Goal: Information Seeking & Learning: Learn about a topic

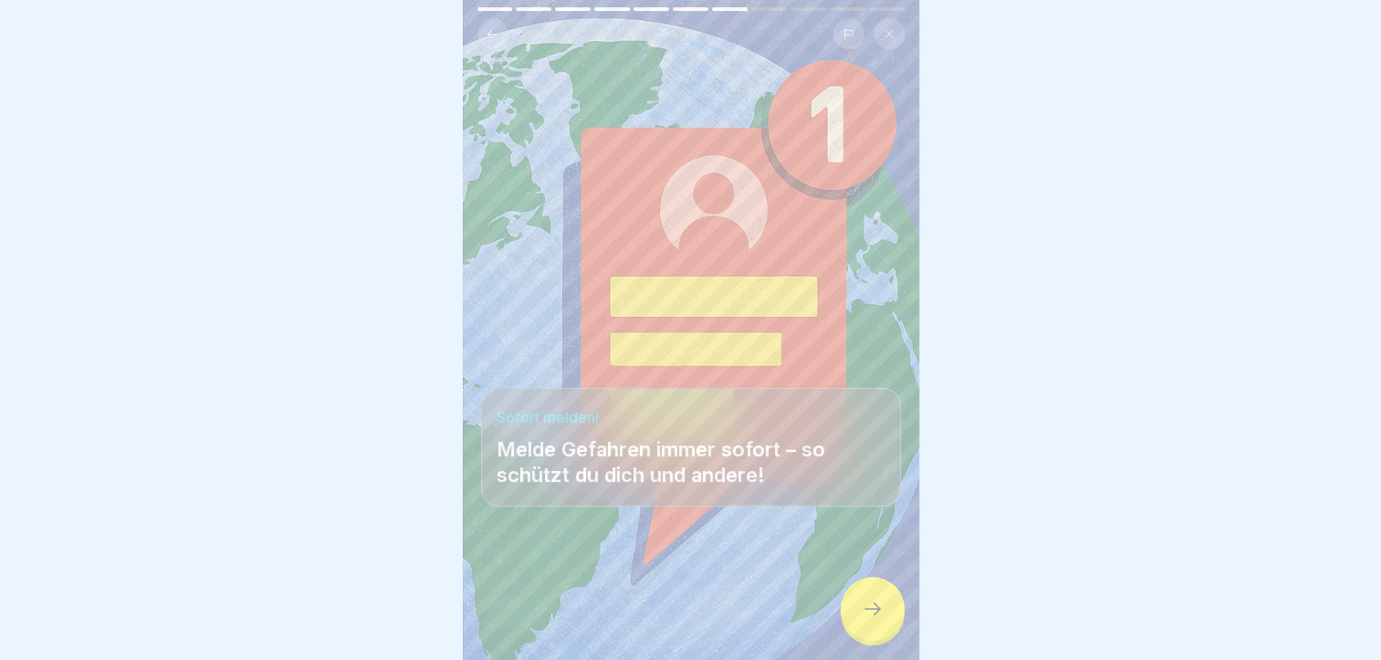
scroll to position [139, 0]
click at [853, 626] on div at bounding box center [873, 609] width 64 height 64
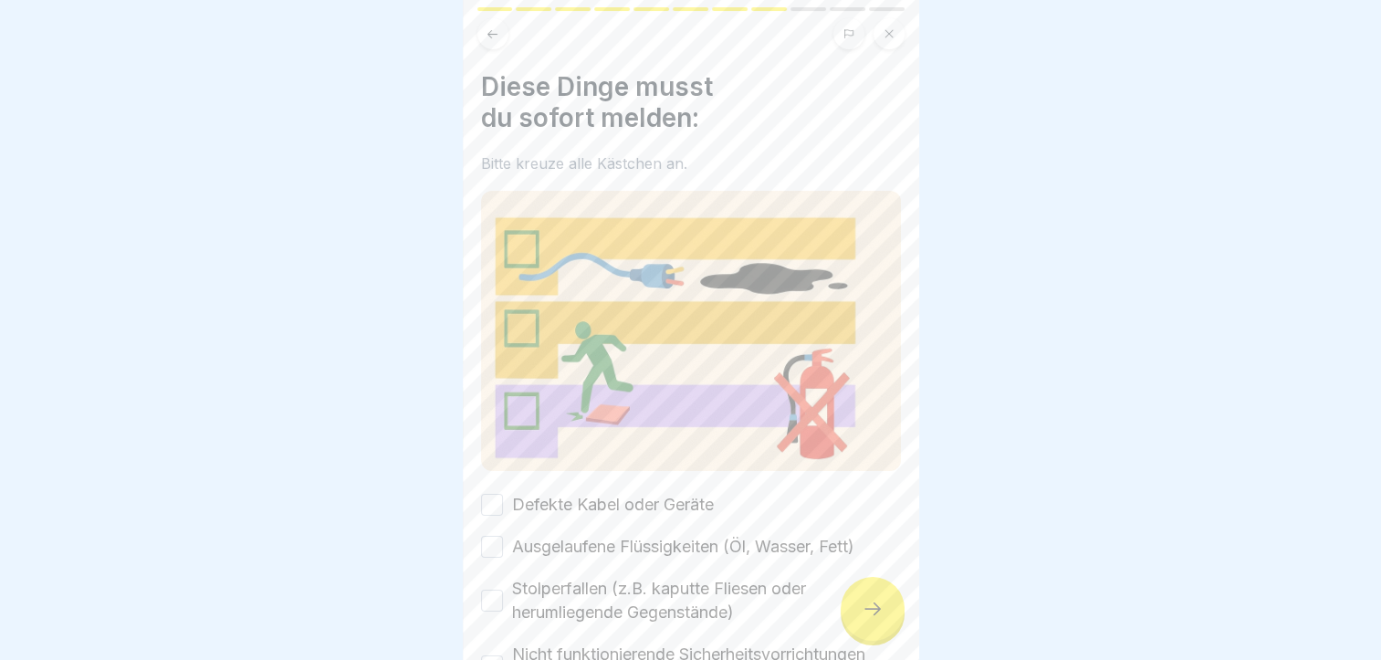
scroll to position [0, 0]
click at [967, 532] on div at bounding box center [690, 330] width 1381 height 660
drag, startPoint x: 507, startPoint y: 481, endPoint x: 497, endPoint y: 481, distance: 10.0
click at [497, 493] on div "Defekte Kabel oder Geräte" at bounding box center [597, 505] width 233 height 24
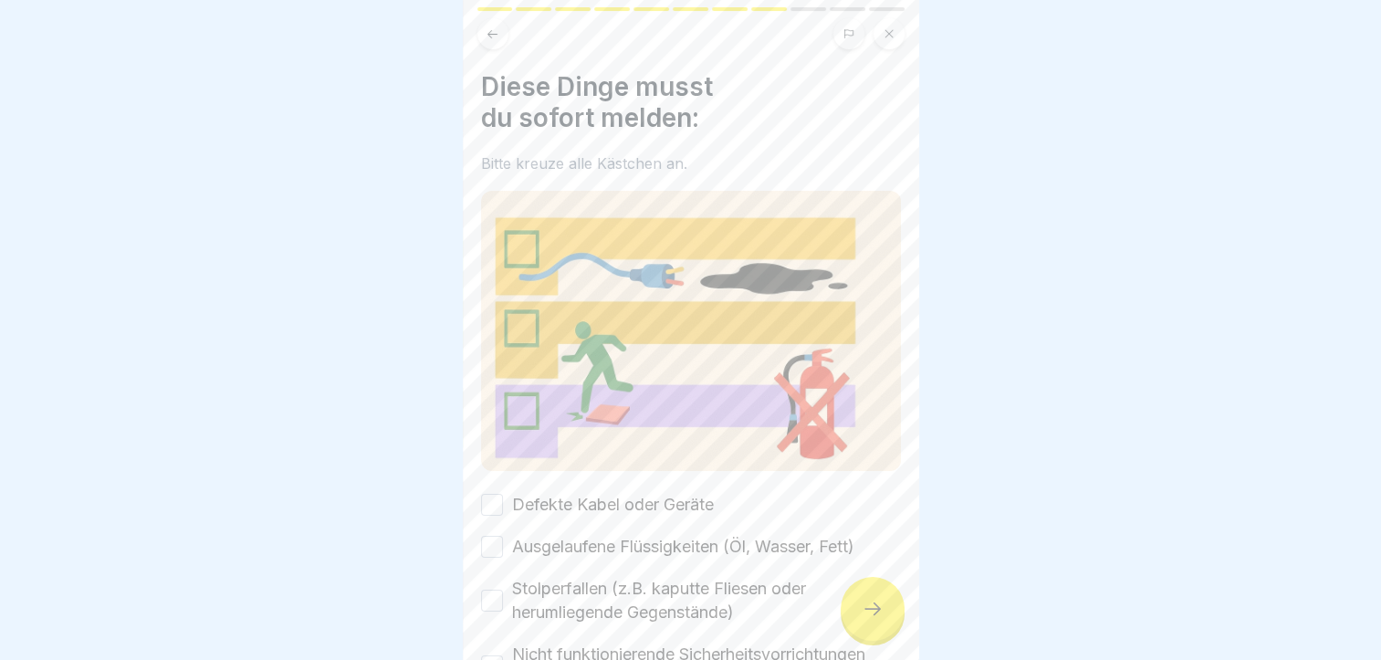
click at [497, 494] on button "Defekte Kabel oder Geräte" at bounding box center [492, 505] width 22 height 22
click at [493, 536] on button "Ausgelaufene Flüssigkeiten (Öl, Wasser, Fett)" at bounding box center [492, 547] width 22 height 22
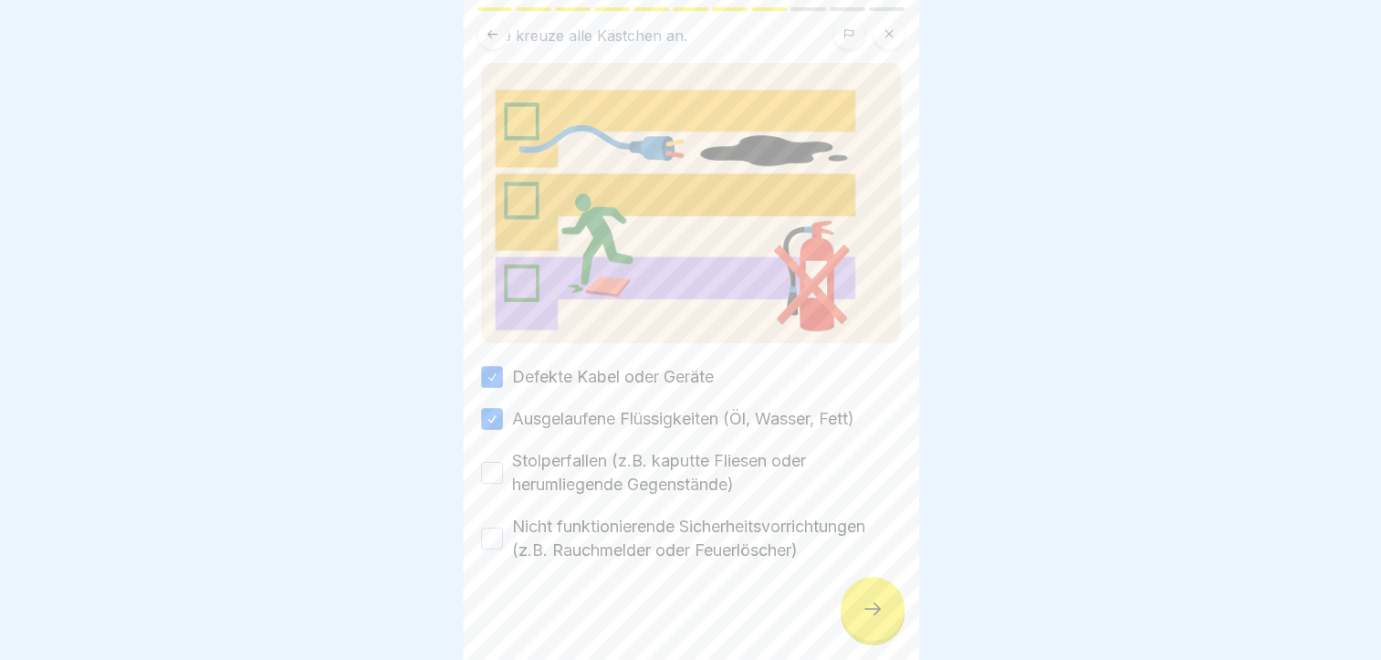
click at [495, 462] on button "Stolperfallen (z.B. kaputte Fliesen oder herumliegende Gegenstände)" at bounding box center [492, 473] width 22 height 22
click at [487, 528] on button "Nicht funktionierende Sicherheitsvorrichtungen (z.B. Rauchmelder oder Feuerlösc…" at bounding box center [492, 539] width 22 height 22
click at [873, 603] on icon at bounding box center [873, 609] width 22 height 22
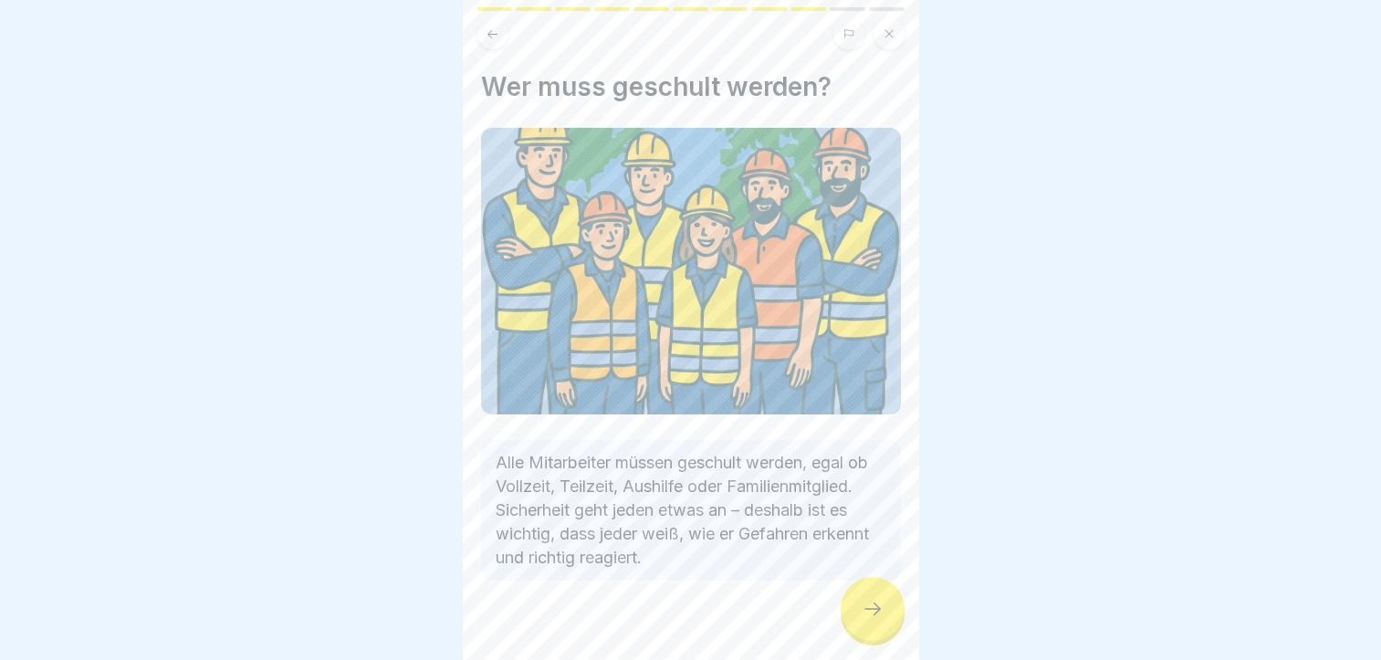
click at [875, 601] on icon at bounding box center [873, 609] width 22 height 22
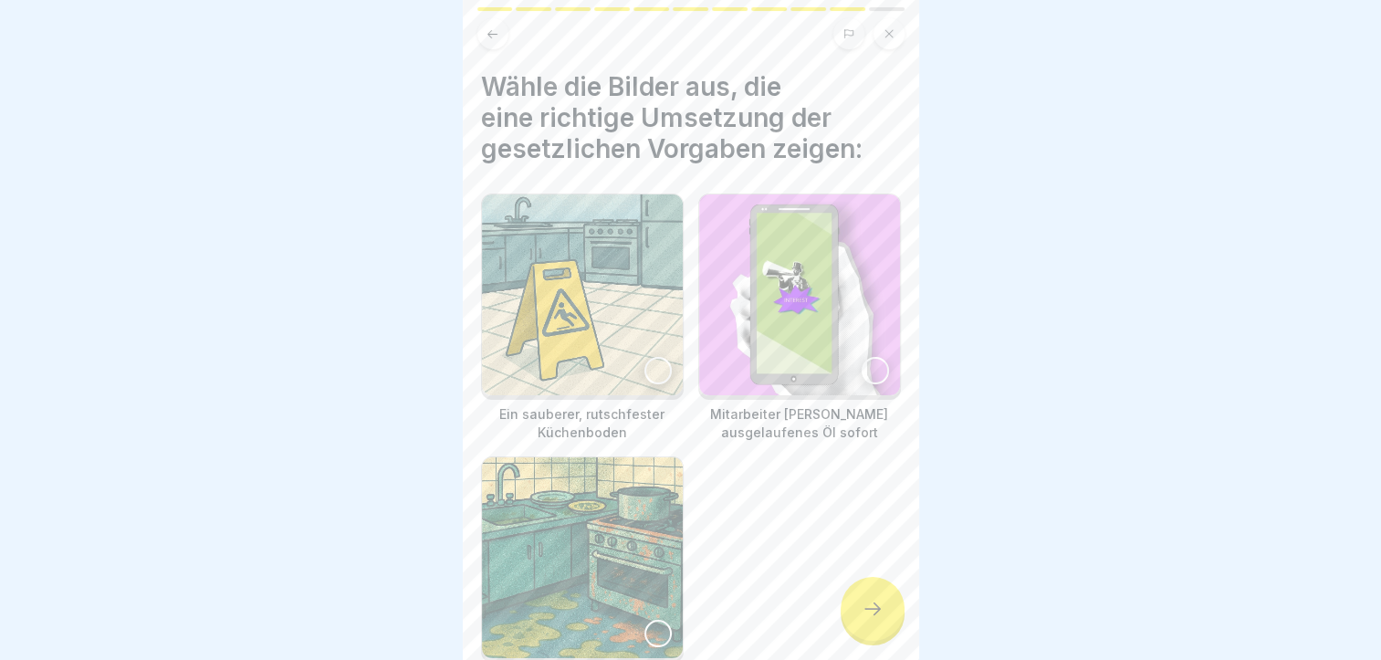
click at [862, 357] on div at bounding box center [875, 370] width 27 height 27
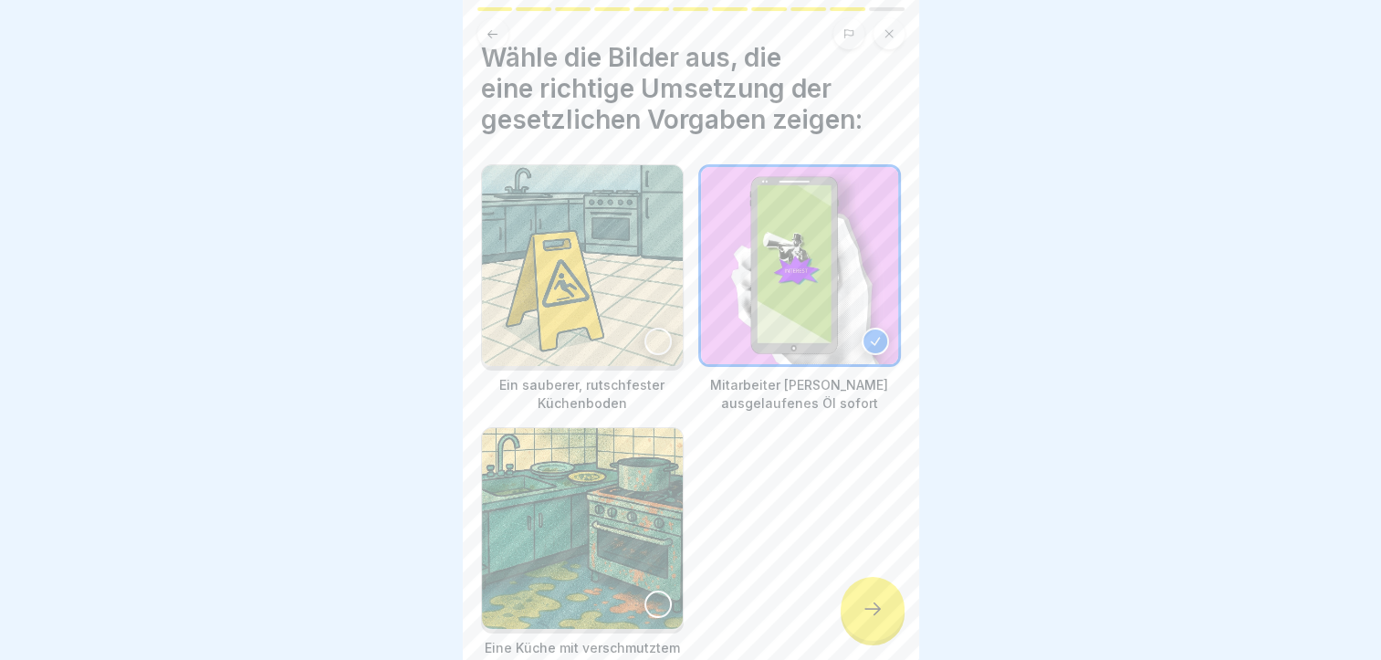
scroll to position [35, 0]
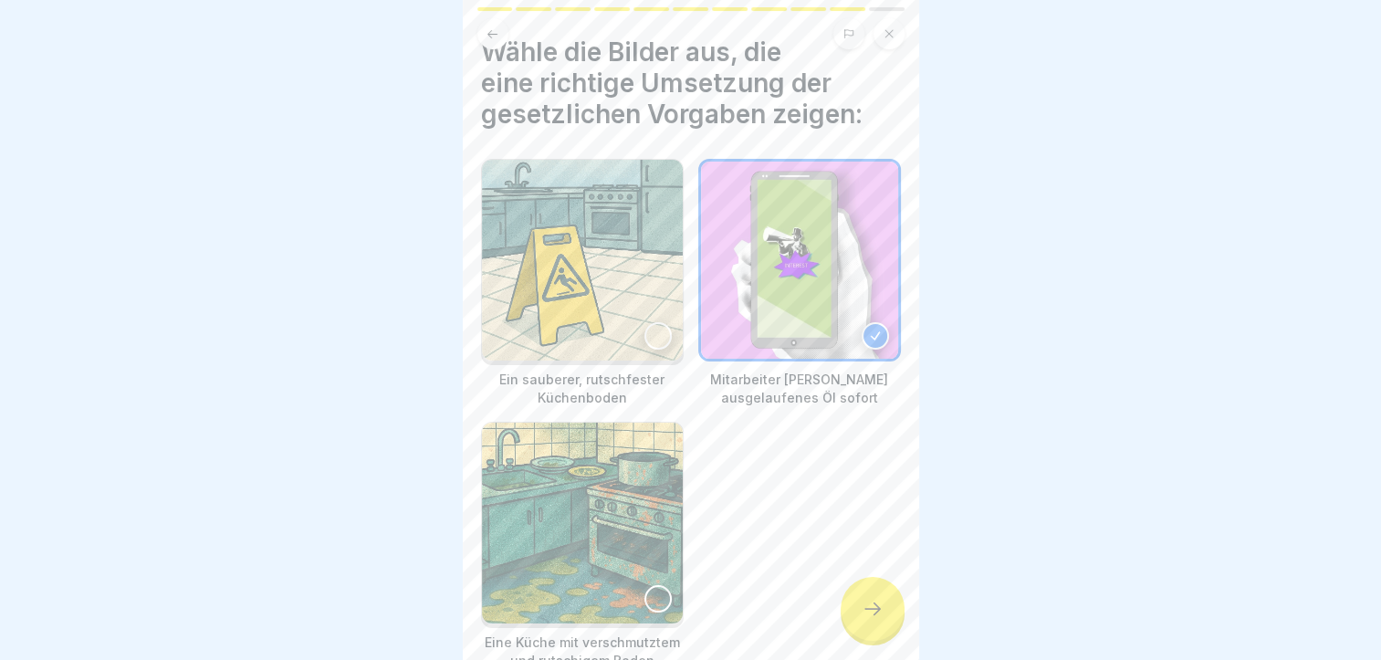
click at [855, 618] on div at bounding box center [873, 609] width 64 height 64
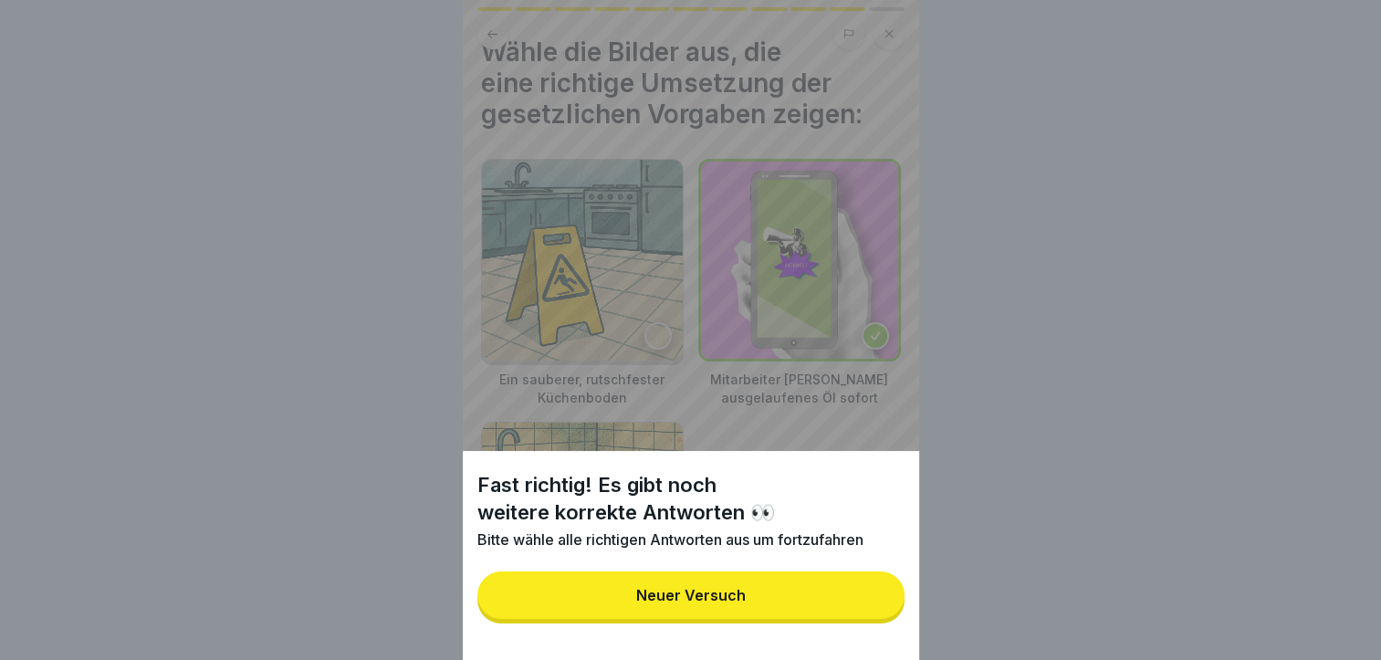
drag, startPoint x: 808, startPoint y: 630, endPoint x: 652, endPoint y: 435, distance: 249.3
click at [652, 435] on div "Fast richtig! Es gibt noch weitere korrekte Antworten 👀 Bitte wähle alle richti…" at bounding box center [691, 330] width 456 height 660
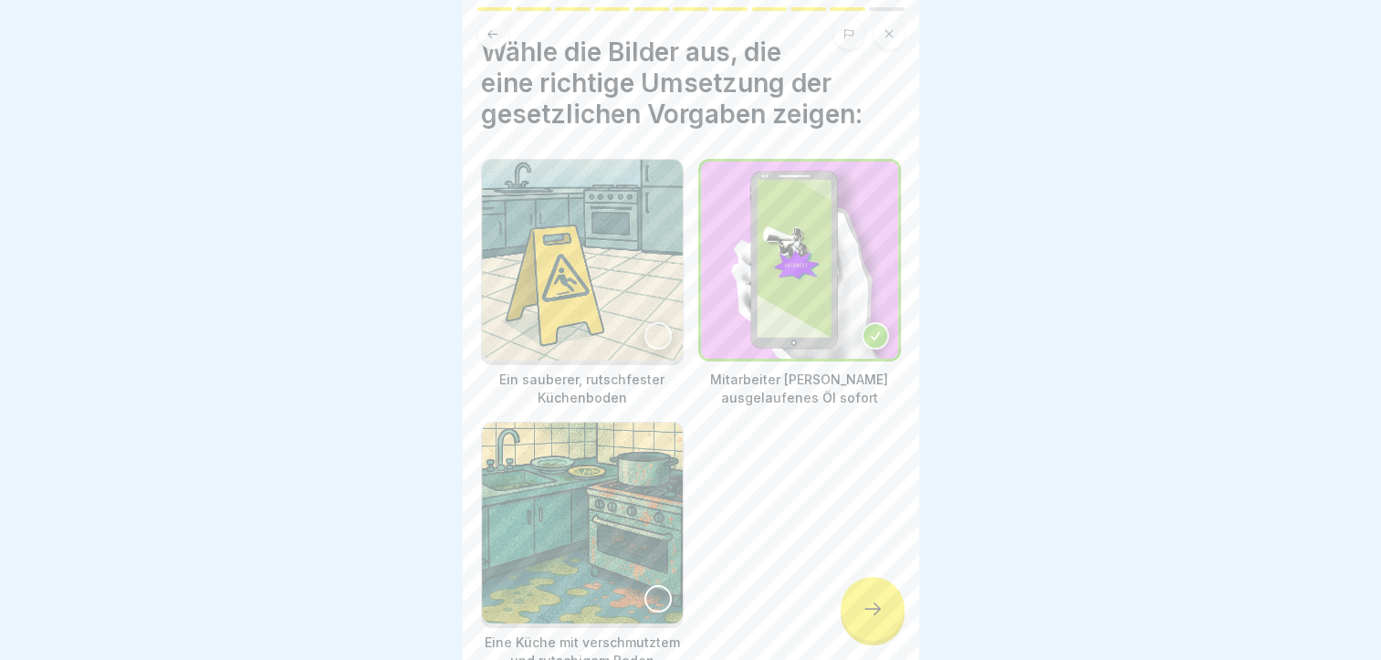
click at [618, 338] on img at bounding box center [582, 260] width 201 height 201
click at [868, 619] on icon at bounding box center [873, 609] width 22 height 22
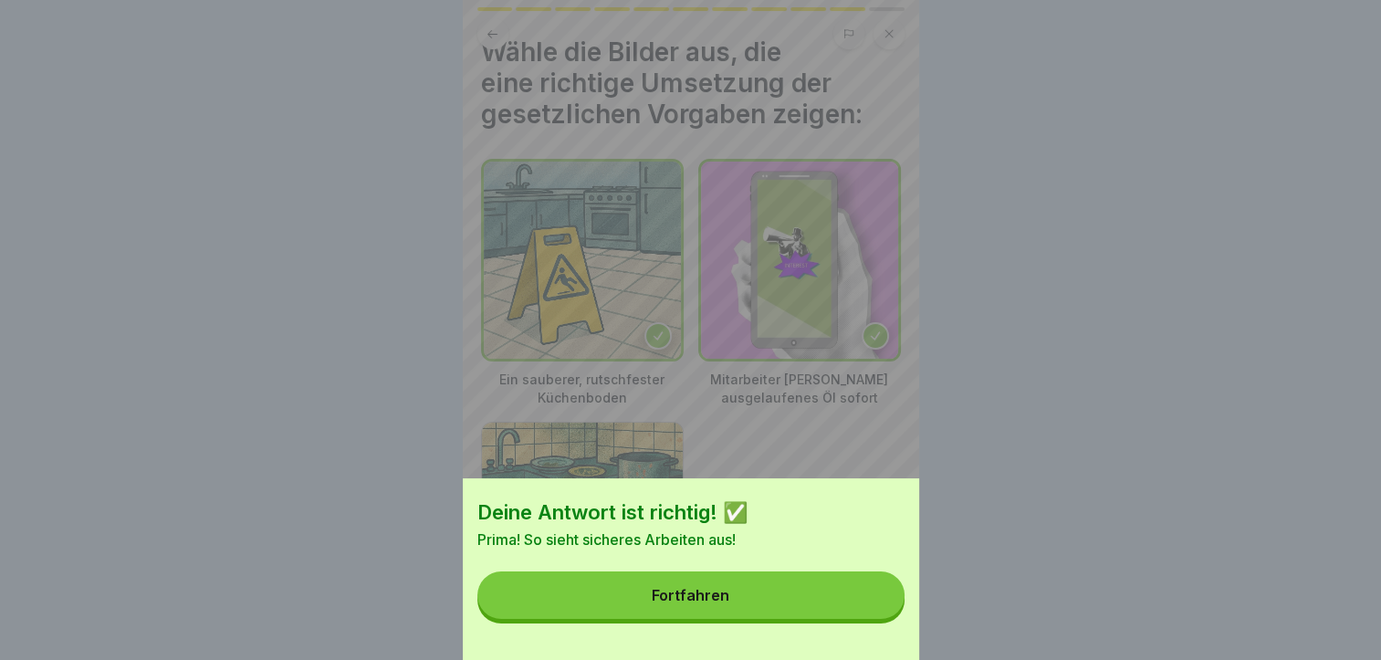
click at [774, 619] on button "Fortfahren" at bounding box center [690, 594] width 427 height 47
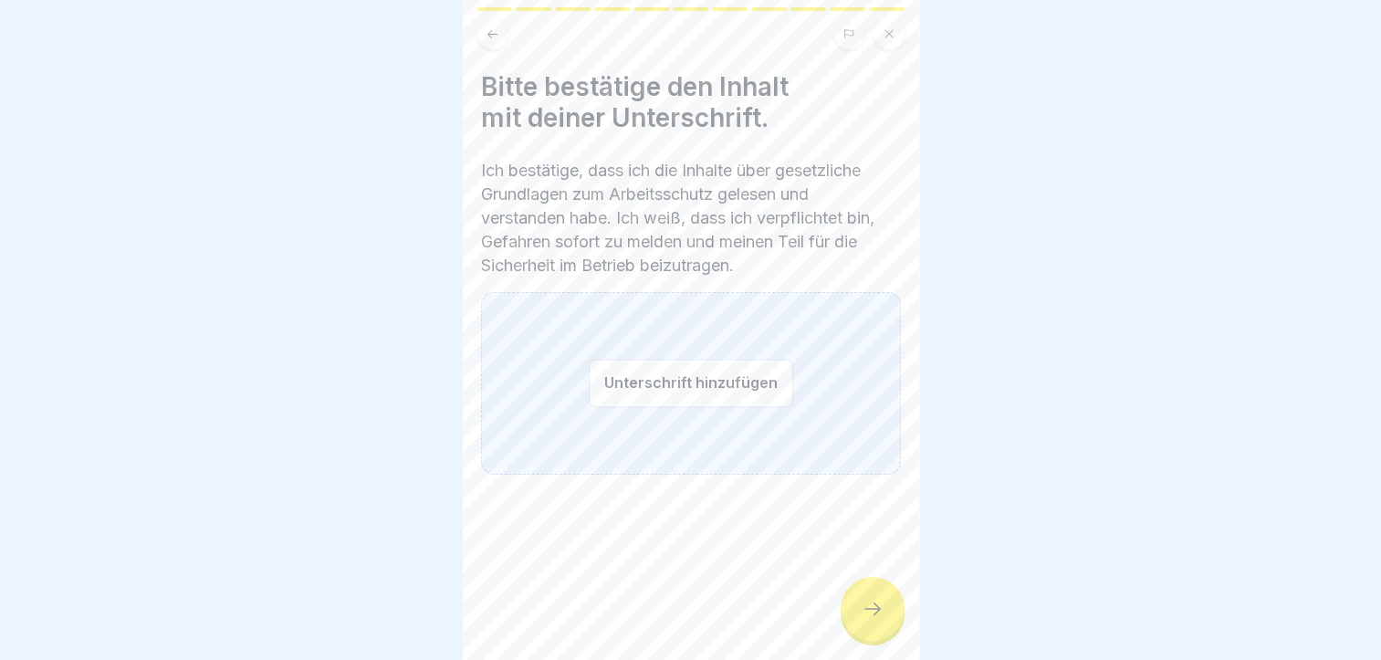
click at [690, 379] on button "Unterschrift hinzufügen" at bounding box center [691, 383] width 204 height 48
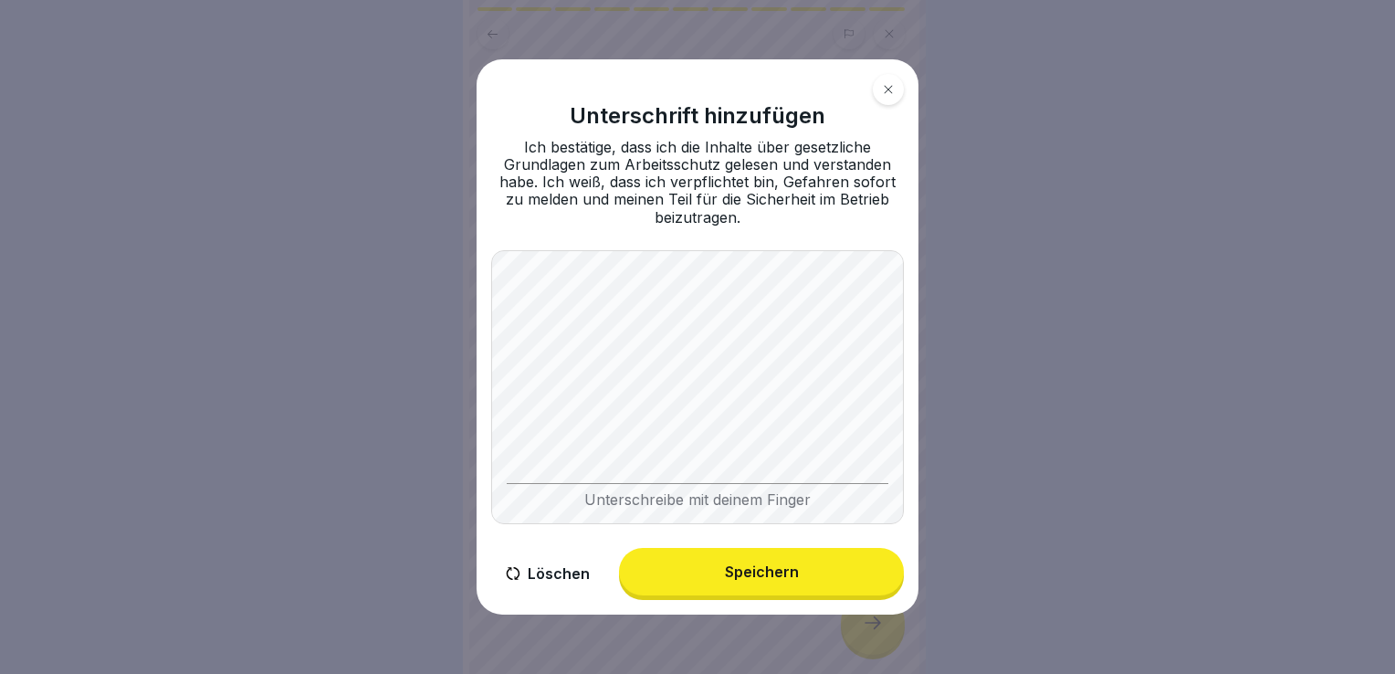
click at [735, 561] on button "Speichern" at bounding box center [761, 571] width 285 height 47
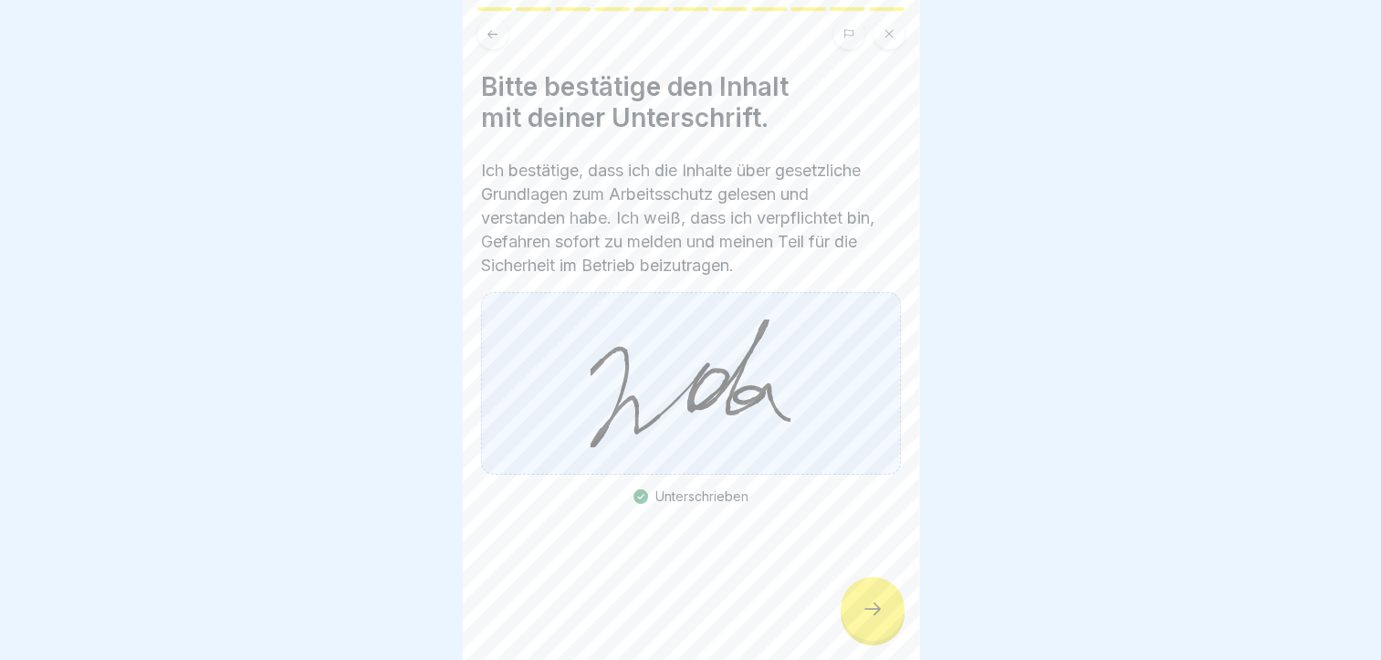
click at [872, 641] on div at bounding box center [873, 609] width 64 height 64
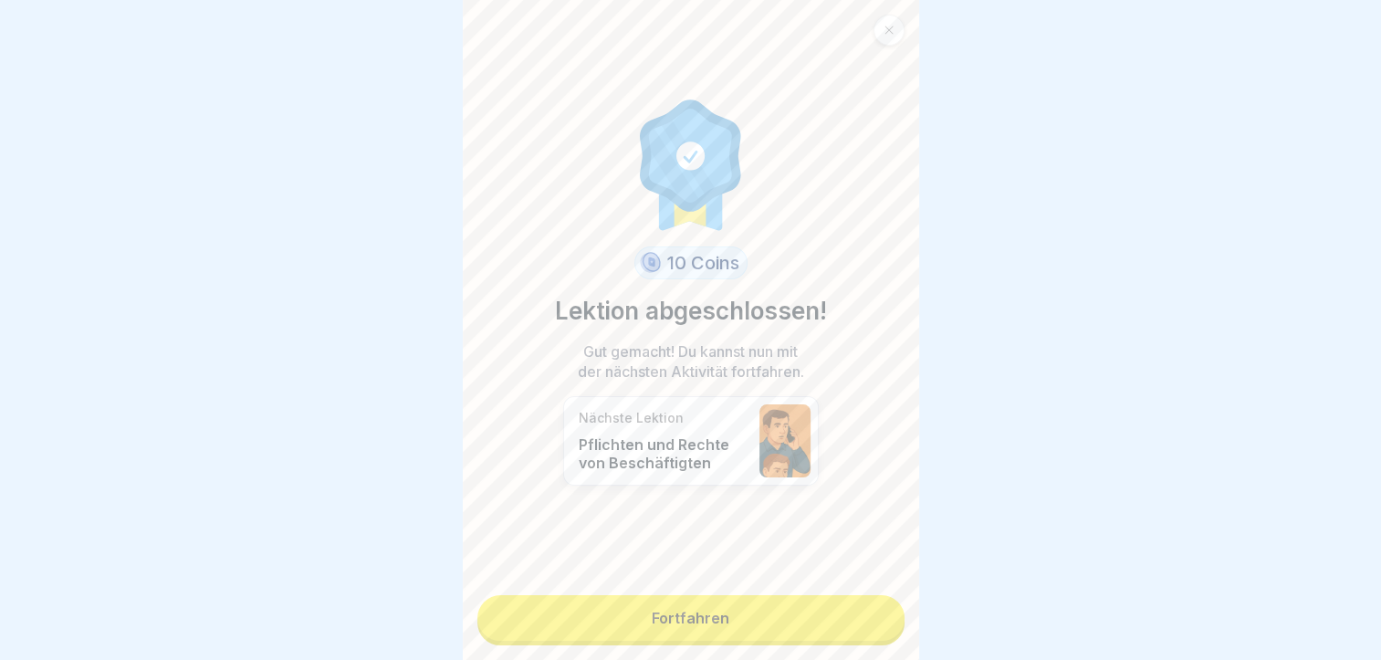
click at [747, 625] on link "Fortfahren" at bounding box center [690, 618] width 427 height 46
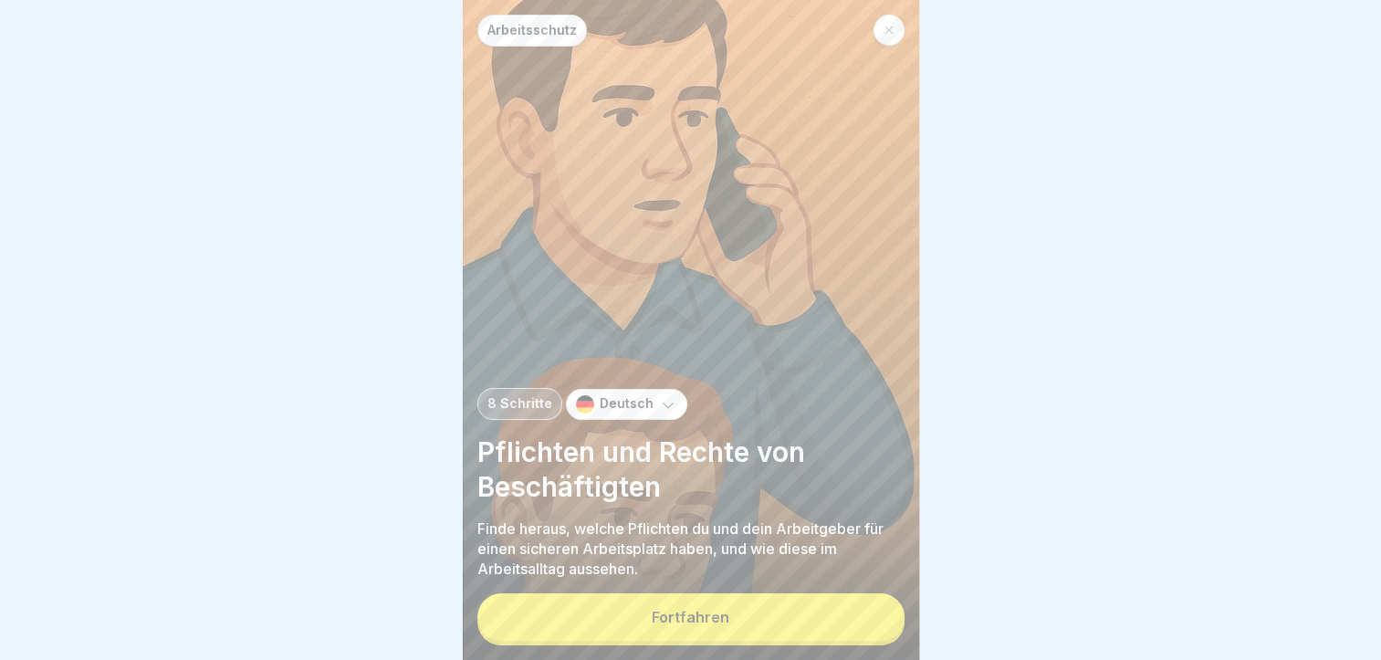
click at [747, 625] on button "Fortfahren" at bounding box center [690, 616] width 427 height 47
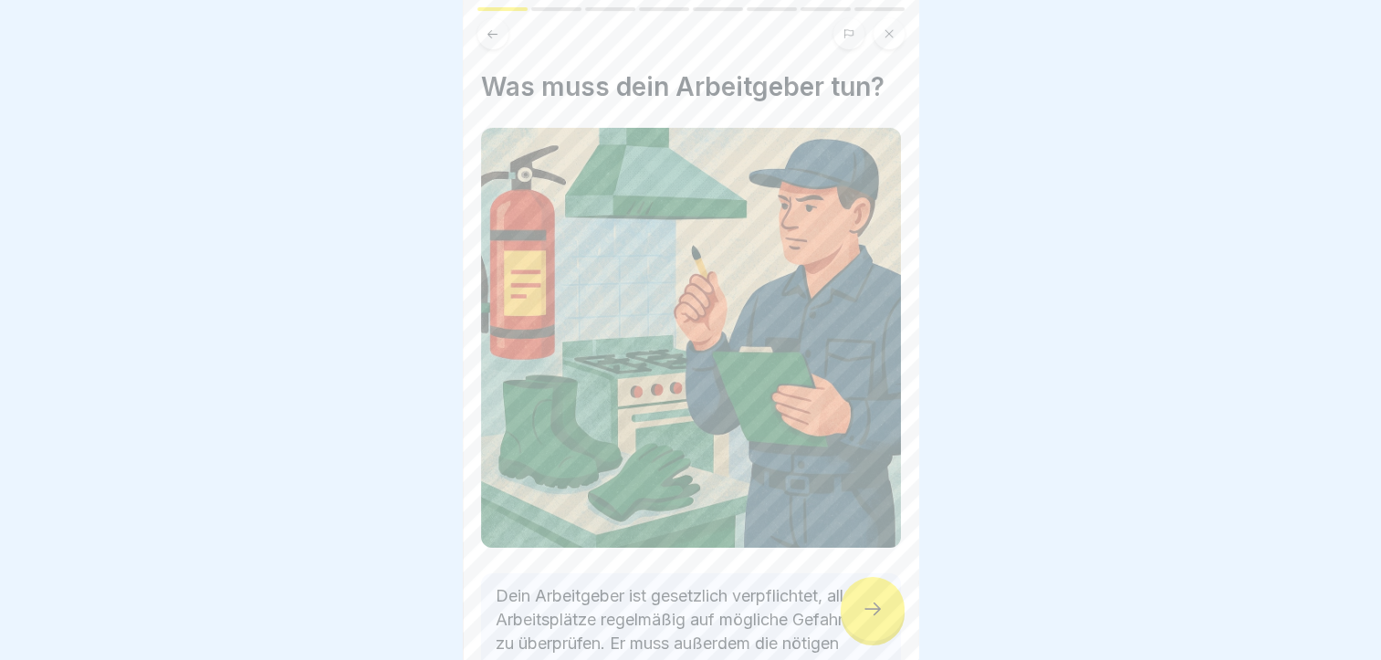
scroll to position [220, 0]
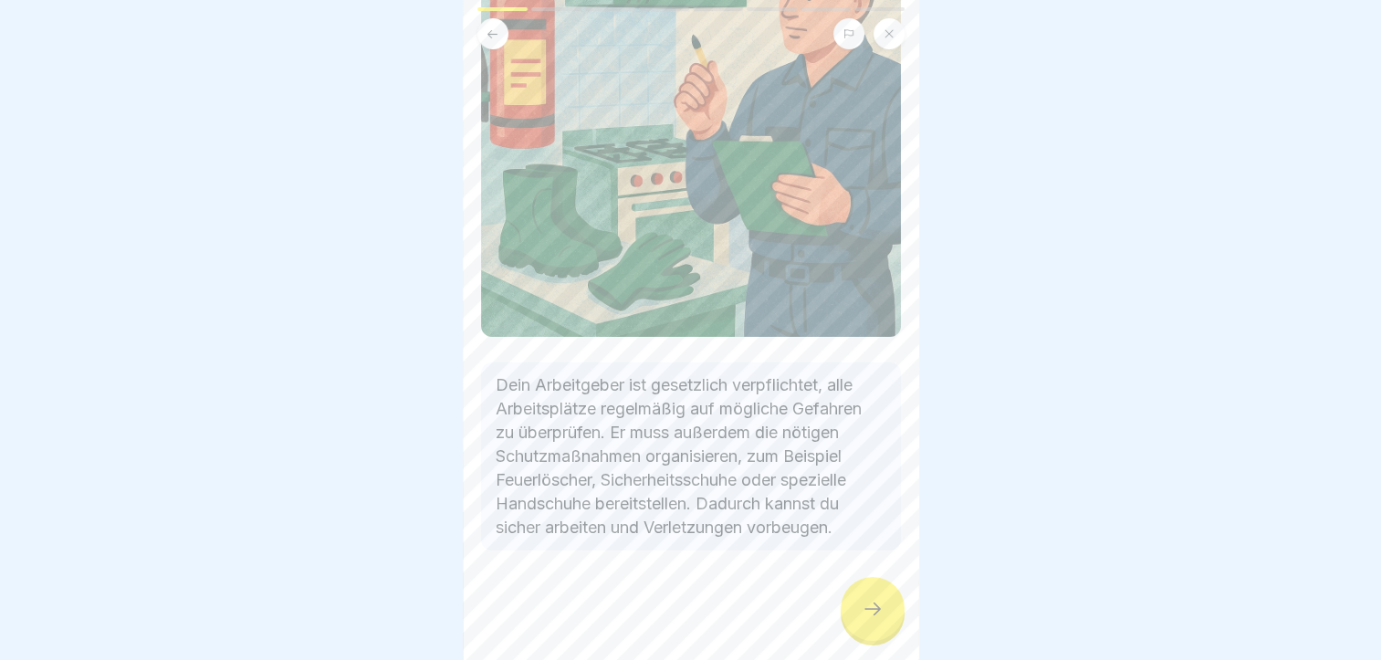
click at [865, 604] on icon at bounding box center [873, 609] width 22 height 22
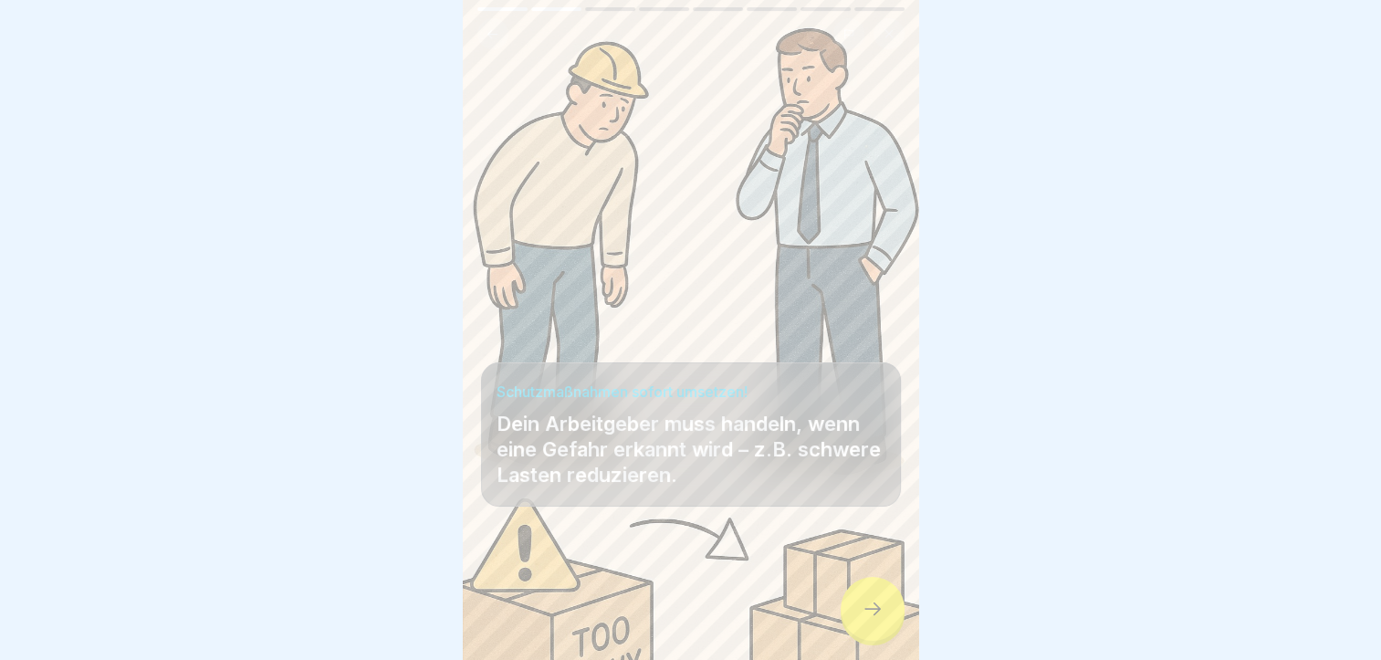
click at [872, 615] on icon at bounding box center [873, 609] width 22 height 22
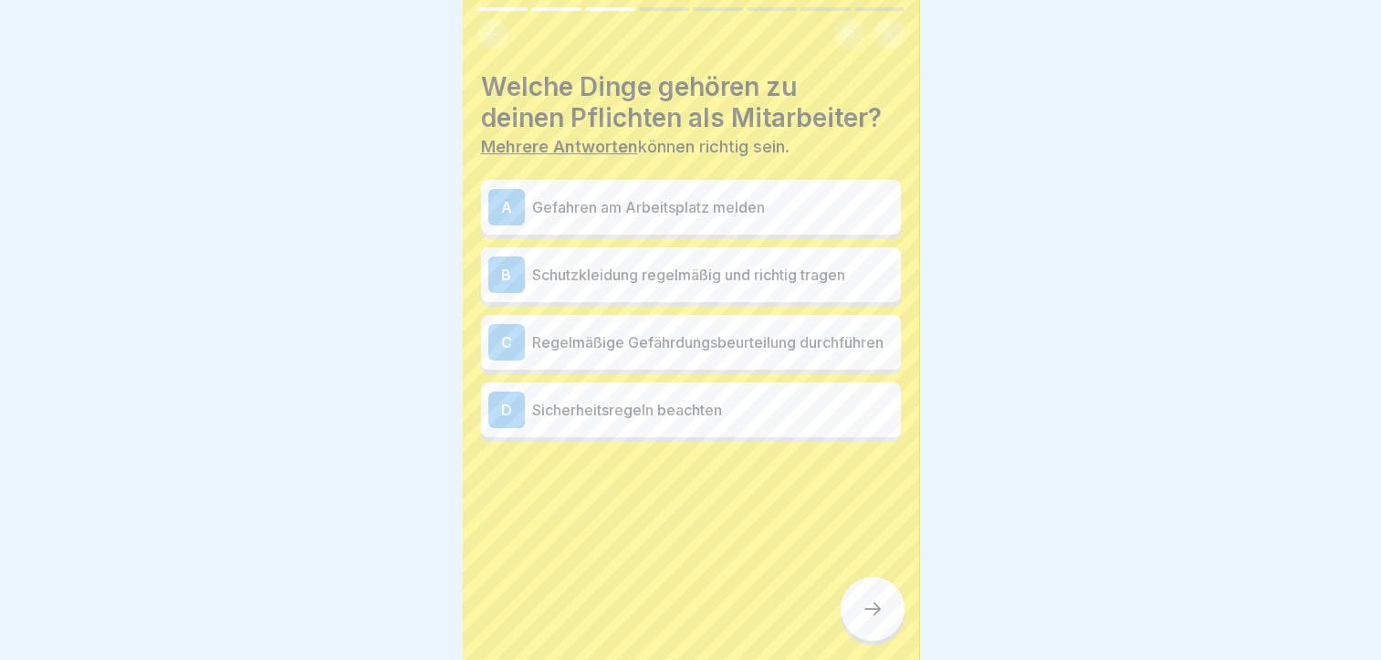
scroll to position [14, 0]
click at [925, 464] on div at bounding box center [690, 330] width 1381 height 660
click at [744, 196] on p "Gefahren am Arbeitsplatz melden" at bounding box center [712, 207] width 361 height 22
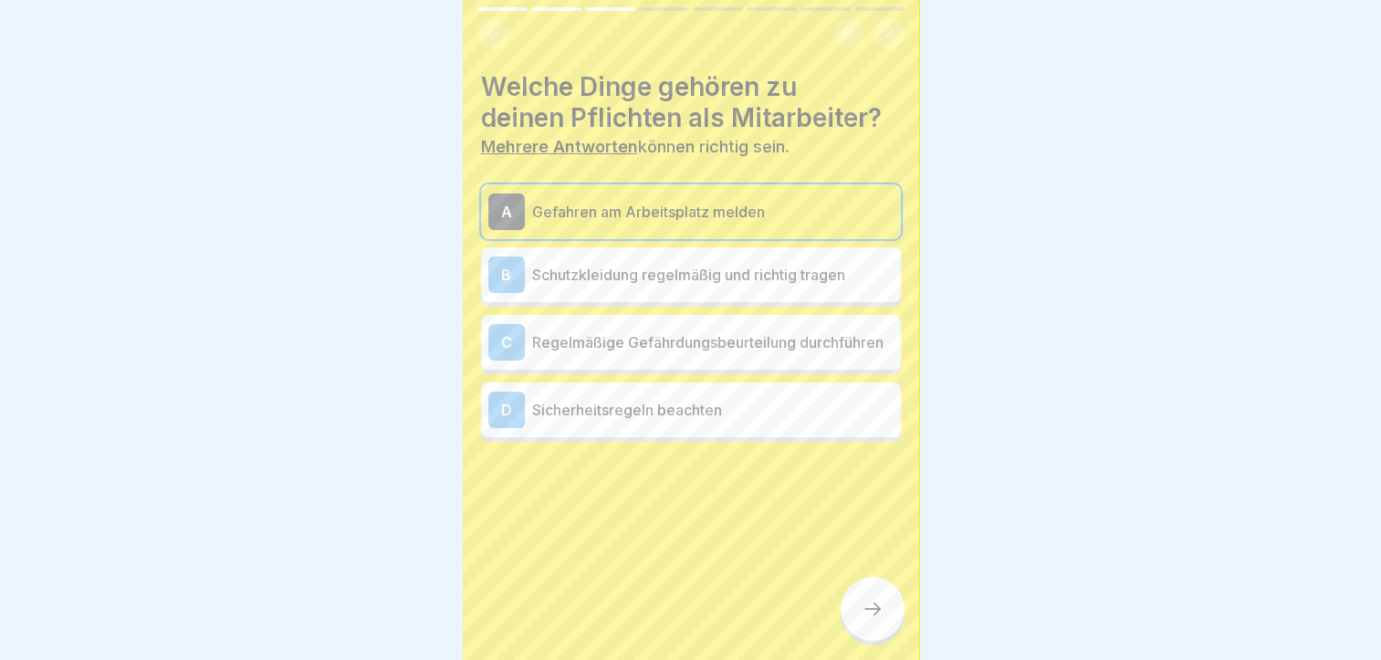
click at [734, 264] on p "Schutzkleidung regelmäßig und richtig tragen" at bounding box center [712, 275] width 361 height 22
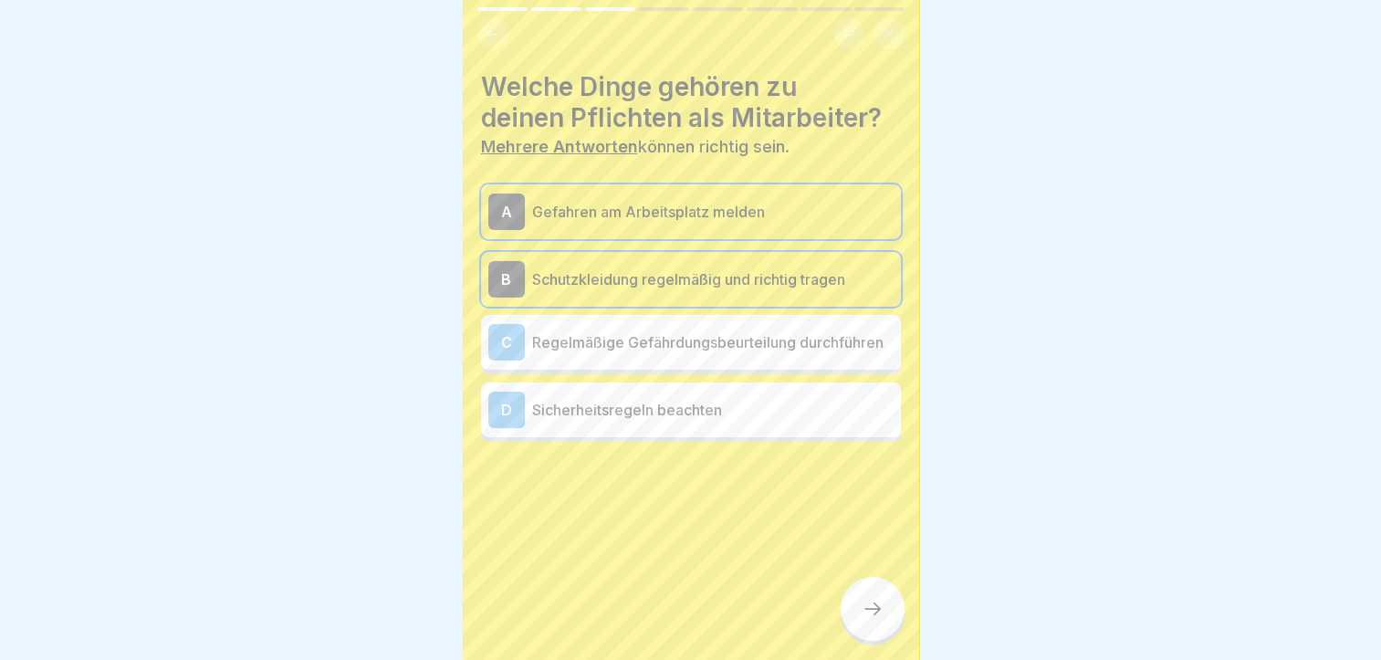
click at [708, 412] on p "Sicherheitsregeln beachten" at bounding box center [712, 410] width 361 height 22
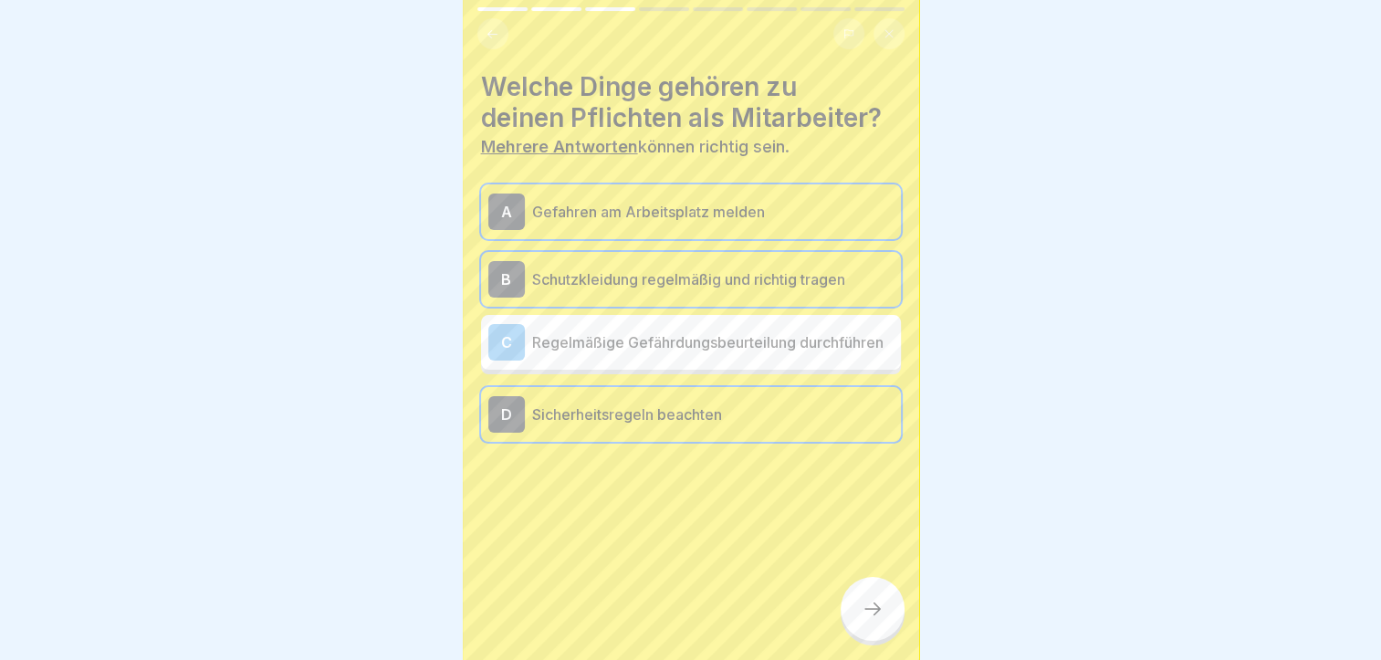
click at [713, 347] on p "Regelmäßige Gefährdungsbeurteilung durchführen" at bounding box center [712, 342] width 361 height 22
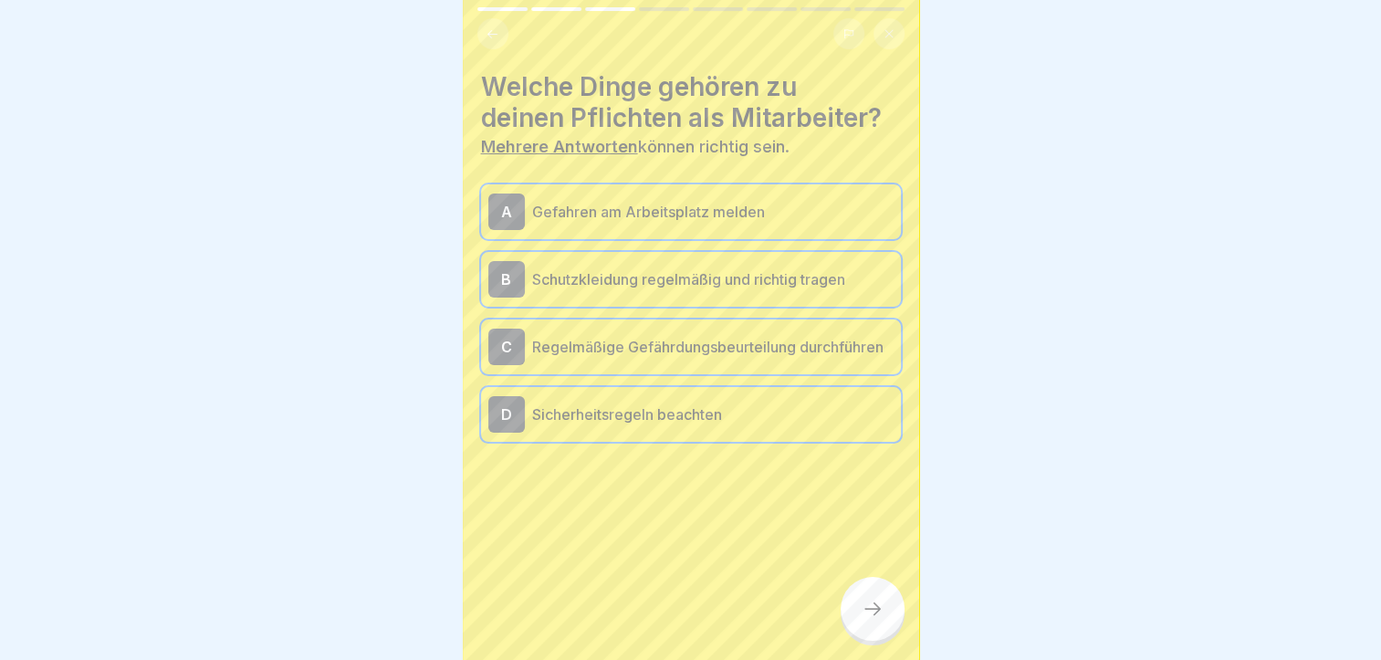
click at [887, 602] on div at bounding box center [873, 609] width 64 height 64
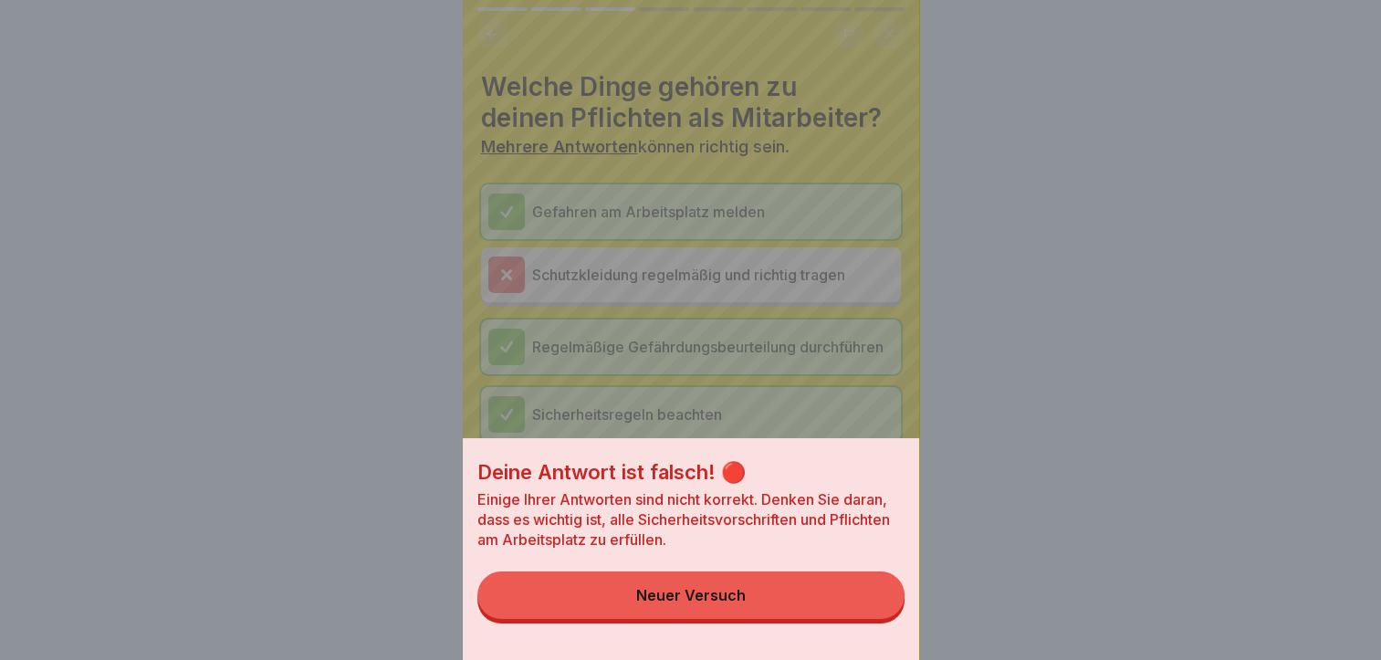
drag, startPoint x: 778, startPoint y: 608, endPoint x: 982, endPoint y: 159, distance: 493.4
click at [982, 159] on div "Deine Antwort ist falsch! 🔴 Einige Ihrer Antworten sind nicht korrekt. Denken S…" at bounding box center [690, 330] width 1381 height 660
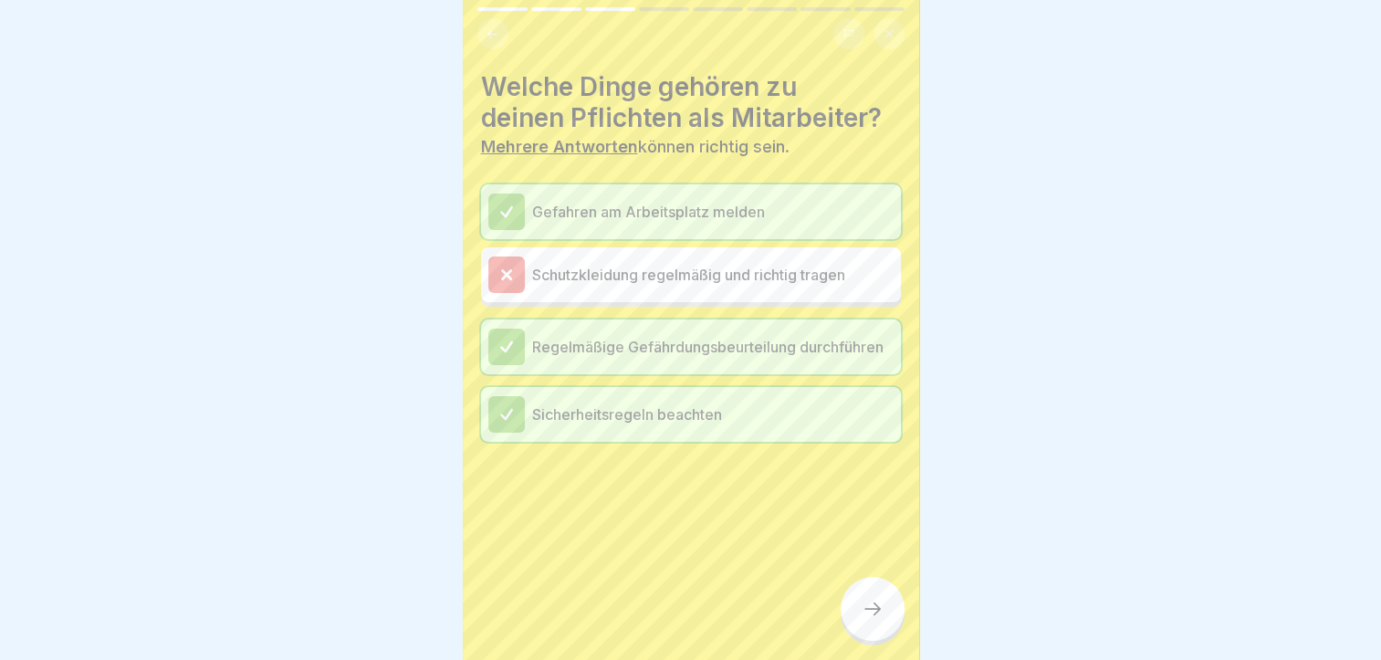
click at [866, 615] on icon at bounding box center [873, 609] width 22 height 22
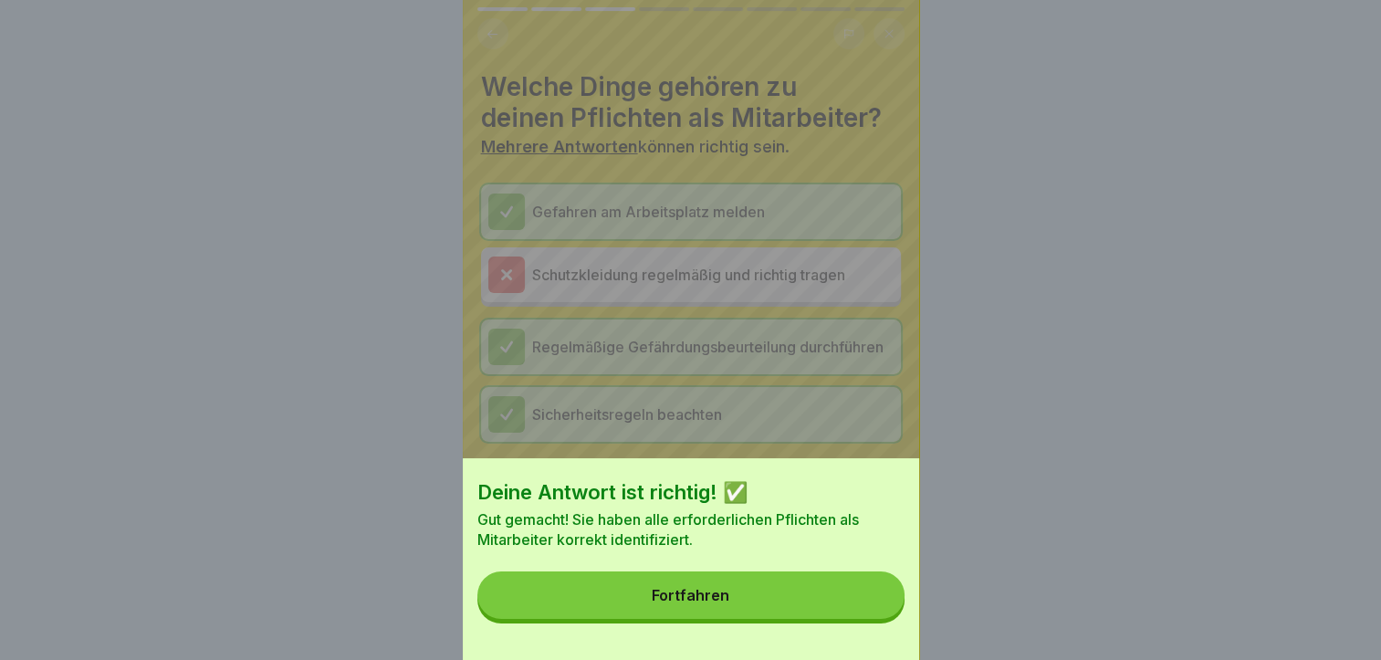
click at [866, 615] on button "Fortfahren" at bounding box center [690, 594] width 427 height 47
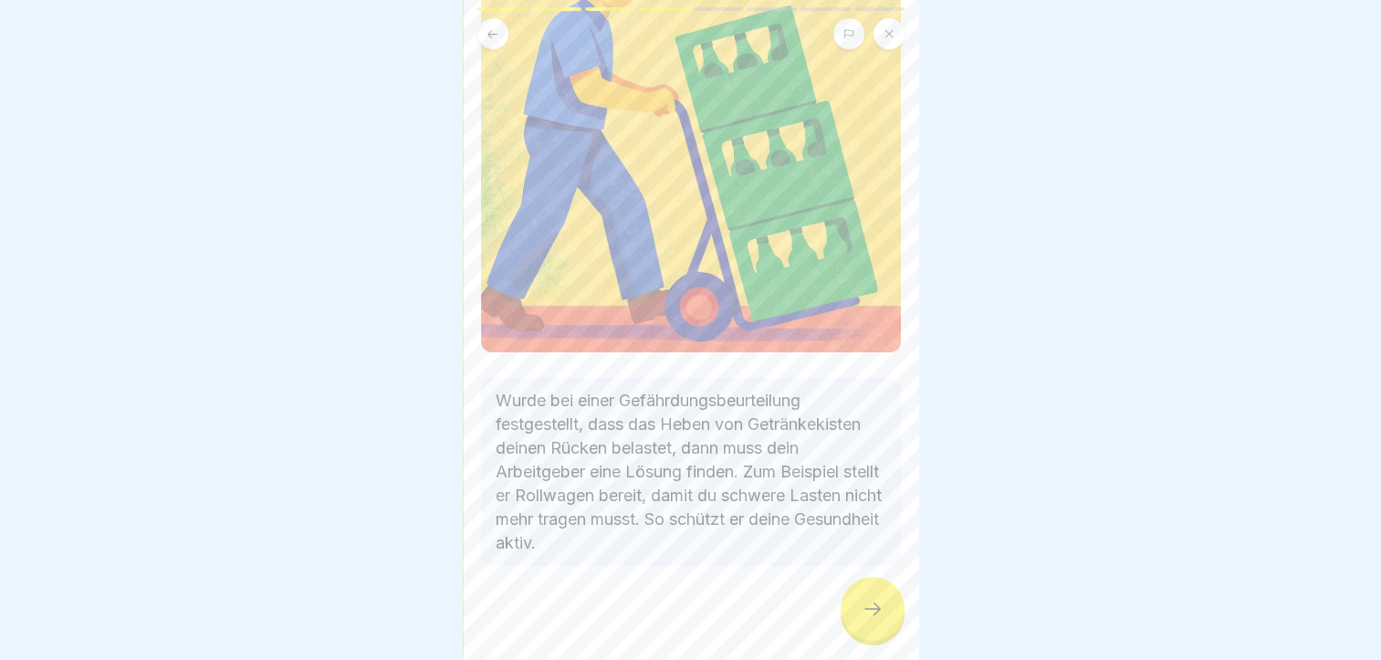
scroll to position [227, 0]
click at [874, 603] on icon at bounding box center [873, 609] width 22 height 22
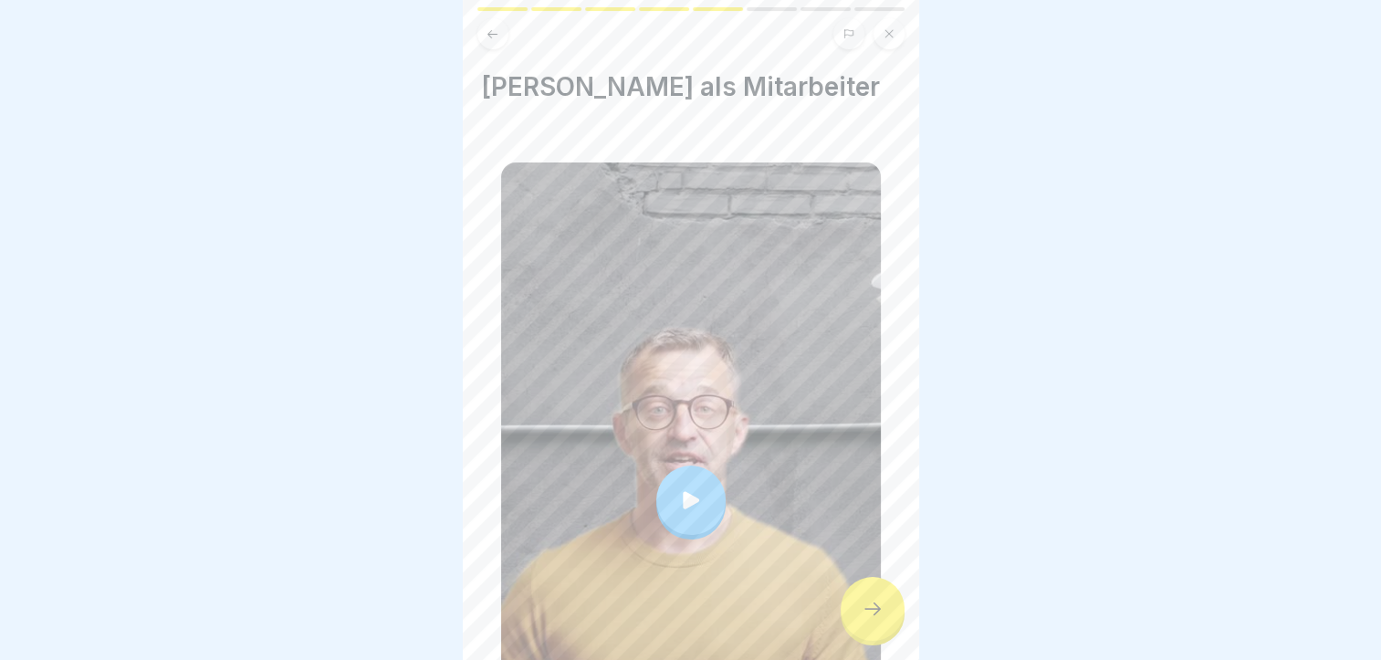
click at [719, 434] on div at bounding box center [691, 499] width 380 height 675
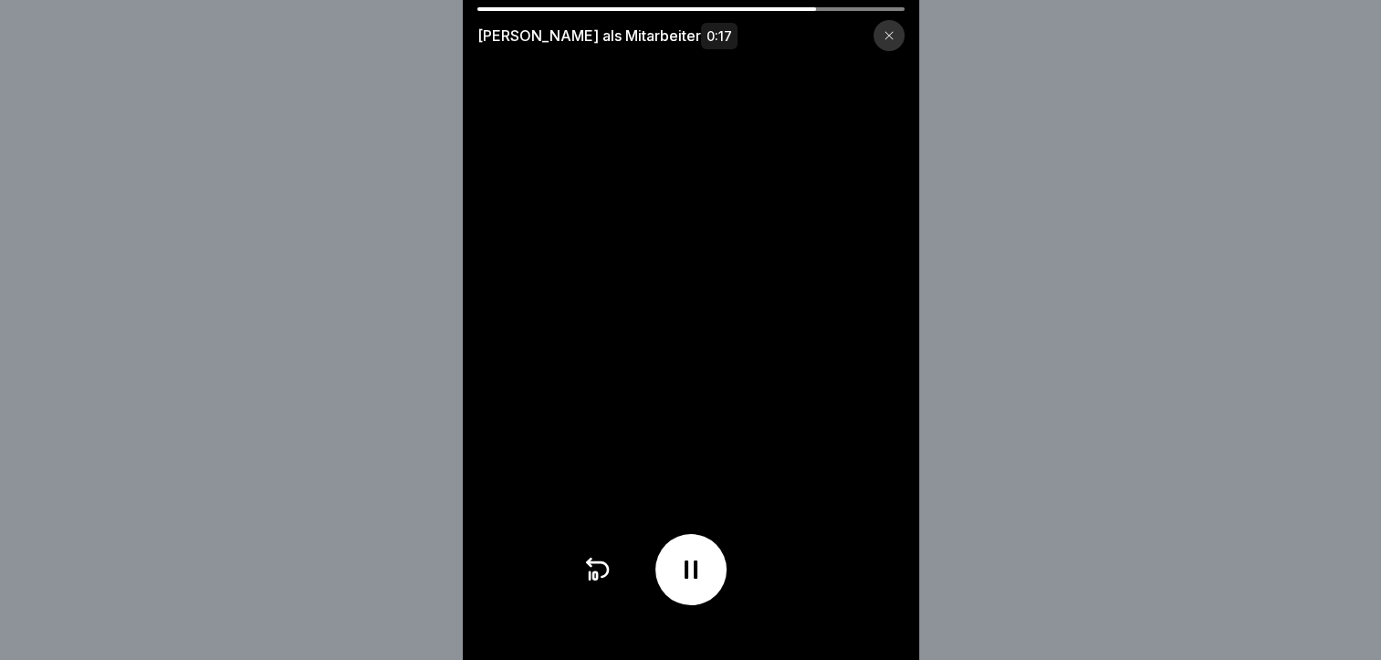
click at [593, 574] on icon at bounding box center [596, 569] width 29 height 29
click at [593, 581] on icon at bounding box center [596, 569] width 29 height 29
click at [578, 585] on video at bounding box center [691, 330] width 456 height 660
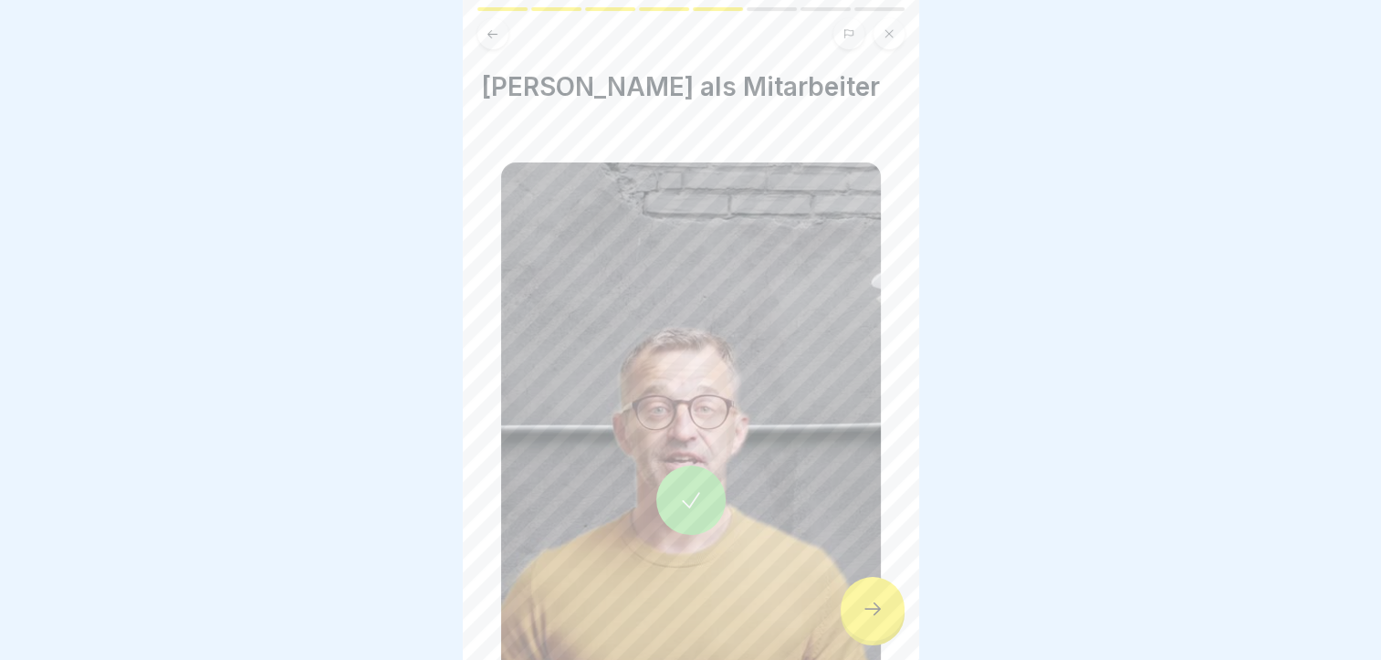
click at [870, 602] on icon at bounding box center [873, 609] width 22 height 22
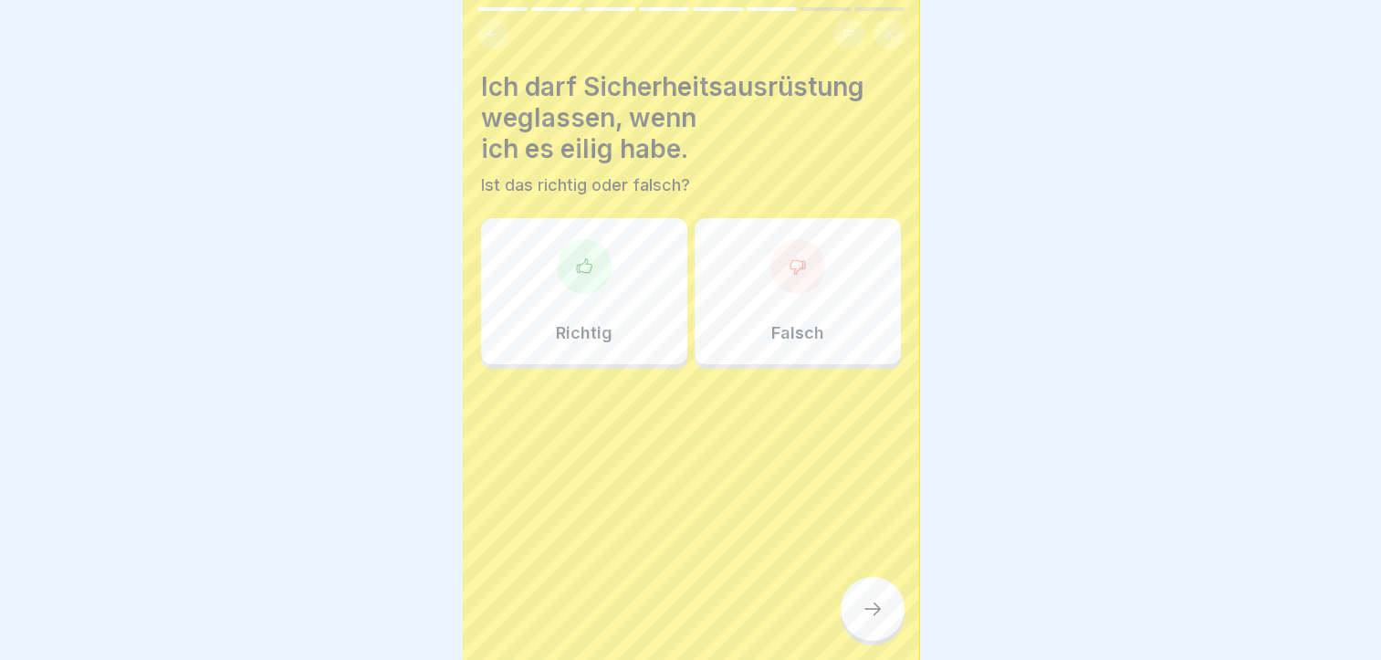
click at [739, 254] on div "Falsch" at bounding box center [798, 291] width 206 height 146
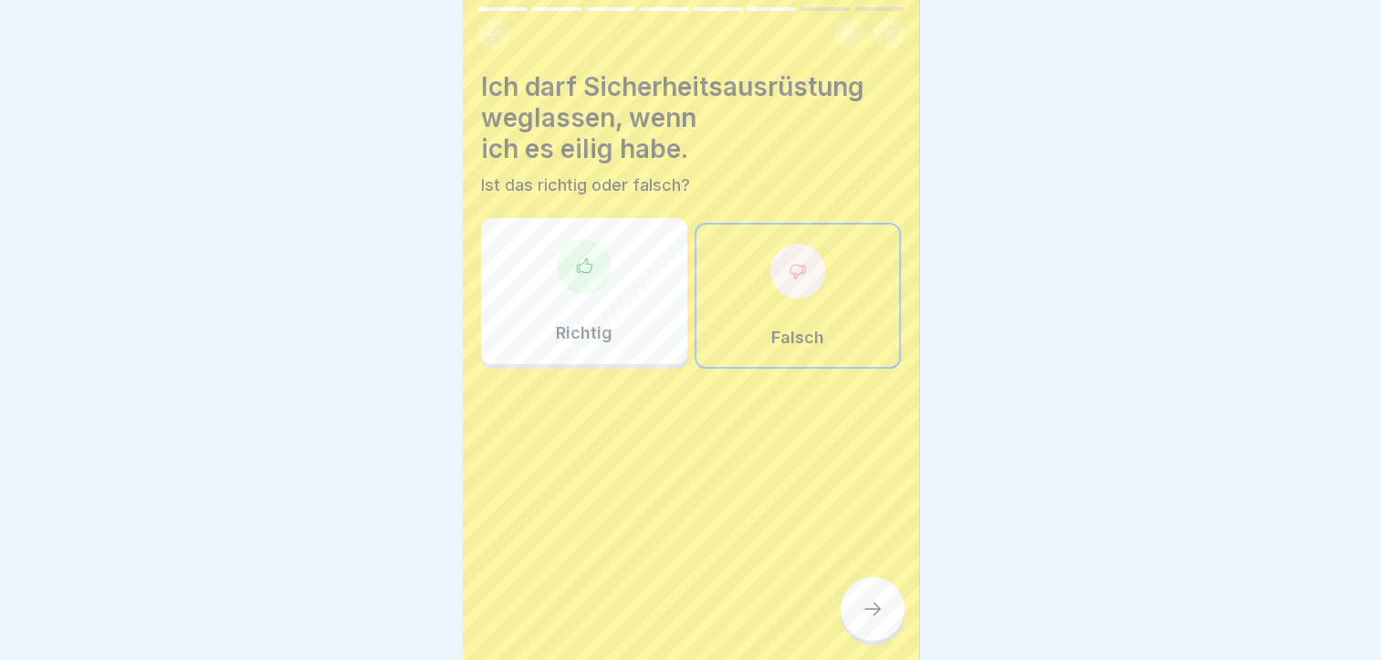
click at [859, 610] on div at bounding box center [873, 609] width 64 height 64
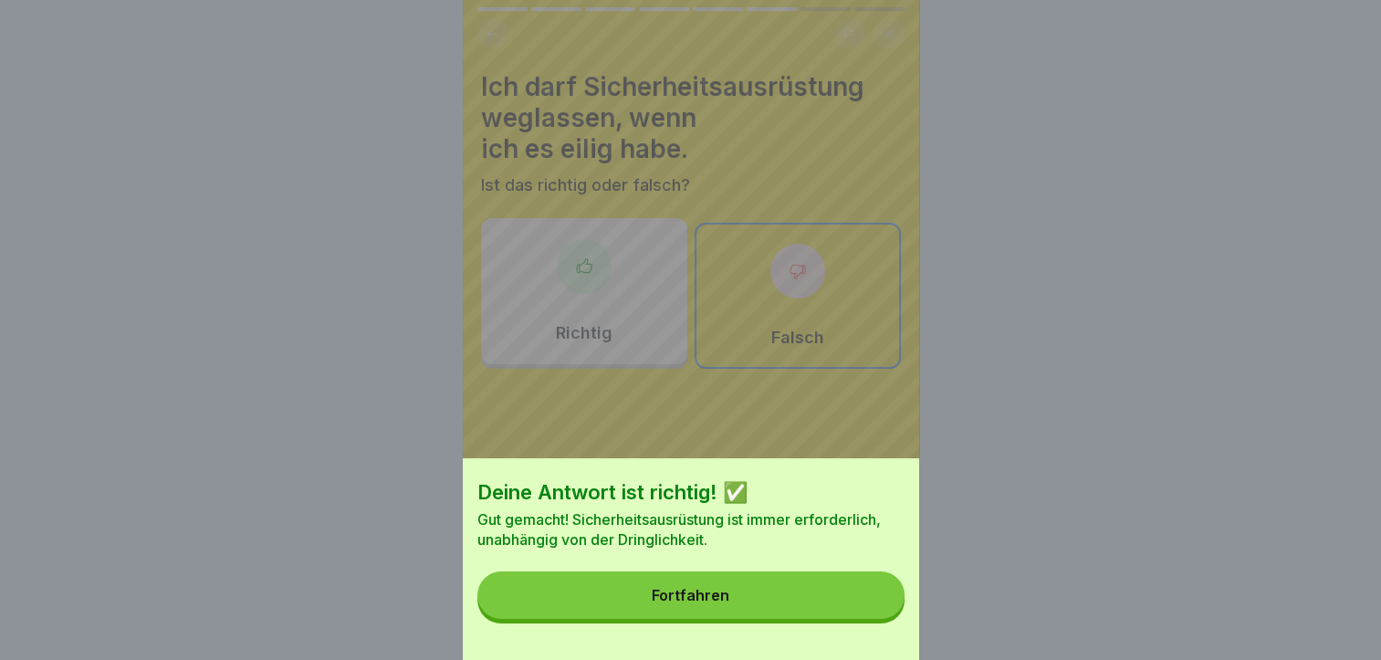
click at [679, 601] on button "Fortfahren" at bounding box center [690, 594] width 427 height 47
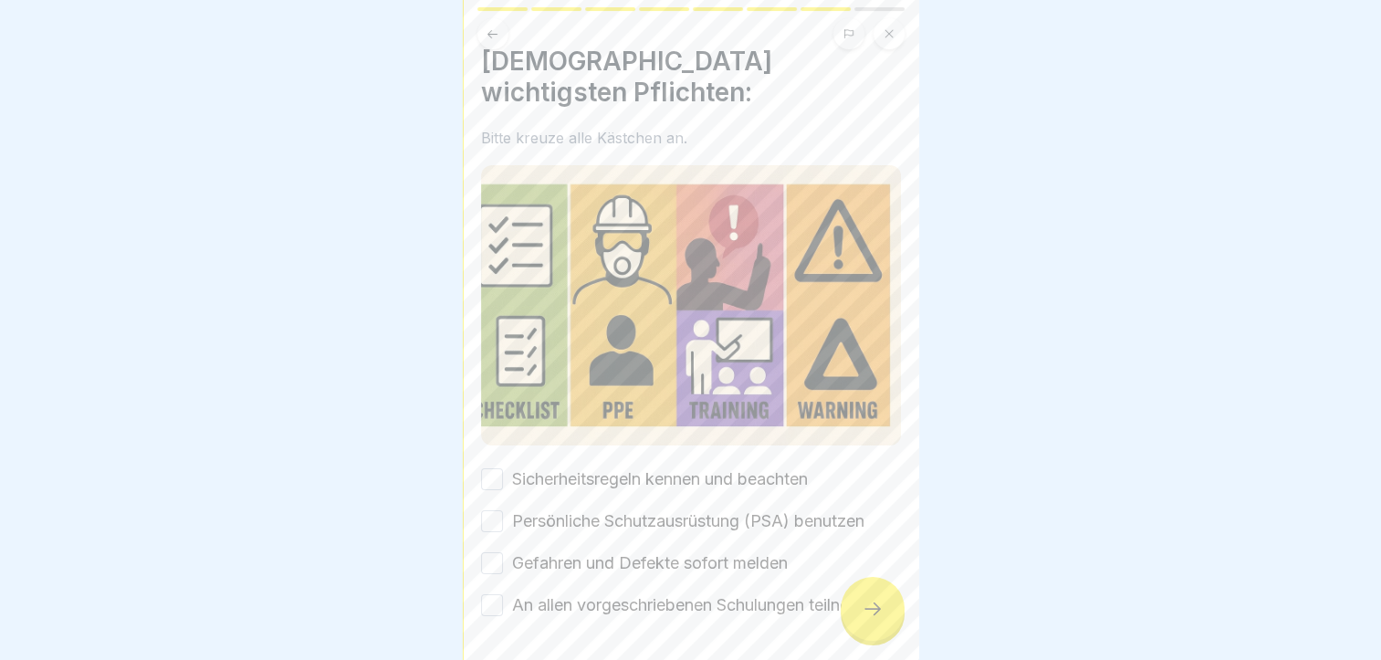
scroll to position [29, 0]
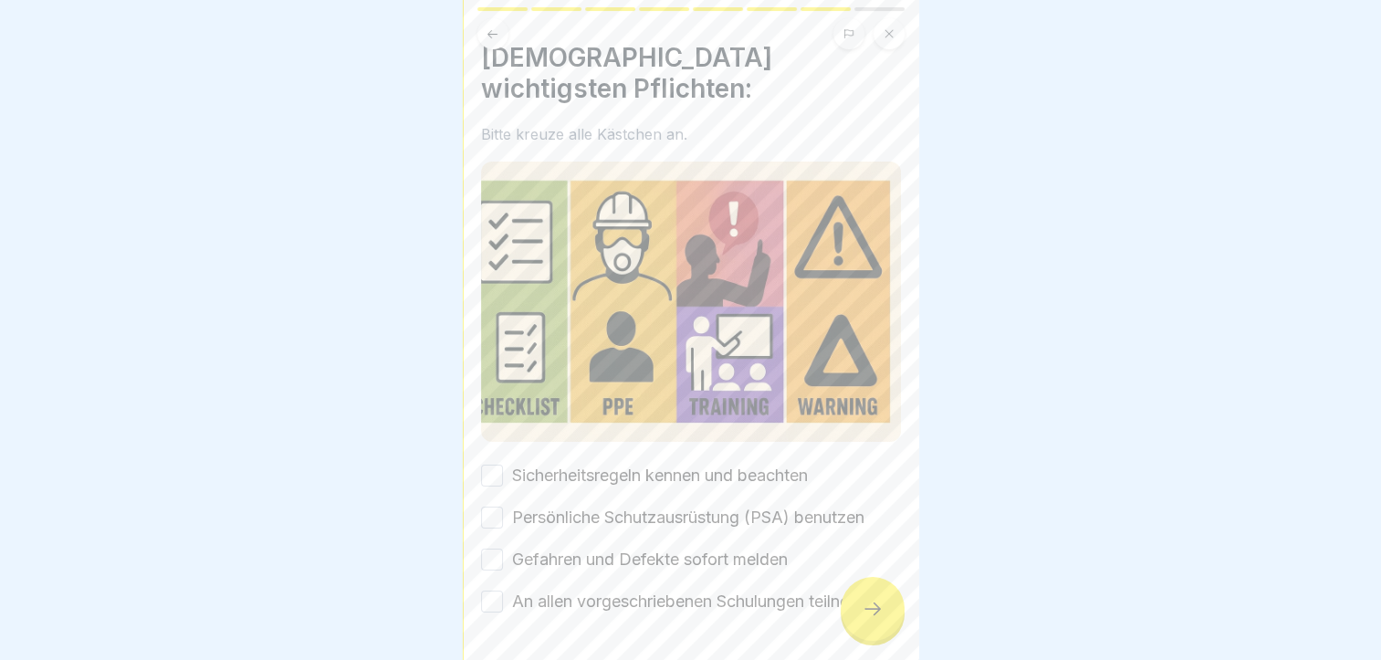
click at [488, 465] on button "Sicherheitsregeln kennen und beachten" at bounding box center [492, 476] width 22 height 22
click at [493, 507] on button "Persönliche Schutzausrüstung (PSA) benutzen" at bounding box center [492, 518] width 22 height 22
click at [493, 549] on button "Gefahren und Defekte sofort melden" at bounding box center [492, 560] width 22 height 22
click at [490, 591] on button "An allen vorgeschriebenen Schulungen teilnehmen" at bounding box center [492, 602] width 22 height 22
click at [854, 629] on div at bounding box center [873, 609] width 64 height 64
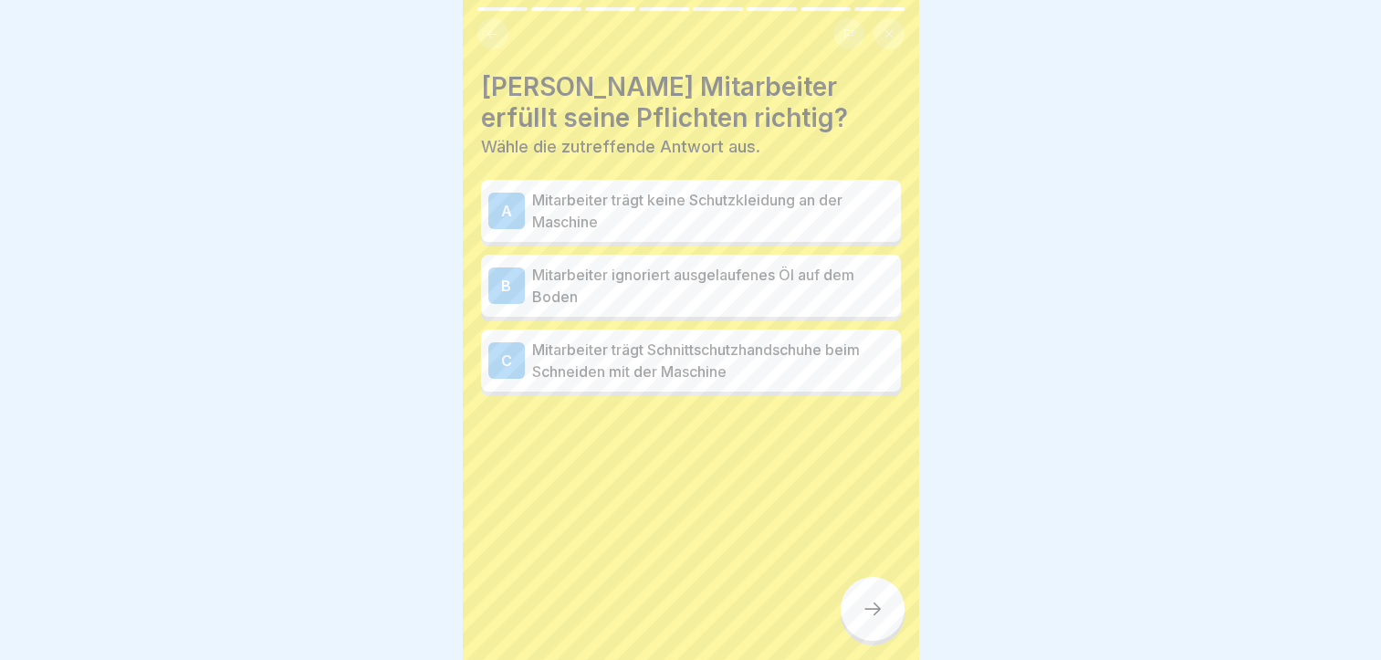
click at [638, 356] on p "Mitarbeiter trägt Schnittschutzhandschuhe beim Schneiden mit der Maschine" at bounding box center [712, 361] width 361 height 44
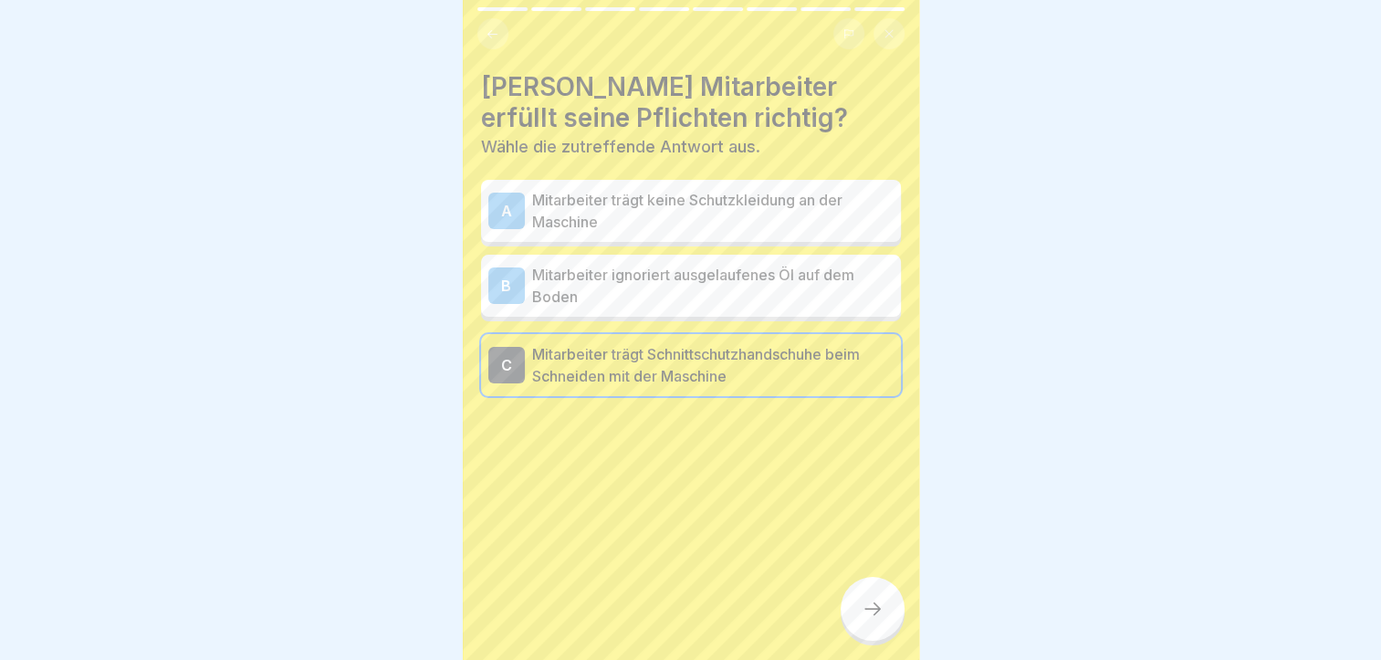
click at [875, 628] on div at bounding box center [873, 609] width 64 height 64
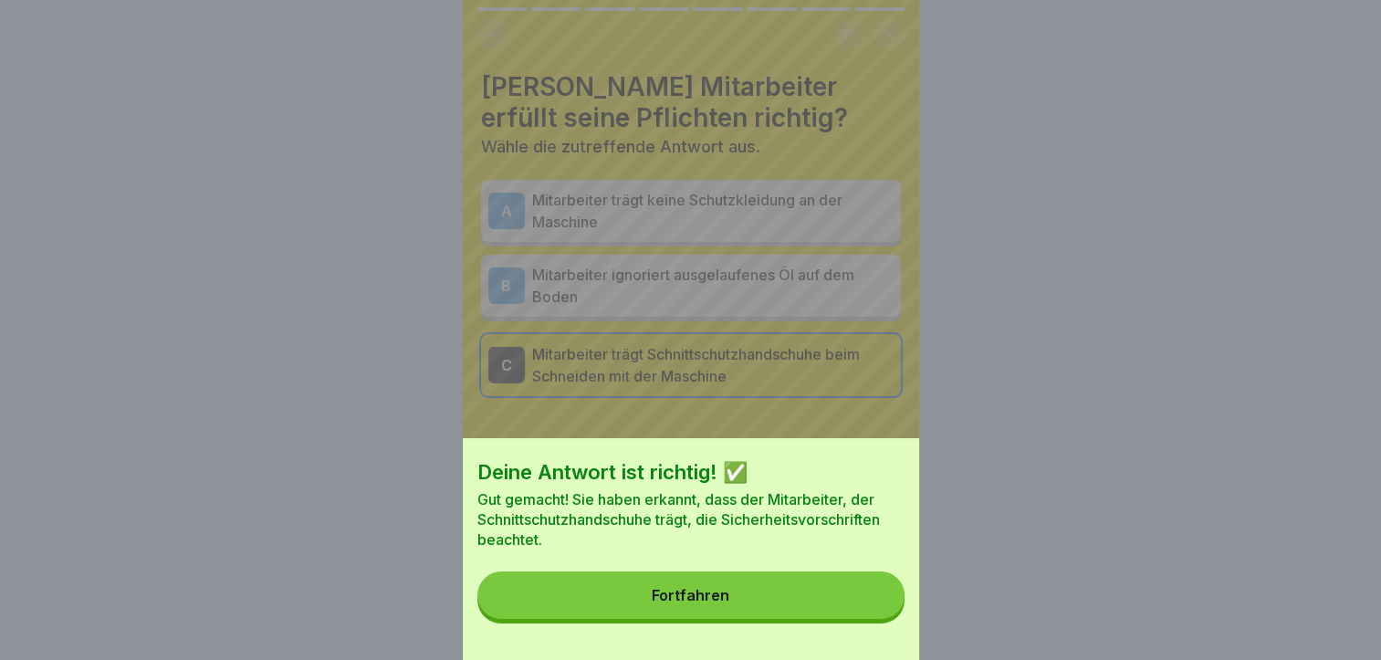
click at [810, 619] on button "Fortfahren" at bounding box center [690, 594] width 427 height 47
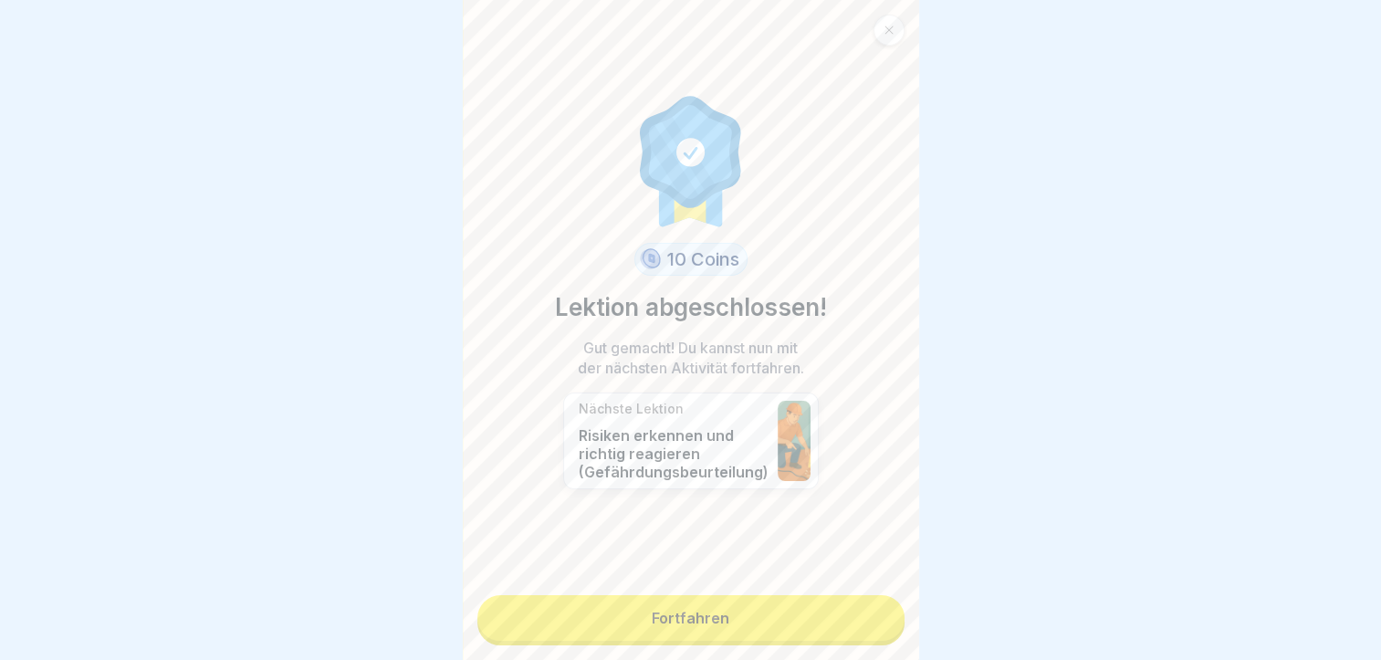
click at [674, 602] on link "Fortfahren" at bounding box center [690, 618] width 427 height 46
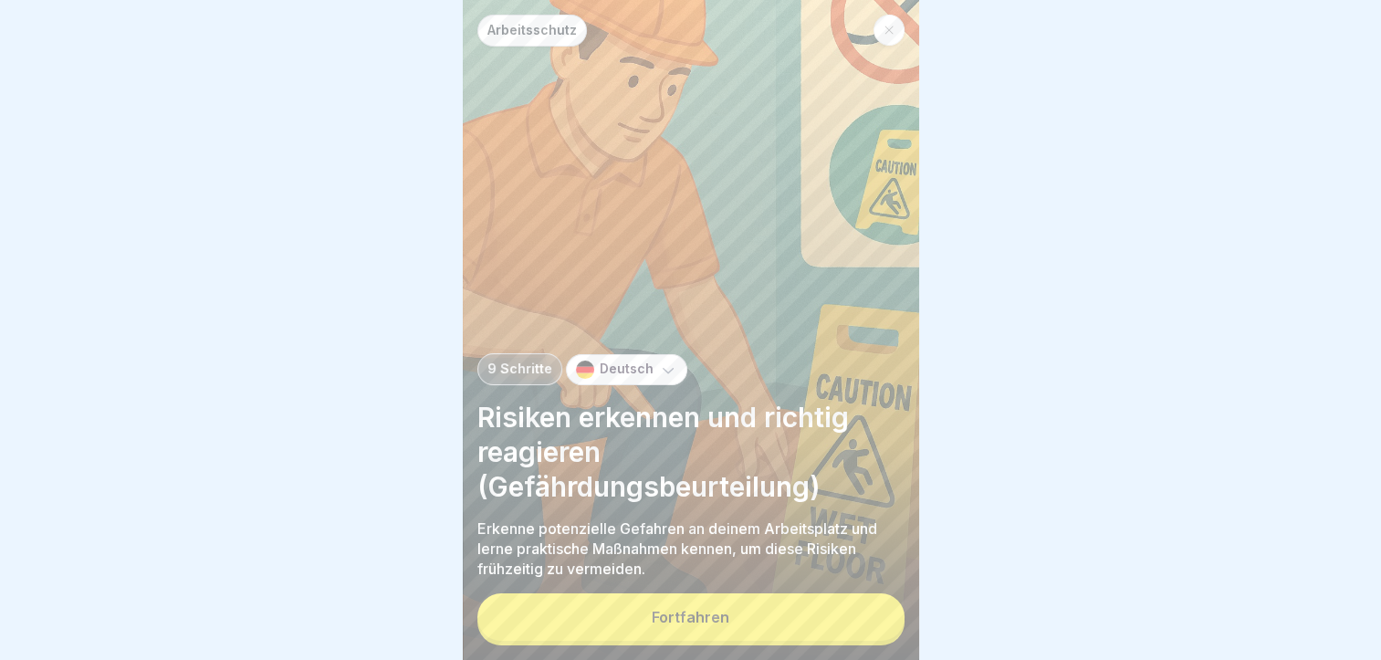
click at [674, 602] on button "Fortfahren" at bounding box center [690, 616] width 427 height 47
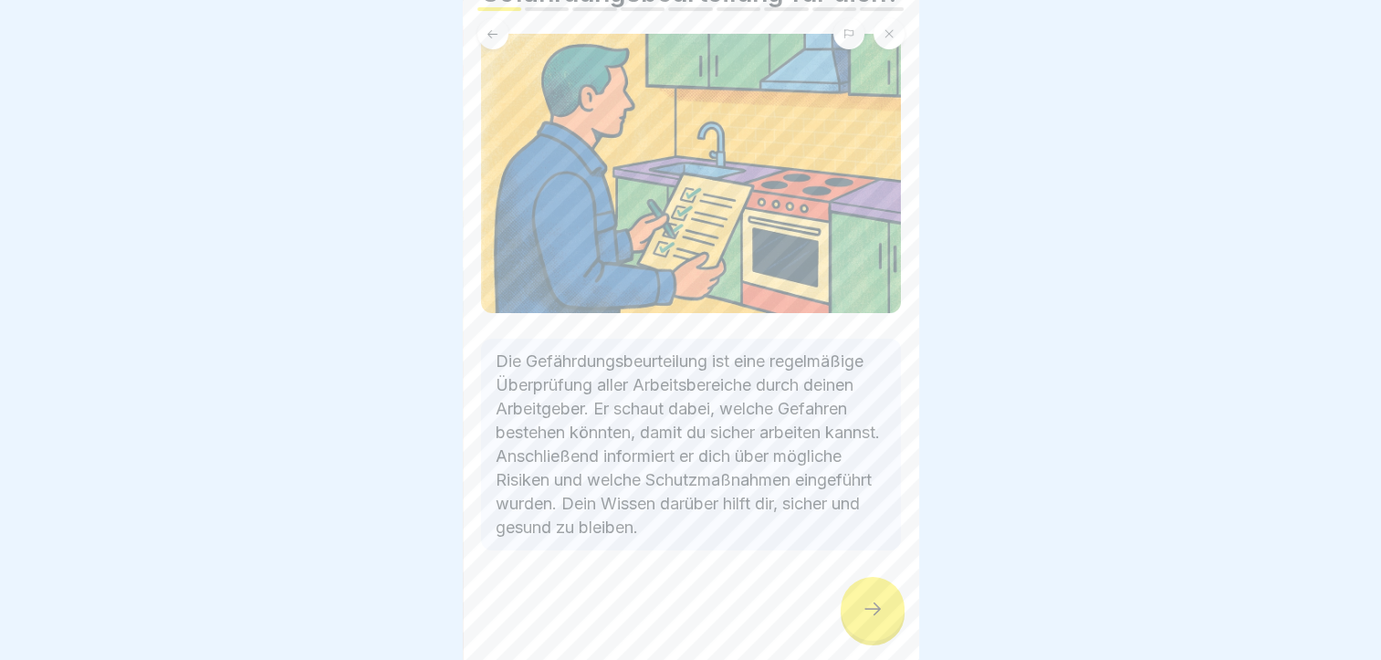
scroll to position [159, 0]
click at [882, 623] on div at bounding box center [873, 609] width 64 height 64
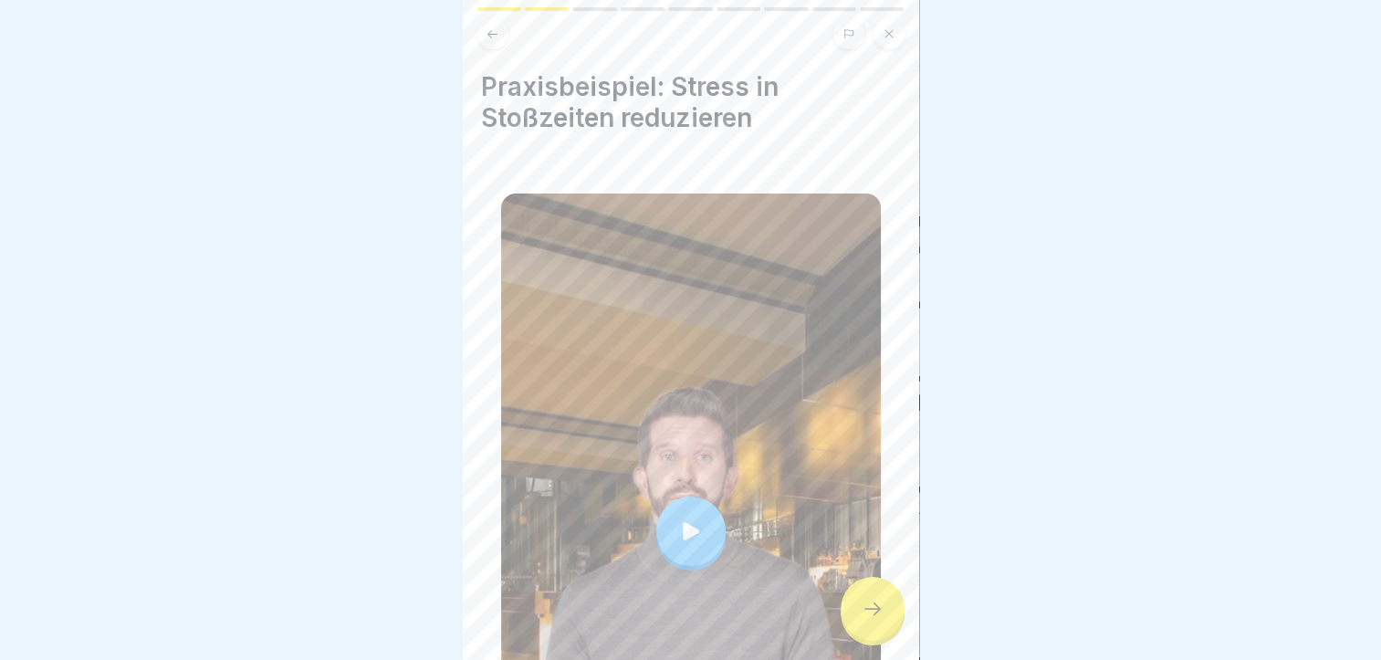
click at [679, 518] on icon at bounding box center [691, 531] width 26 height 26
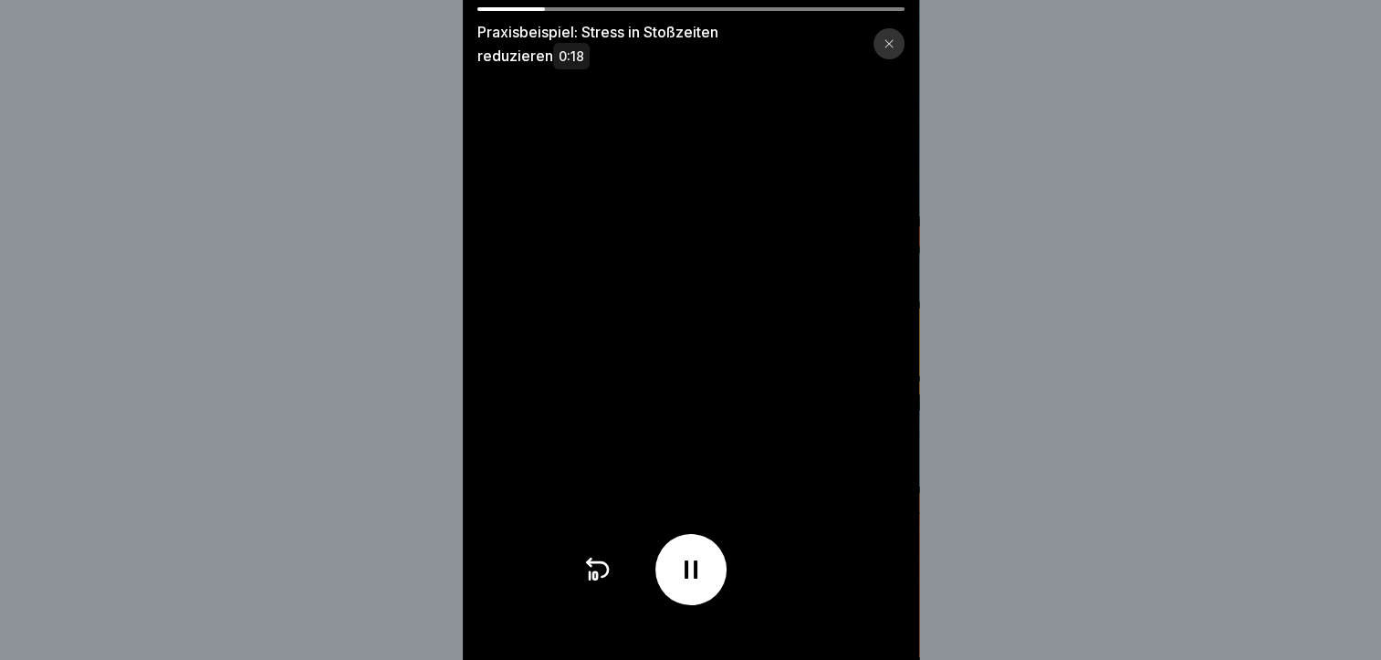
click at [702, 605] on div at bounding box center [690, 569] width 71 height 71
click at [695, 554] on div at bounding box center [690, 569] width 71 height 71
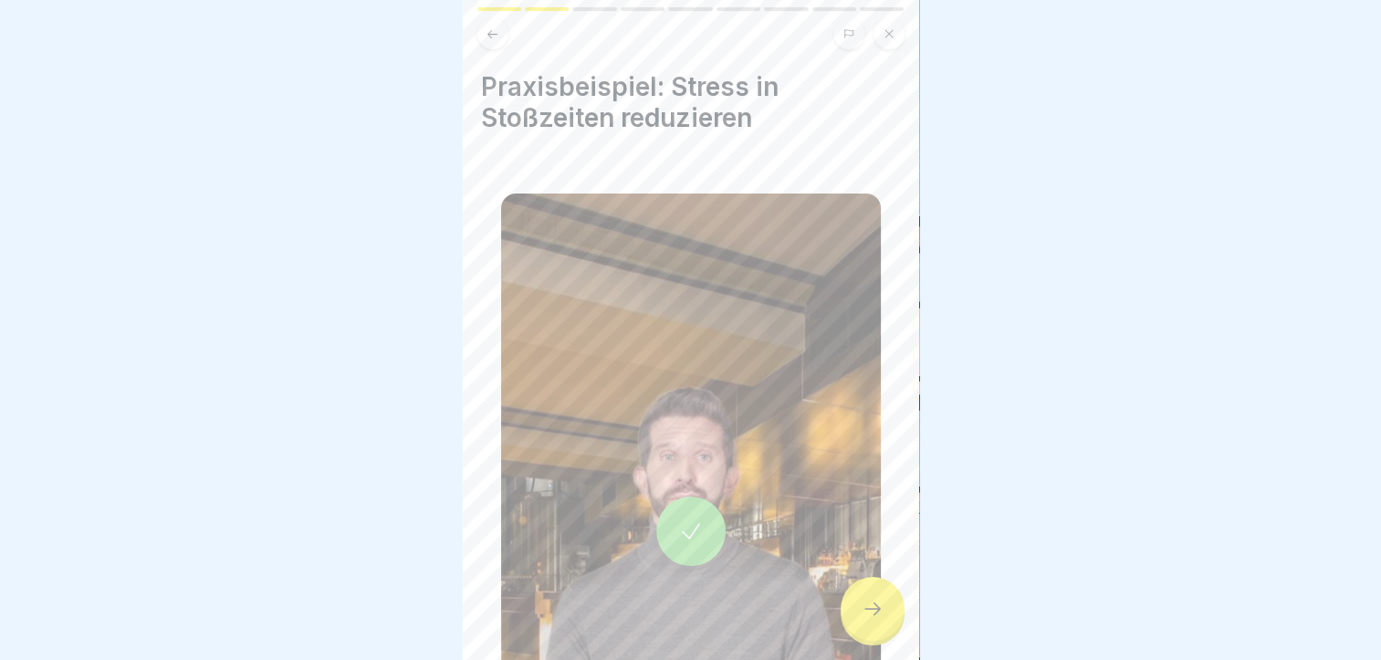
click at [879, 608] on icon at bounding box center [873, 609] width 22 height 22
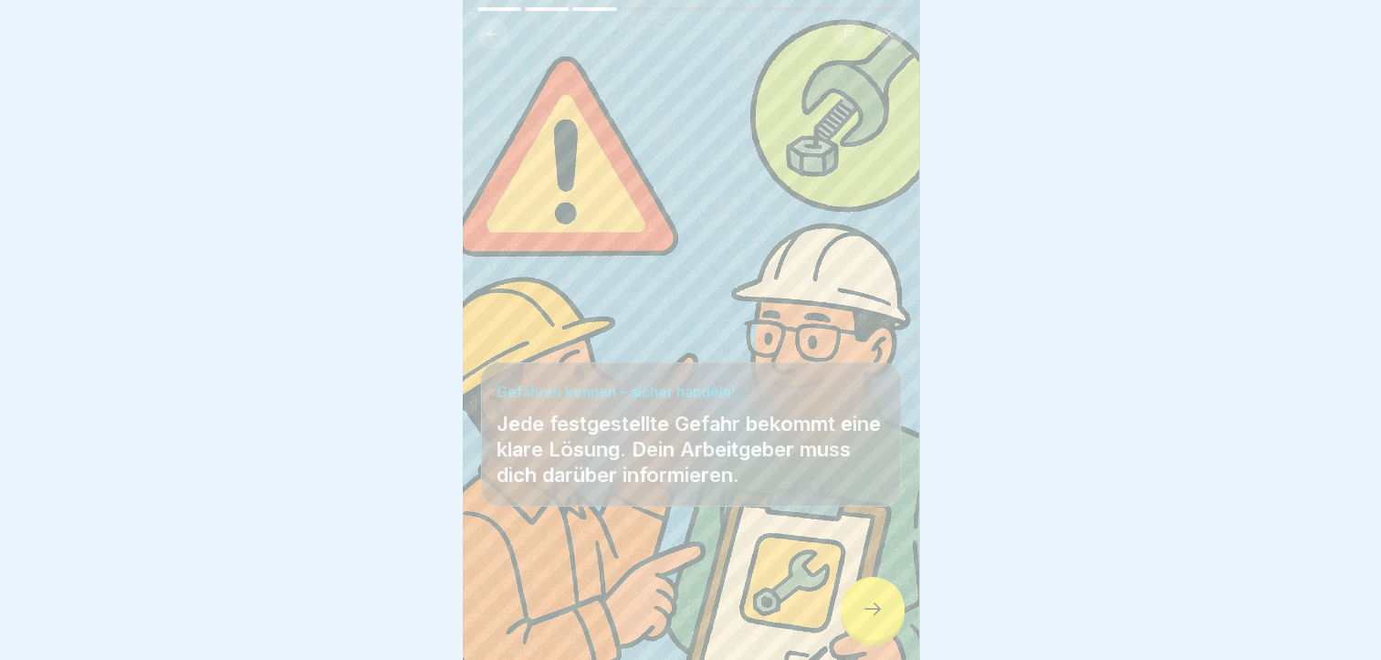
scroll to position [14, 0]
click at [882, 613] on icon at bounding box center [873, 609] width 22 height 22
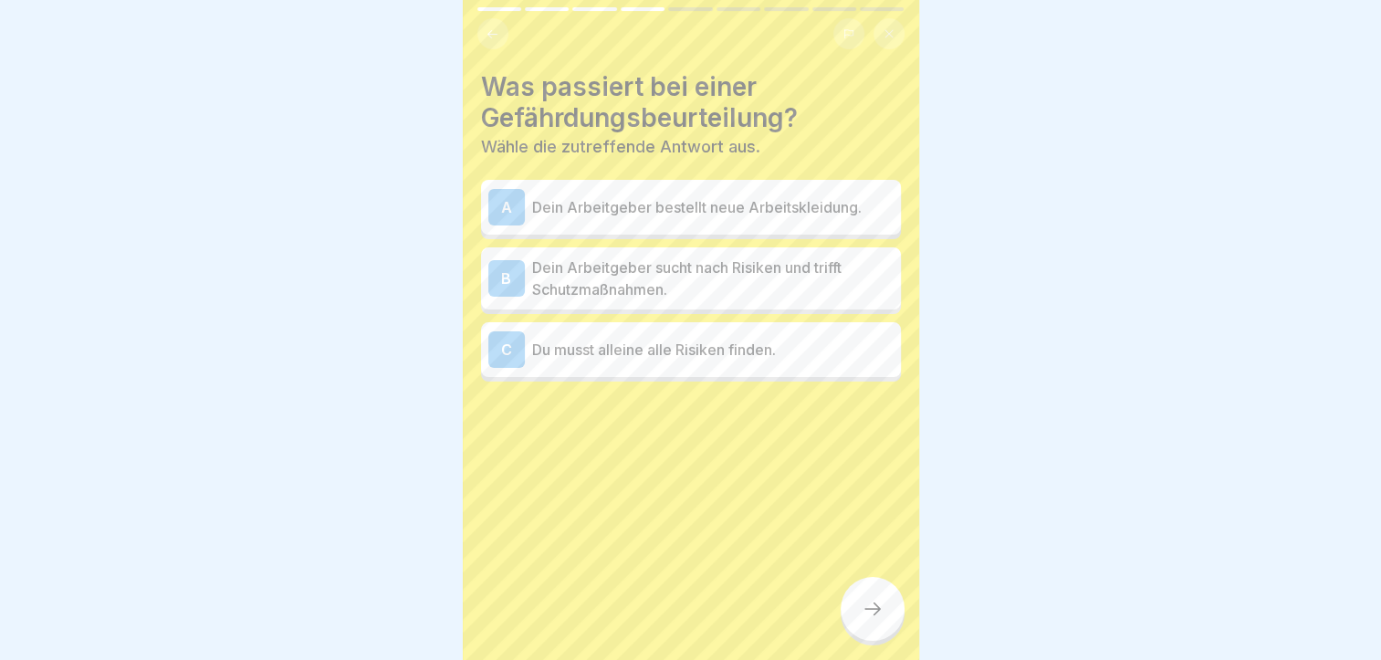
click at [646, 276] on p "Dein Arbeitgeber sucht nach Risiken und trifft Schutzmaßnahmen." at bounding box center [712, 278] width 361 height 44
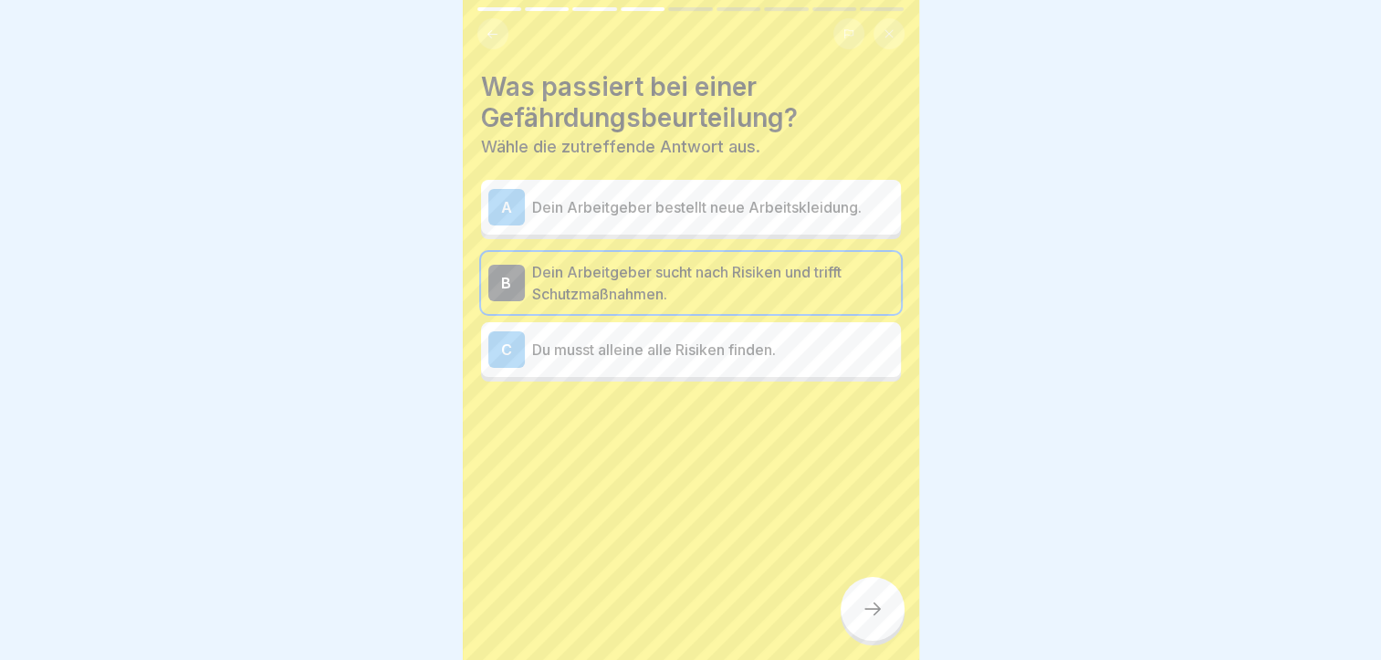
click at [852, 626] on div at bounding box center [873, 609] width 64 height 64
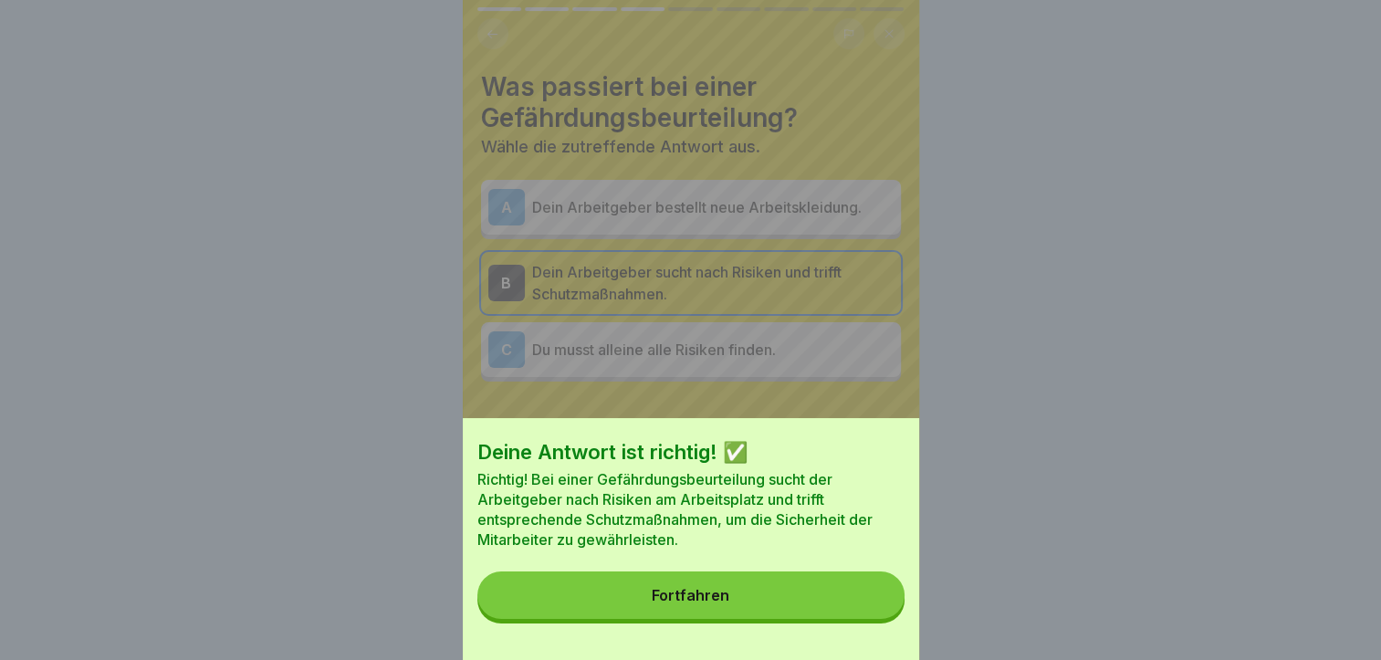
click at [684, 603] on div "Fortfahren" at bounding box center [691, 595] width 78 height 16
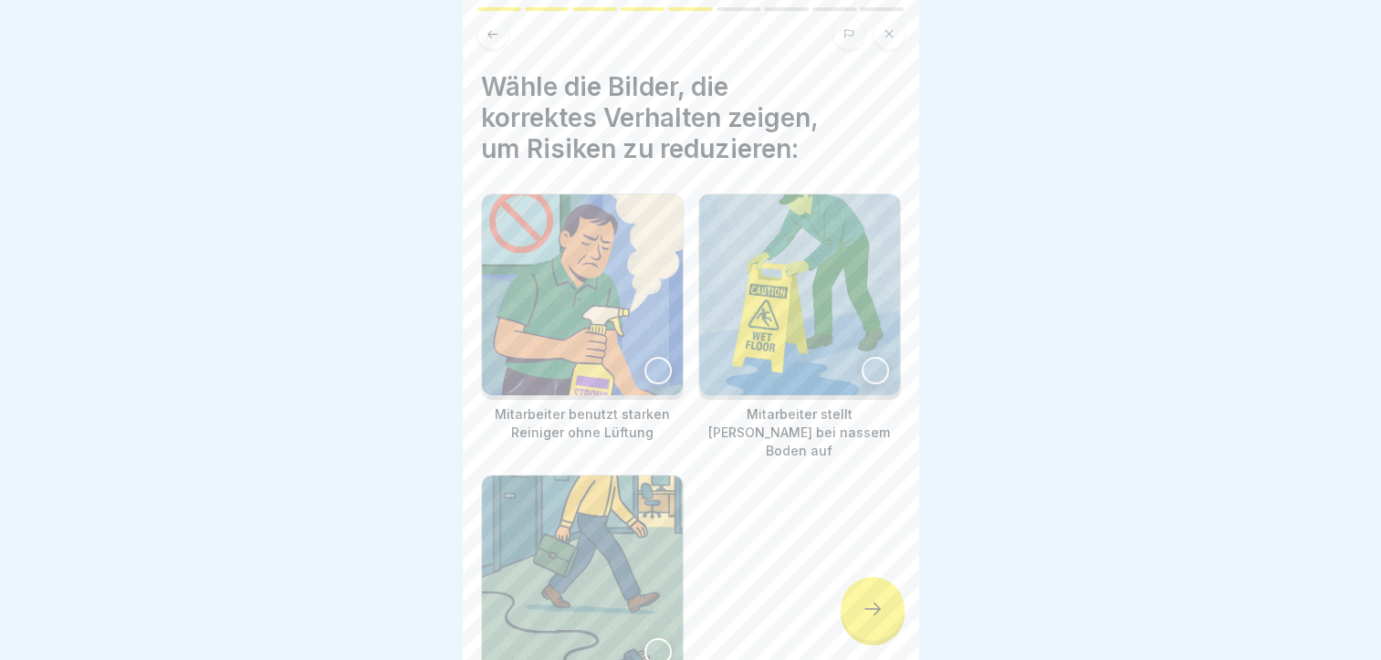
click at [863, 357] on div at bounding box center [875, 370] width 27 height 27
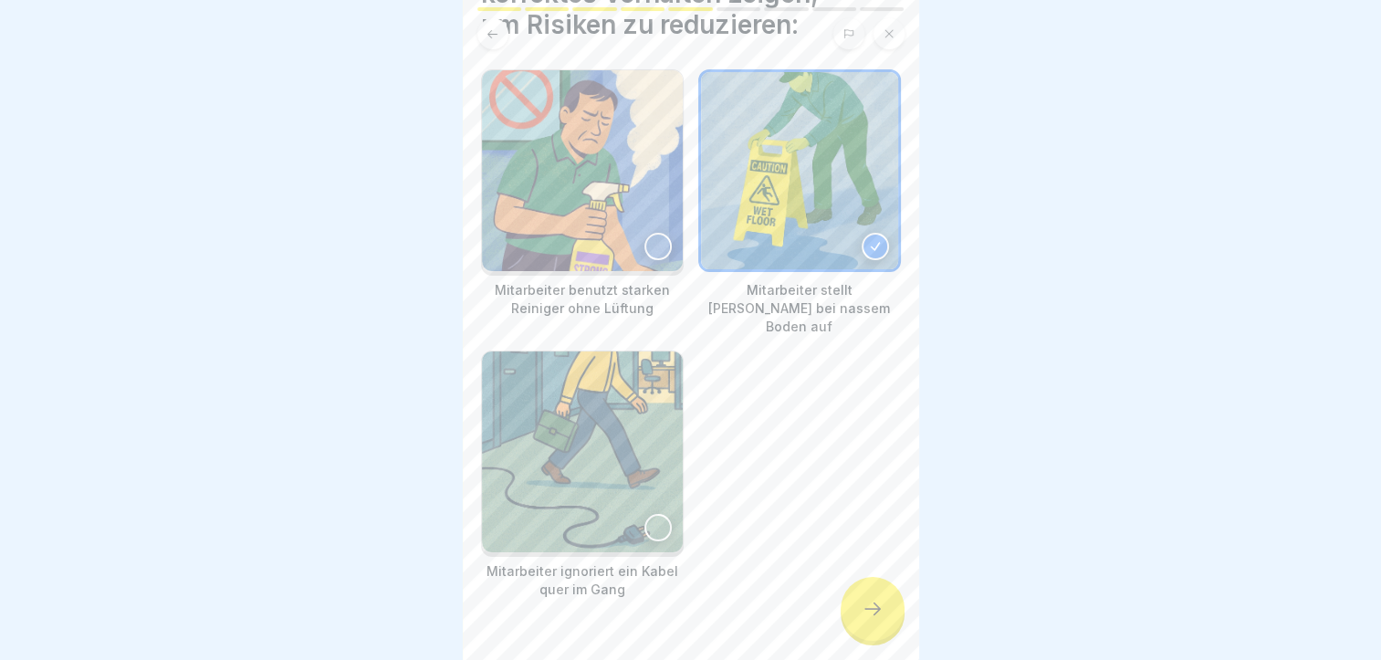
scroll to position [126, 0]
click at [865, 615] on icon at bounding box center [873, 609] width 22 height 22
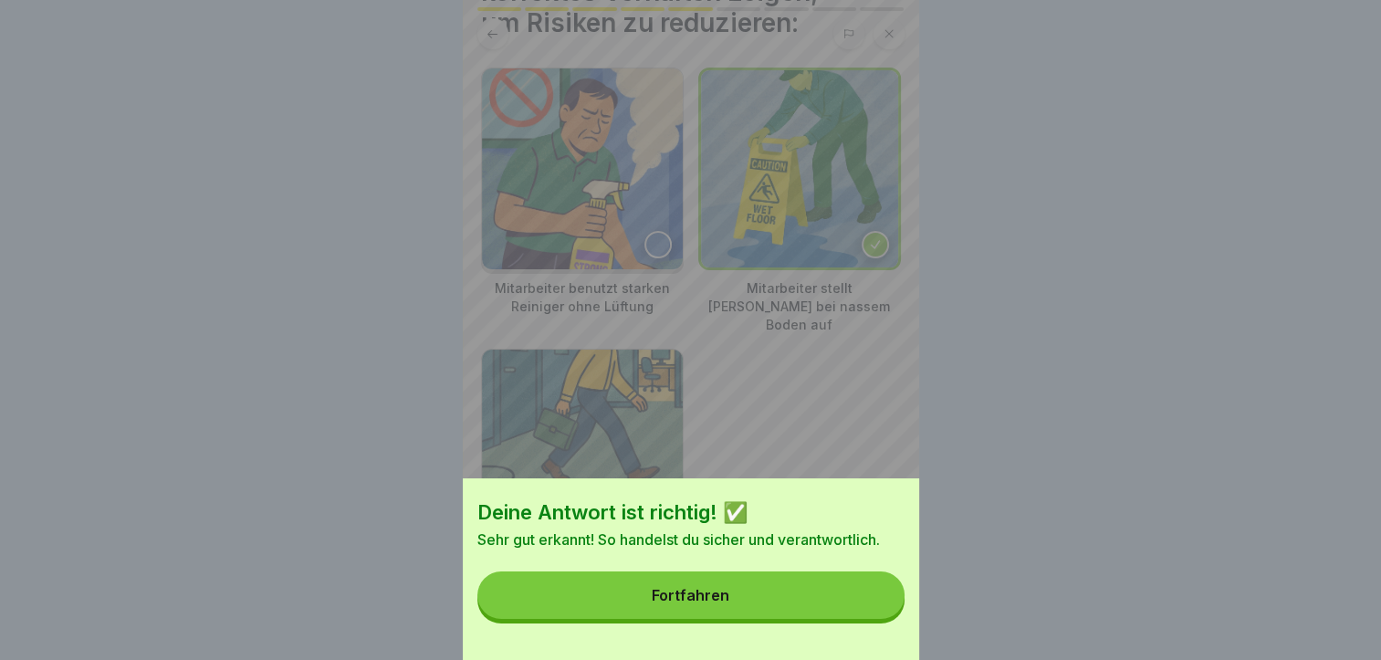
click at [729, 603] on div "Fortfahren" at bounding box center [691, 595] width 78 height 16
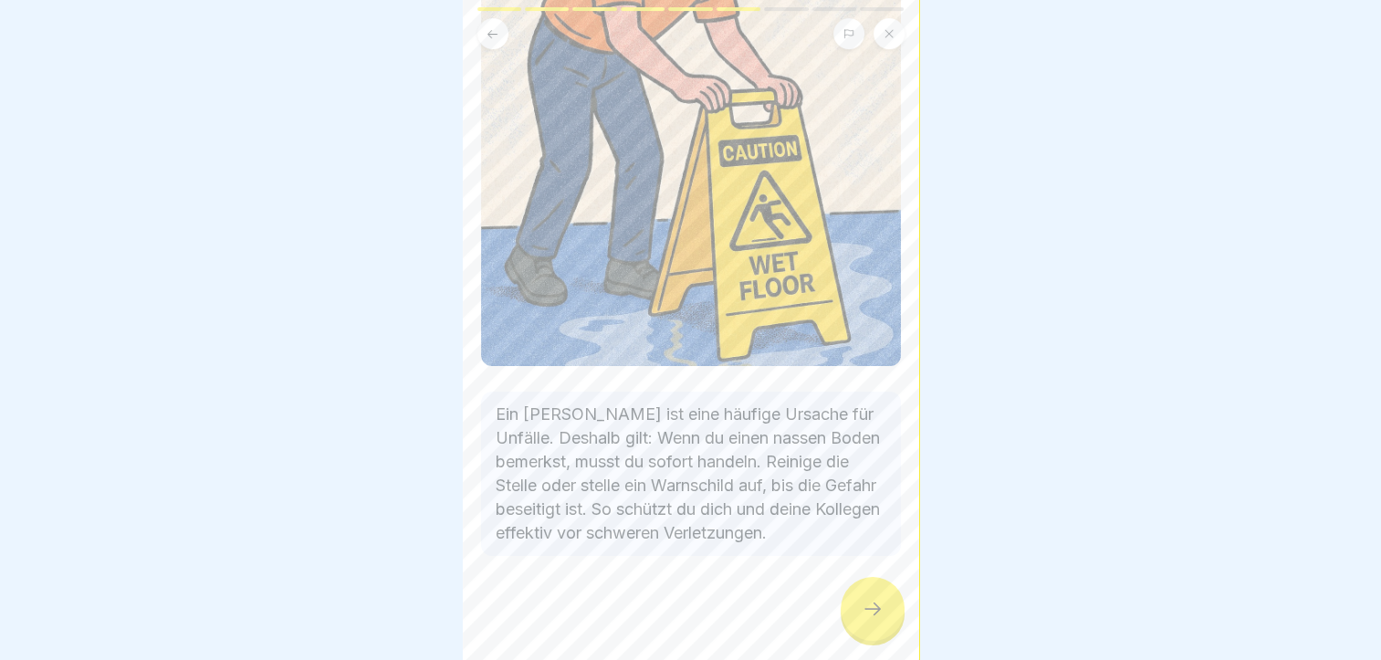
scroll to position [313, 0]
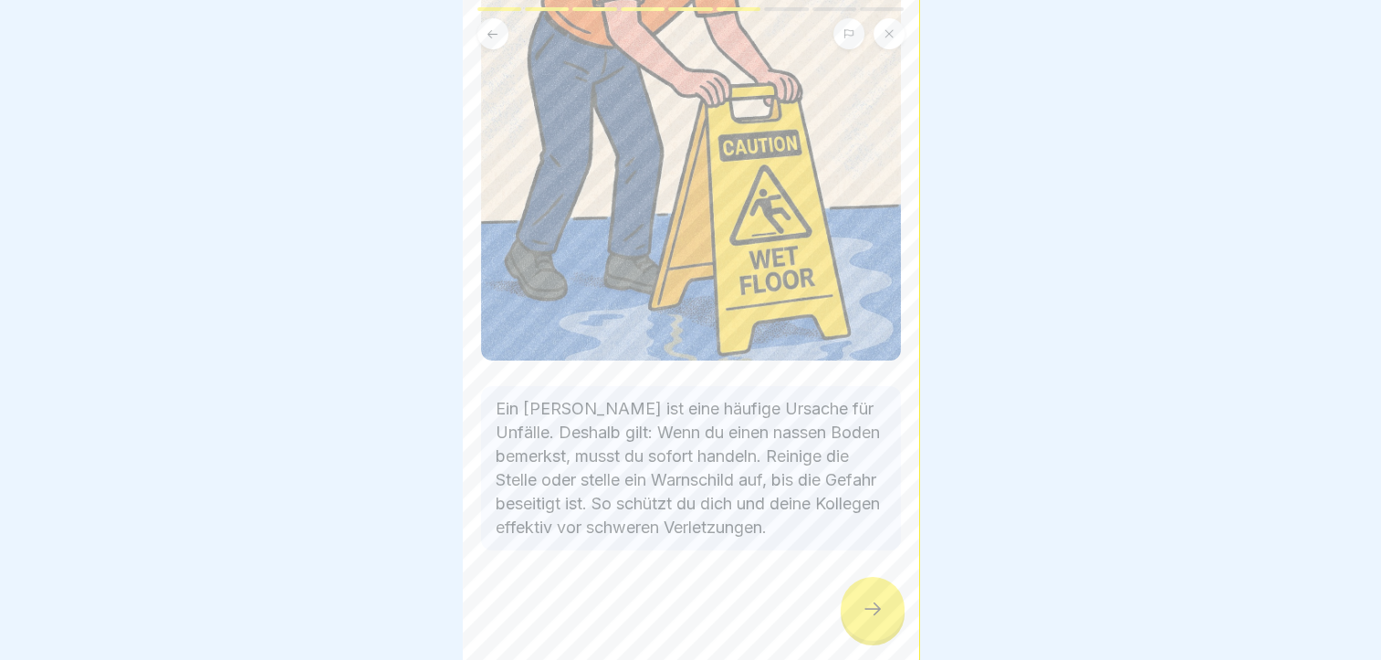
click at [705, 567] on div at bounding box center [691, 605] width 420 height 110
click at [850, 625] on div at bounding box center [873, 609] width 64 height 64
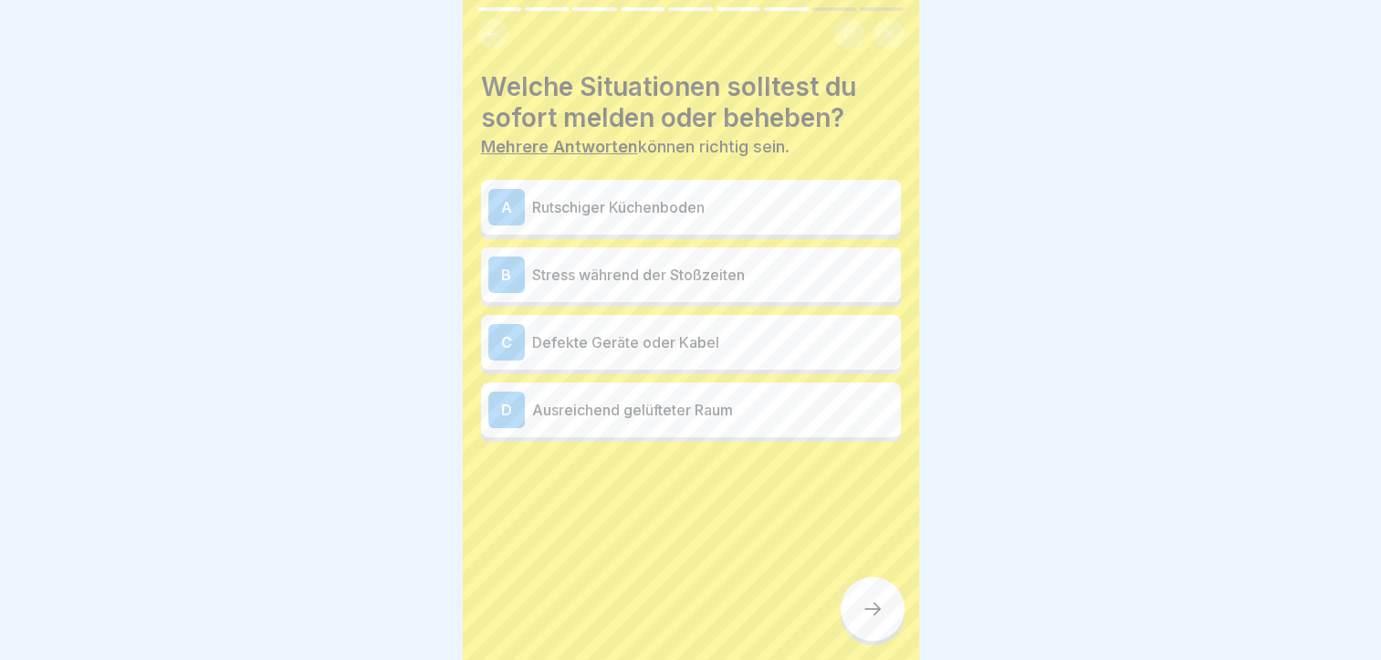
click at [621, 269] on p "Stress während der Stoßzeiten" at bounding box center [712, 275] width 361 height 22
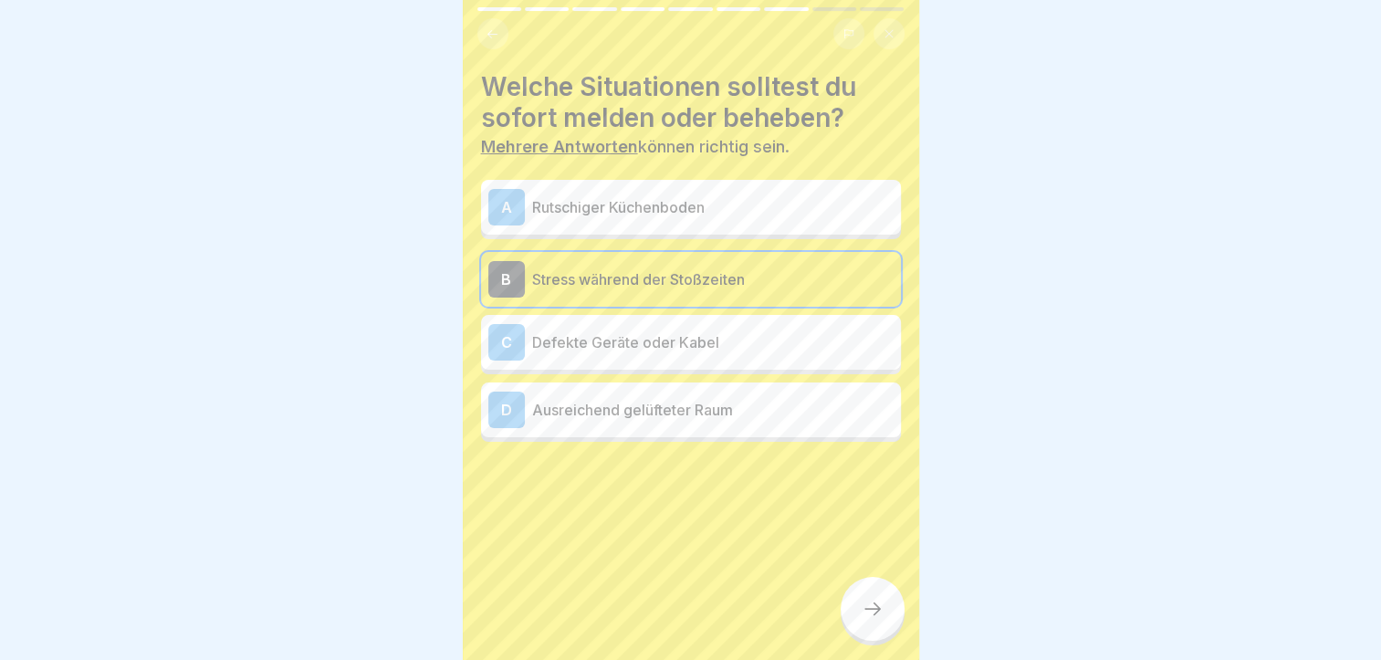
click at [622, 332] on p "Defekte Geräte oder Kabel" at bounding box center [712, 342] width 361 height 22
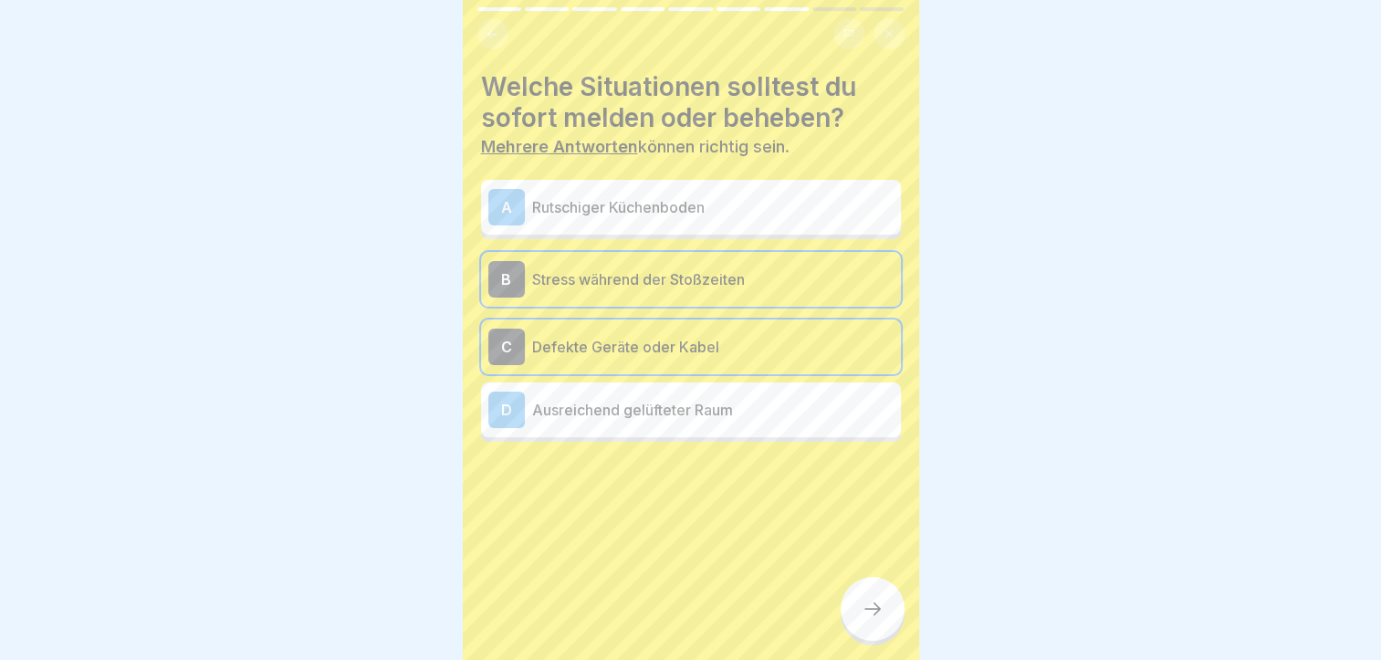
click at [602, 196] on p "Rutschiger Küchenboden" at bounding box center [712, 207] width 361 height 22
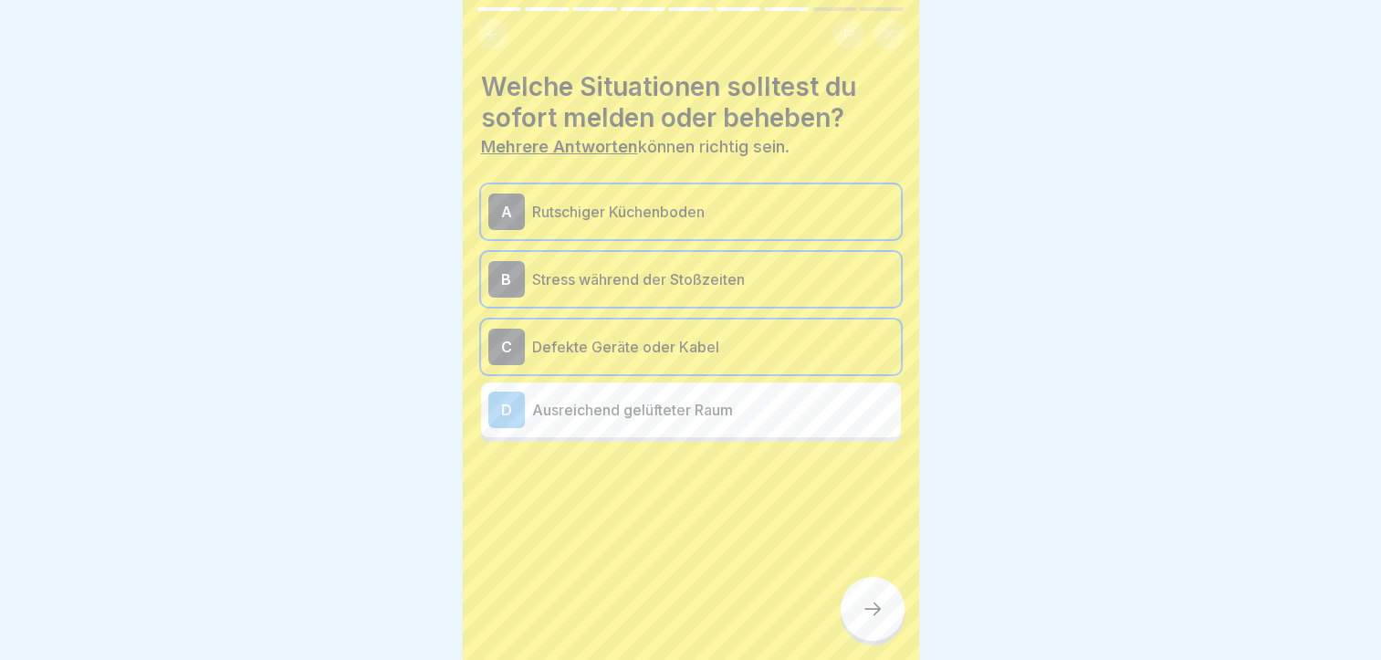
click at [763, 279] on div "B Stress während der Stoßzeiten" at bounding box center [690, 279] width 405 height 37
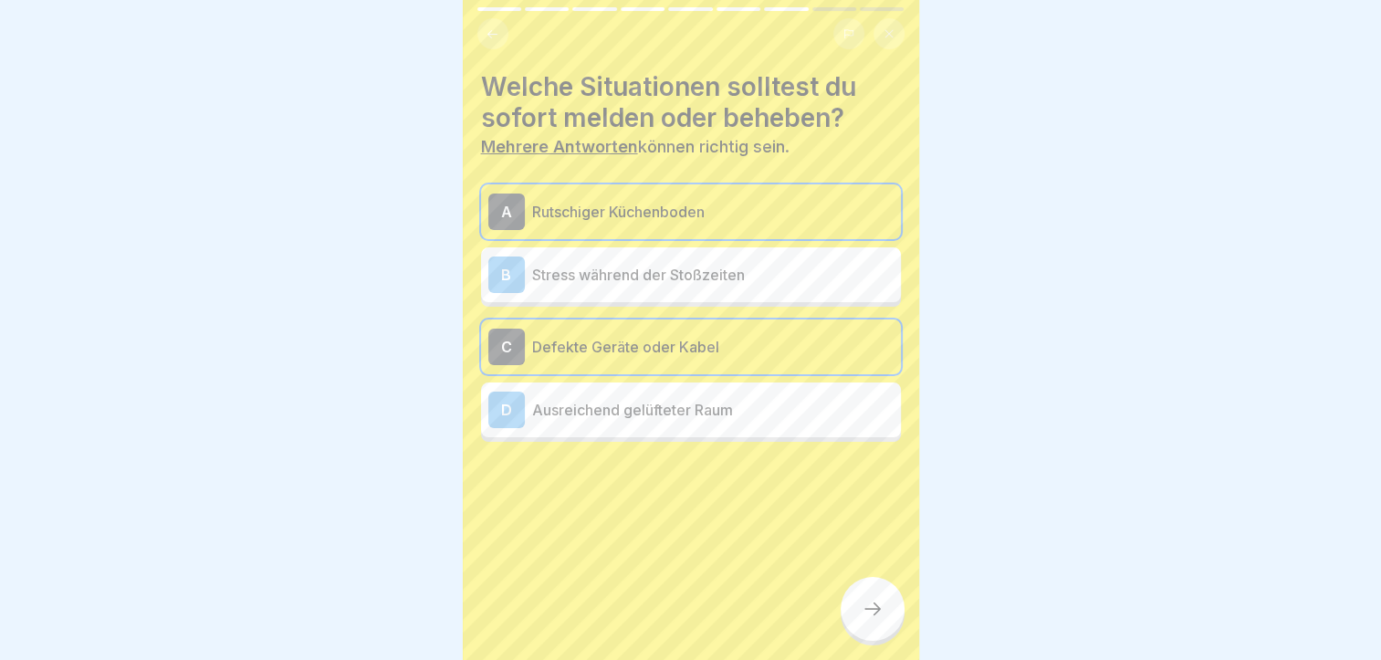
click at [871, 594] on div at bounding box center [873, 609] width 64 height 64
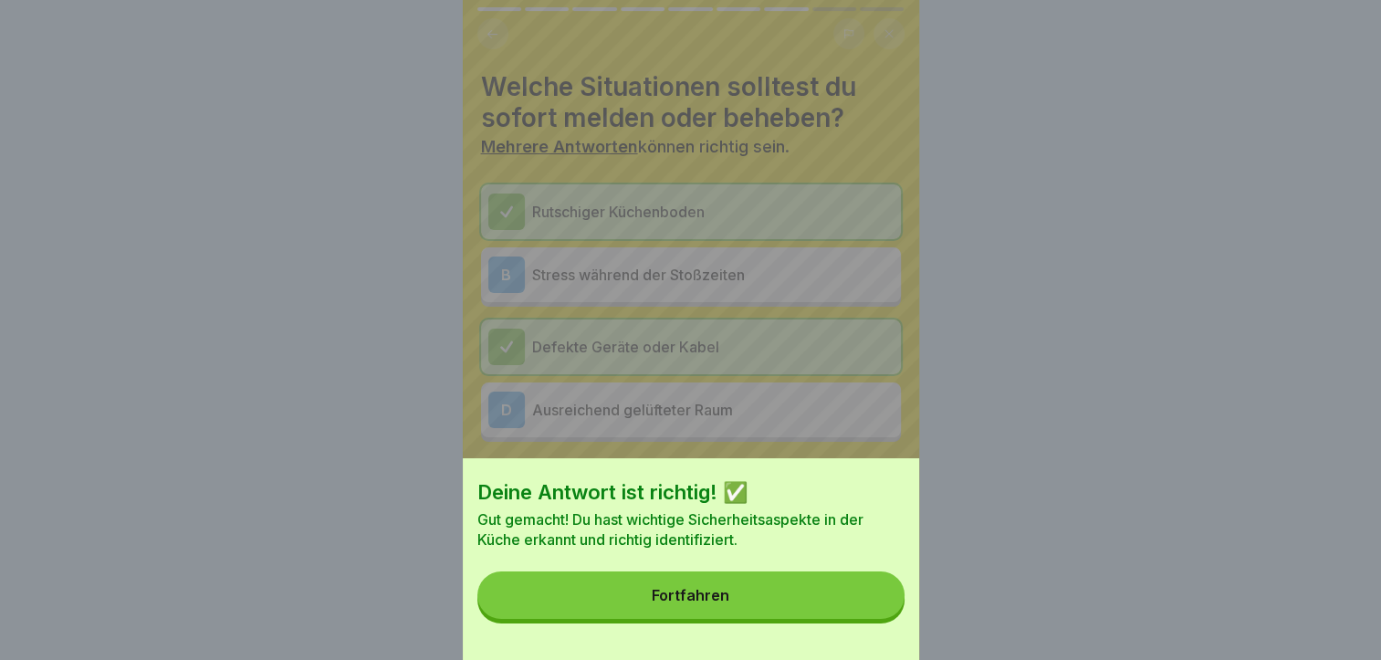
click at [746, 593] on button "Fortfahren" at bounding box center [690, 594] width 427 height 47
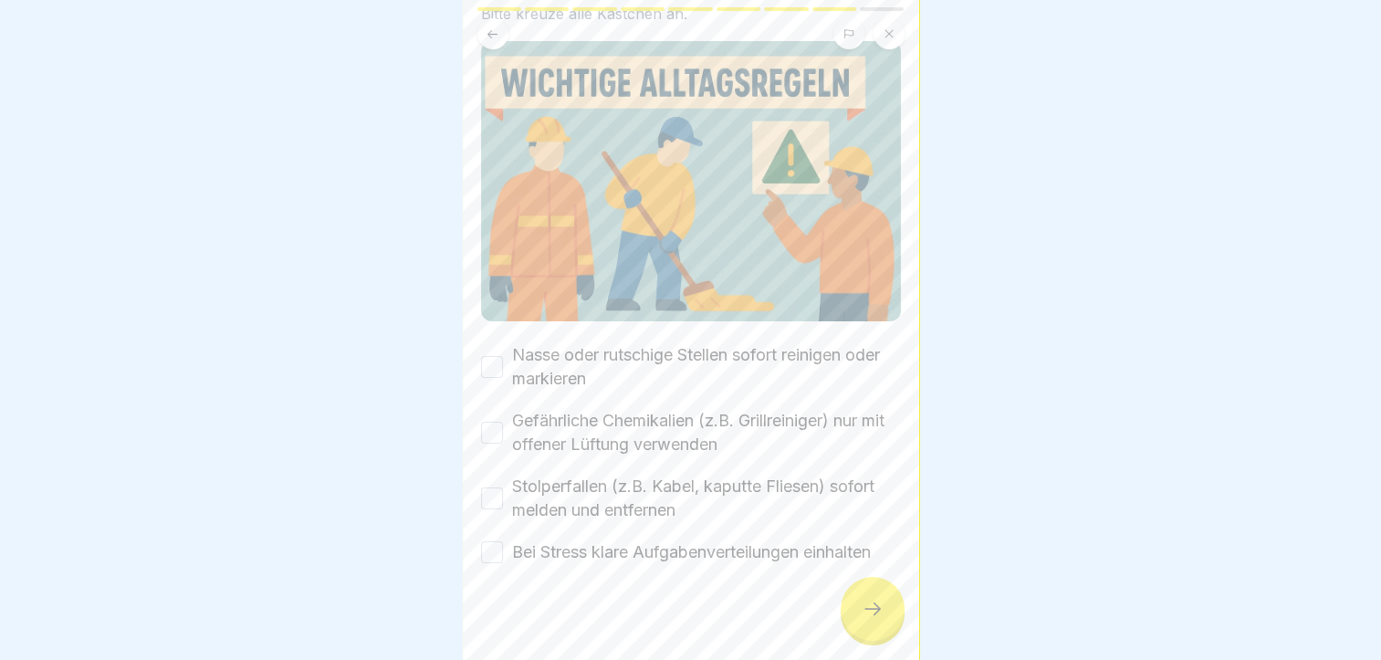
scroll to position [153, 0]
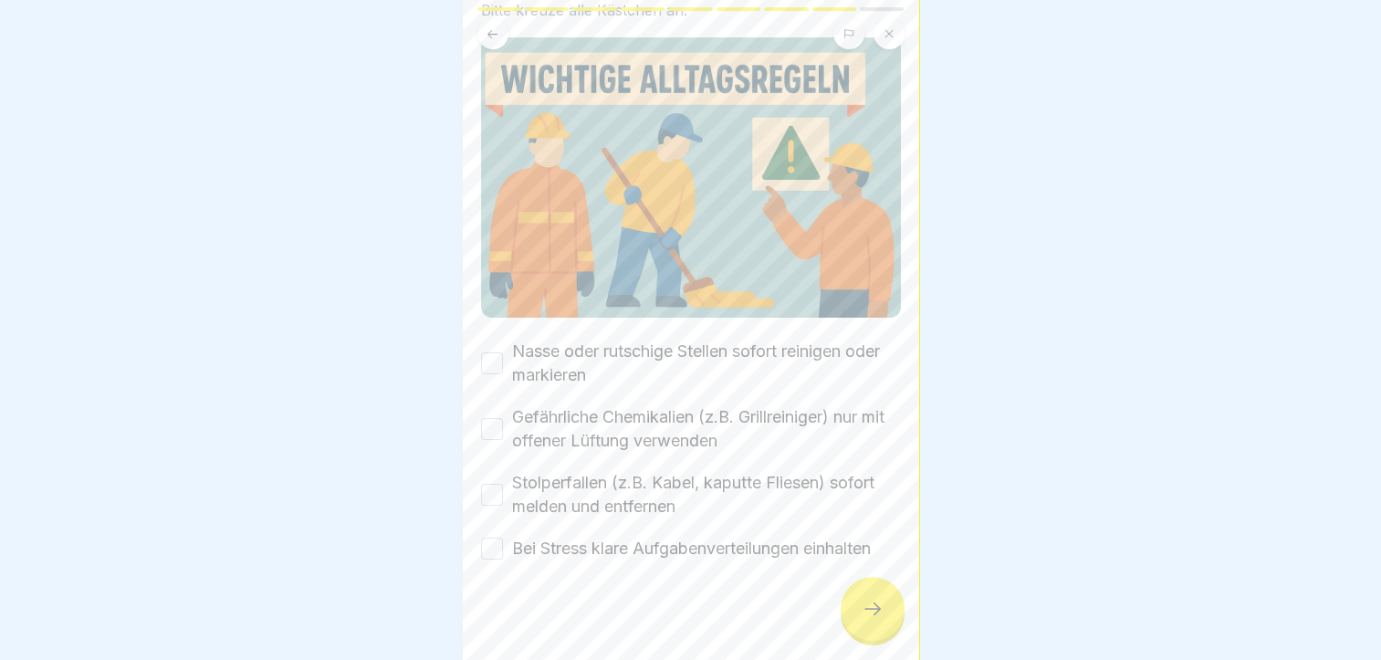
click at [496, 352] on button "Nasse oder rutschige Stellen sofort reinigen oder markieren" at bounding box center [492, 363] width 22 height 22
click at [484, 418] on button "Gefährliche Chemikalien (z.B. Grillreiniger) nur mit offener Lüftung verwenden" at bounding box center [492, 429] width 22 height 22
click at [489, 484] on button "Stolperfallen (z.B. Kabel, kaputte Fliesen) sofort melden und entfernen" at bounding box center [492, 495] width 22 height 22
click at [493, 538] on button "Bei Stress klare Aufgabenverteilungen einhalten" at bounding box center [492, 549] width 22 height 22
click at [874, 630] on div at bounding box center [873, 609] width 64 height 64
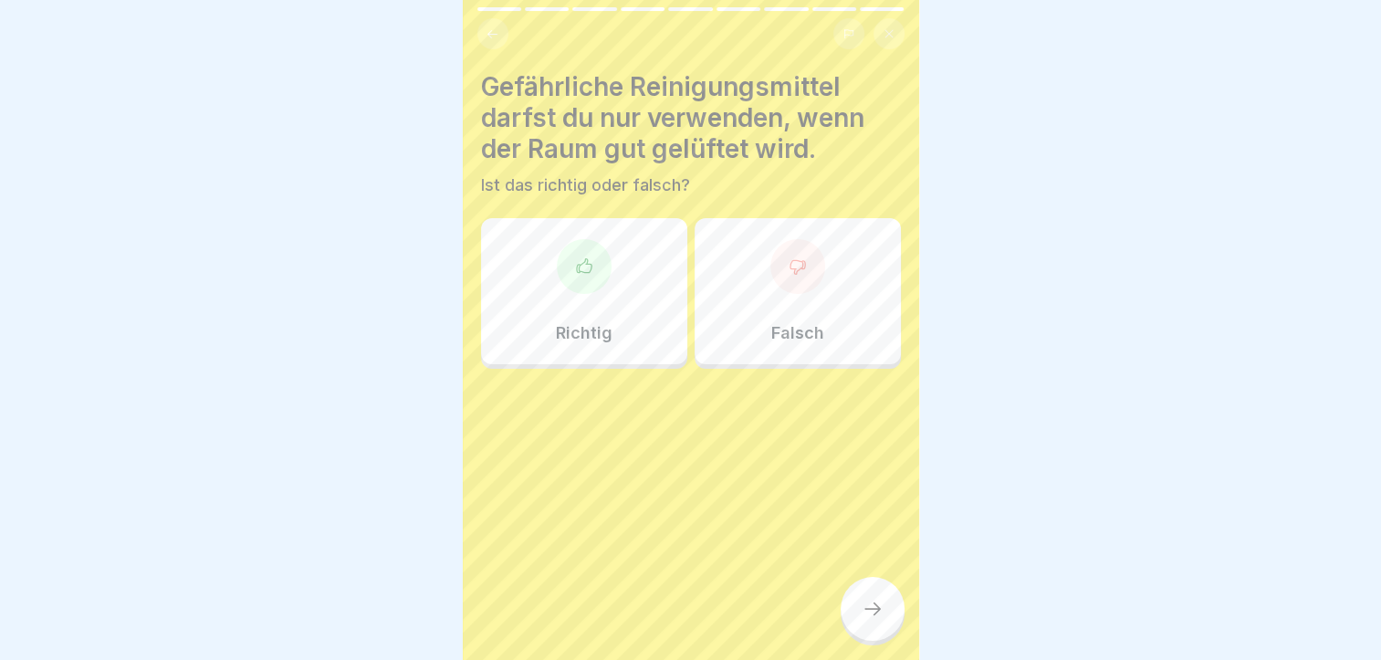
click at [605, 239] on div "Richtig" at bounding box center [584, 291] width 206 height 146
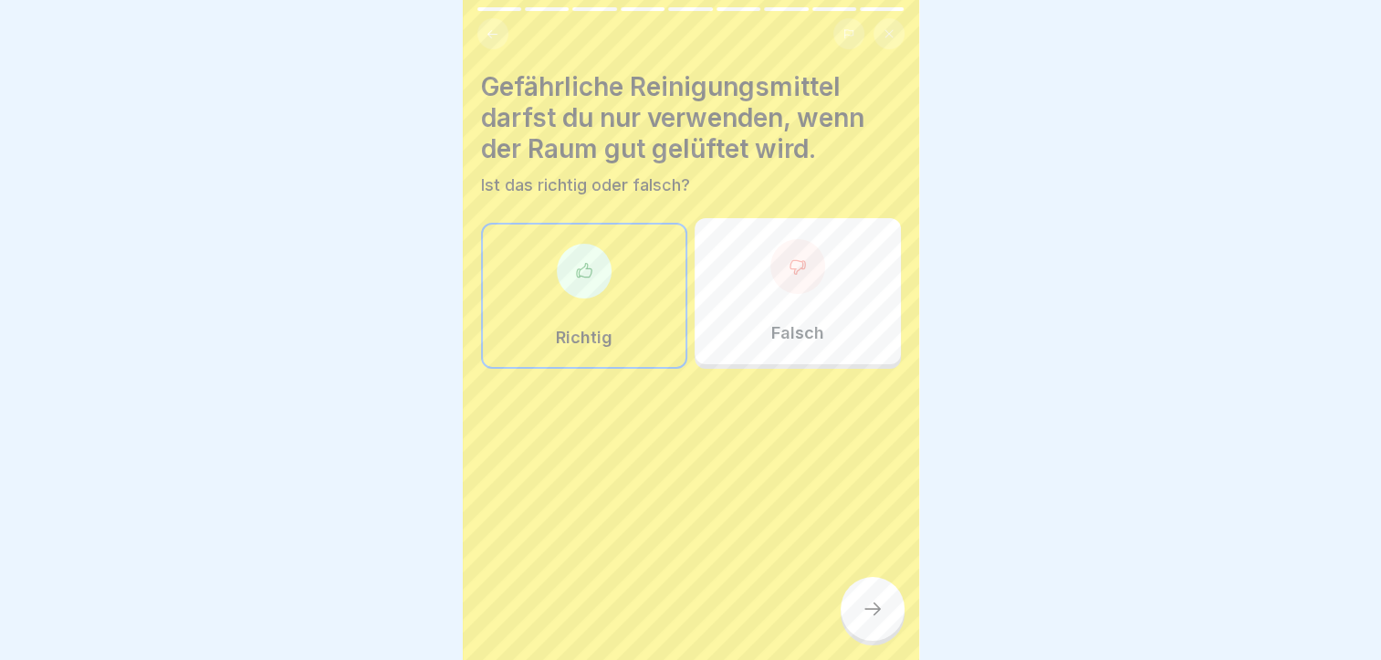
click at [874, 602] on icon at bounding box center [873, 609] width 22 height 22
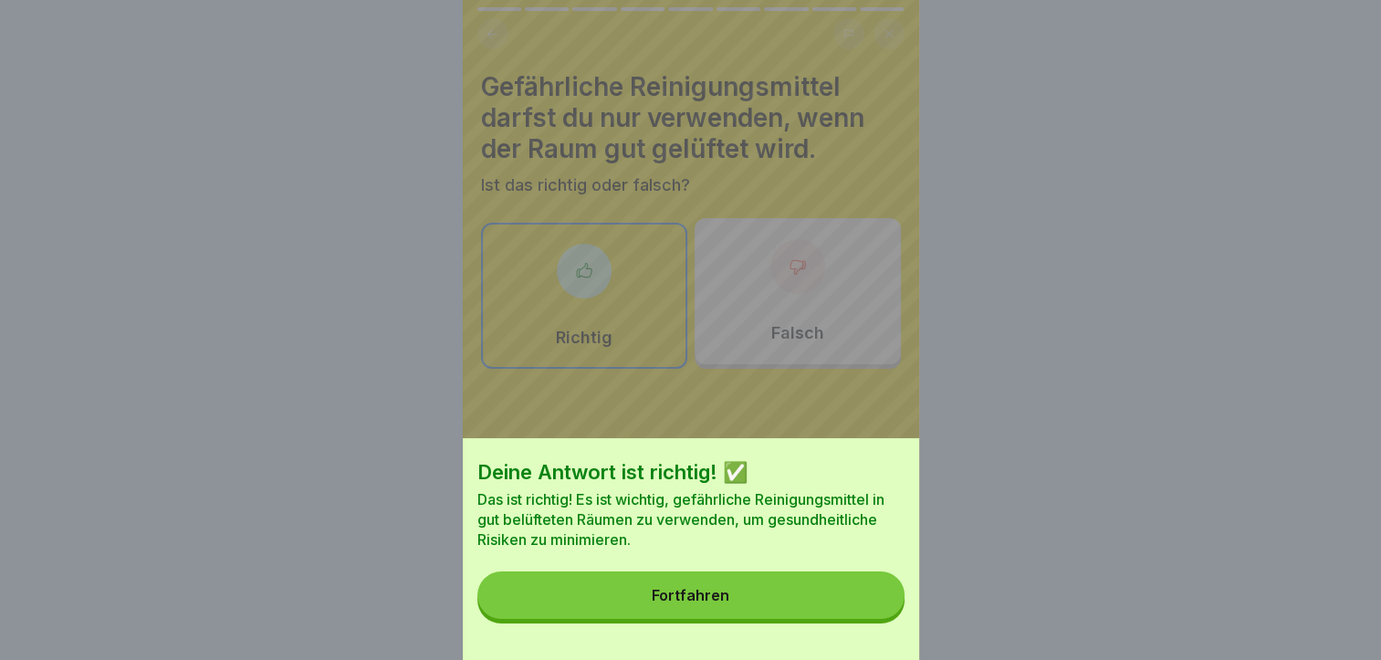
click at [689, 594] on button "Fortfahren" at bounding box center [690, 594] width 427 height 47
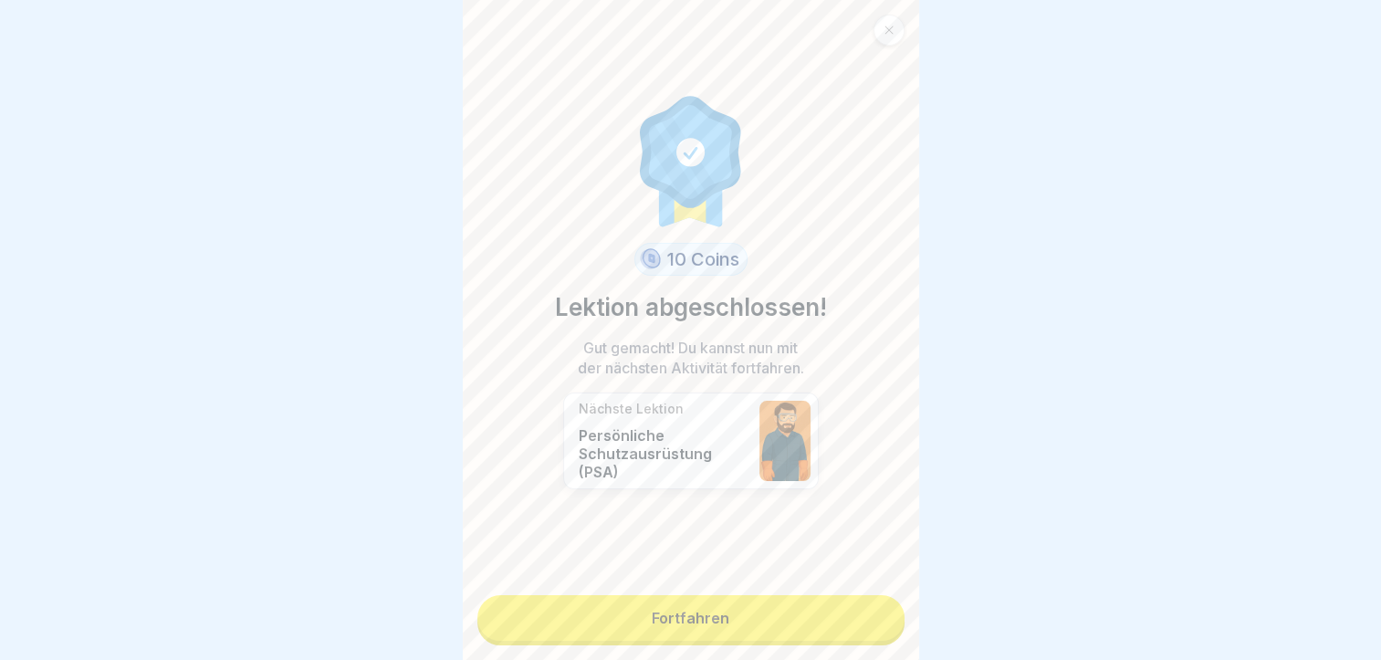
click at [697, 604] on link "Fortfahren" at bounding box center [690, 618] width 427 height 46
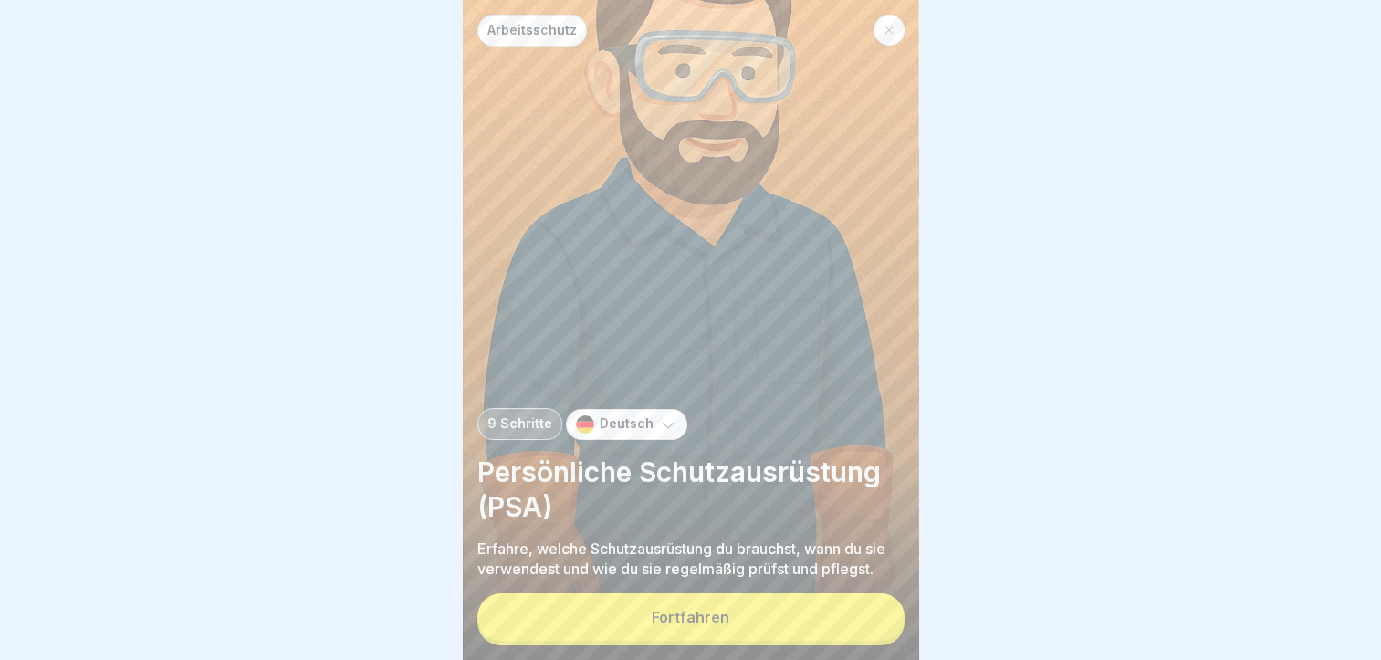
click at [677, 620] on div "Fortfahren" at bounding box center [691, 617] width 78 height 16
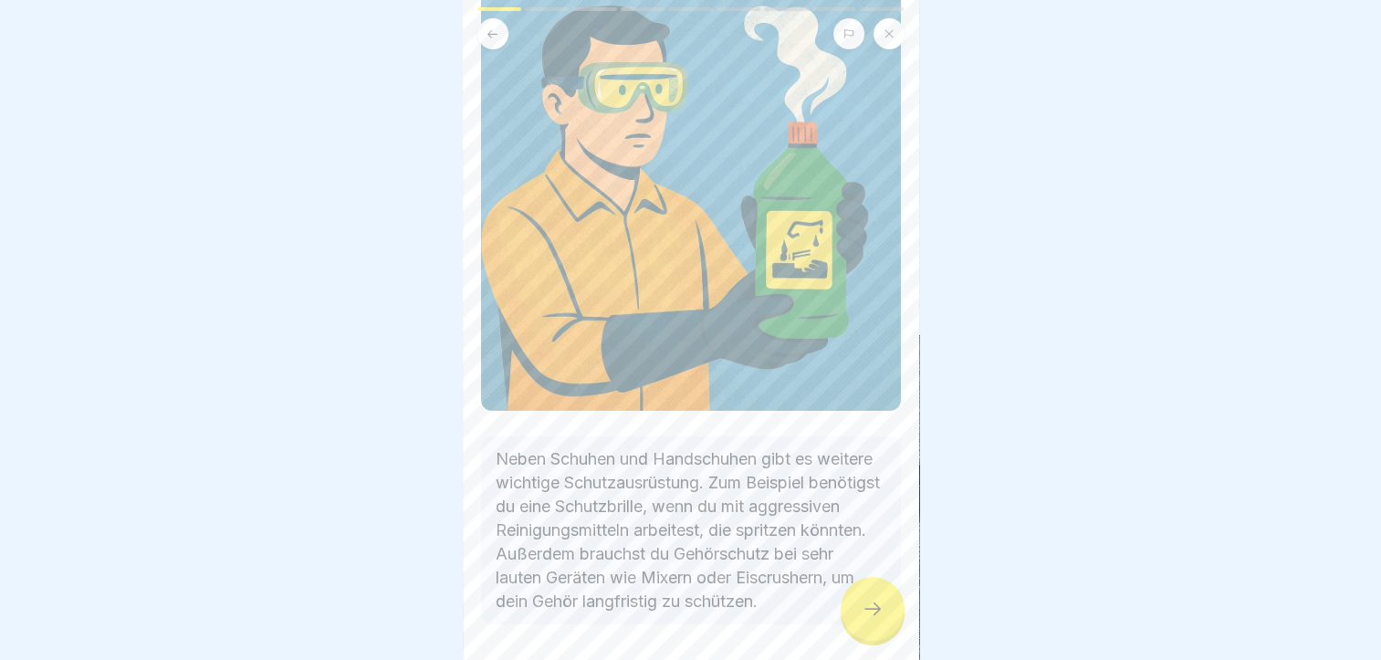
scroll to position [164, 0]
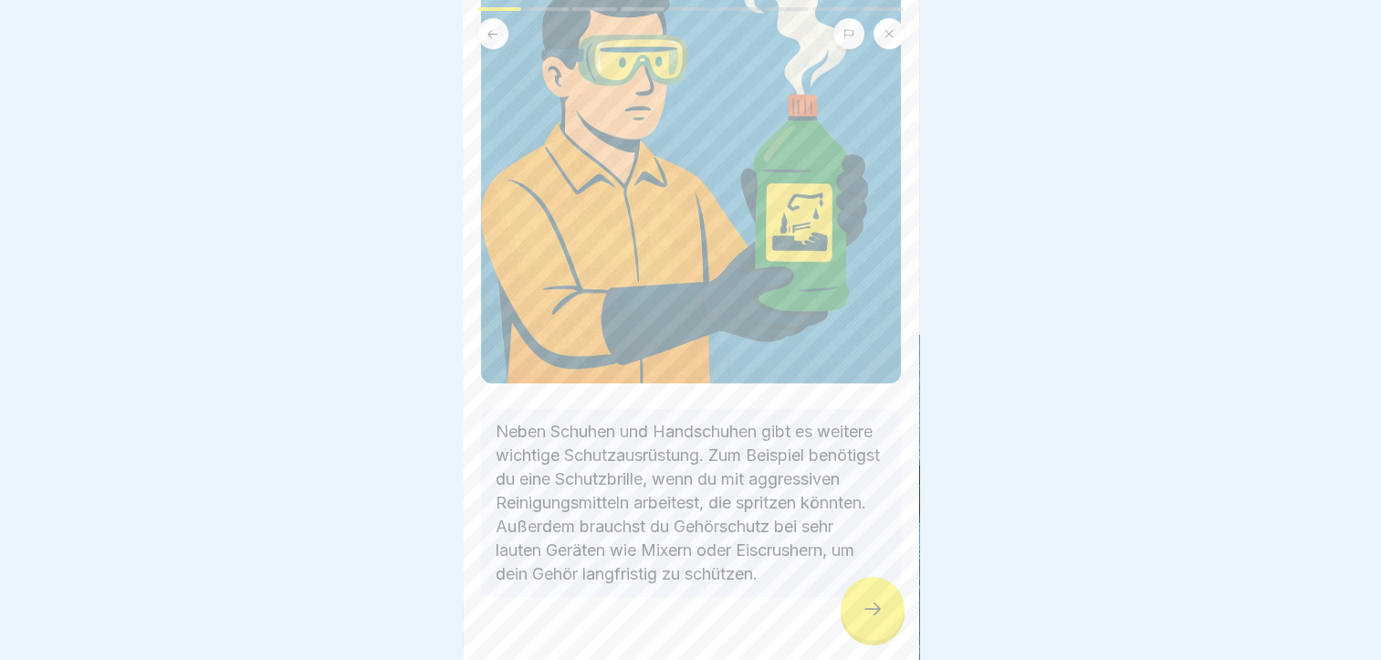
click at [856, 625] on div at bounding box center [873, 609] width 64 height 64
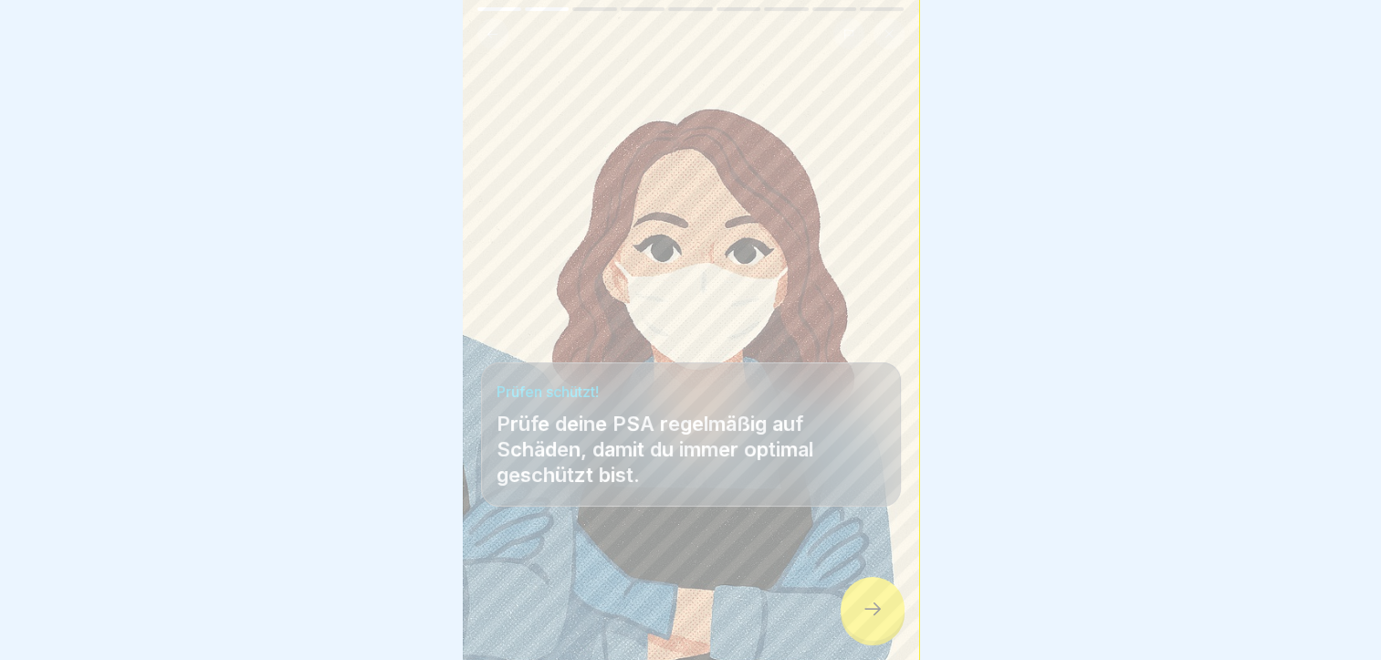
click at [871, 607] on icon at bounding box center [873, 609] width 22 height 22
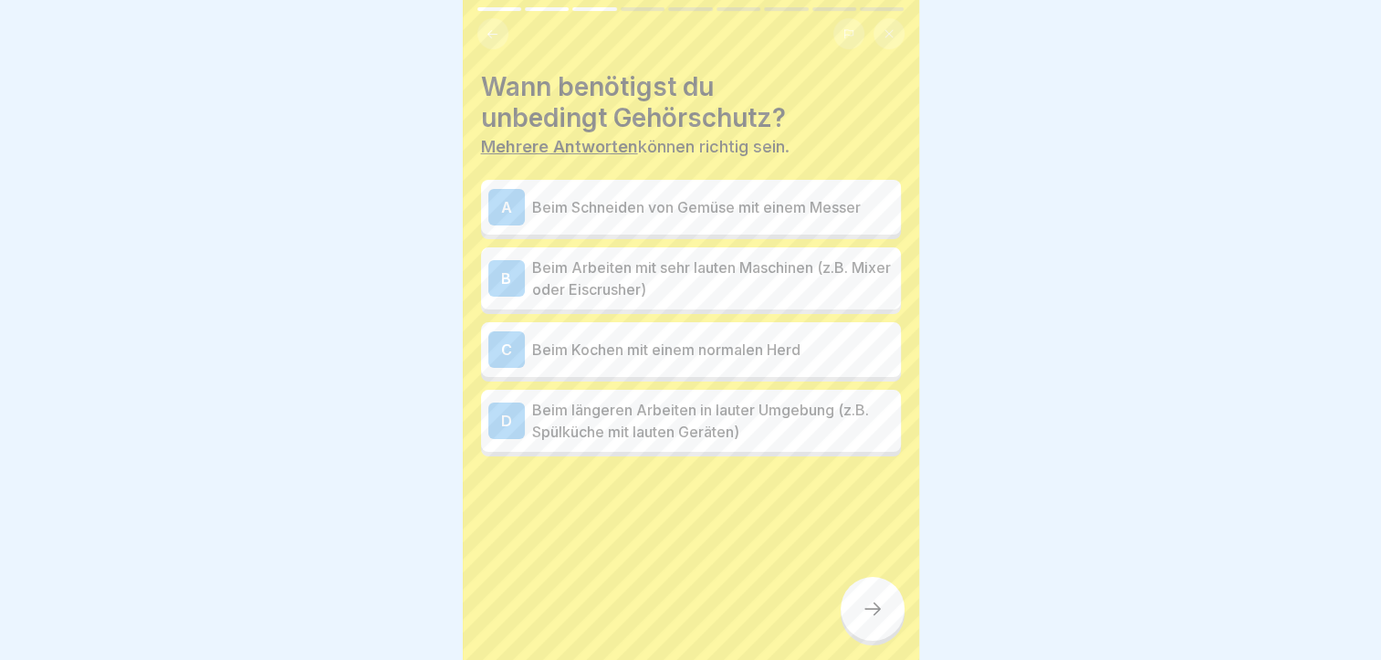
click at [664, 256] on p "Beim Arbeiten mit sehr lauten Maschinen (z.B. Mixer oder Eiscrusher)" at bounding box center [712, 278] width 361 height 44
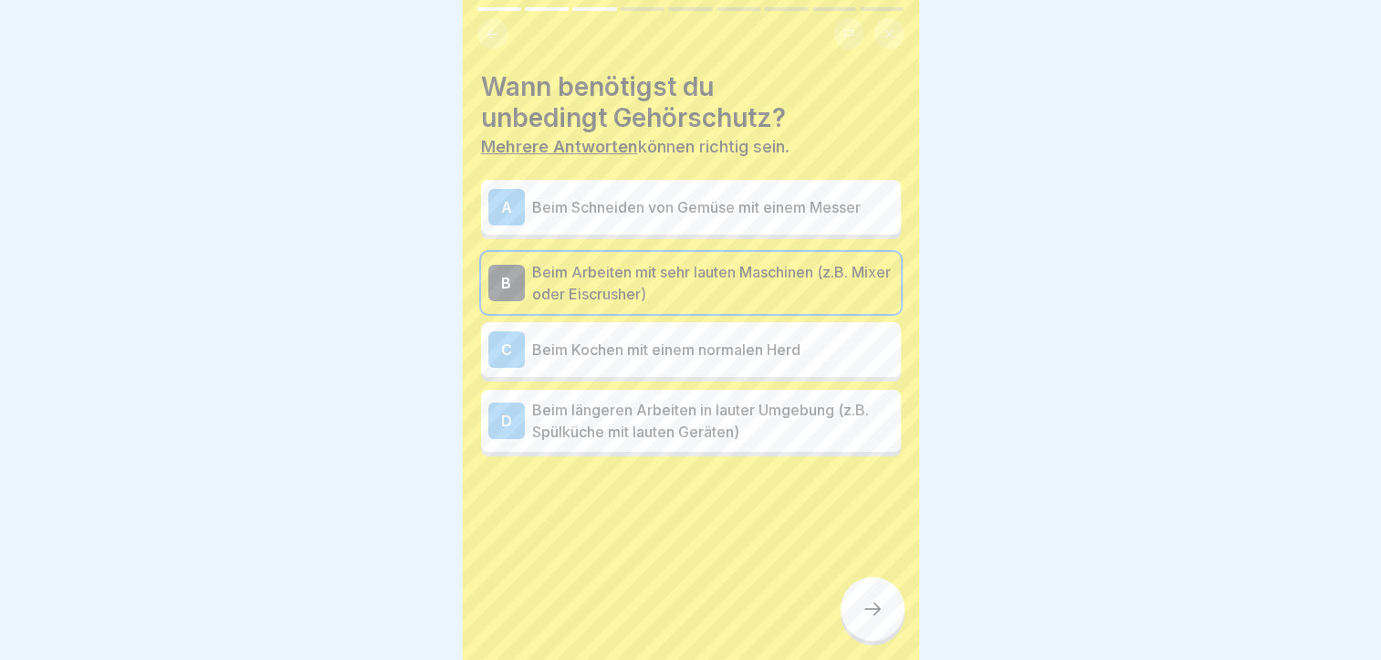
click at [610, 418] on p "Beim längeren Arbeiten in lauter Umgebung (z.B. Spülküche mit lauten Geräten)" at bounding box center [712, 421] width 361 height 44
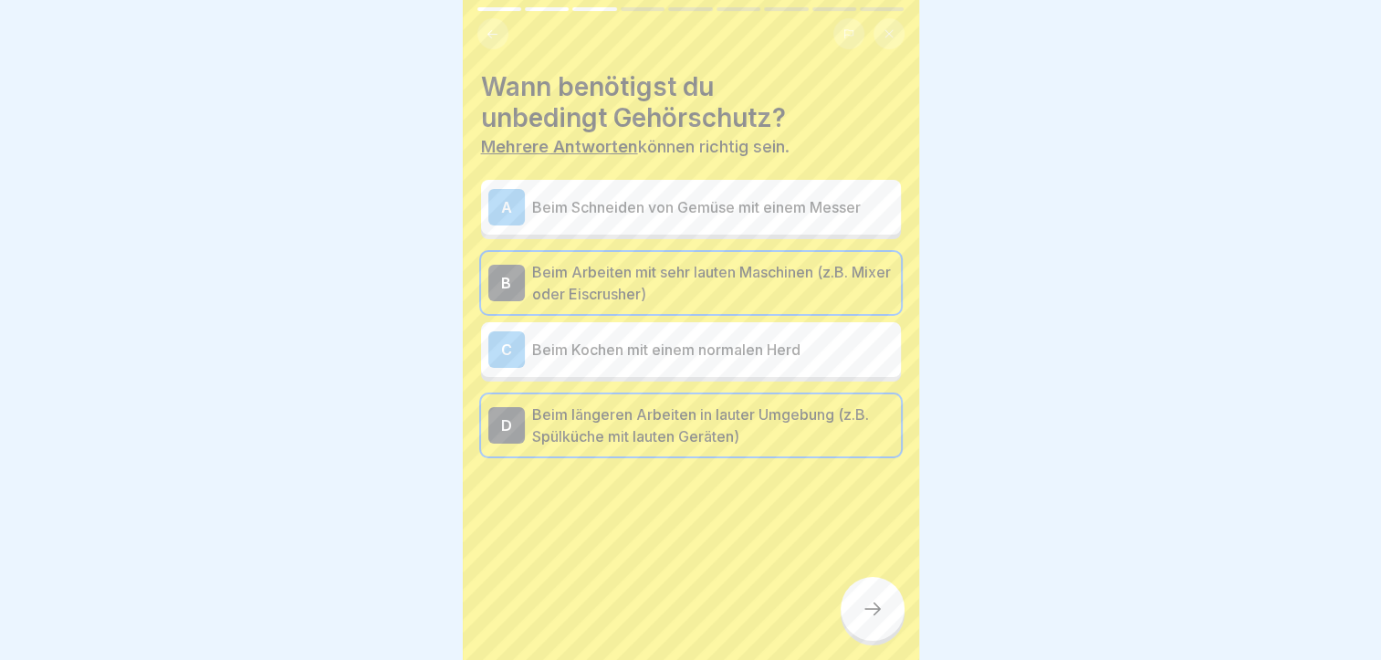
click at [876, 622] on div at bounding box center [873, 609] width 64 height 64
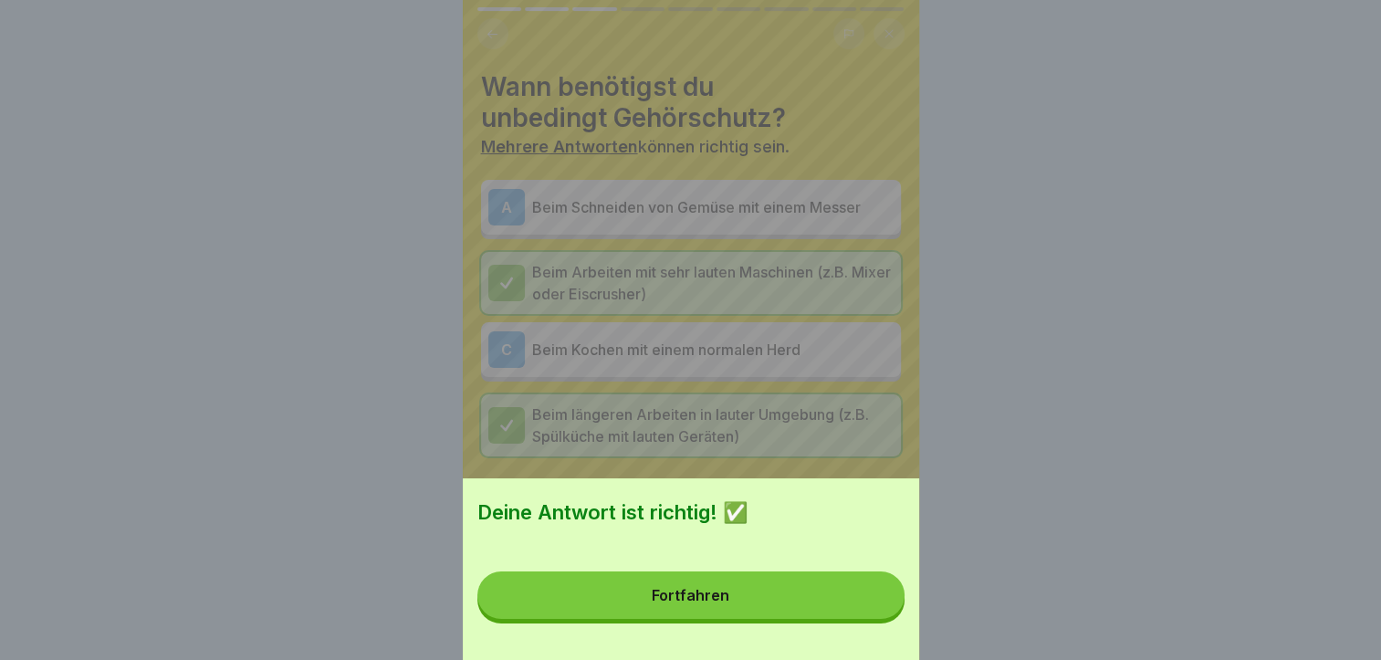
click at [763, 609] on button "Fortfahren" at bounding box center [690, 594] width 427 height 47
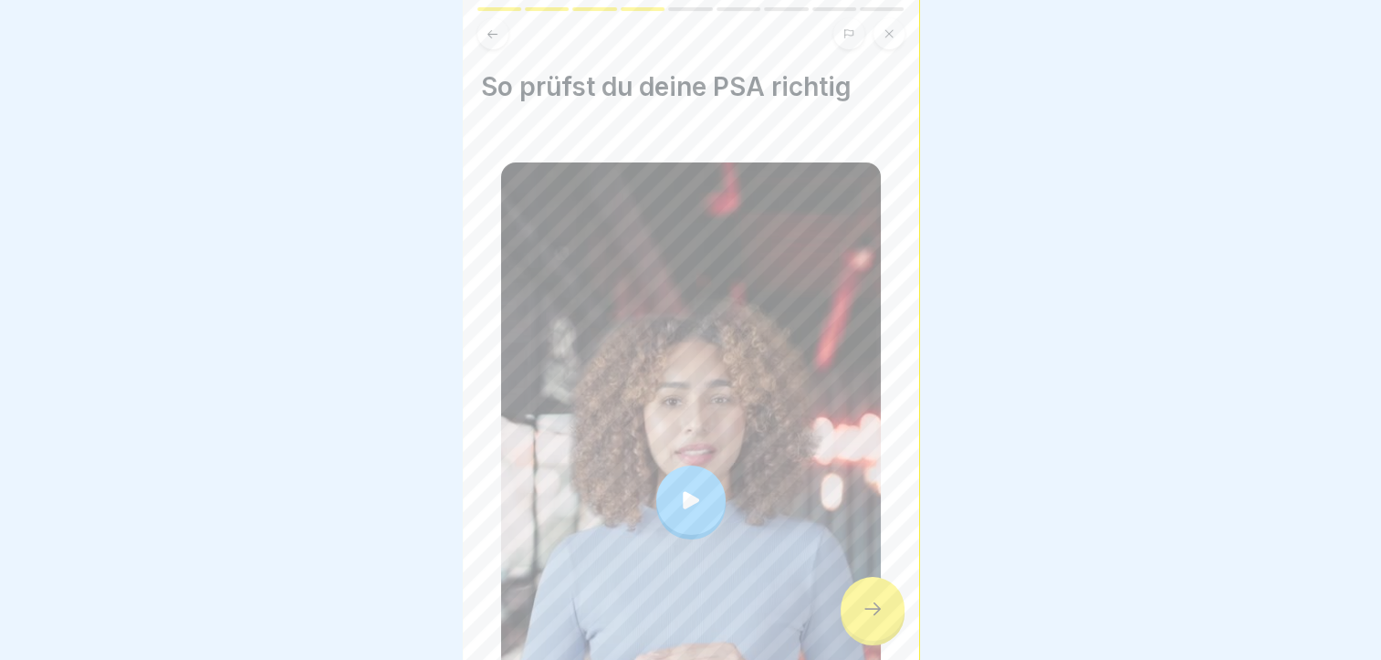
click at [696, 466] on div at bounding box center [690, 500] width 69 height 69
click at [872, 620] on div at bounding box center [873, 609] width 64 height 64
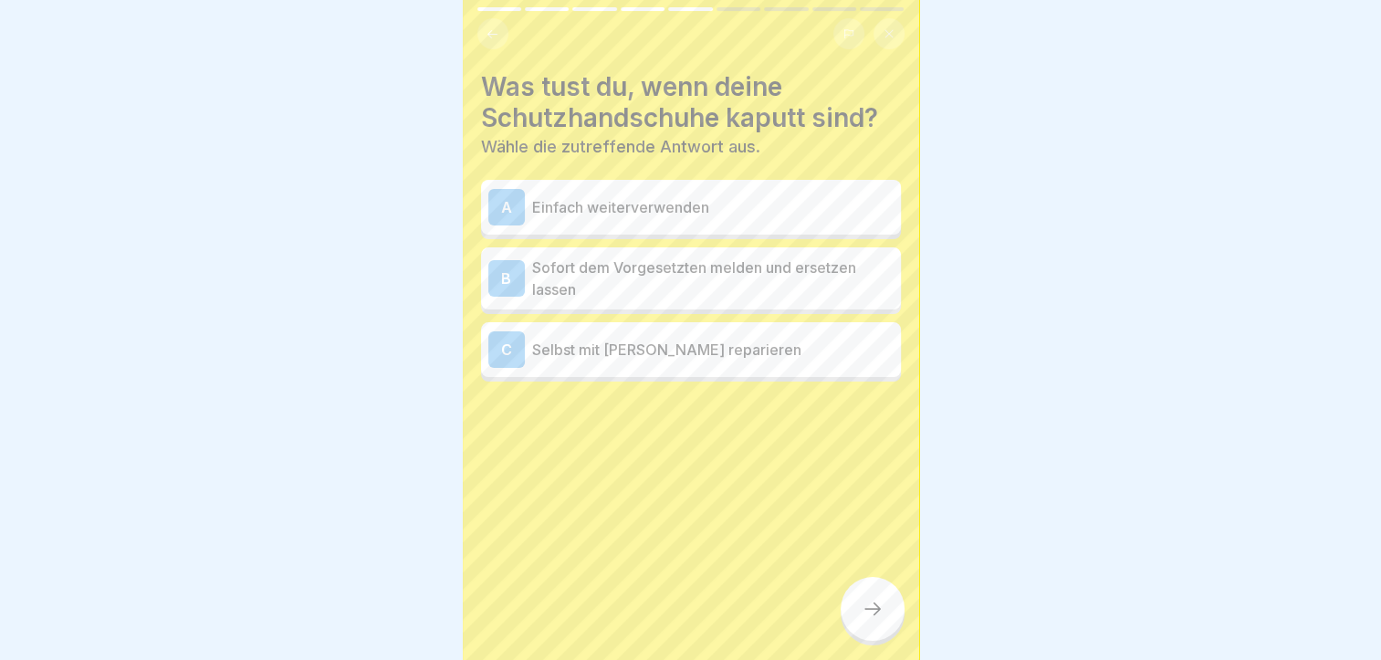
click at [641, 263] on p "Sofort dem Vorgesetzten melden und ersetzen lassen" at bounding box center [712, 278] width 361 height 44
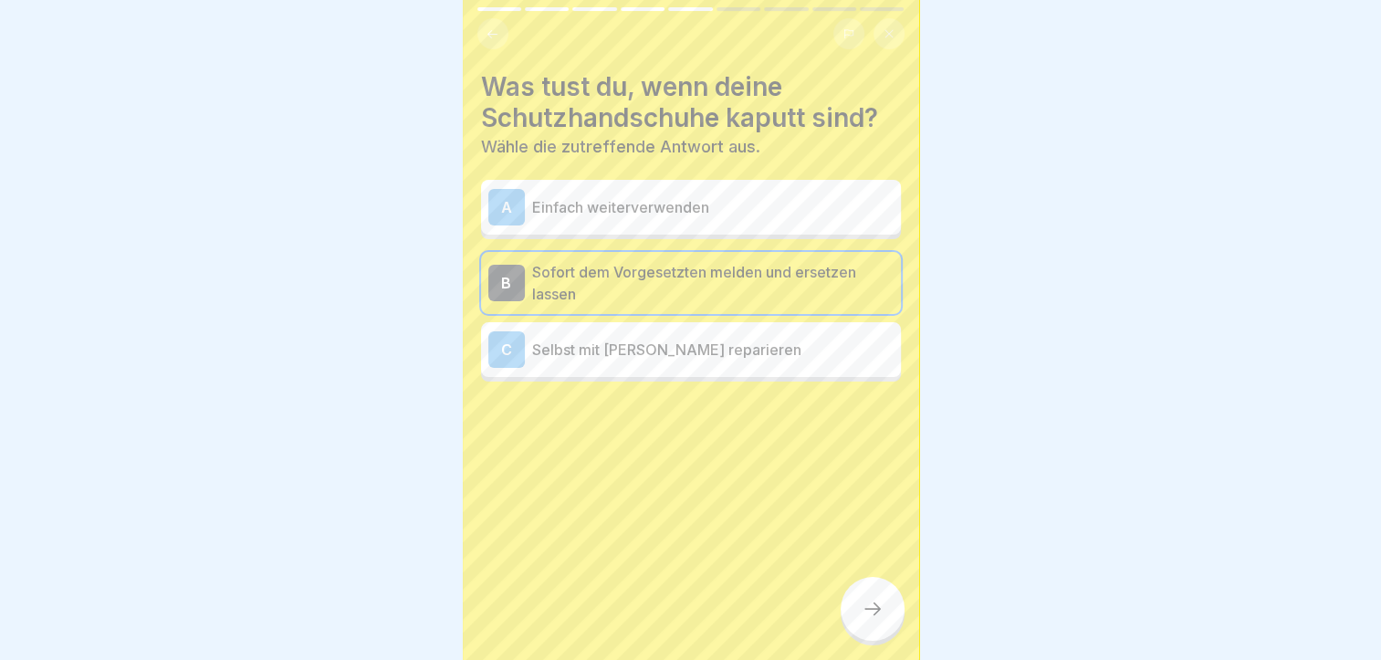
click at [879, 592] on div at bounding box center [873, 609] width 64 height 64
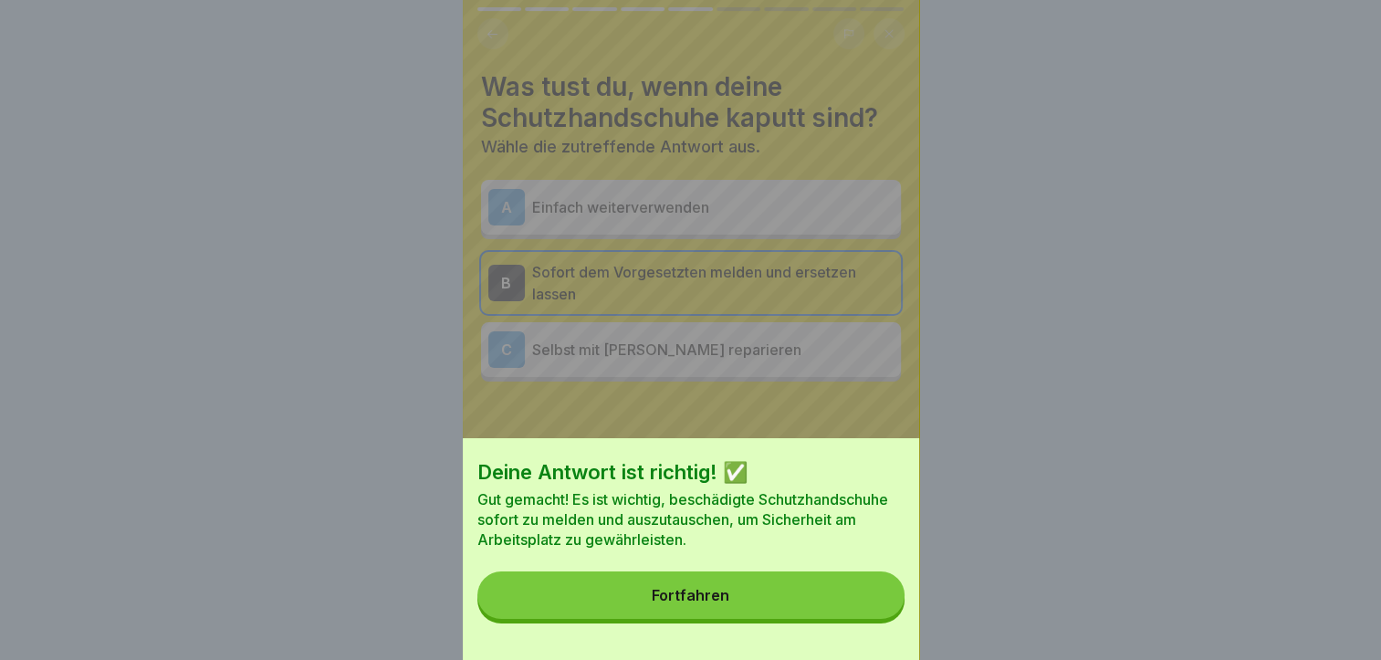
click at [843, 592] on button "Fortfahren" at bounding box center [690, 594] width 427 height 47
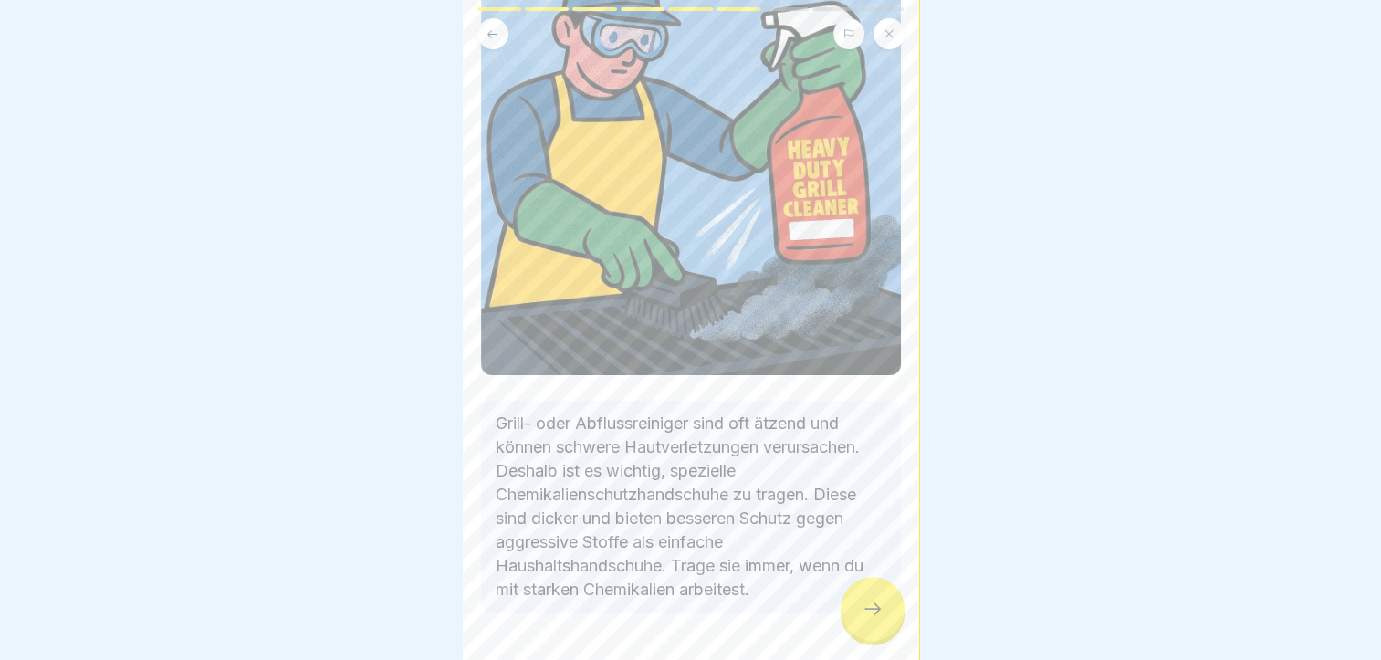
scroll to position [210, 0]
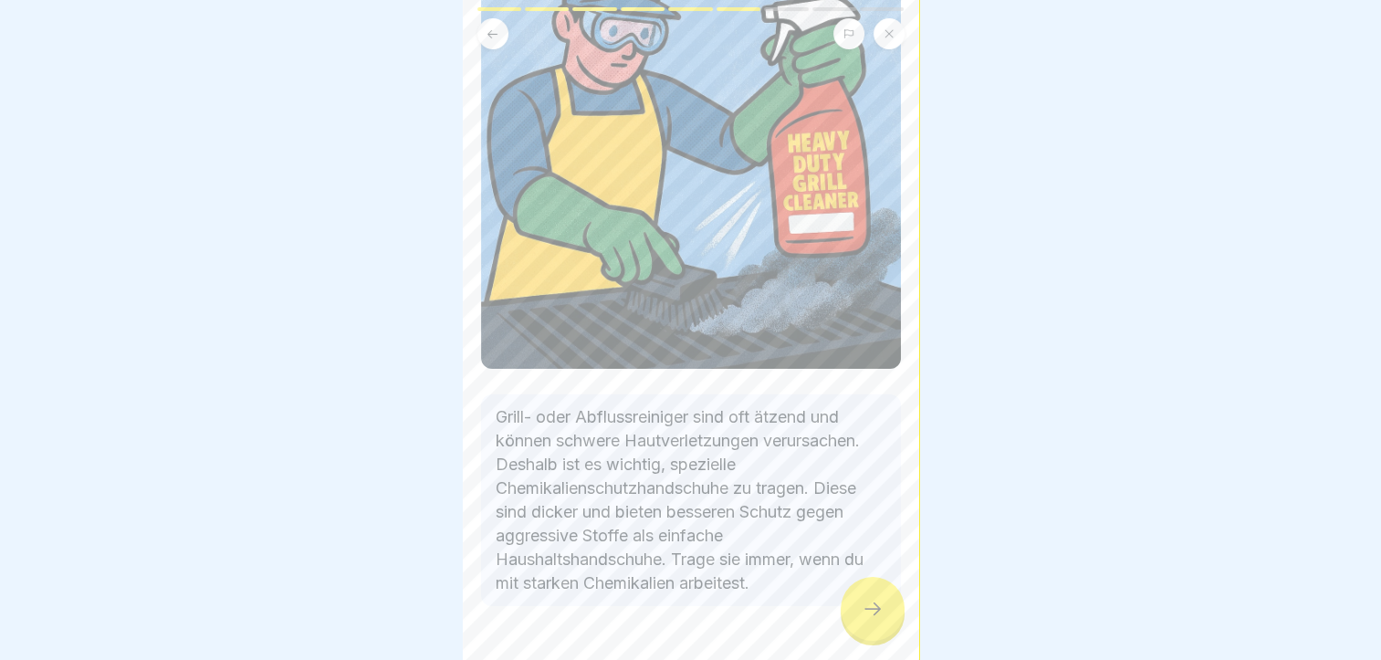
click at [832, 610] on div at bounding box center [691, 661] width 420 height 110
click at [869, 615] on icon at bounding box center [873, 609] width 22 height 22
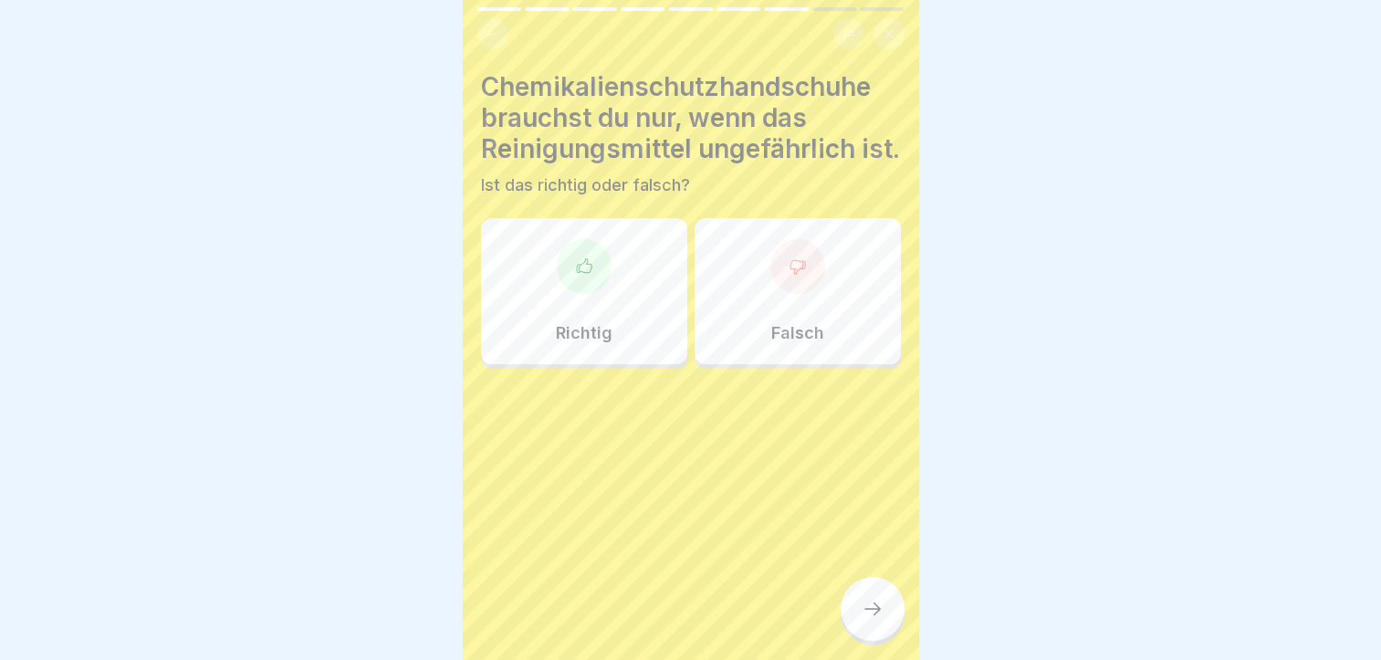
click at [726, 284] on div "Falsch" at bounding box center [798, 291] width 206 height 146
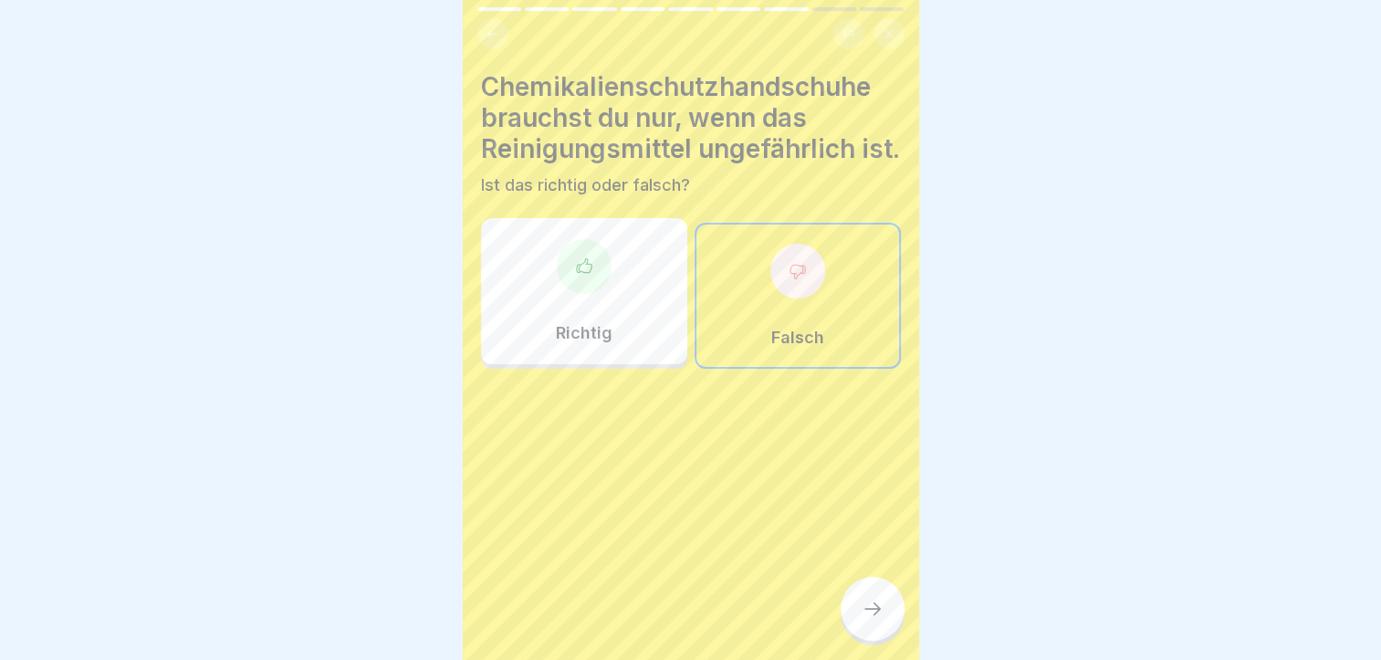
click at [866, 612] on icon at bounding box center [873, 609] width 22 height 22
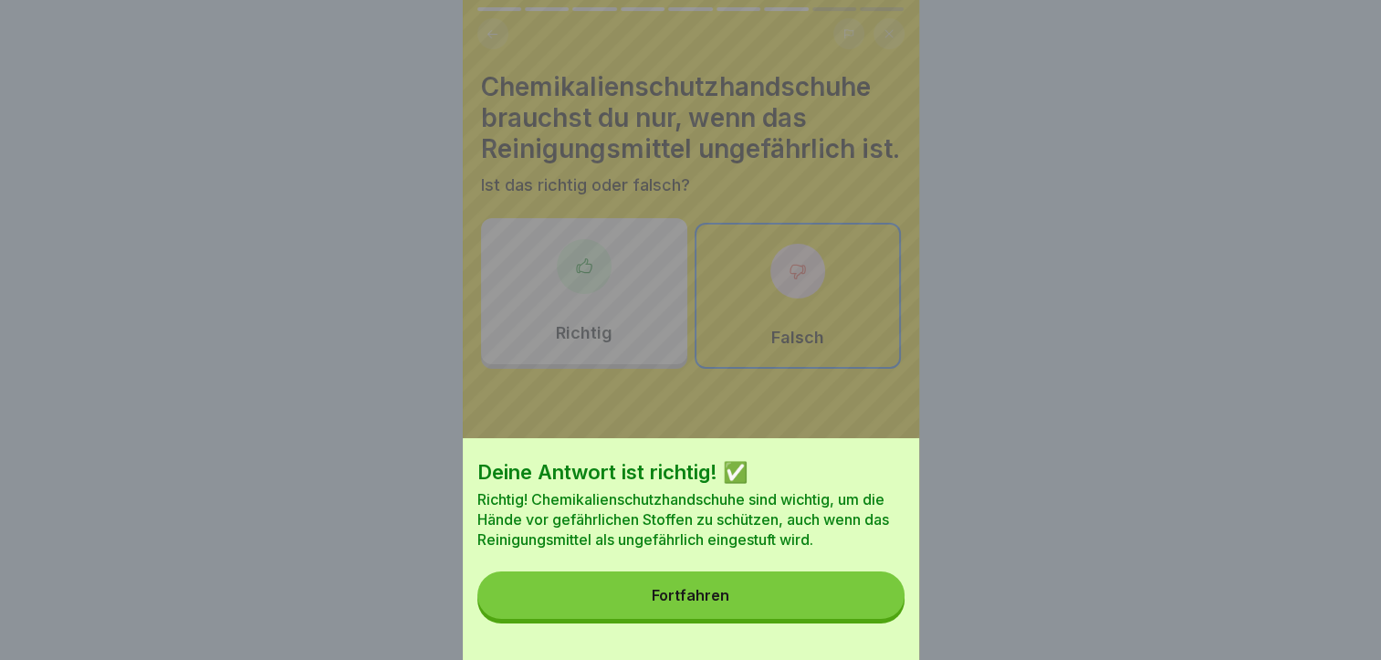
click at [780, 599] on button "Fortfahren" at bounding box center [690, 594] width 427 height 47
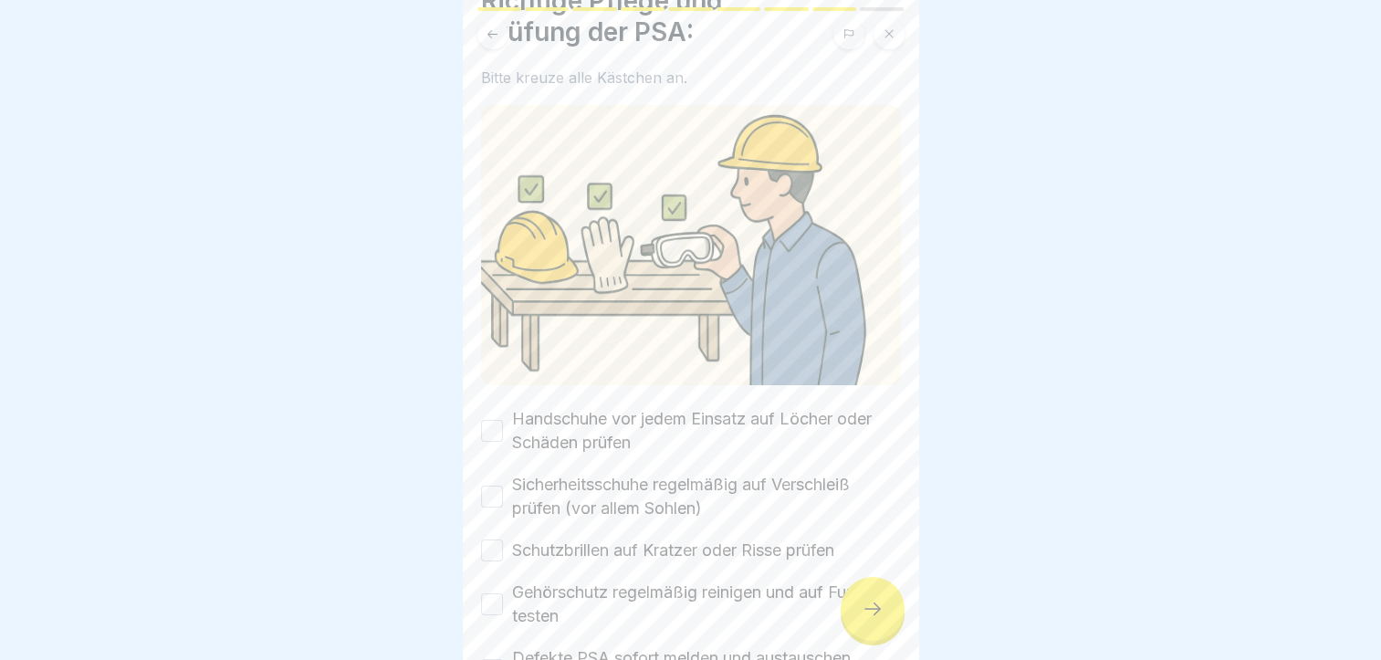
scroll to position [91, 0]
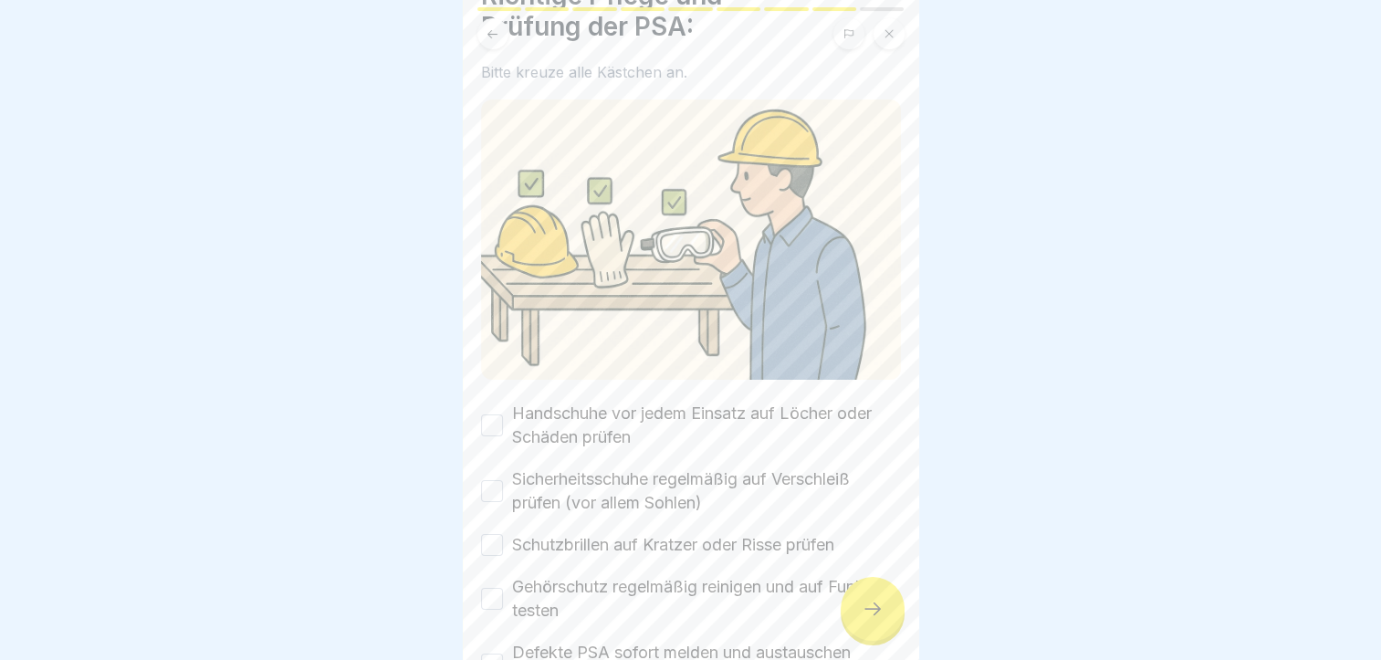
click at [483, 414] on button "Handschuhe vor jedem Einsatz auf Löcher oder Schäden prüfen" at bounding box center [492, 425] width 22 height 22
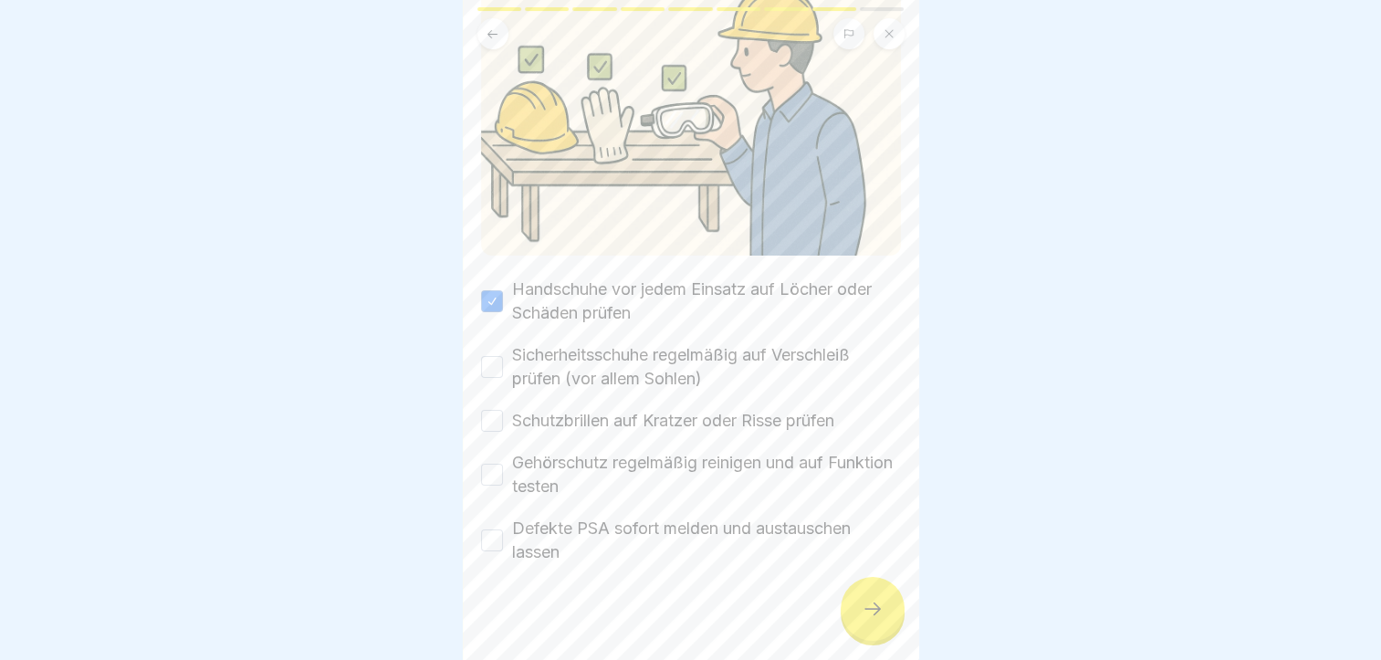
scroll to position [219, 0]
click at [489, 352] on button "Sicherheitsschuhe regelmäßig auf Verschleiß prüfen (vor allem Sohlen)" at bounding box center [492, 363] width 22 height 22
click at [489, 406] on button "Schutzbrillen auf Kratzer oder Risse prüfen" at bounding box center [492, 417] width 22 height 22
click at [493, 460] on button "Gehörschutz regelmäßig reinigen und auf Funktion testen" at bounding box center [492, 471] width 22 height 22
click at [497, 526] on button "Defekte PSA sofort melden und austauschen lassen" at bounding box center [492, 537] width 22 height 22
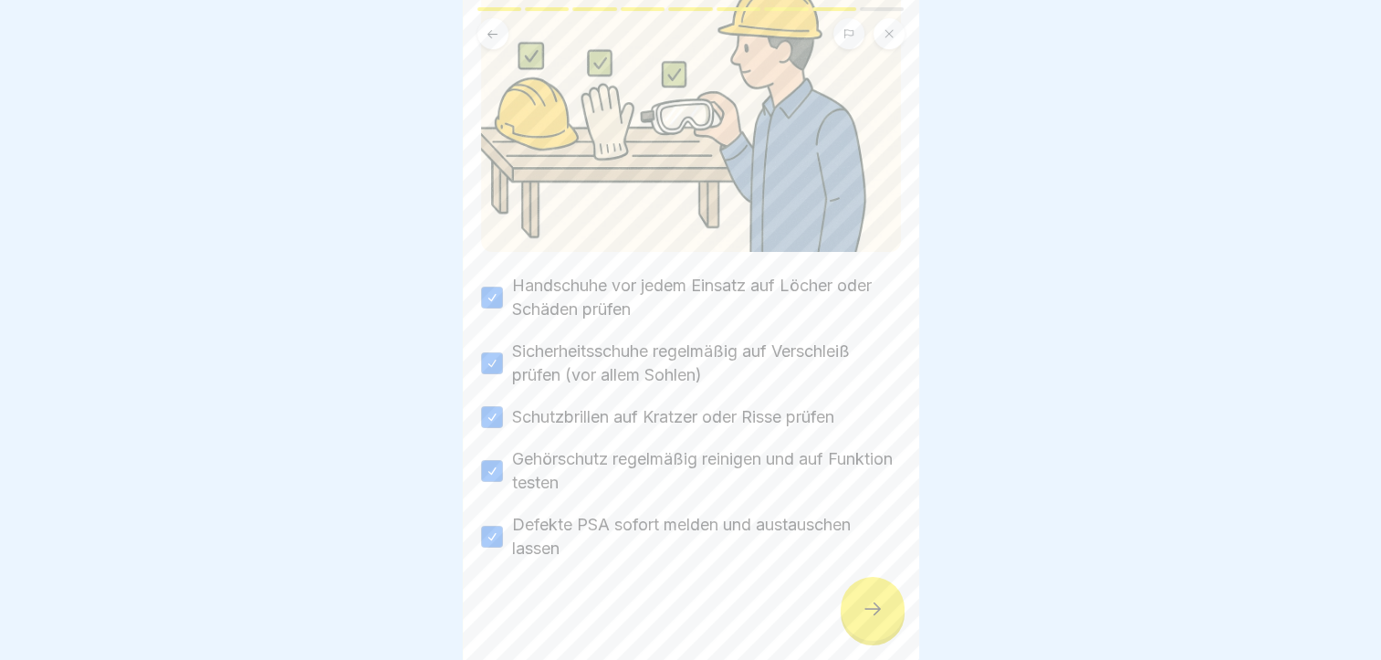
click at [869, 601] on icon at bounding box center [873, 609] width 22 height 22
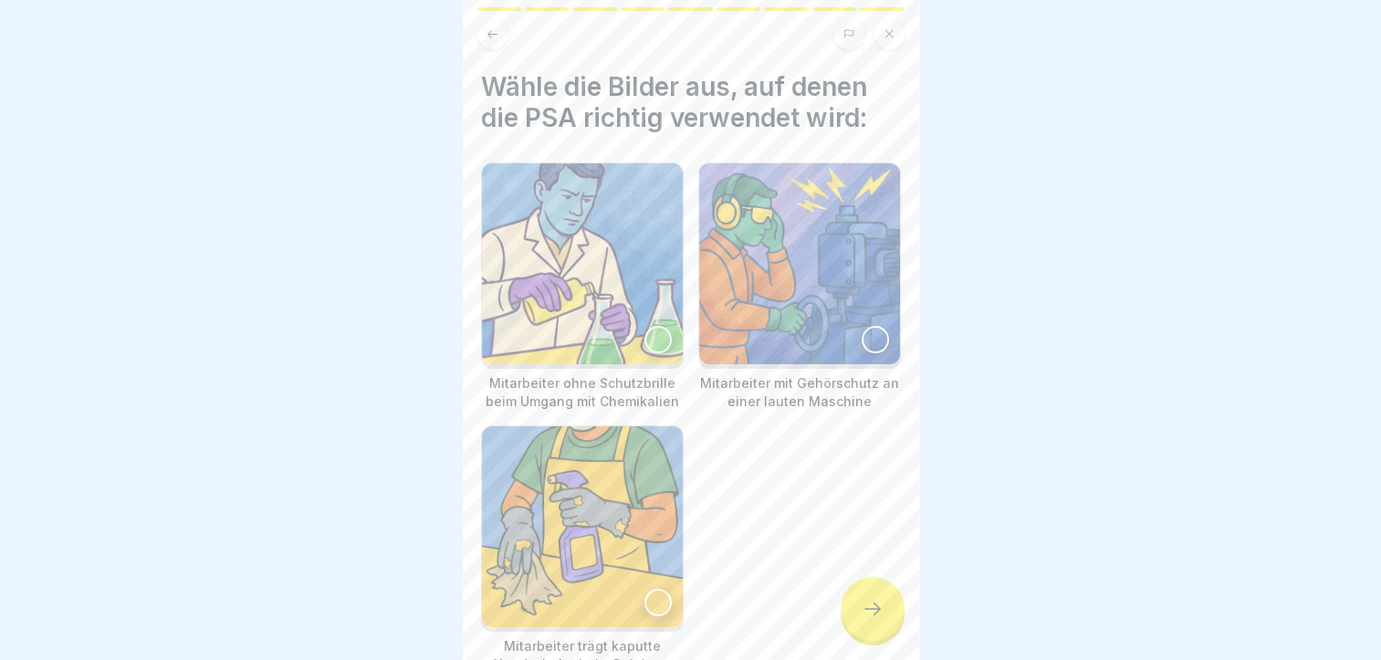
click at [795, 319] on img at bounding box center [799, 263] width 201 height 201
click at [858, 618] on div at bounding box center [873, 609] width 64 height 64
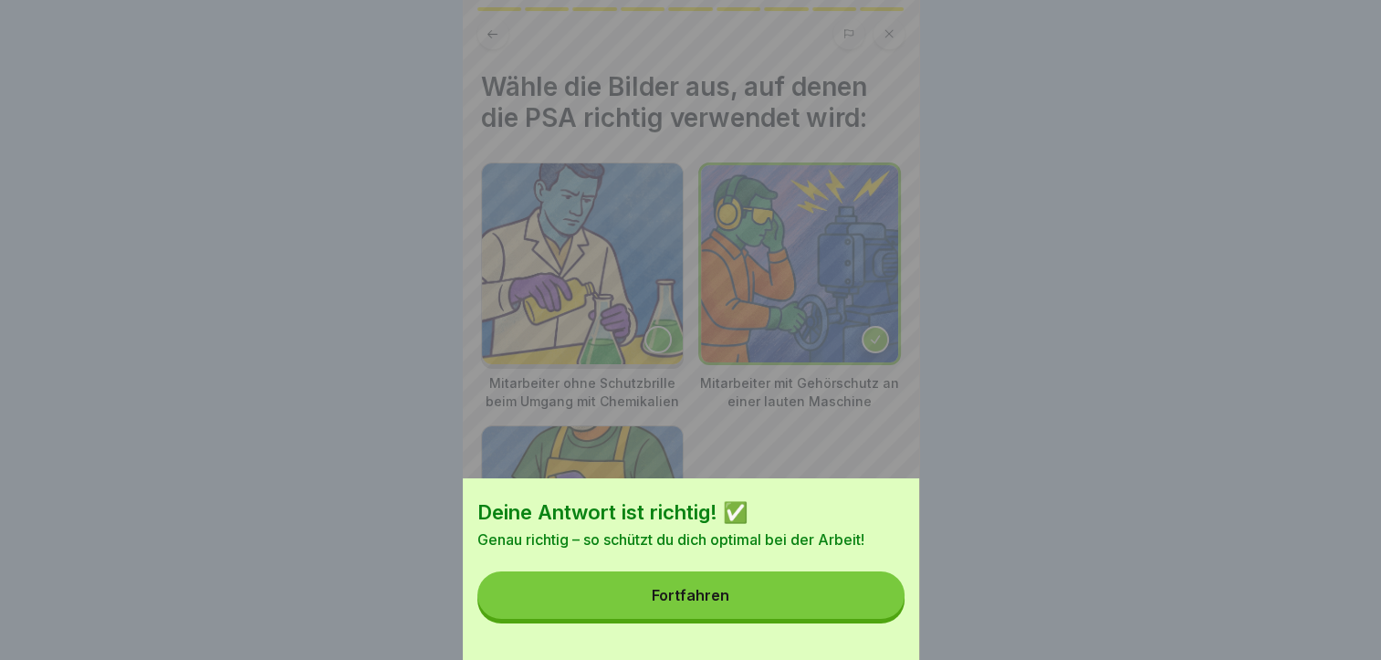
click at [843, 616] on button "Fortfahren" at bounding box center [690, 594] width 427 height 47
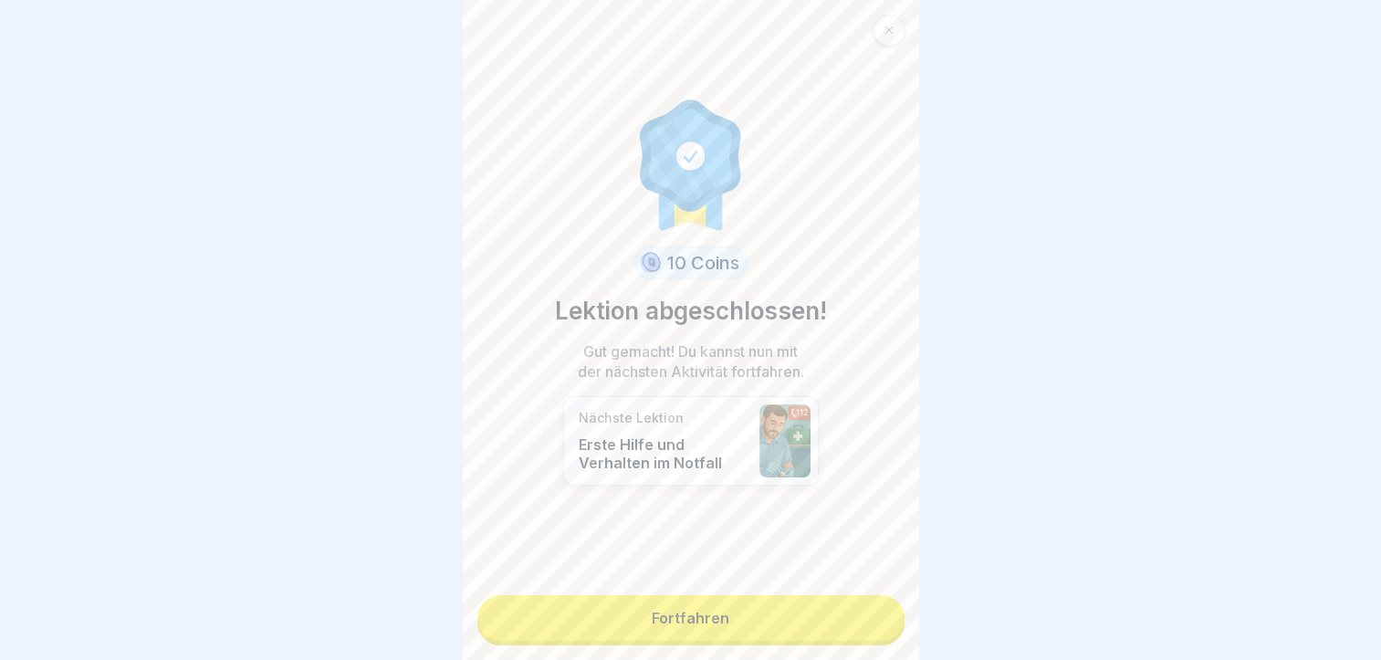
click at [708, 595] on link "Fortfahren" at bounding box center [690, 618] width 427 height 46
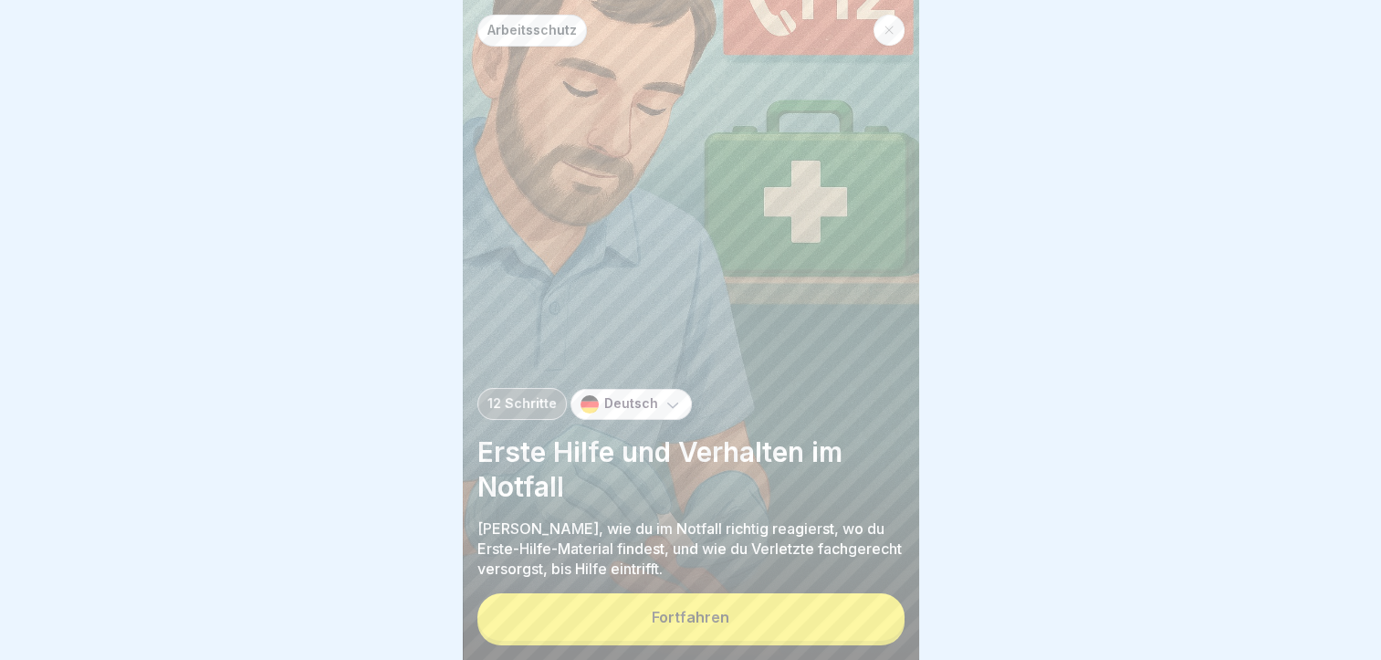
click at [708, 590] on div "Arbeitsschutz 12 Schritte Deutsch Erste Hilfe und Verhalten im Notfall Lerne, w…" at bounding box center [691, 330] width 456 height 660
click at [703, 593] on div "Fortfahren" at bounding box center [690, 619] width 427 height 52
click at [676, 600] on button "Fortfahren" at bounding box center [690, 616] width 427 height 47
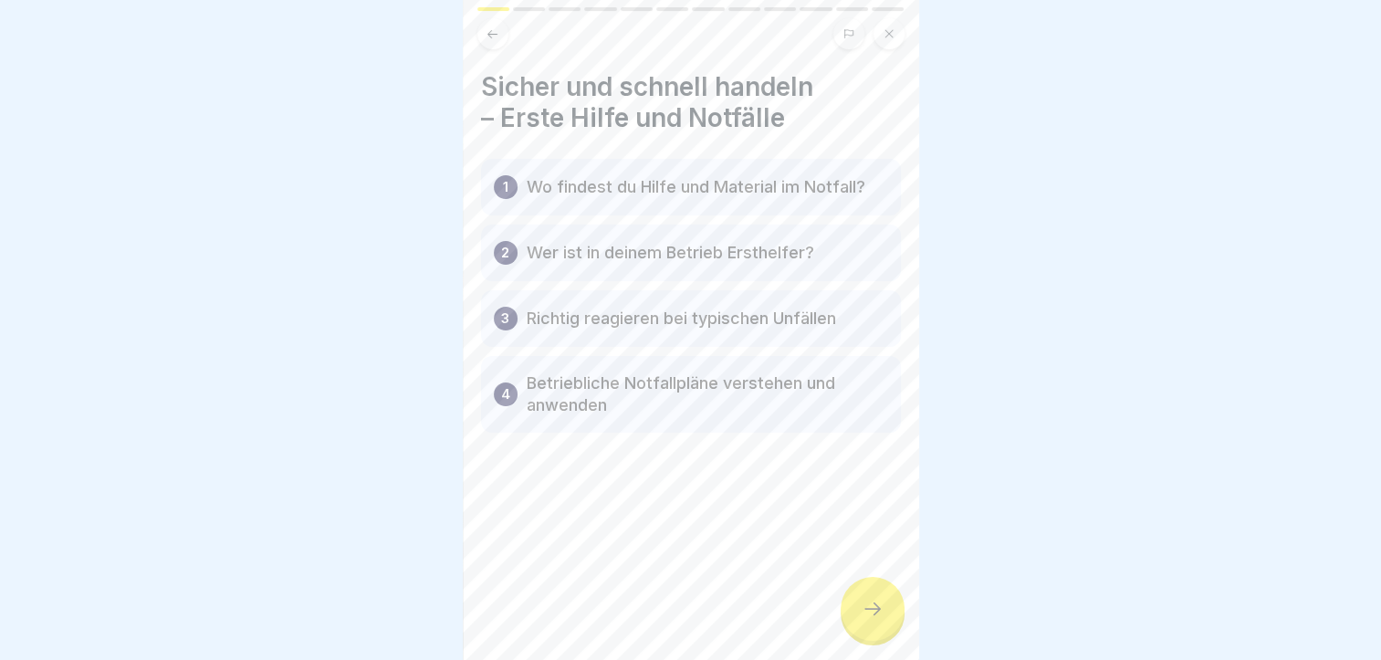
click at [878, 608] on icon at bounding box center [873, 609] width 22 height 22
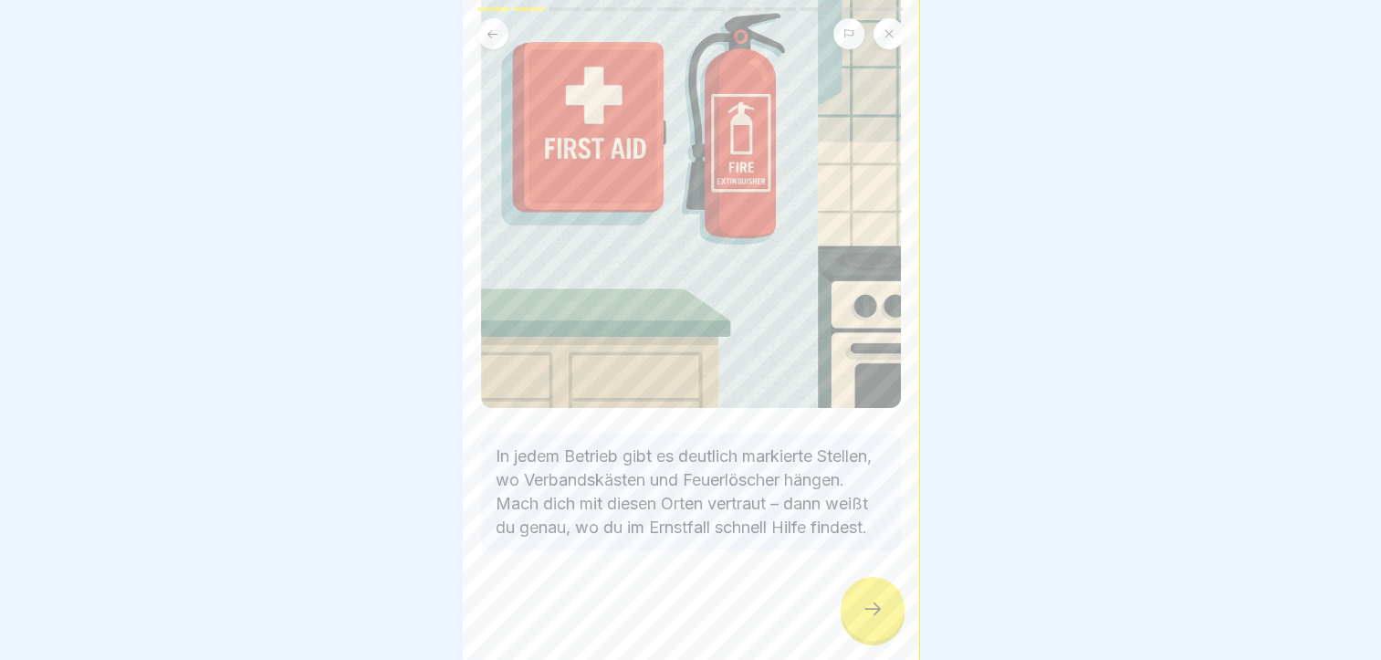
scroll to position [180, 0]
click at [854, 626] on div at bounding box center [873, 609] width 64 height 64
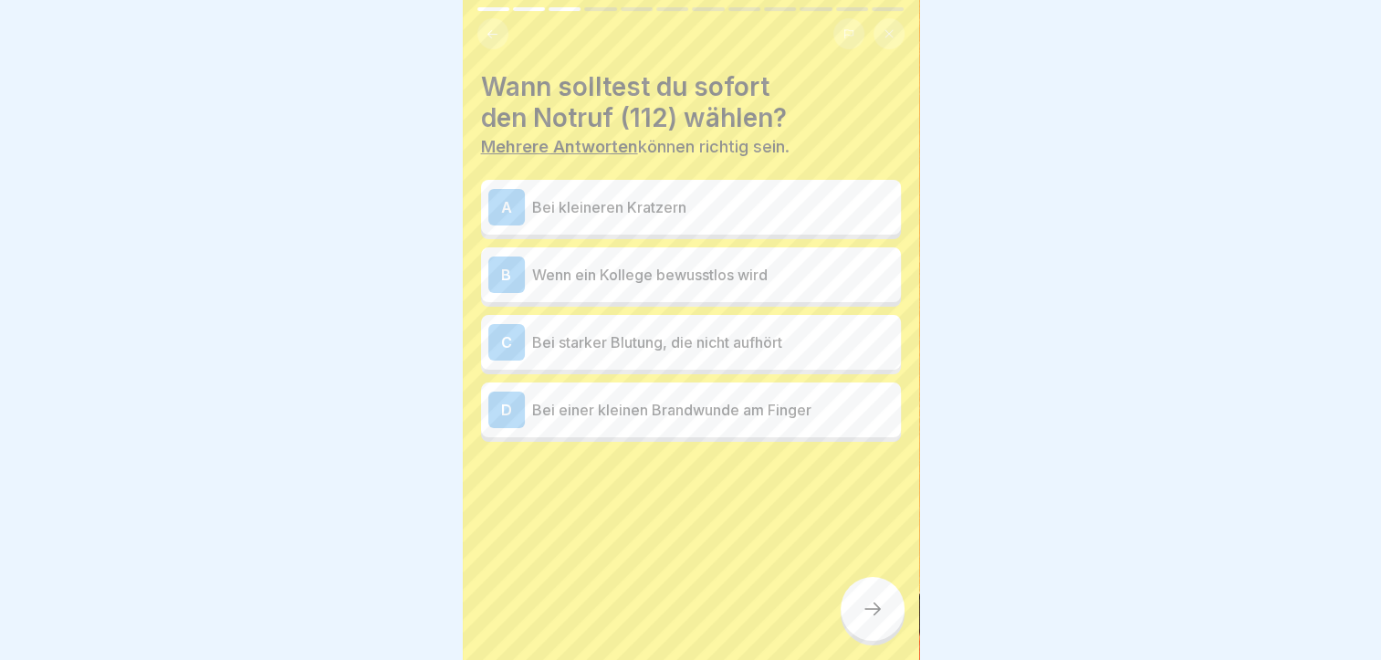
click at [654, 264] on p "Wenn ein Kollege bewusstlos wird" at bounding box center [712, 275] width 361 height 22
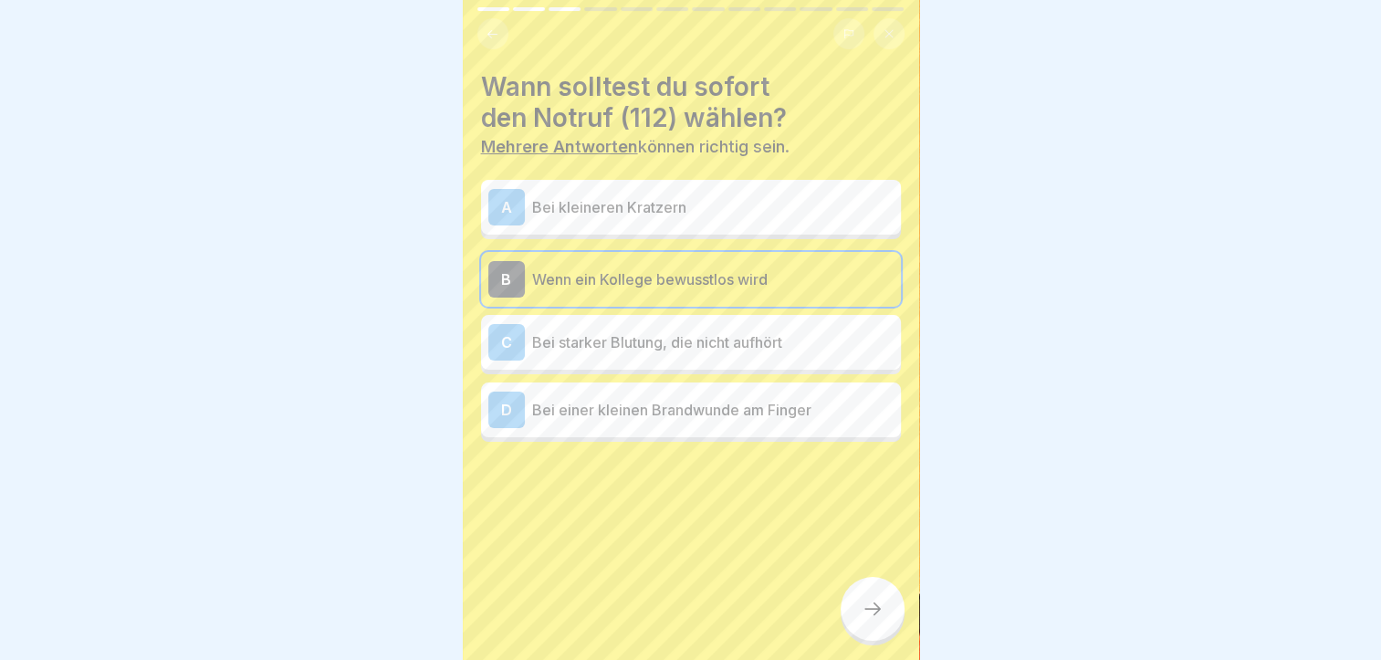
click at [660, 341] on div "C Bei starker Blutung, die nicht aufhört" at bounding box center [690, 342] width 405 height 37
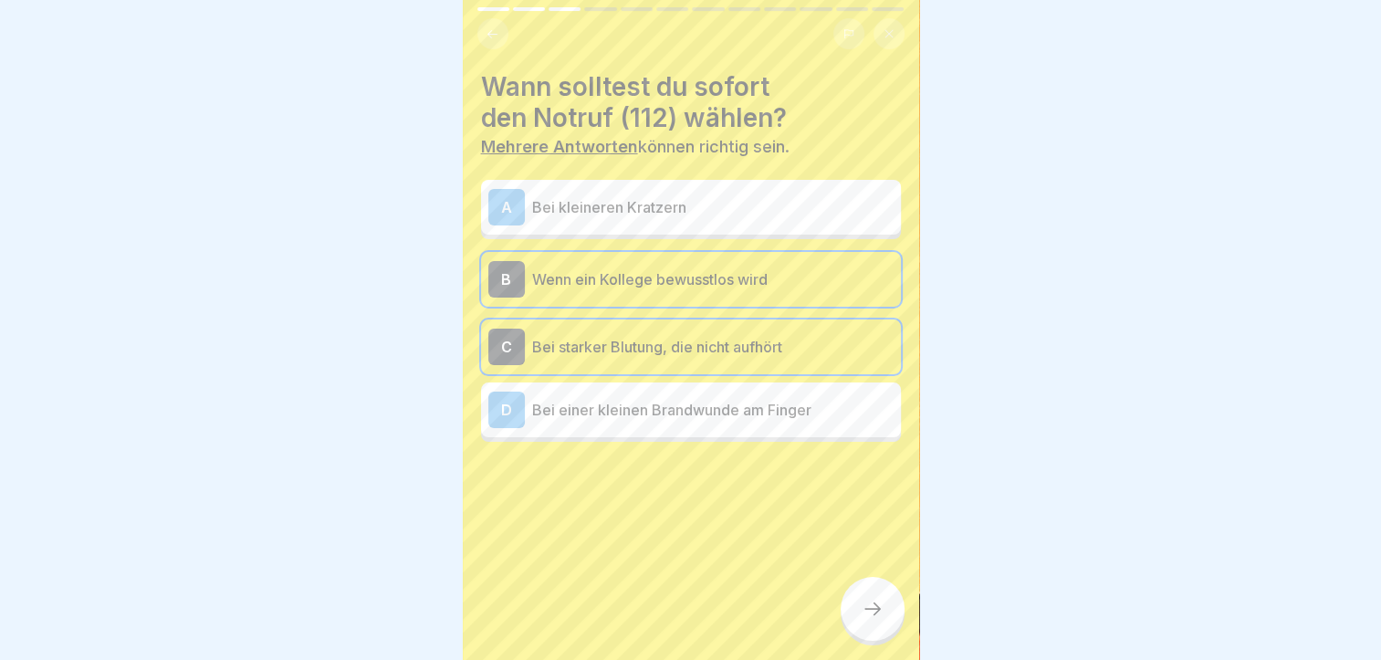
click at [855, 612] on div at bounding box center [873, 609] width 64 height 64
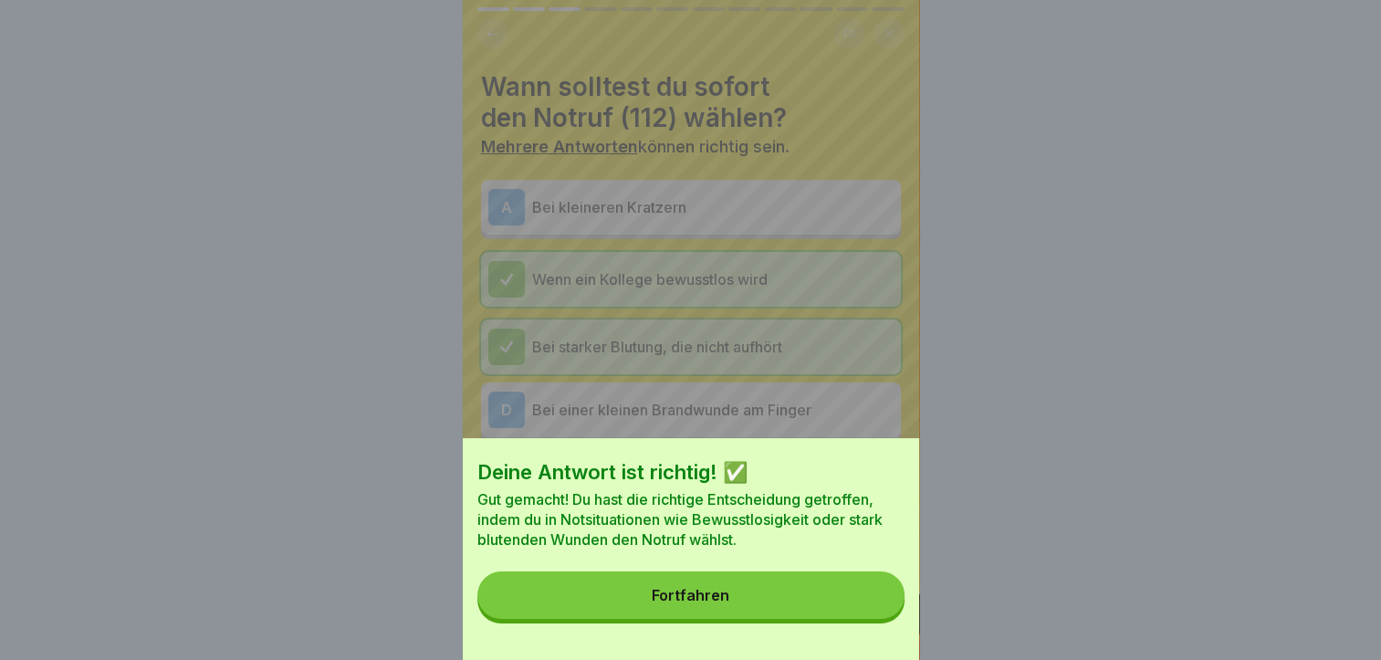
click at [739, 619] on button "Fortfahren" at bounding box center [690, 594] width 427 height 47
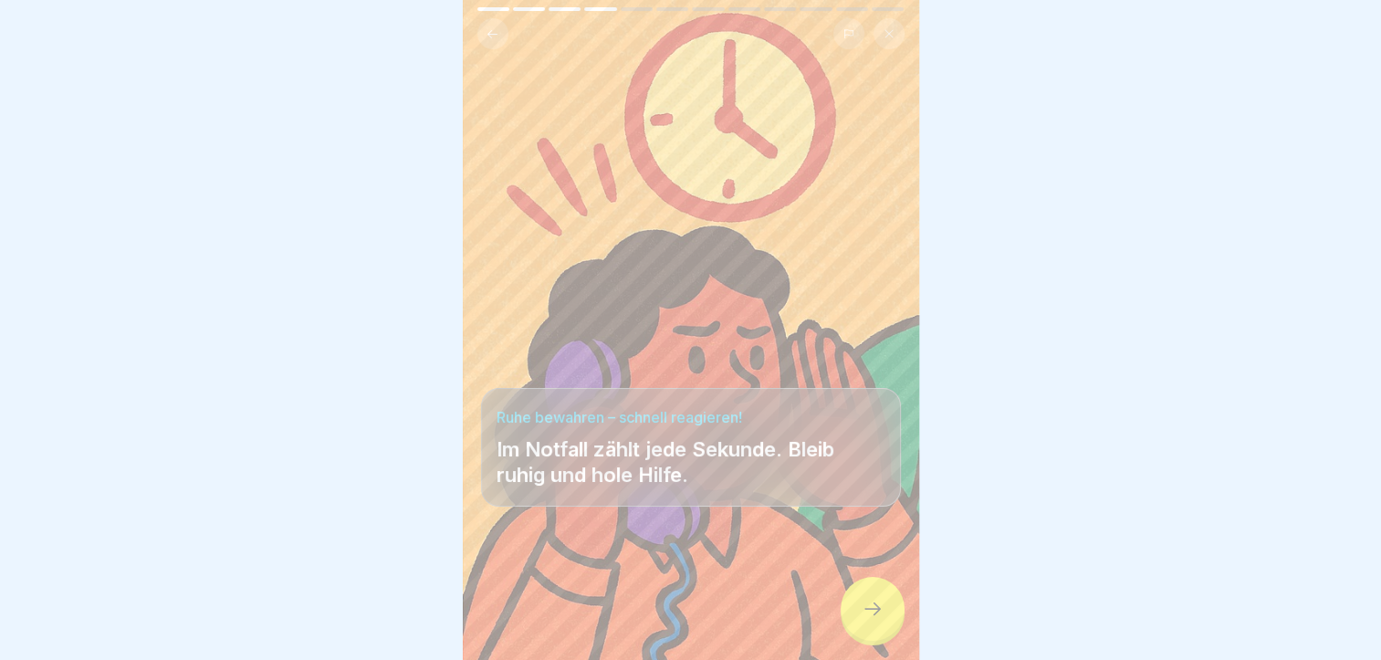
click at [865, 624] on div at bounding box center [873, 609] width 64 height 64
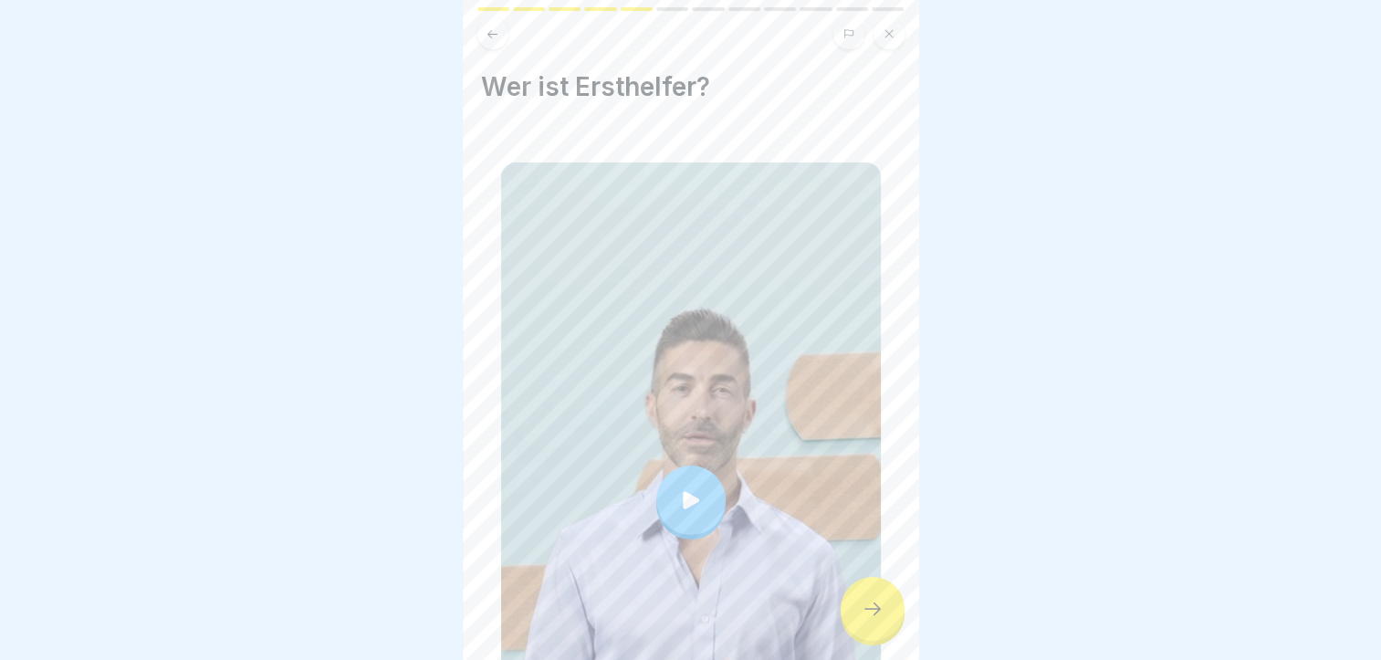
click at [697, 466] on div at bounding box center [690, 500] width 69 height 69
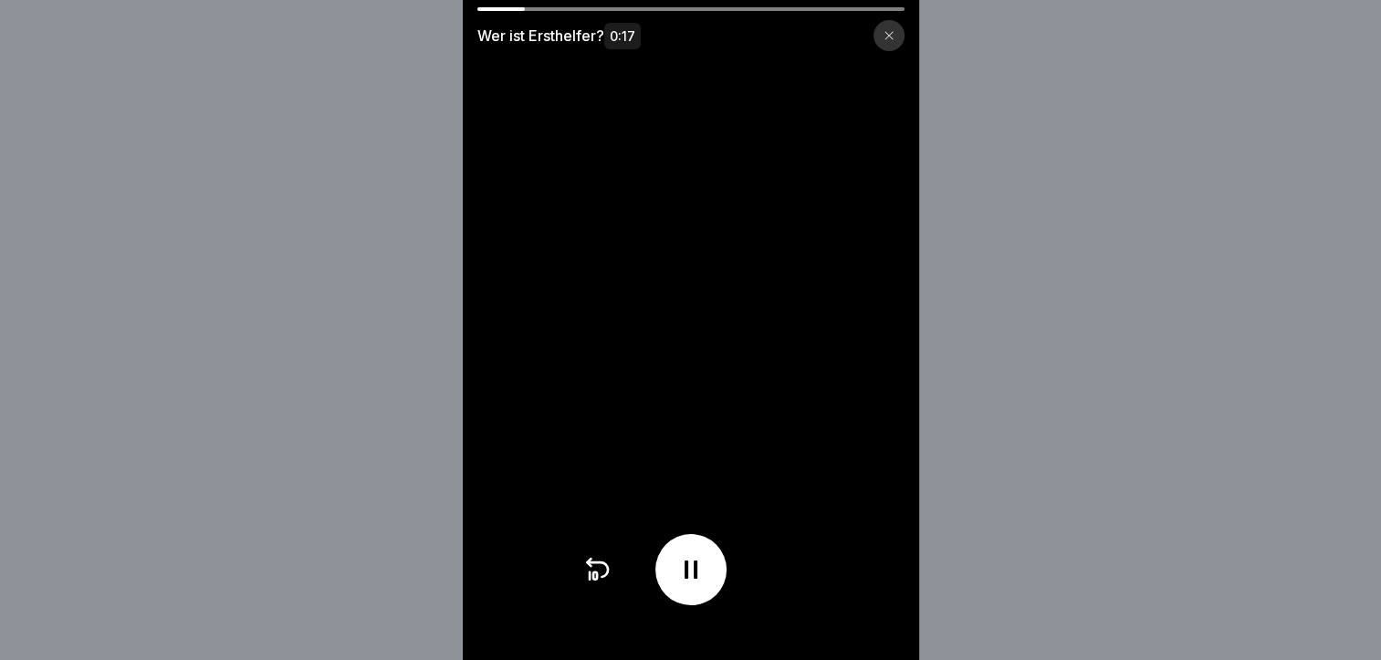
scroll to position [14, 0]
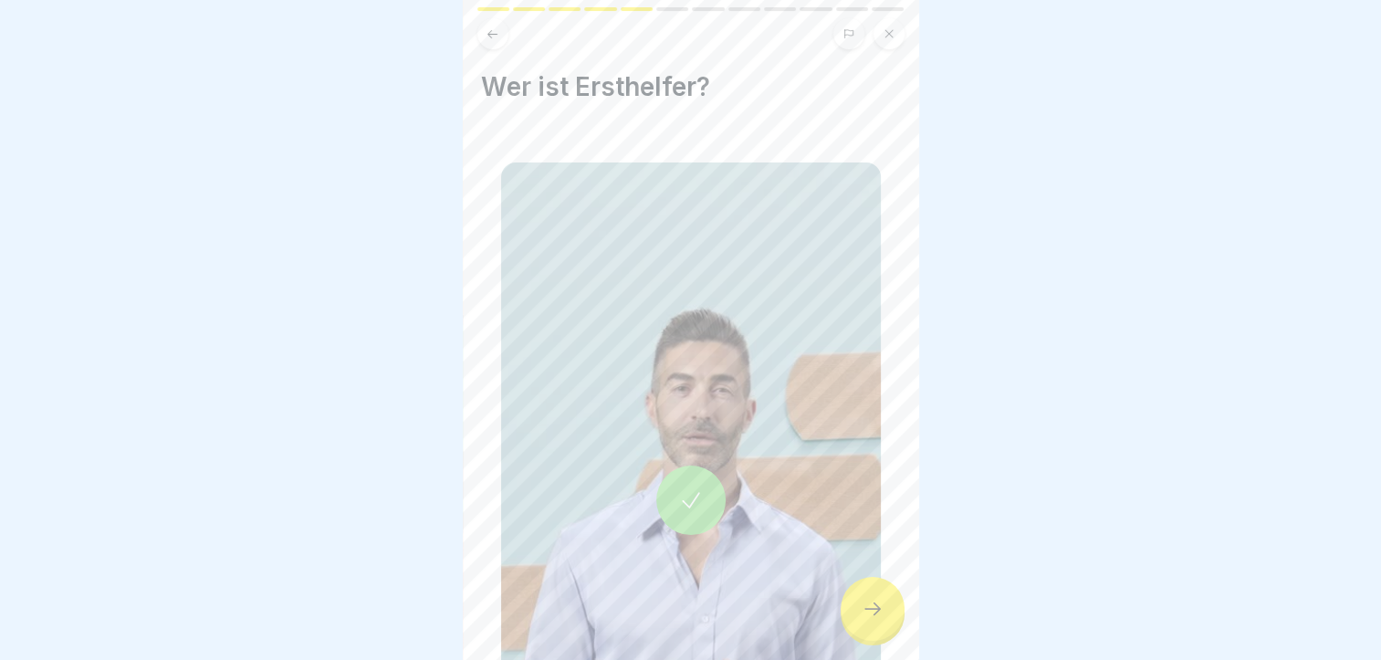
click at [879, 586] on div at bounding box center [873, 609] width 64 height 64
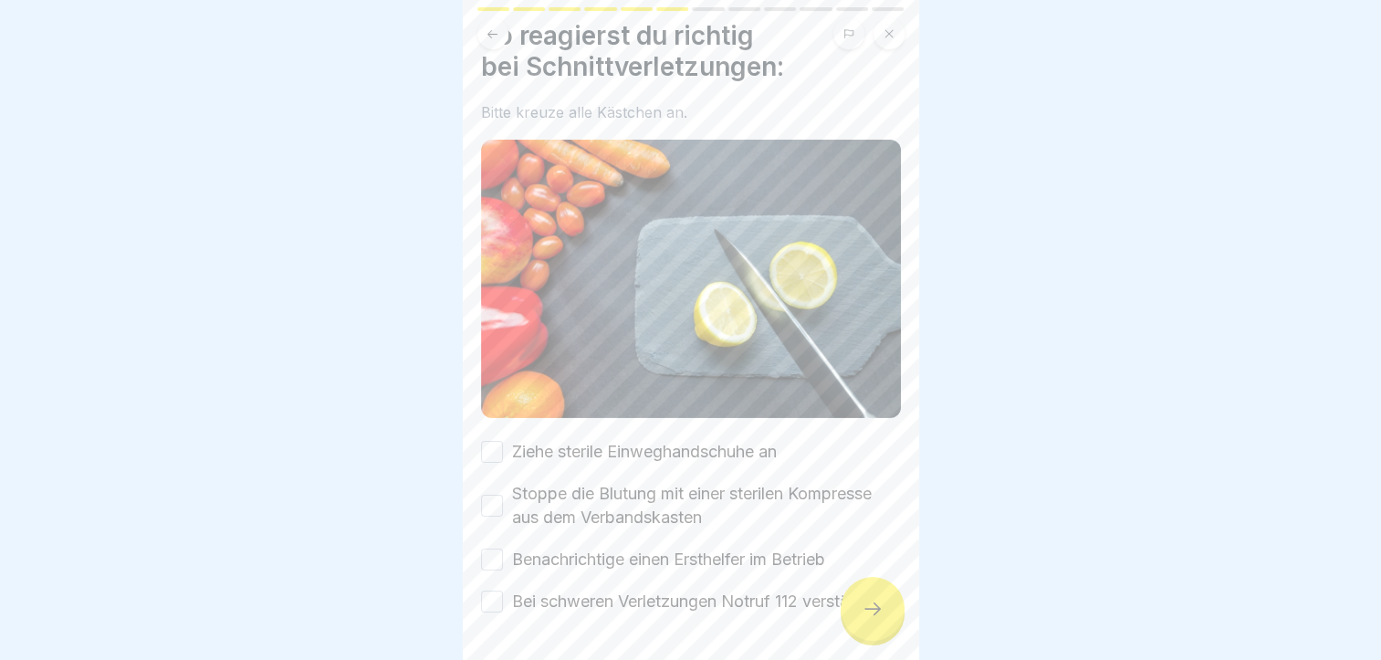
scroll to position [51, 0]
click at [482, 441] on button "Ziehe sterile Einweghandschuhe an" at bounding box center [492, 452] width 22 height 22
click at [489, 495] on button "Stoppe die Blutung mit einer sterilen Kompresse aus dem Verbandskasten" at bounding box center [492, 506] width 22 height 22
click at [491, 549] on button "Benachrichtige einen Ersthelfer im Betrieb" at bounding box center [492, 560] width 22 height 22
click at [496, 594] on button "Bei schweren Verletzungen Notruf 112 verständigen" at bounding box center [492, 602] width 22 height 22
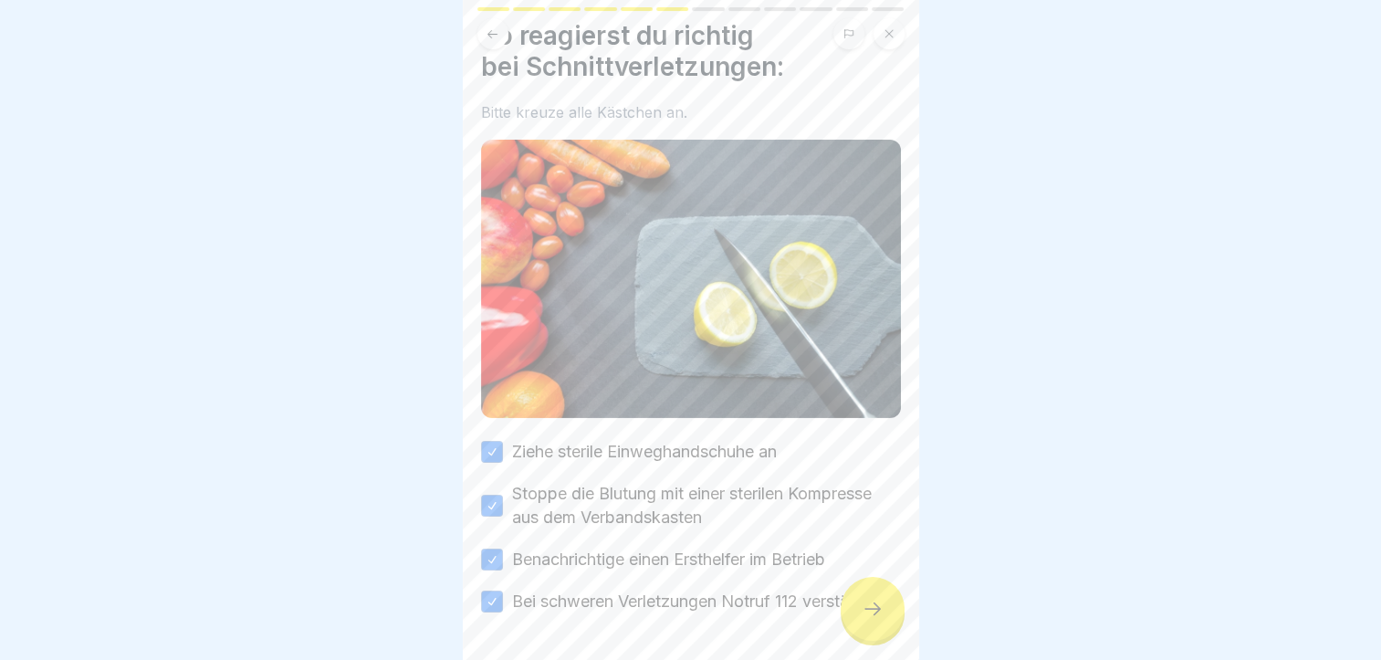
click at [858, 601] on div at bounding box center [873, 609] width 64 height 64
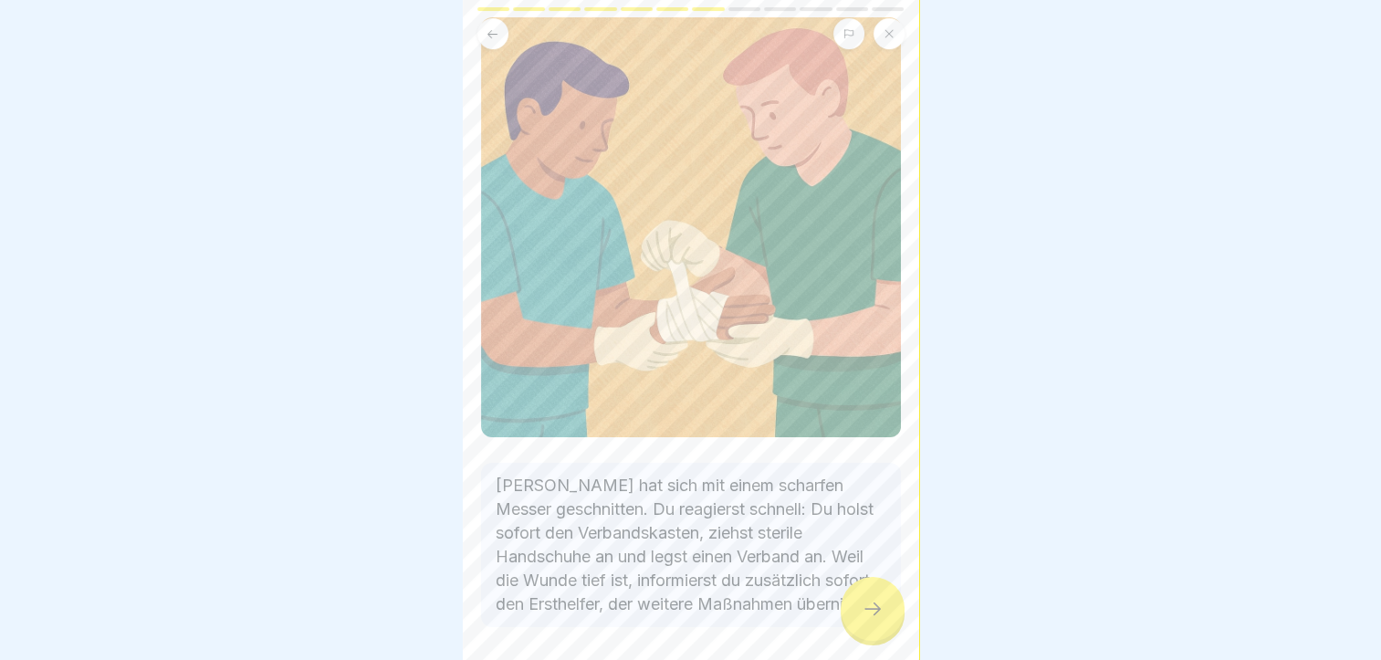
scroll to position [227, 0]
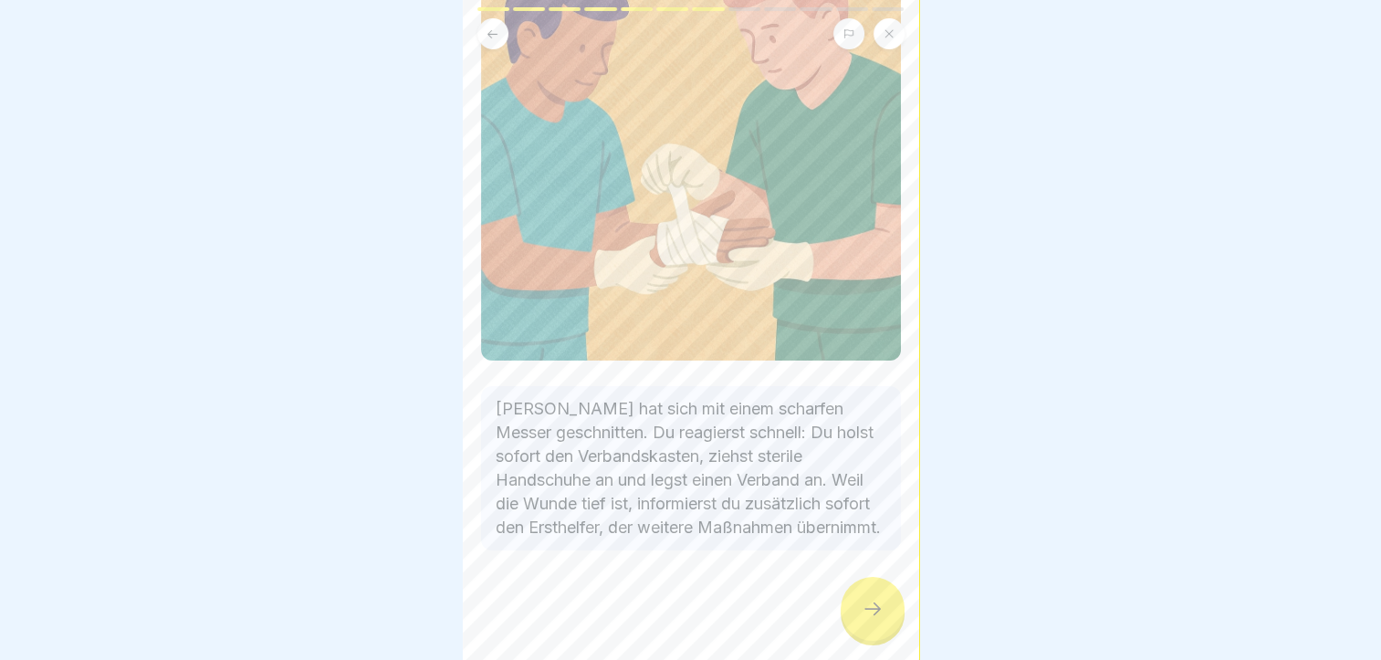
click at [858, 594] on div at bounding box center [873, 609] width 64 height 64
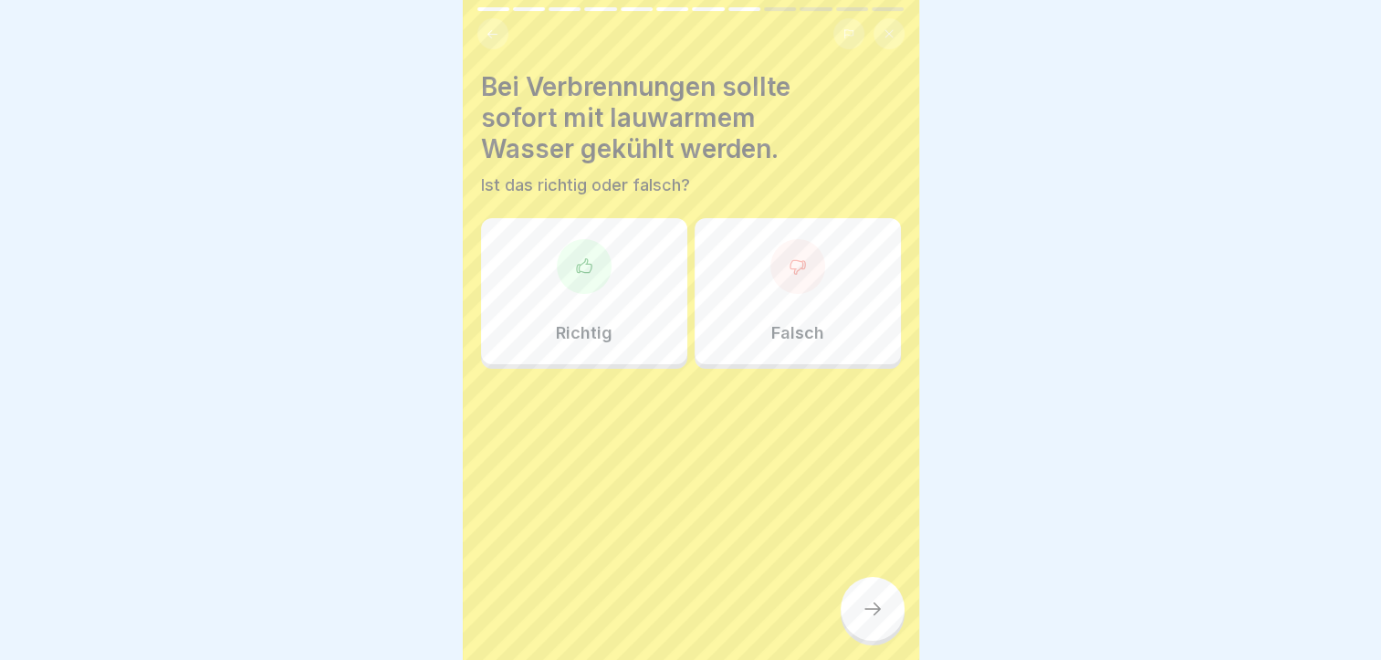
click at [706, 267] on div "Falsch" at bounding box center [798, 291] width 206 height 146
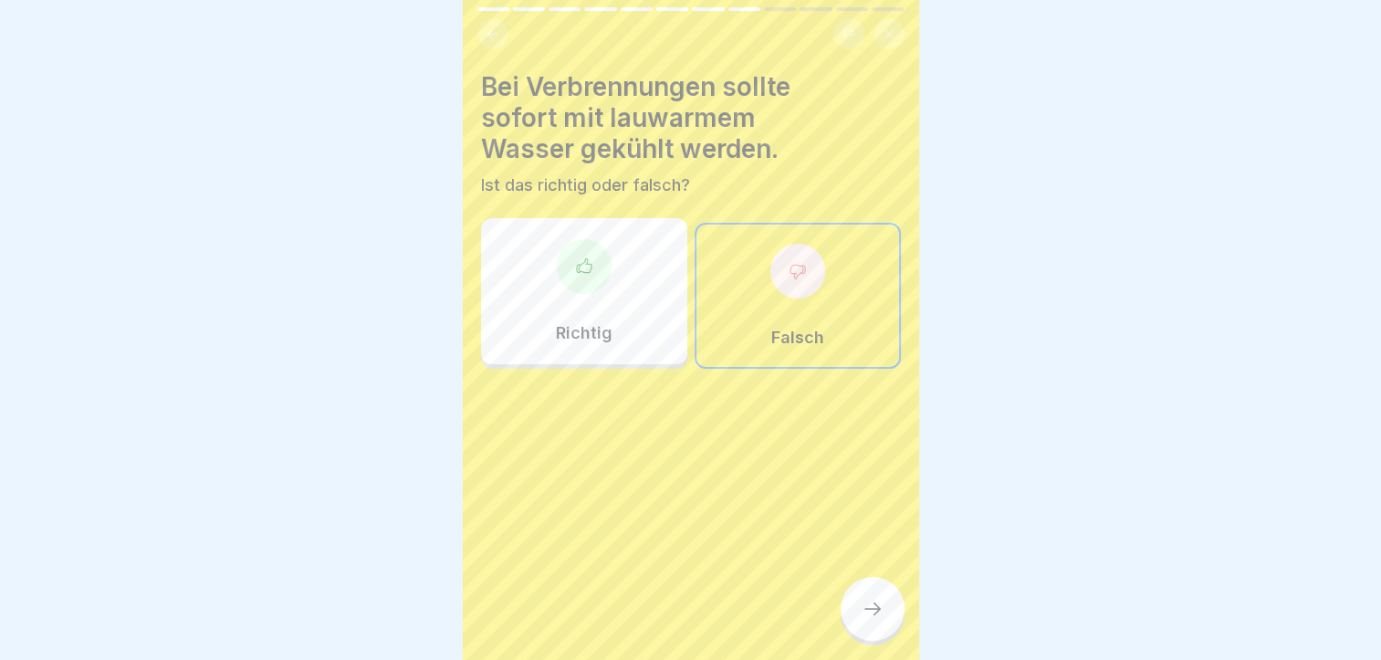
click at [862, 597] on div at bounding box center [873, 609] width 64 height 64
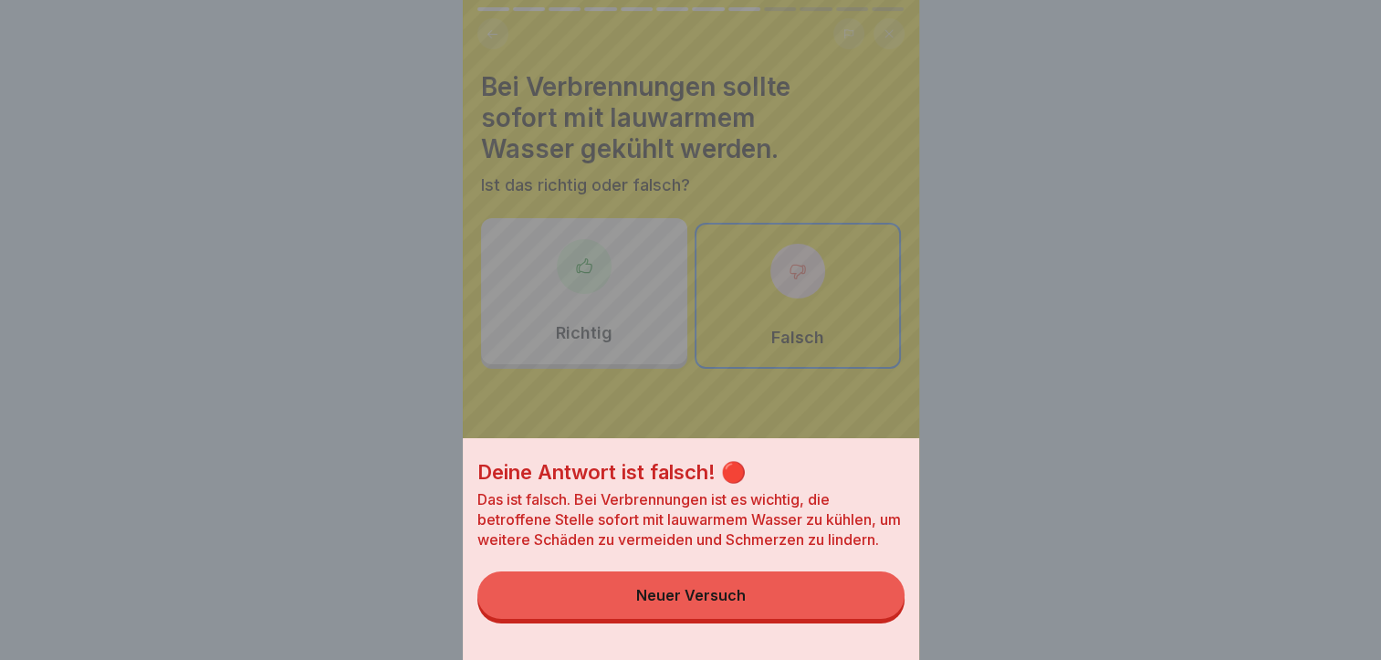
click at [785, 619] on button "Neuer Versuch" at bounding box center [690, 594] width 427 height 47
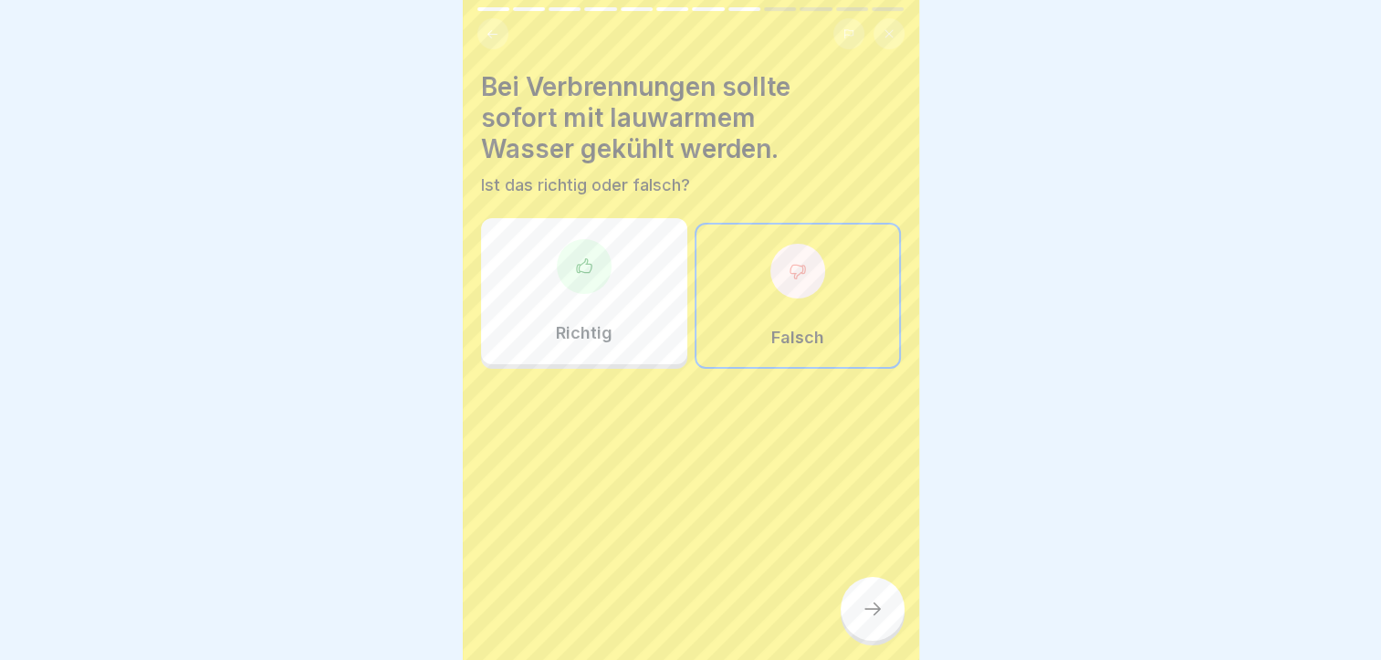
click at [595, 298] on div "Richtig" at bounding box center [584, 291] width 206 height 146
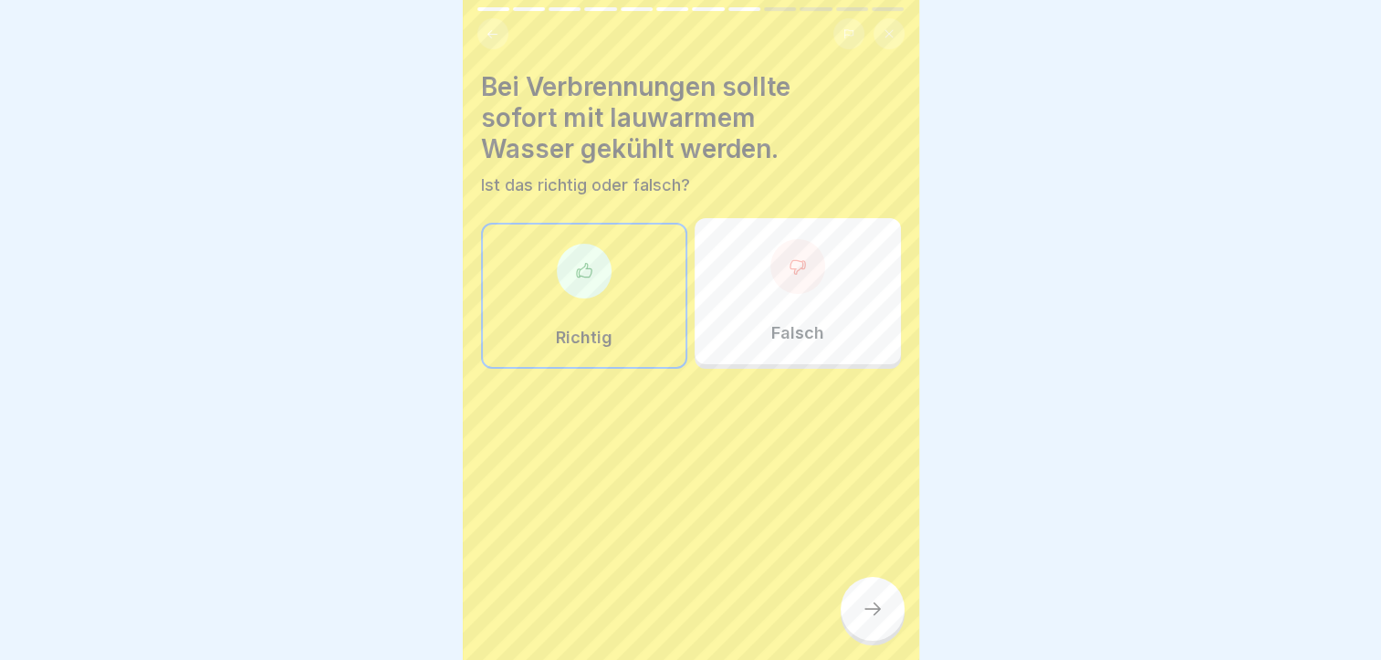
click at [865, 619] on icon at bounding box center [873, 609] width 22 height 22
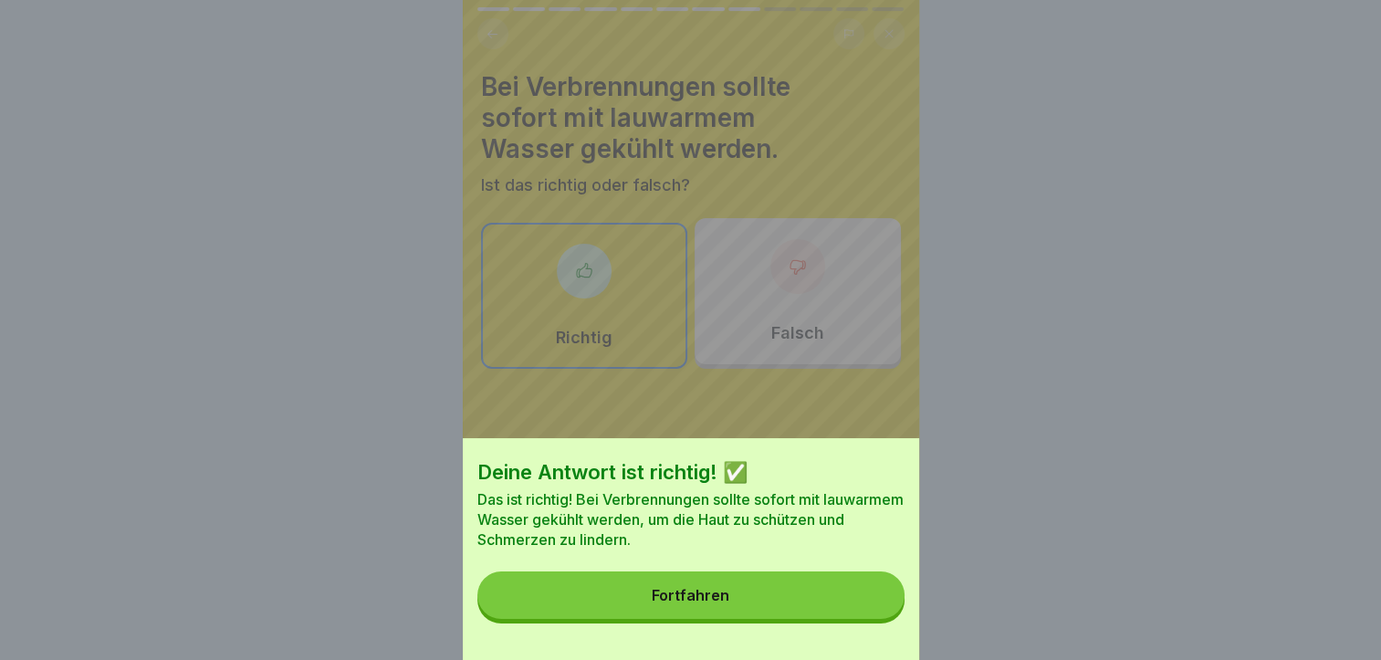
click at [731, 601] on button "Fortfahren" at bounding box center [690, 594] width 427 height 47
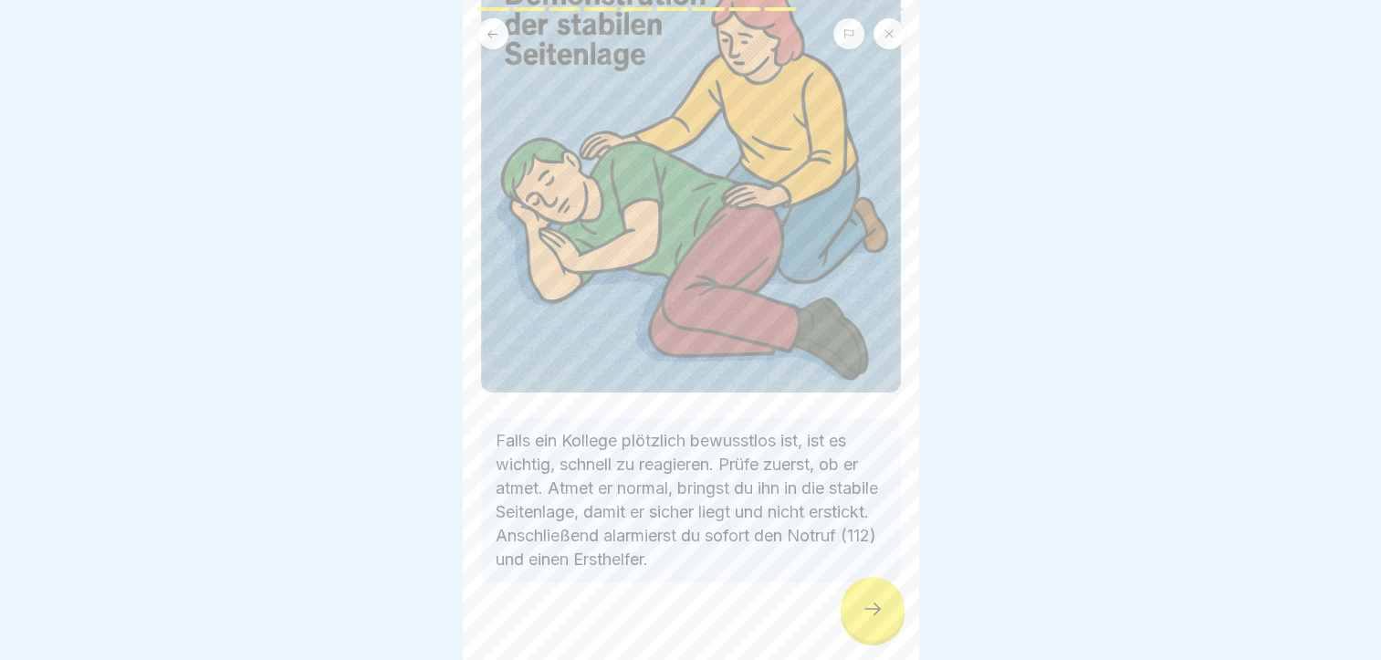
scroll to position [204, 0]
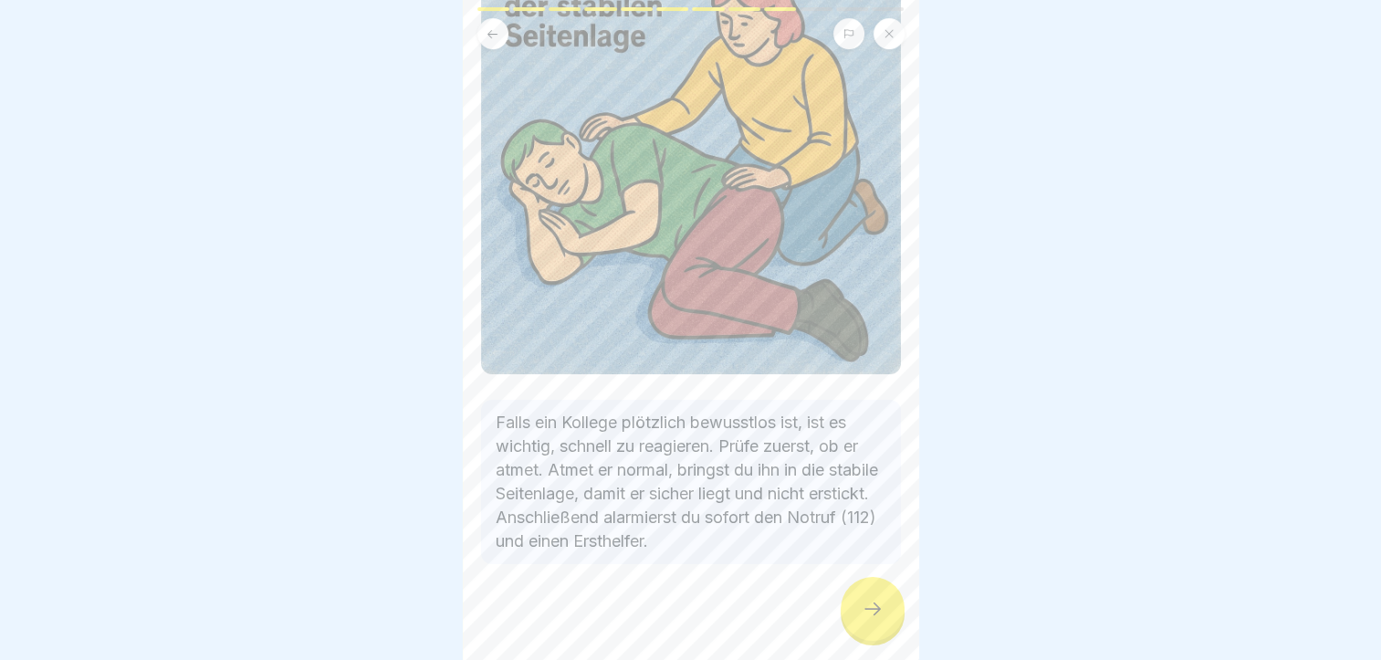
click at [856, 612] on div at bounding box center [873, 609] width 64 height 64
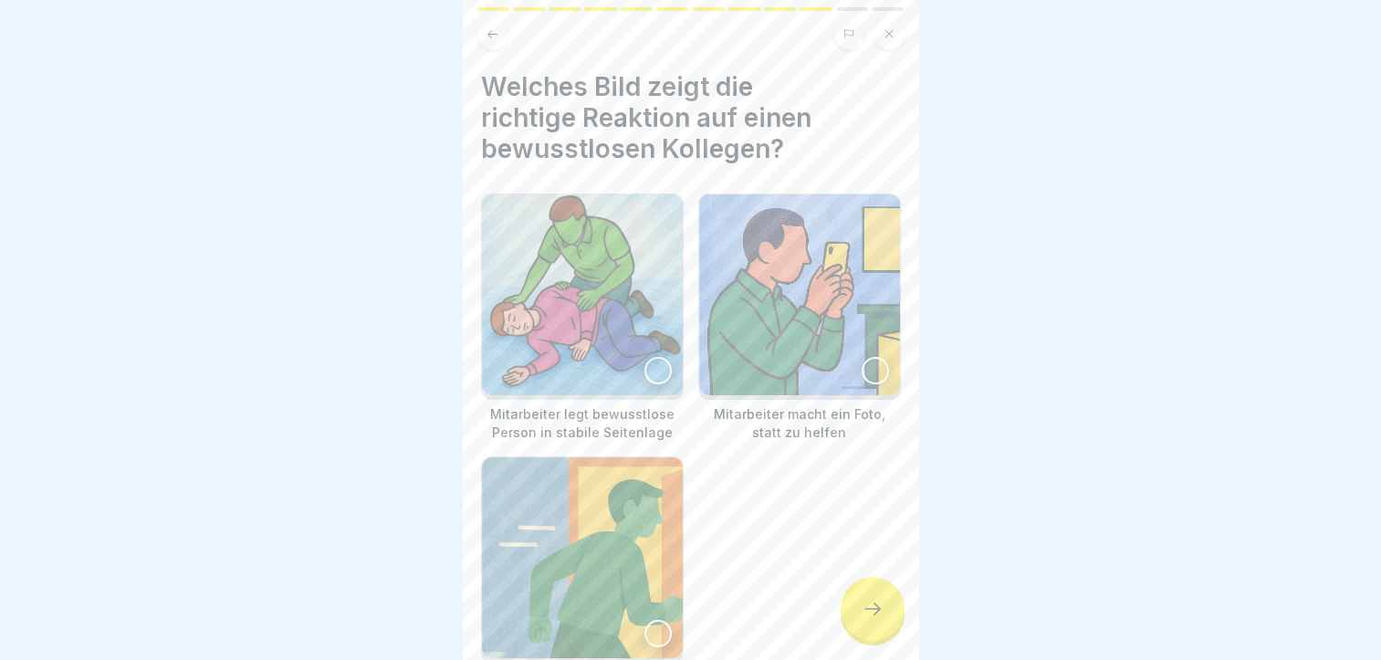
click at [637, 319] on img at bounding box center [582, 294] width 201 height 201
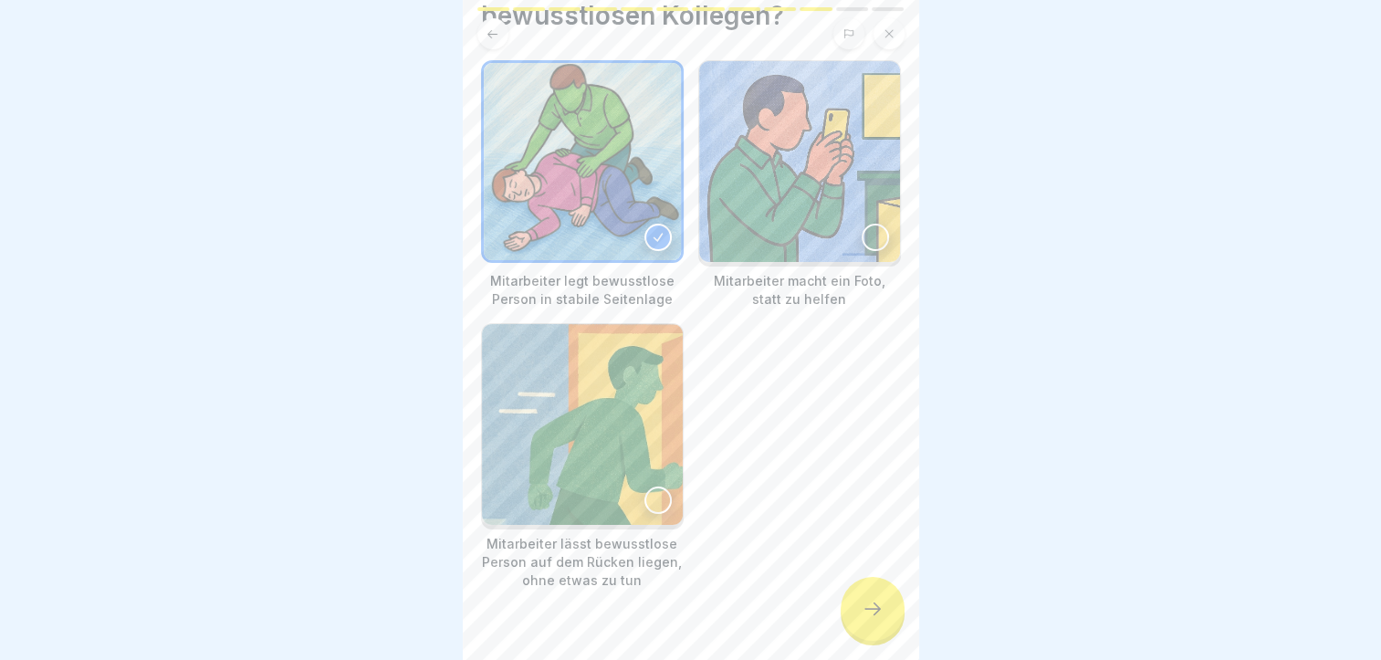
scroll to position [146, 0]
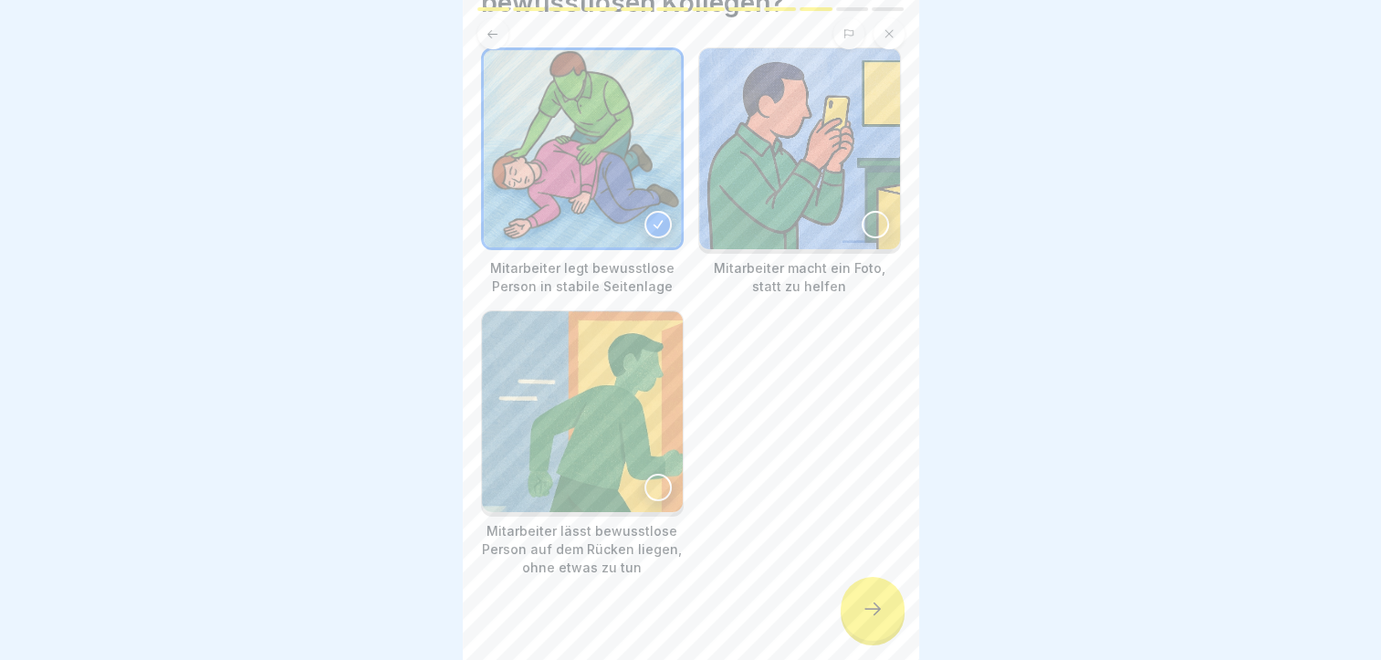
click at [873, 594] on div at bounding box center [873, 609] width 64 height 64
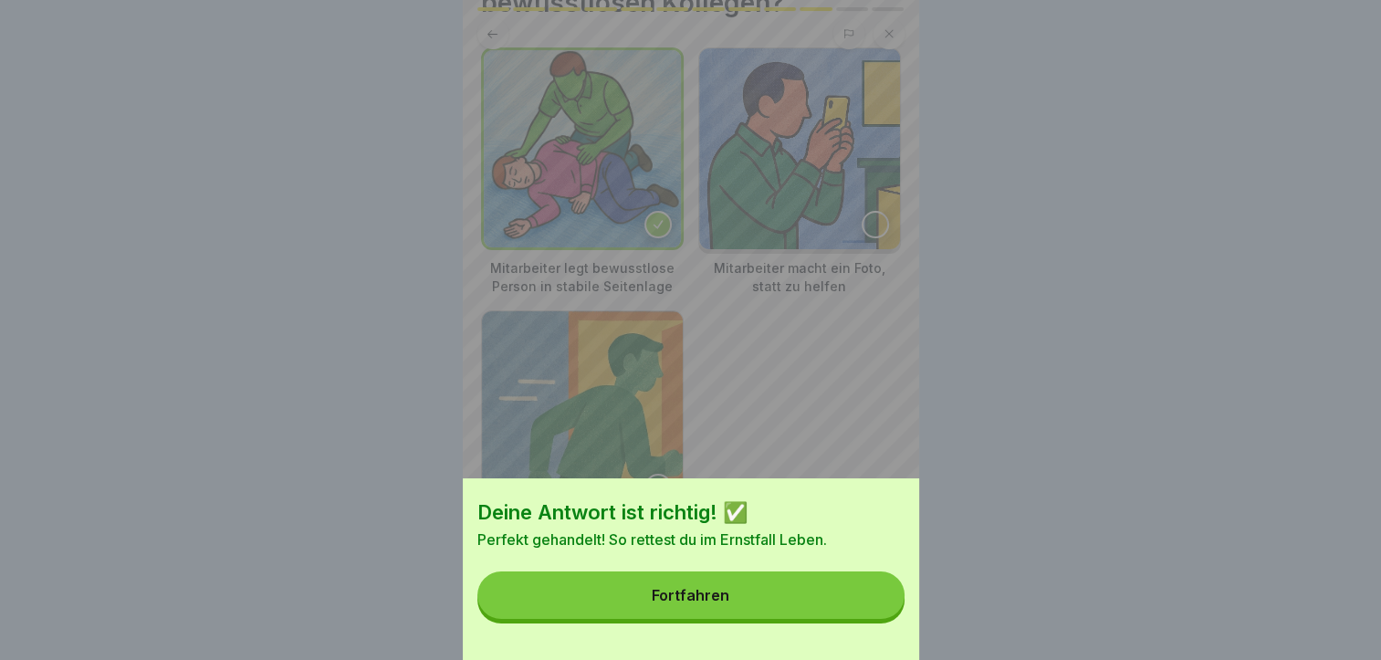
click at [873, 594] on button "Fortfahren" at bounding box center [690, 594] width 427 height 47
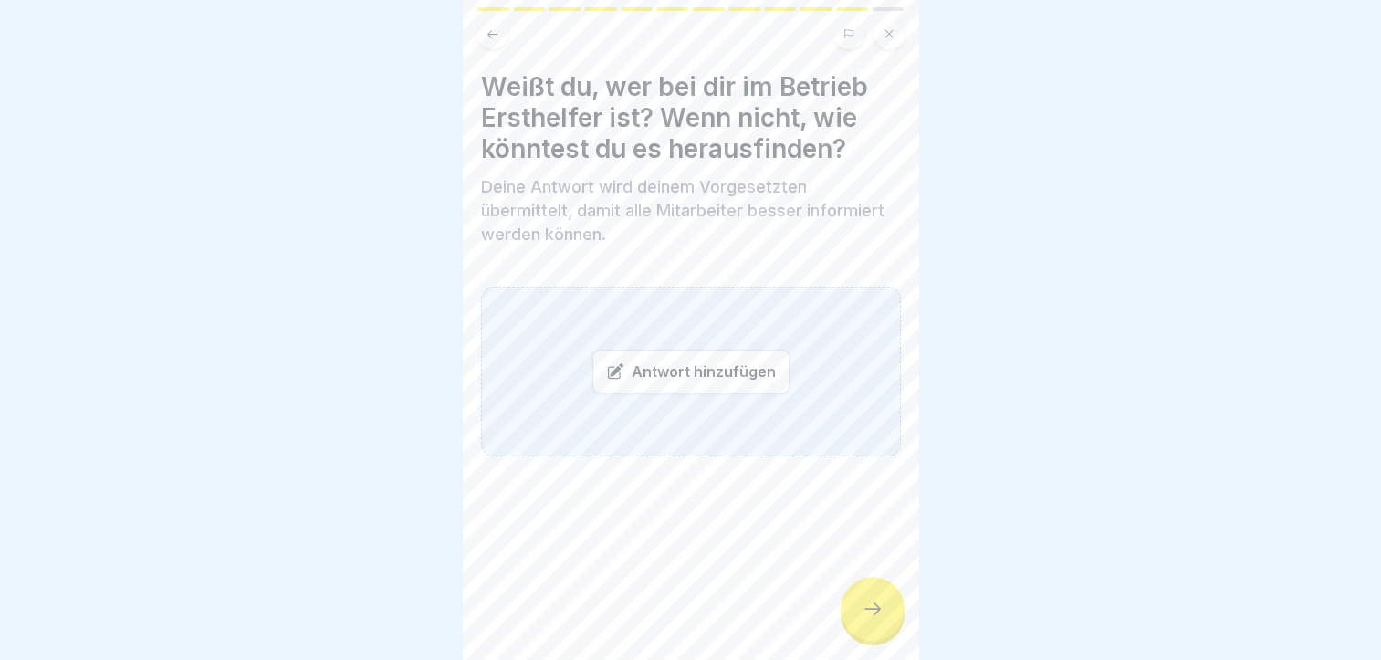
click at [654, 316] on div "Antwort hinzufügen" at bounding box center [691, 372] width 420 height 170
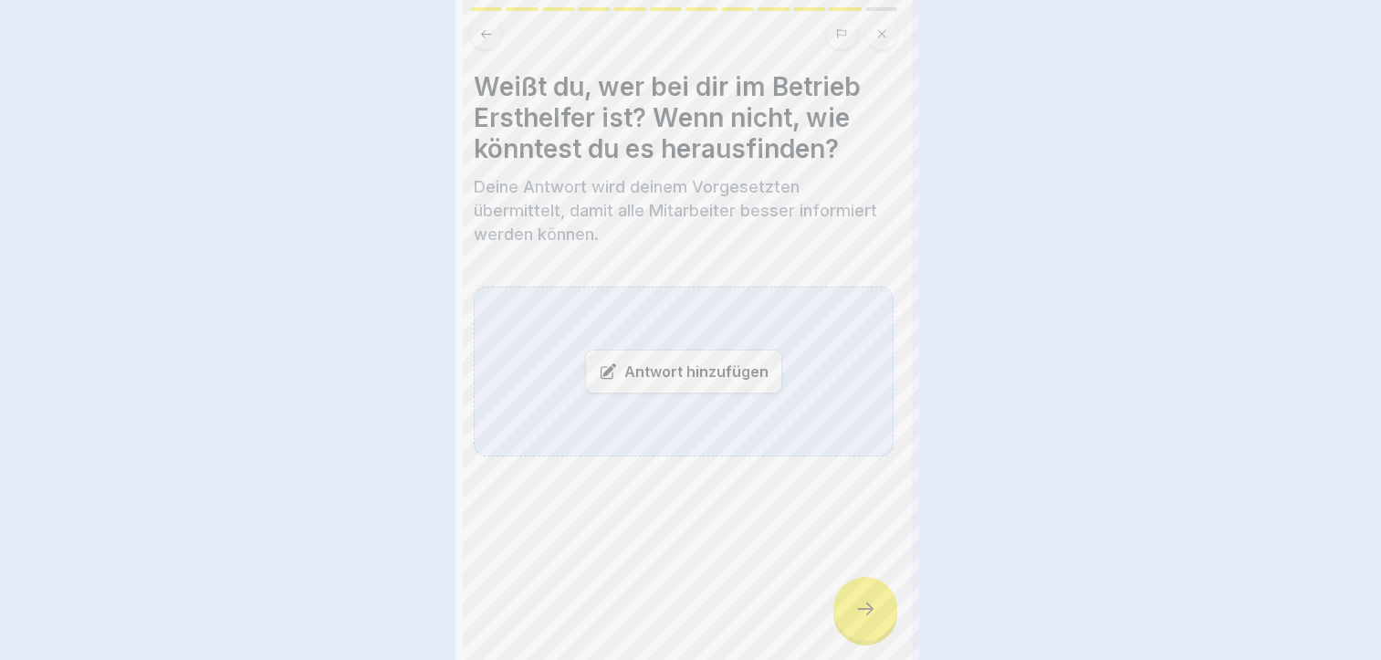
scroll to position [0, 0]
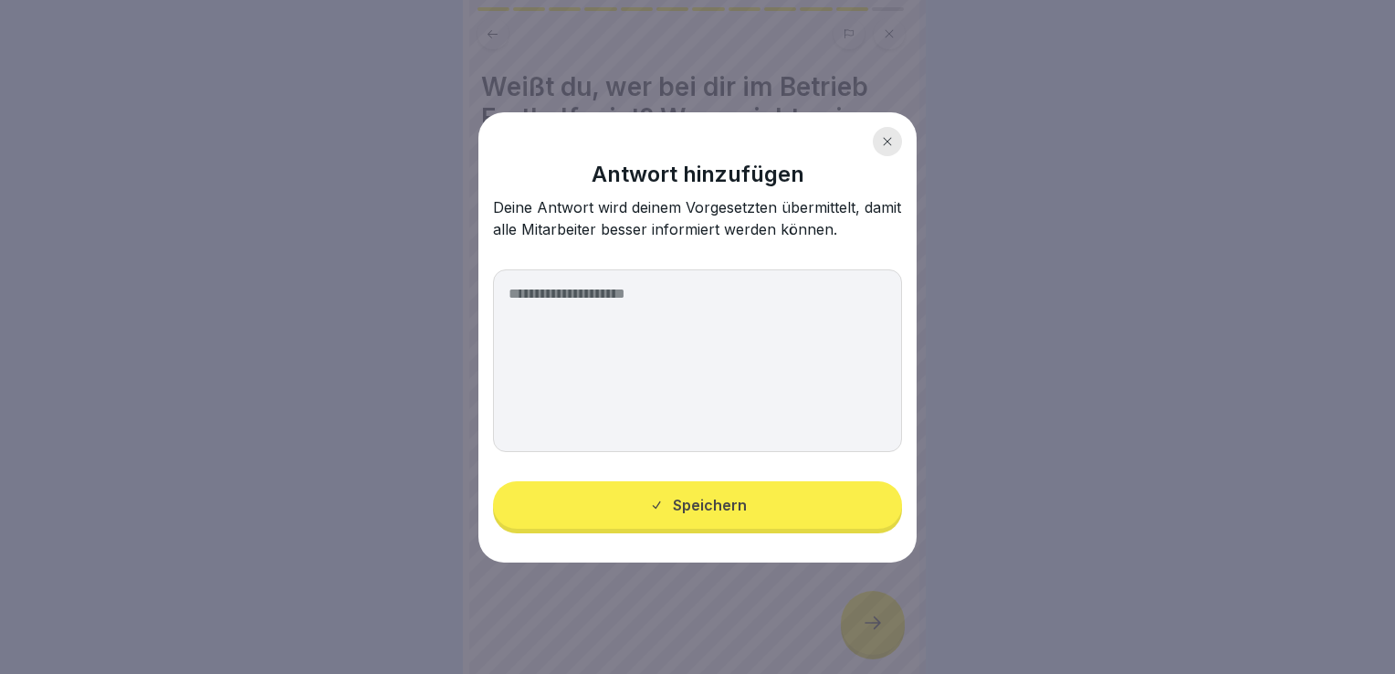
click at [596, 309] on textarea at bounding box center [697, 360] width 409 height 183
click at [888, 144] on icon at bounding box center [887, 141] width 11 height 11
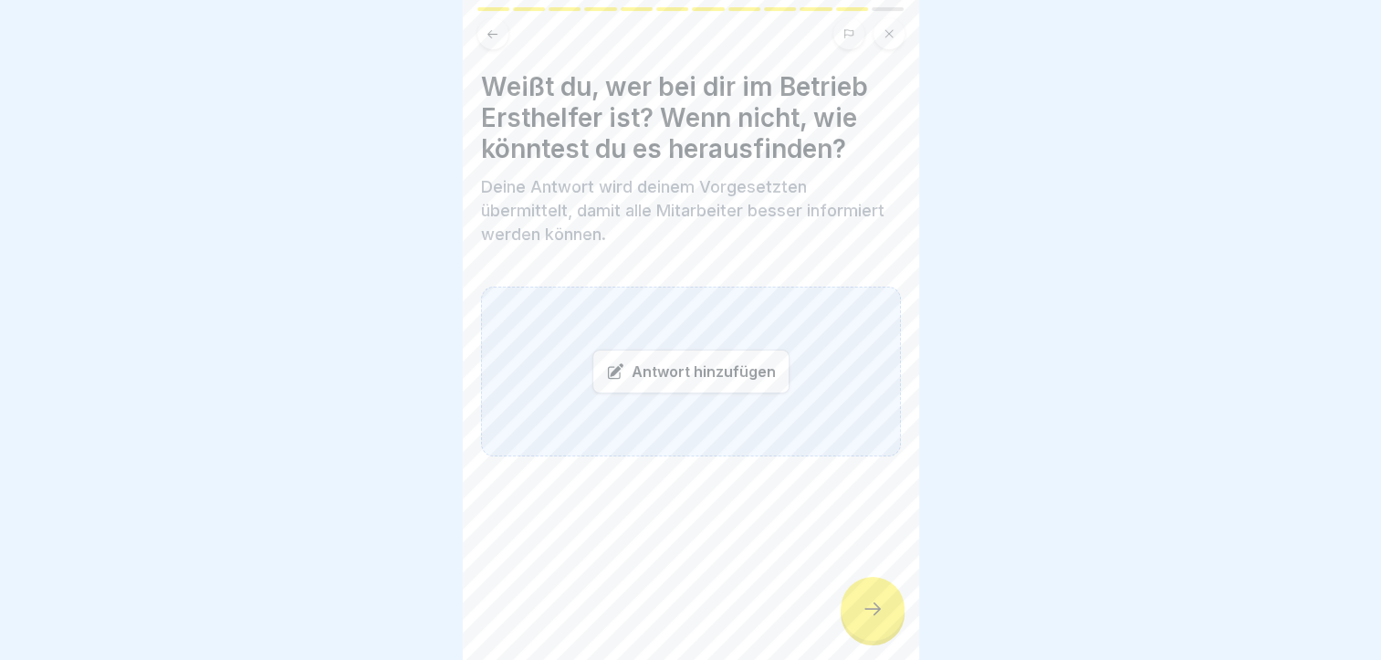
click at [715, 392] on div "Antwort hinzufügen" at bounding box center [691, 372] width 420 height 170
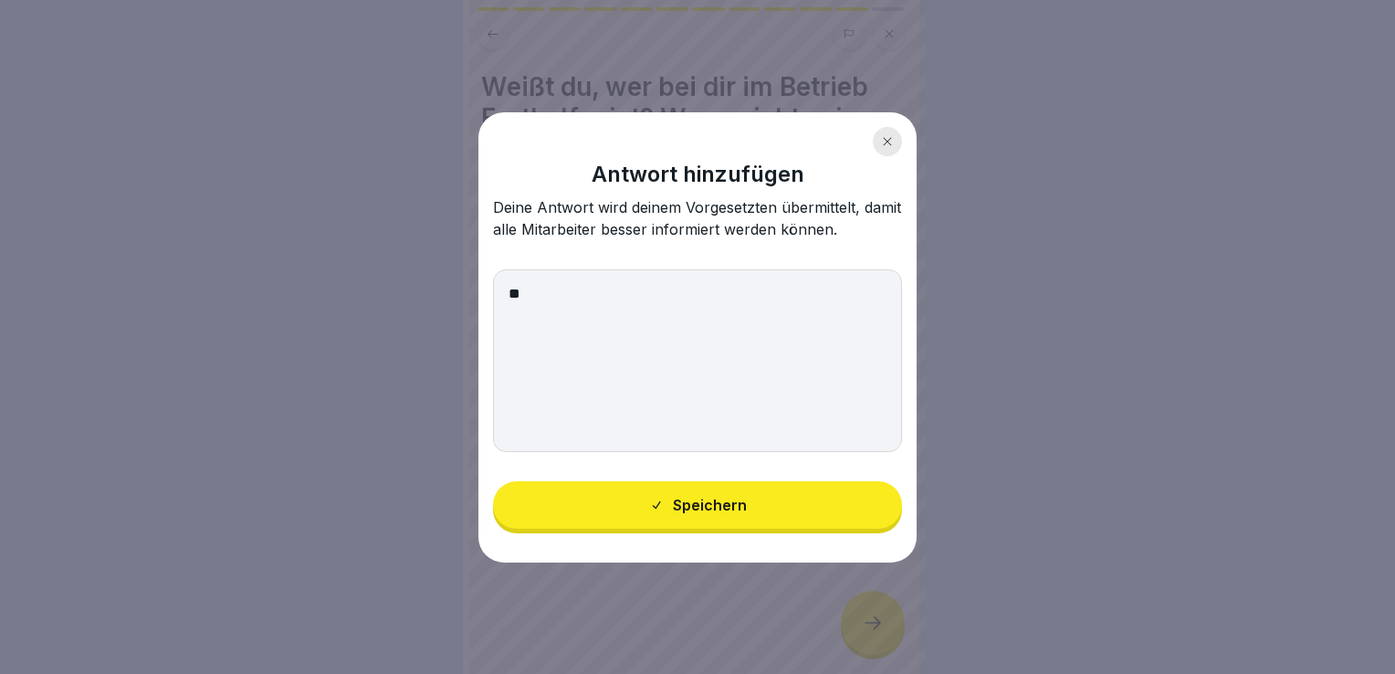
type textarea "*"
type textarea "**********"
click at [669, 494] on button "Speichern" at bounding box center [697, 504] width 409 height 47
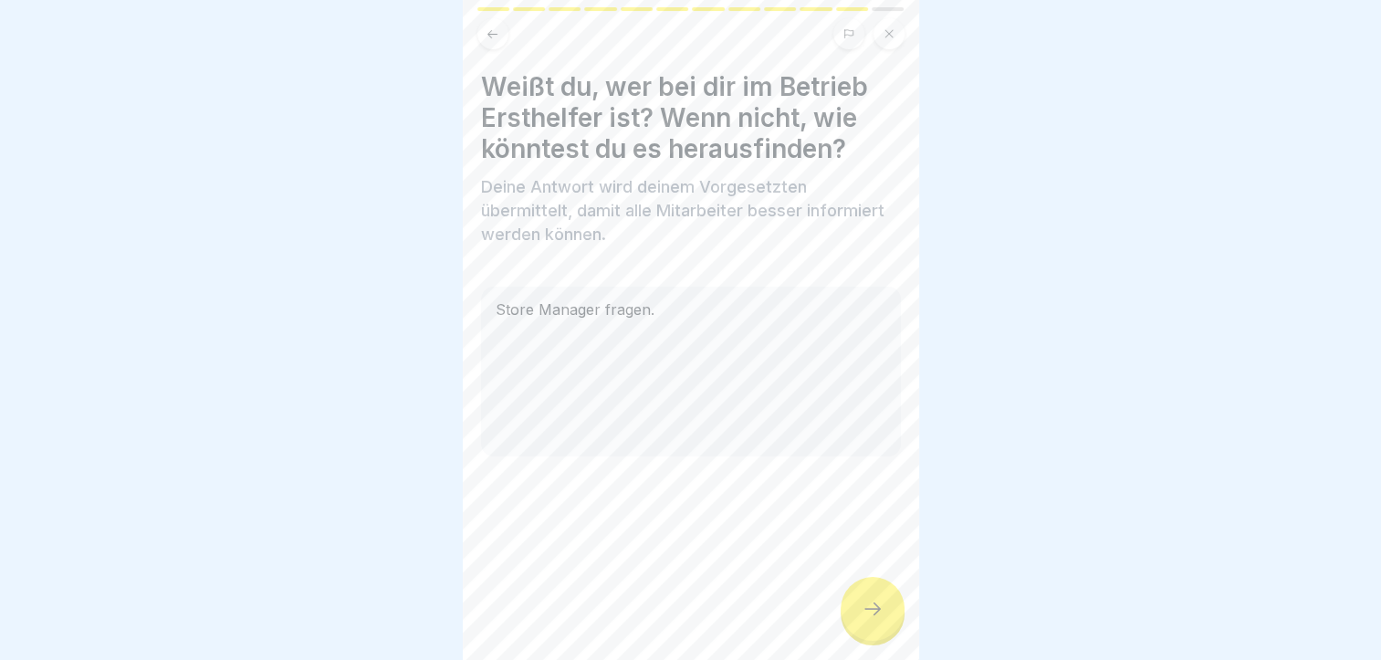
click at [845, 612] on div at bounding box center [873, 609] width 64 height 64
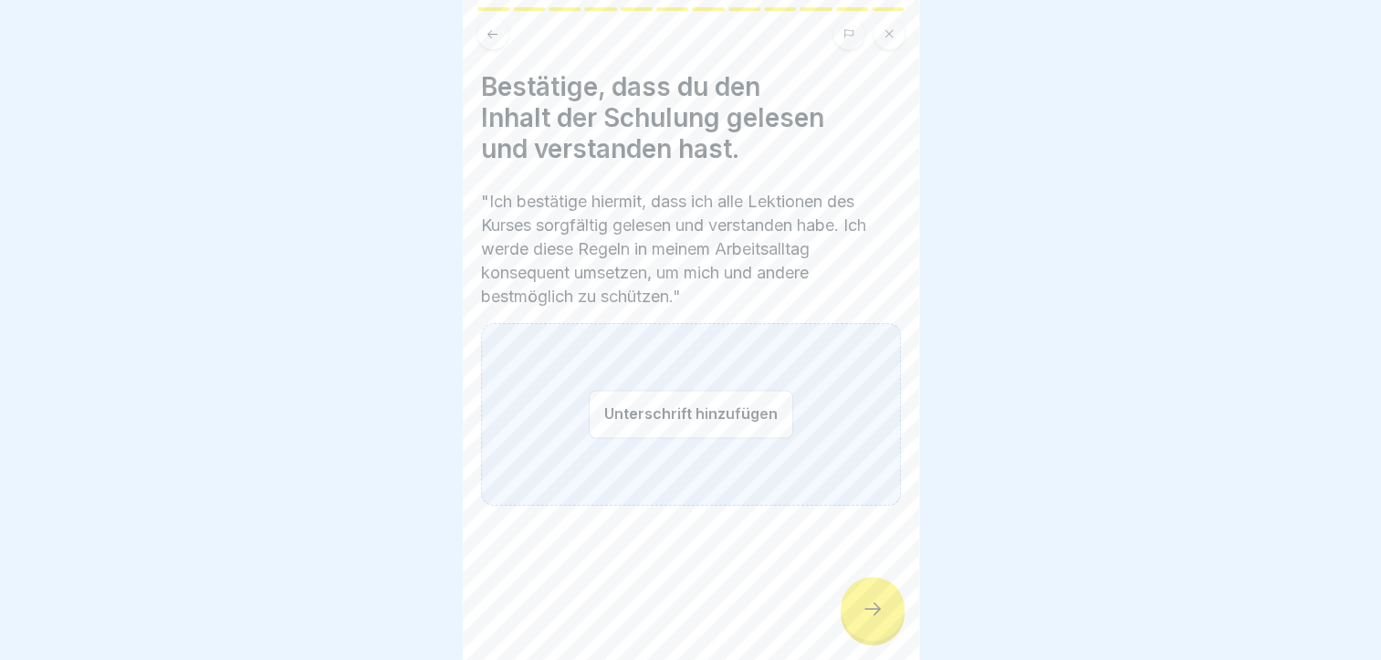
click at [628, 407] on button "Unterschrift hinzufügen" at bounding box center [691, 414] width 204 height 48
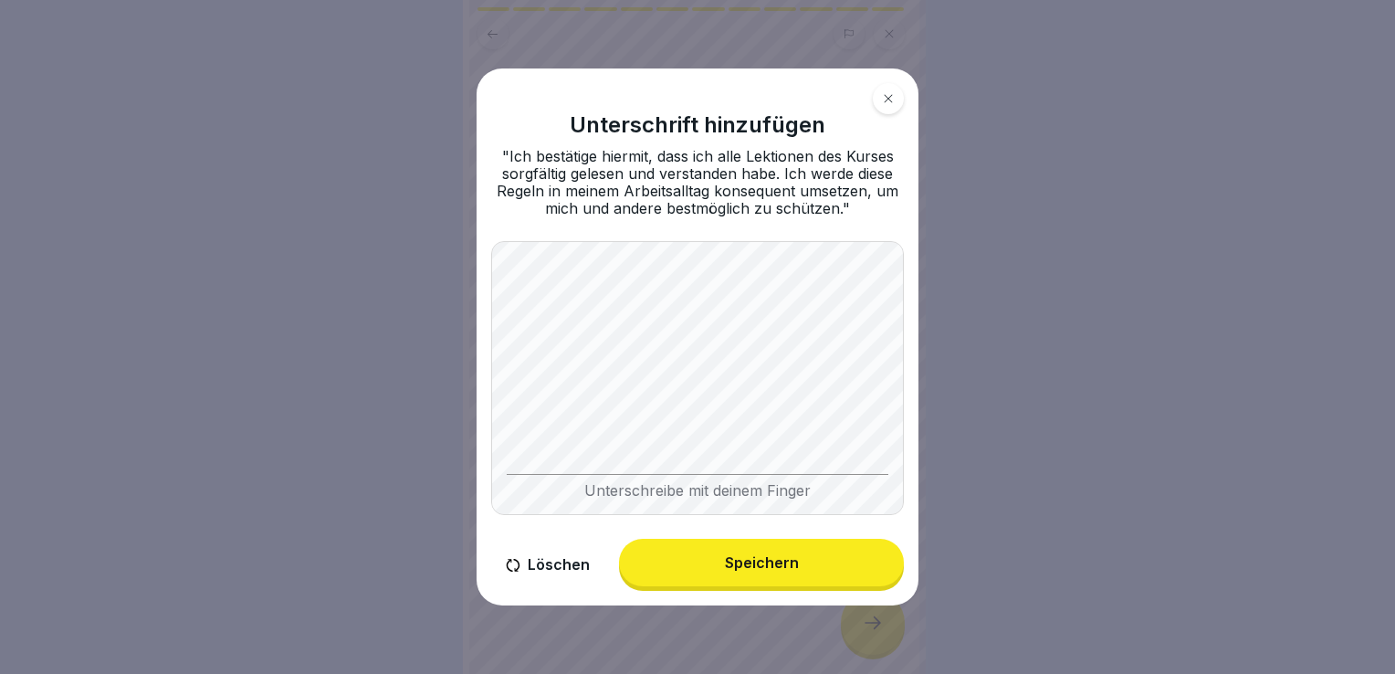
click at [752, 572] on button "Speichern" at bounding box center [761, 562] width 285 height 47
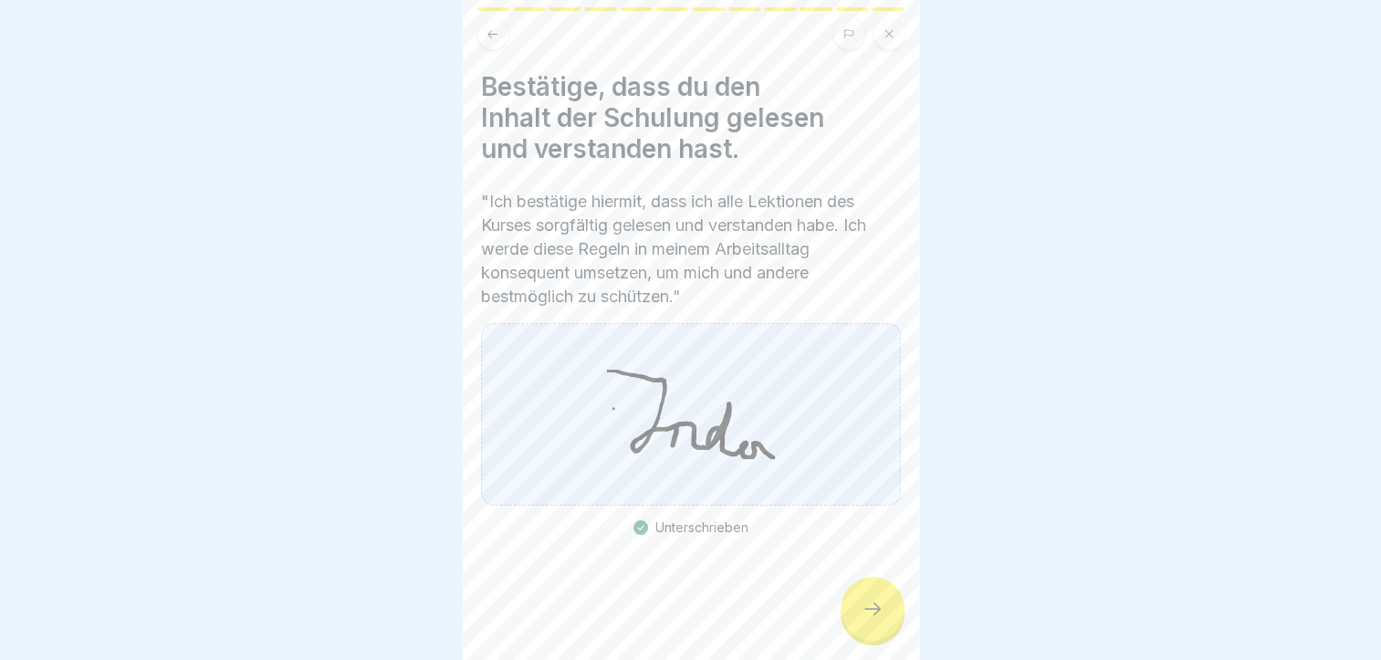
click at [891, 600] on div at bounding box center [873, 609] width 64 height 64
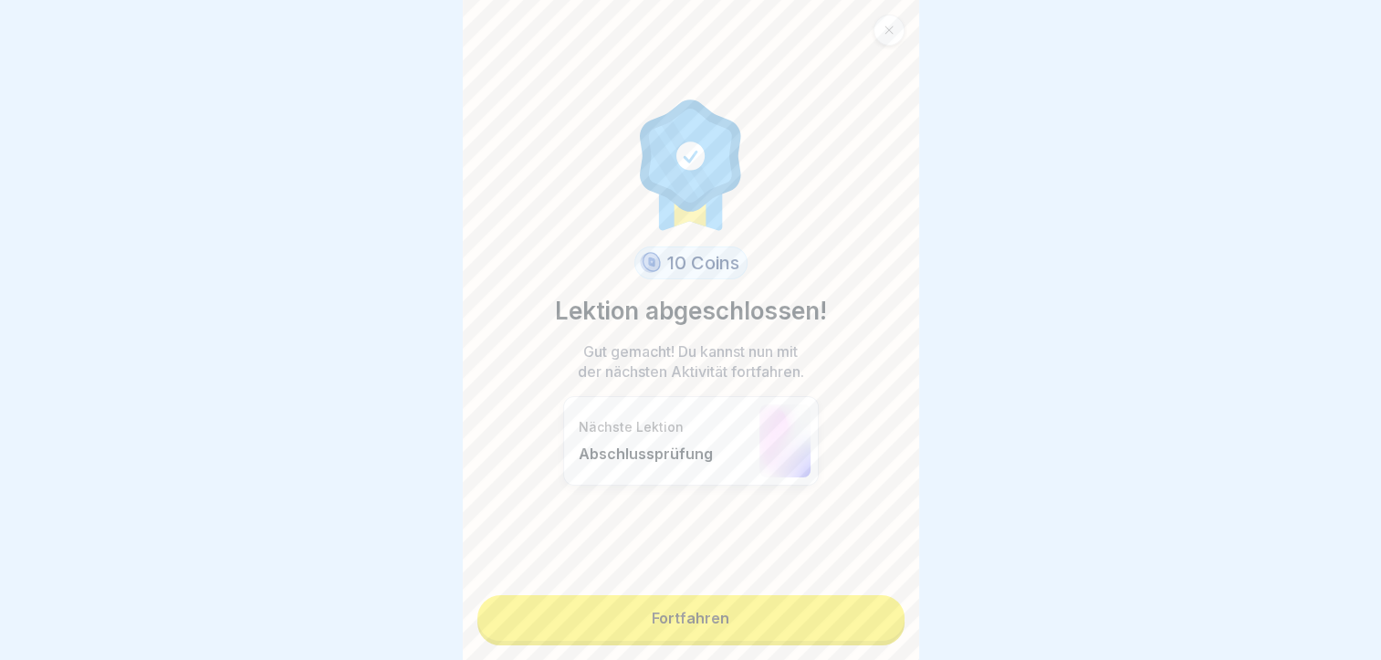
click at [756, 615] on link "Fortfahren" at bounding box center [690, 618] width 427 height 46
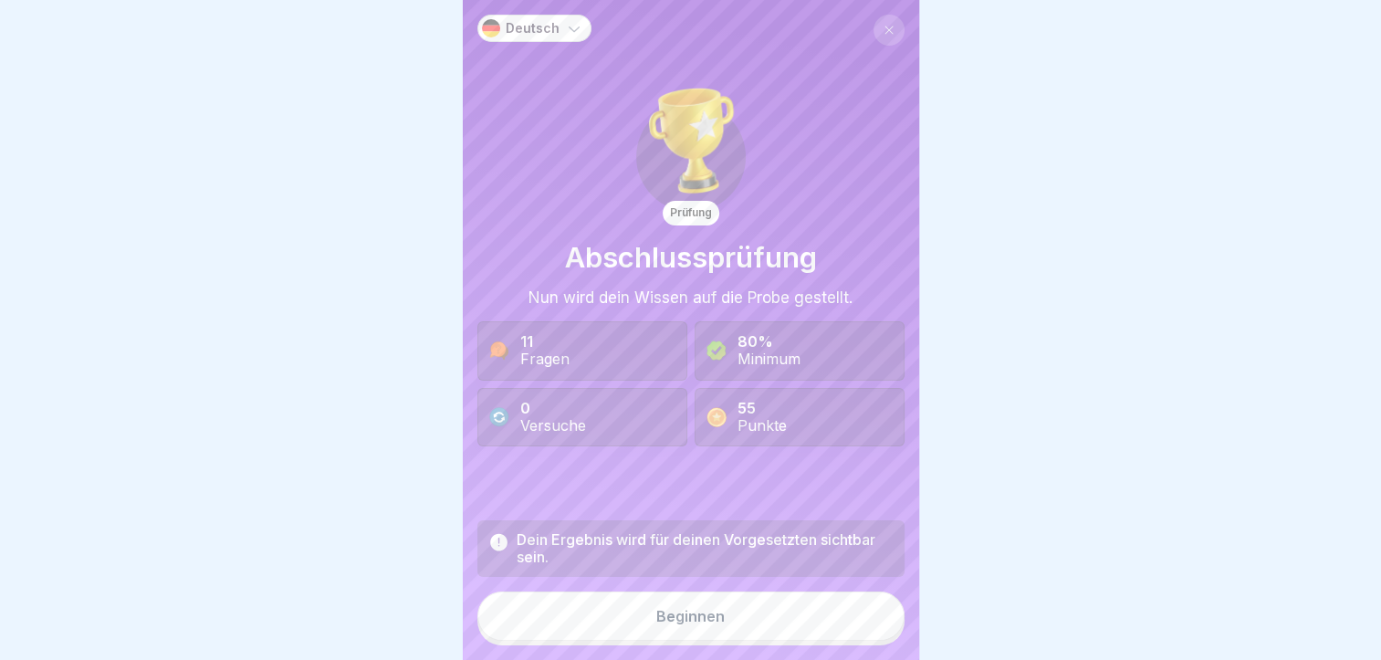
click at [670, 641] on button "Beginnen" at bounding box center [690, 615] width 427 height 49
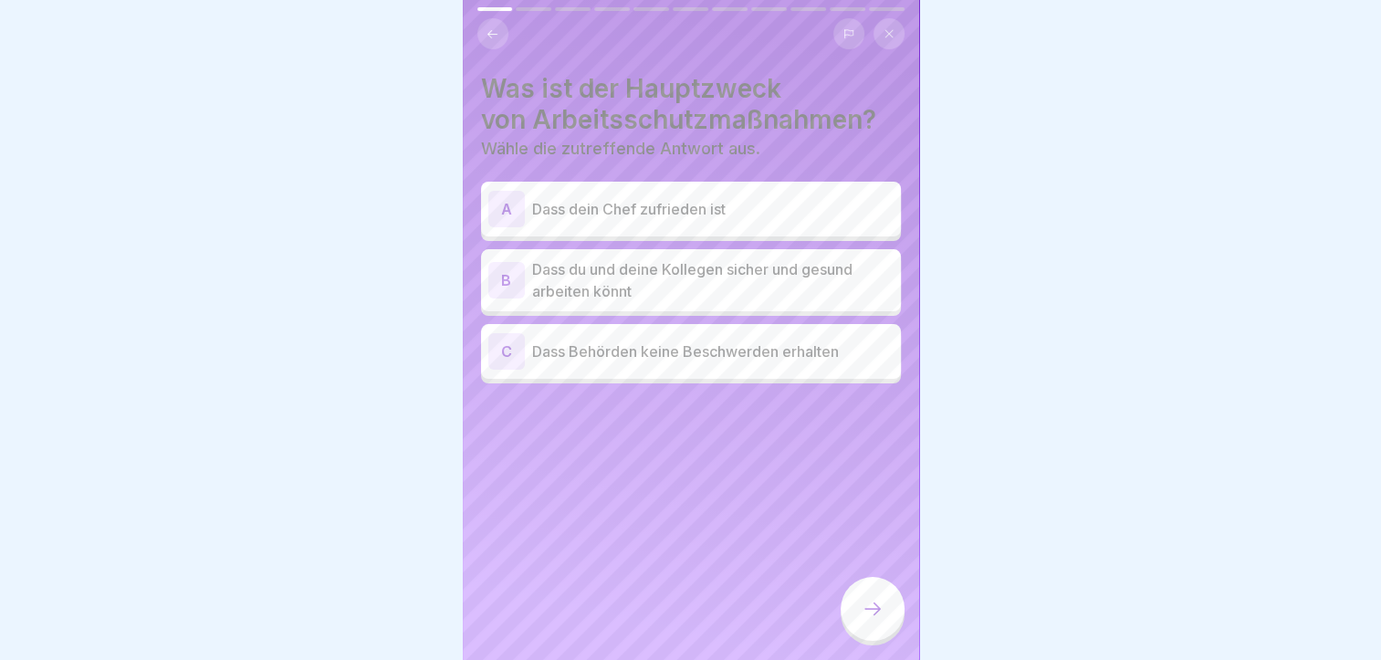
click at [696, 287] on p "Dass du und deine Kollegen sicher und gesund arbeiten könnt" at bounding box center [712, 280] width 361 height 44
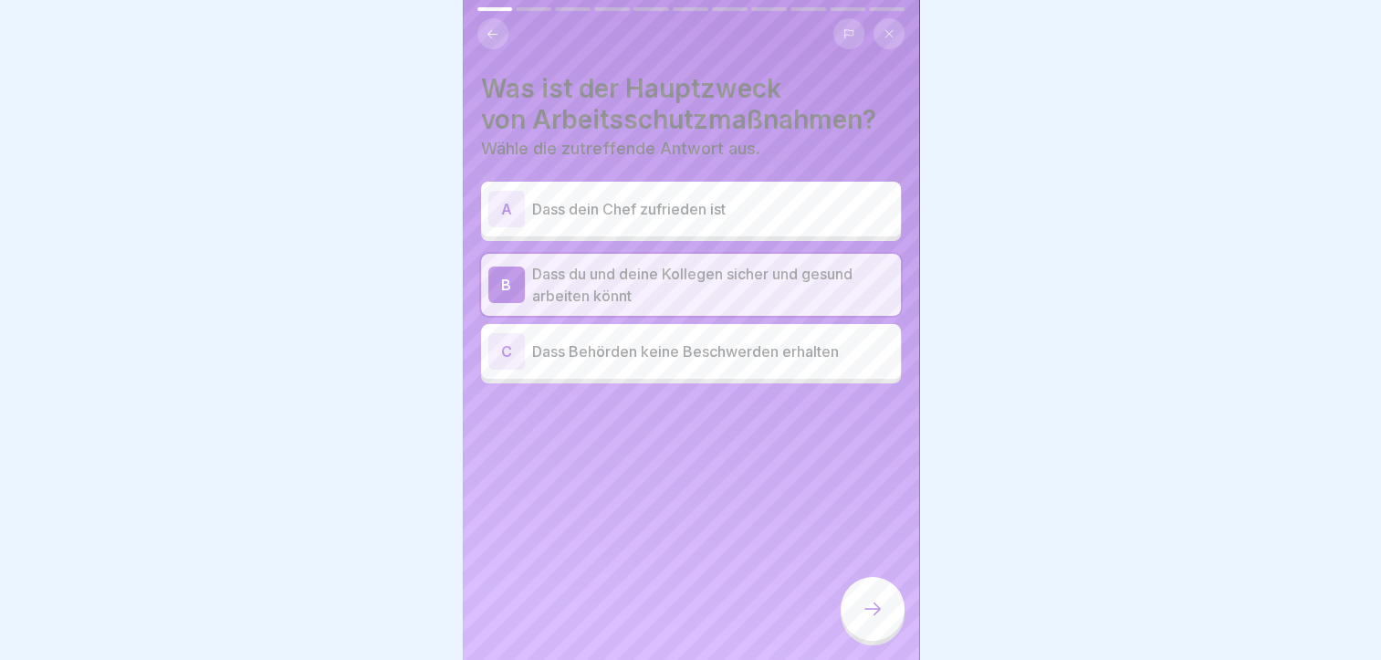
click at [879, 620] on icon at bounding box center [873, 609] width 22 height 22
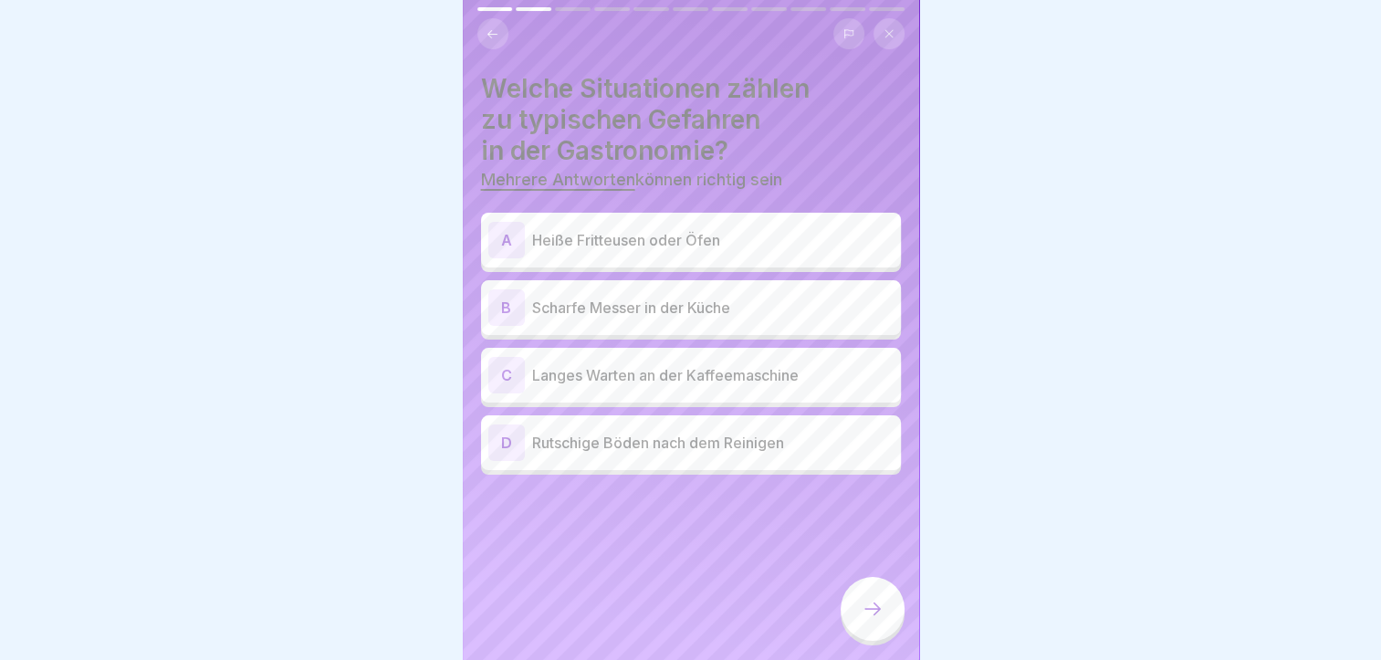
click at [720, 243] on p "Heiße Fritteusen oder Öfen" at bounding box center [712, 240] width 361 height 22
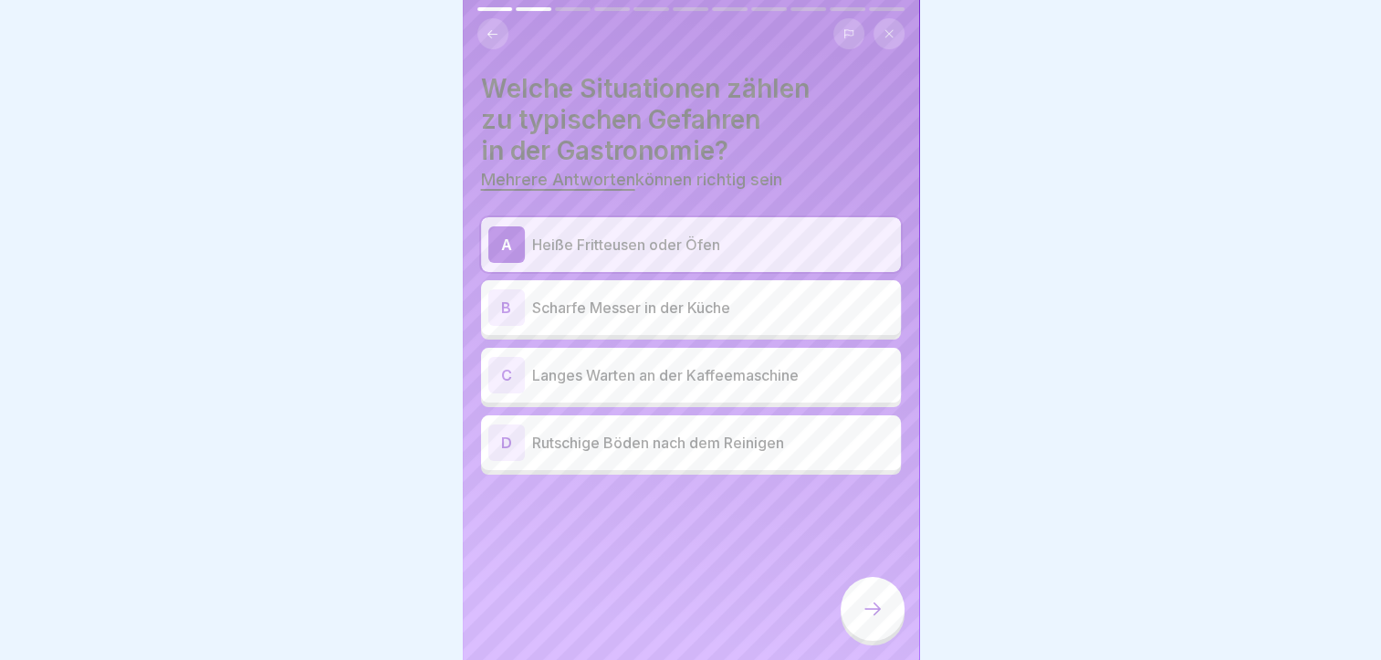
click at [705, 313] on p "Scharfe Messer in der Küche" at bounding box center [712, 308] width 361 height 22
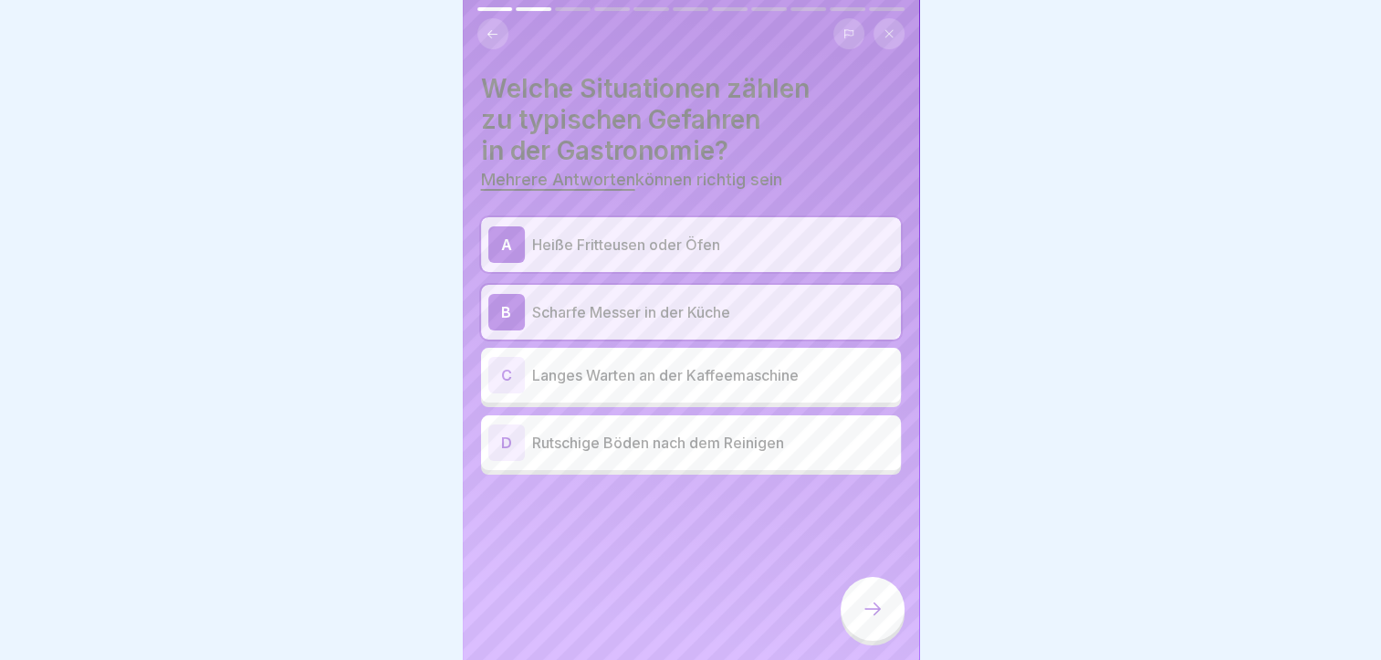
click at [697, 463] on div "D Rutschige Böden nach dem Reinigen" at bounding box center [691, 442] width 420 height 55
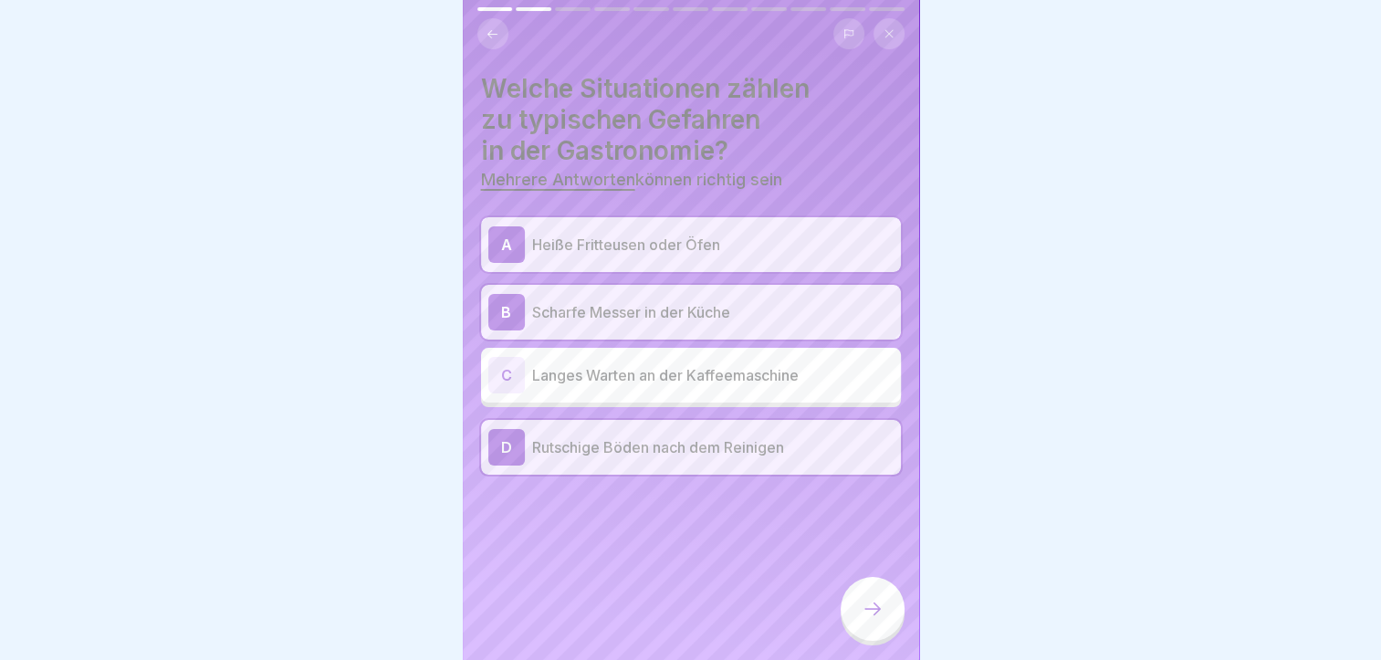
click at [885, 622] on div at bounding box center [873, 609] width 64 height 64
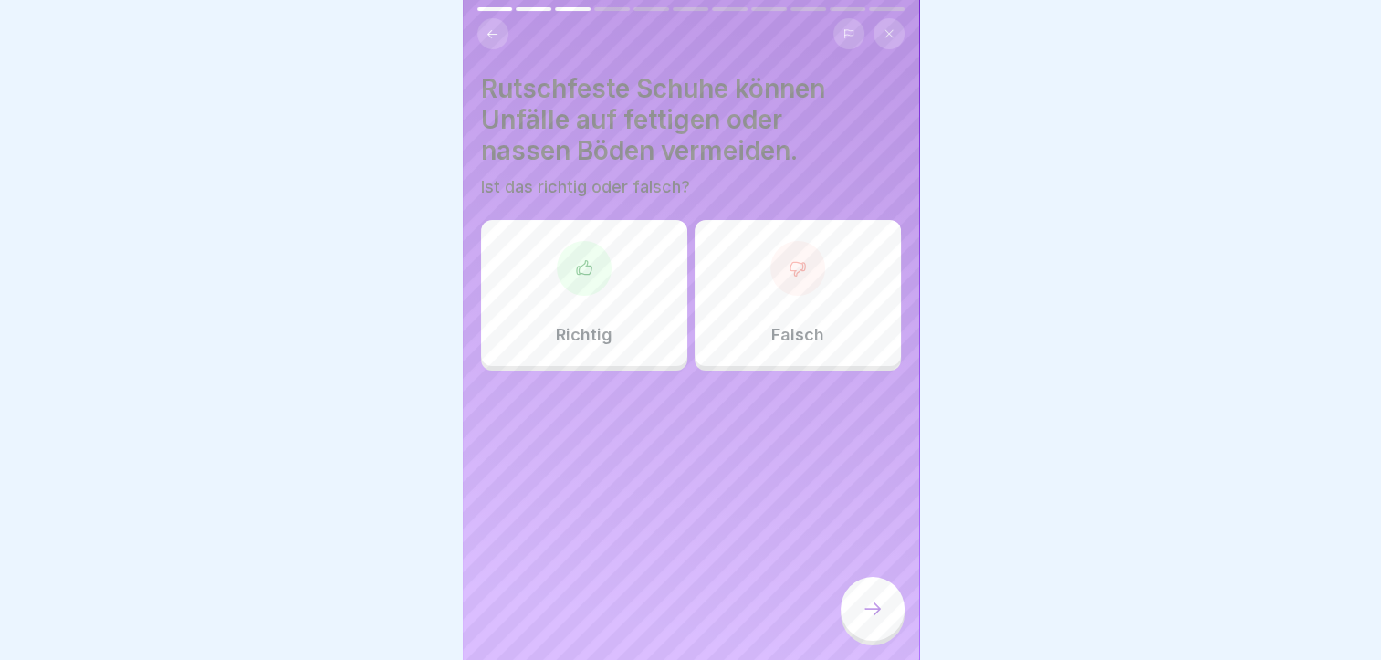
click at [754, 299] on div "Falsch" at bounding box center [798, 293] width 206 height 146
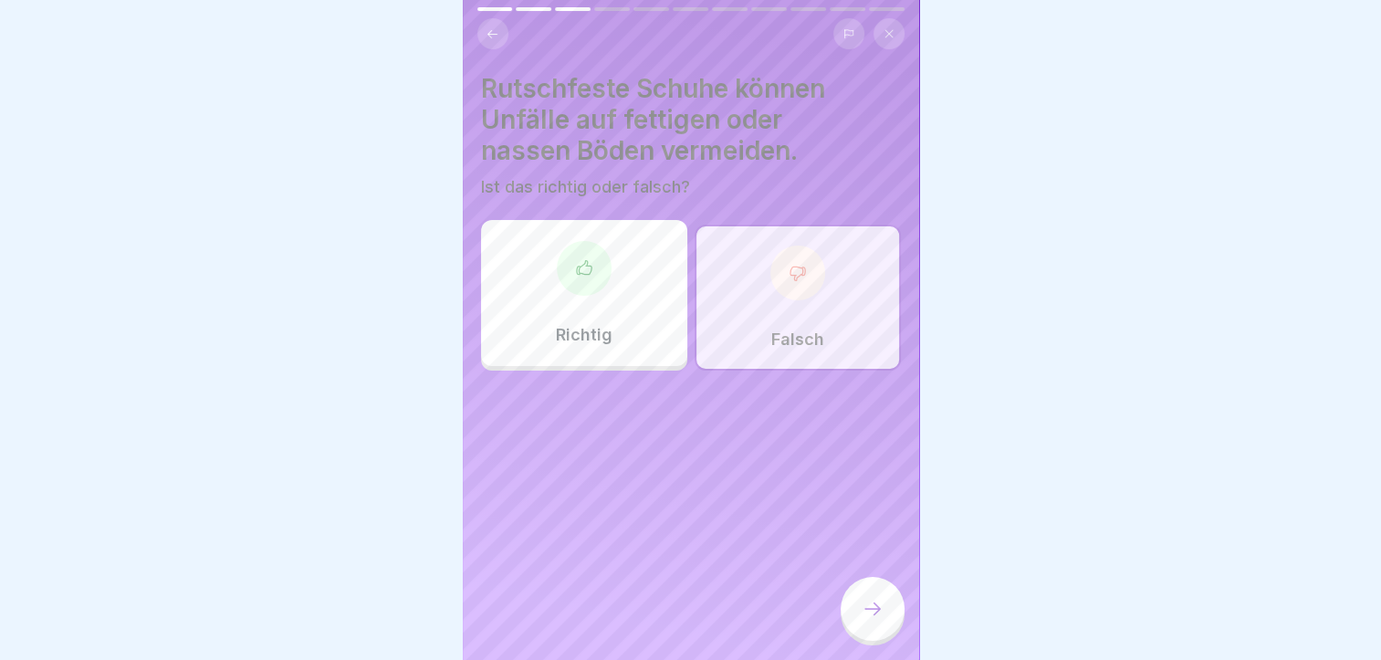
click at [1176, 528] on div at bounding box center [690, 330] width 1381 height 660
click at [555, 293] on div "Richtig" at bounding box center [584, 293] width 206 height 146
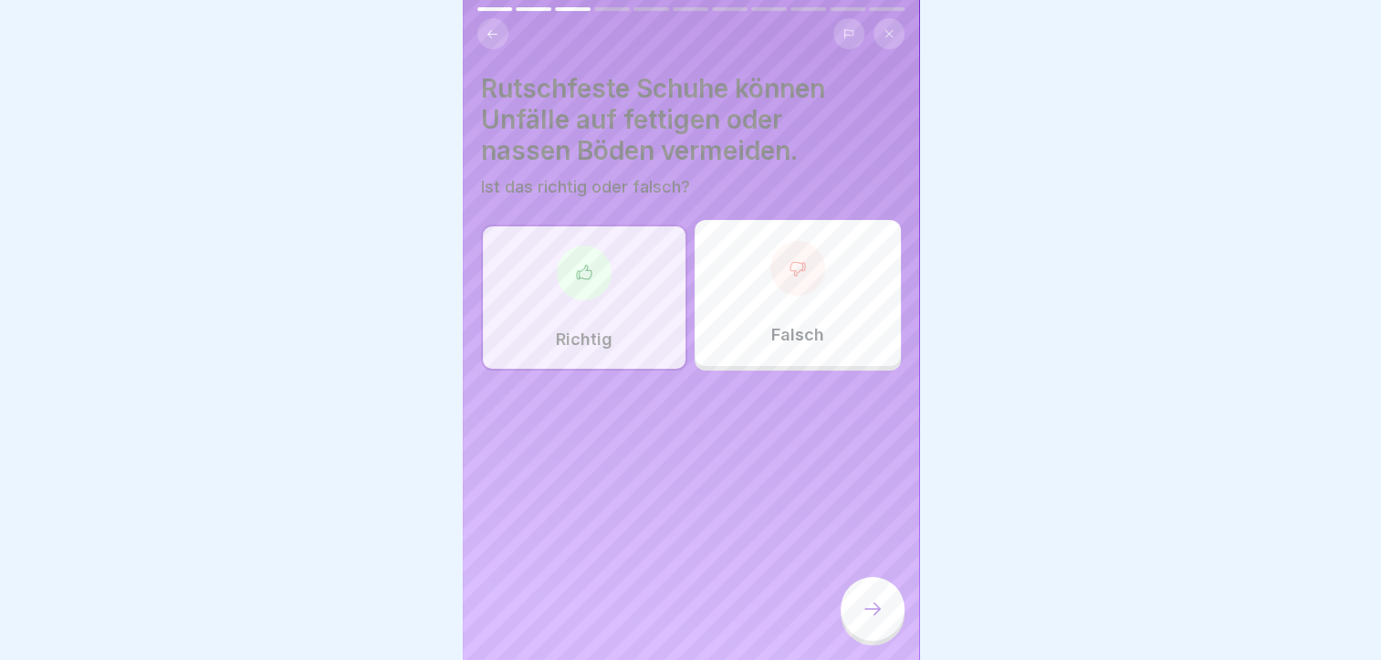
click at [567, 318] on div "Richtig" at bounding box center [584, 298] width 206 height 146
click at [883, 615] on icon at bounding box center [873, 609] width 22 height 22
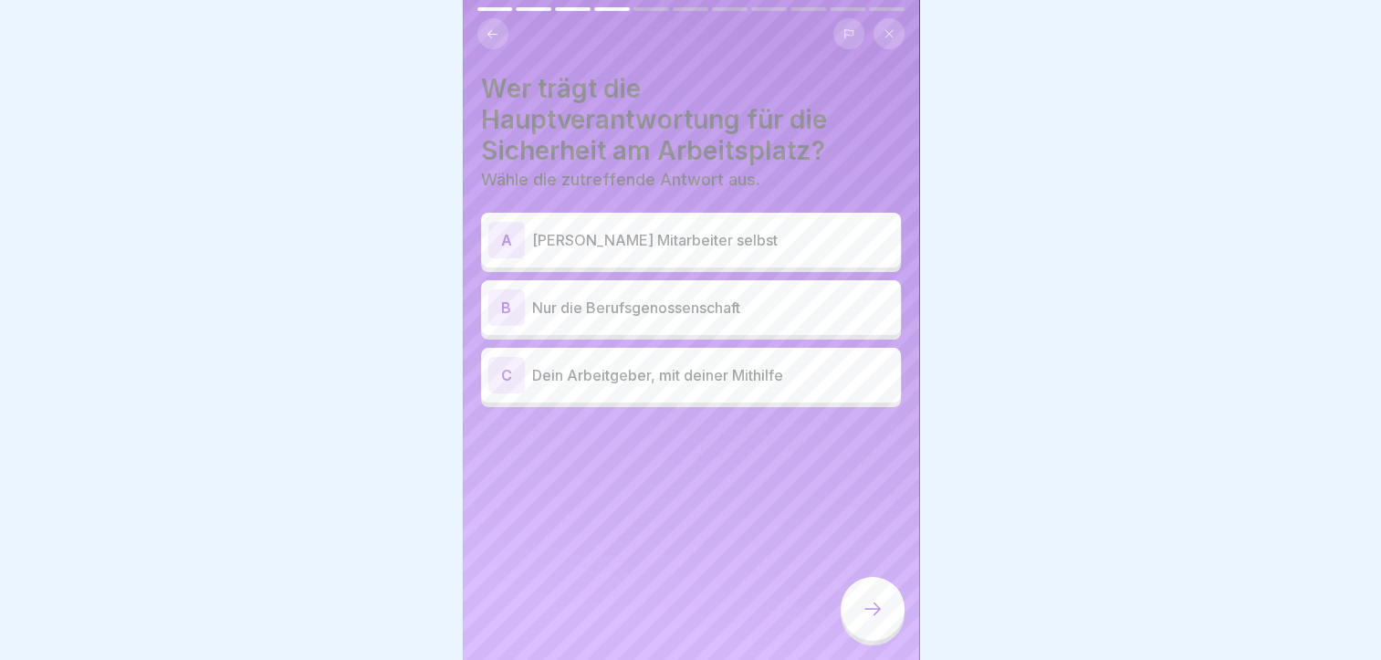
click at [657, 383] on p "Dein Arbeitgeber, mit deiner Mithilfe" at bounding box center [712, 375] width 361 height 22
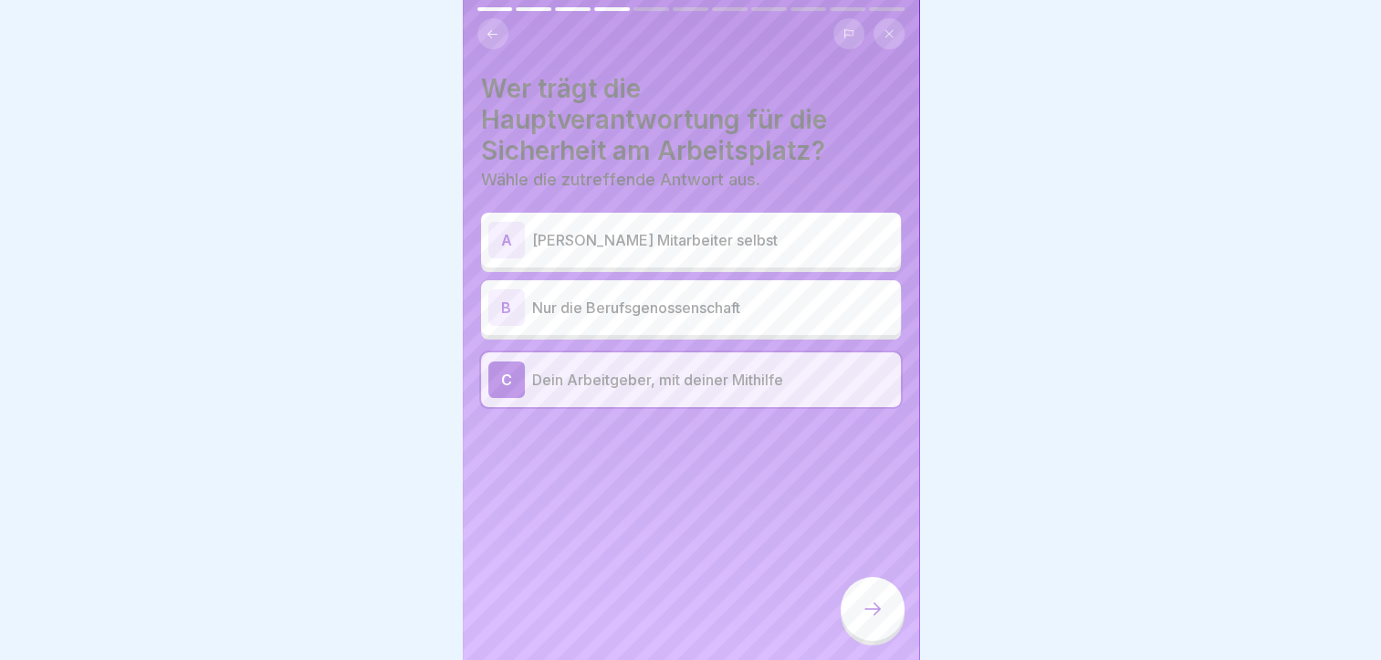
click at [899, 631] on div at bounding box center [873, 609] width 64 height 64
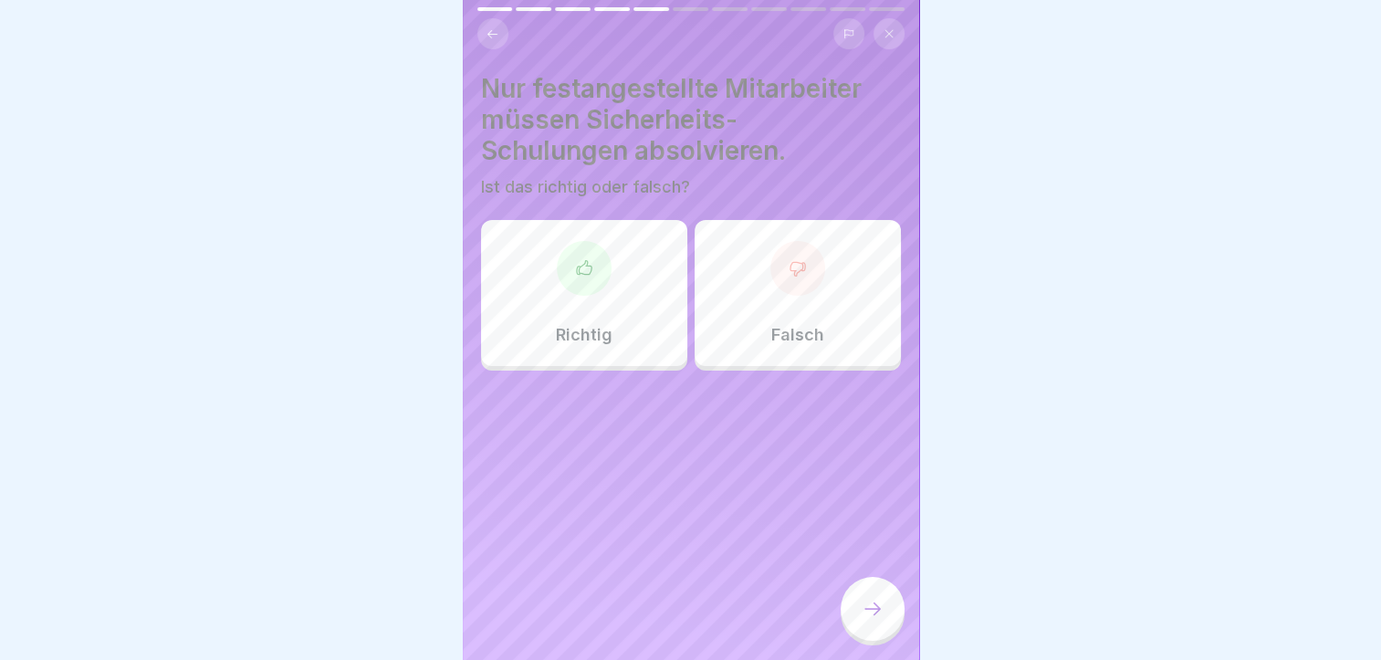
click at [763, 294] on div "Falsch" at bounding box center [798, 293] width 206 height 146
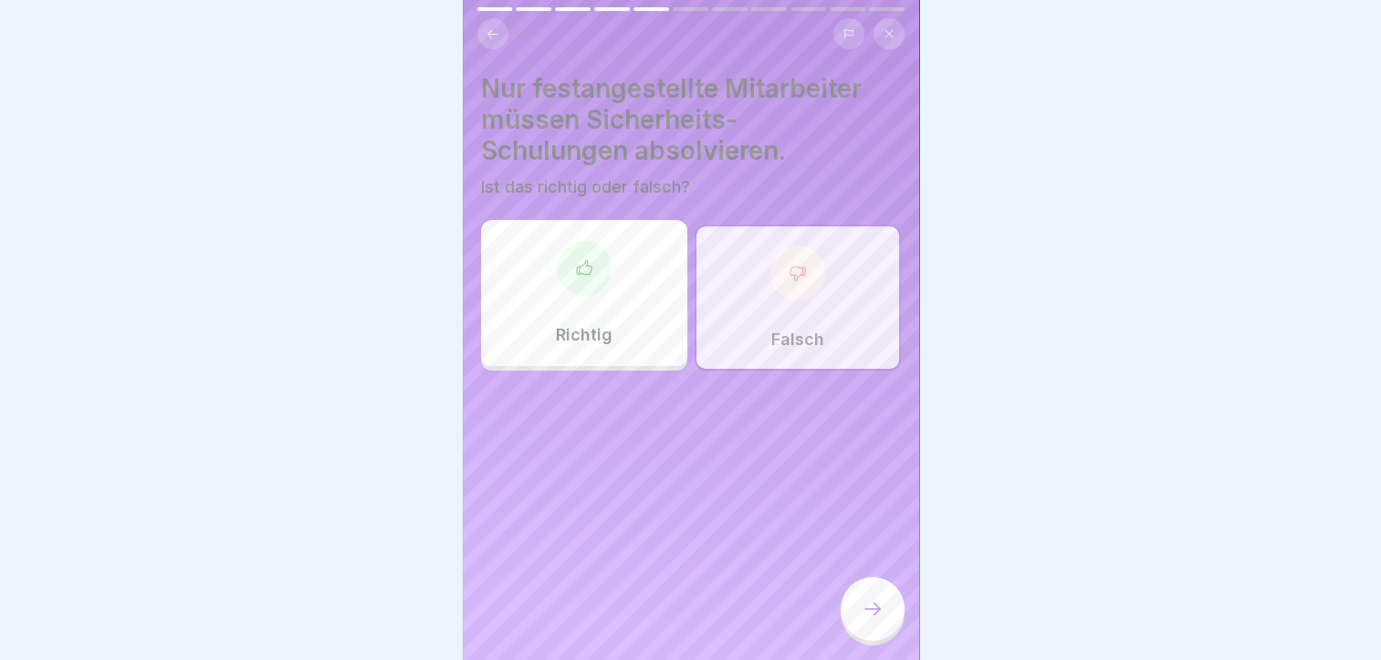
click at [858, 619] on div at bounding box center [873, 609] width 64 height 64
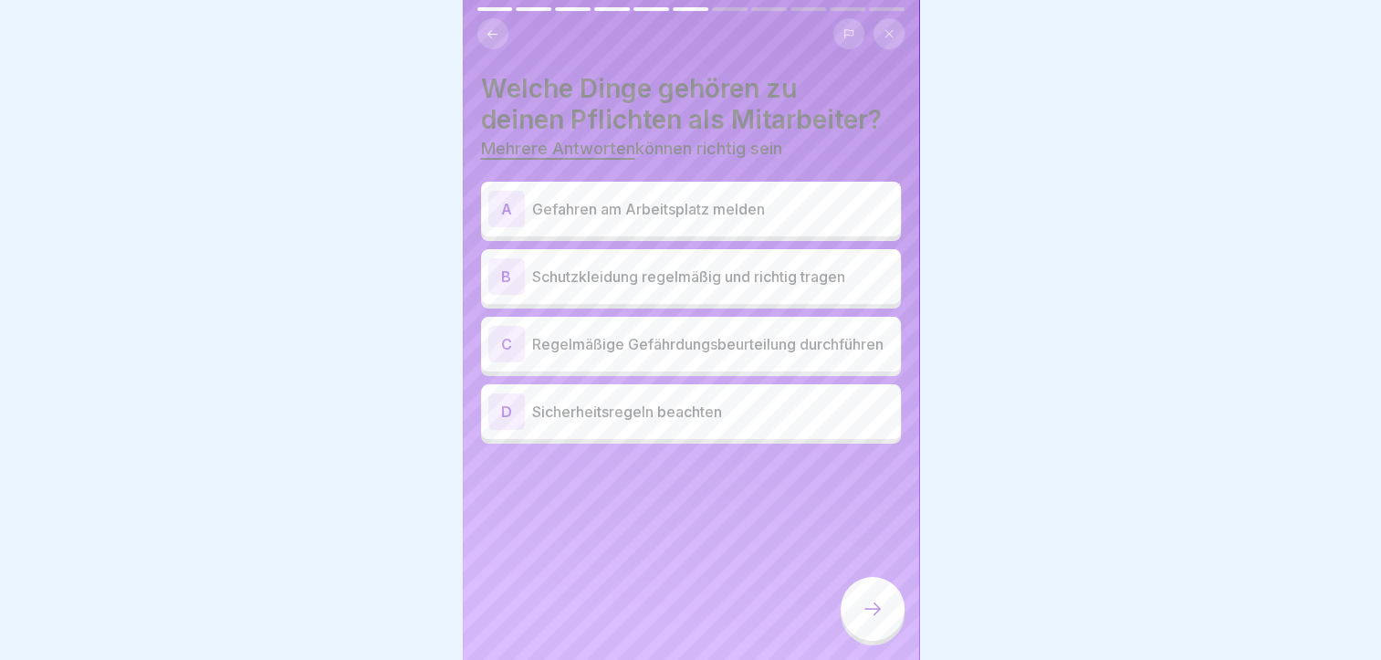
click at [672, 210] on p "Gefahren am Arbeitsplatz melden" at bounding box center [712, 209] width 361 height 22
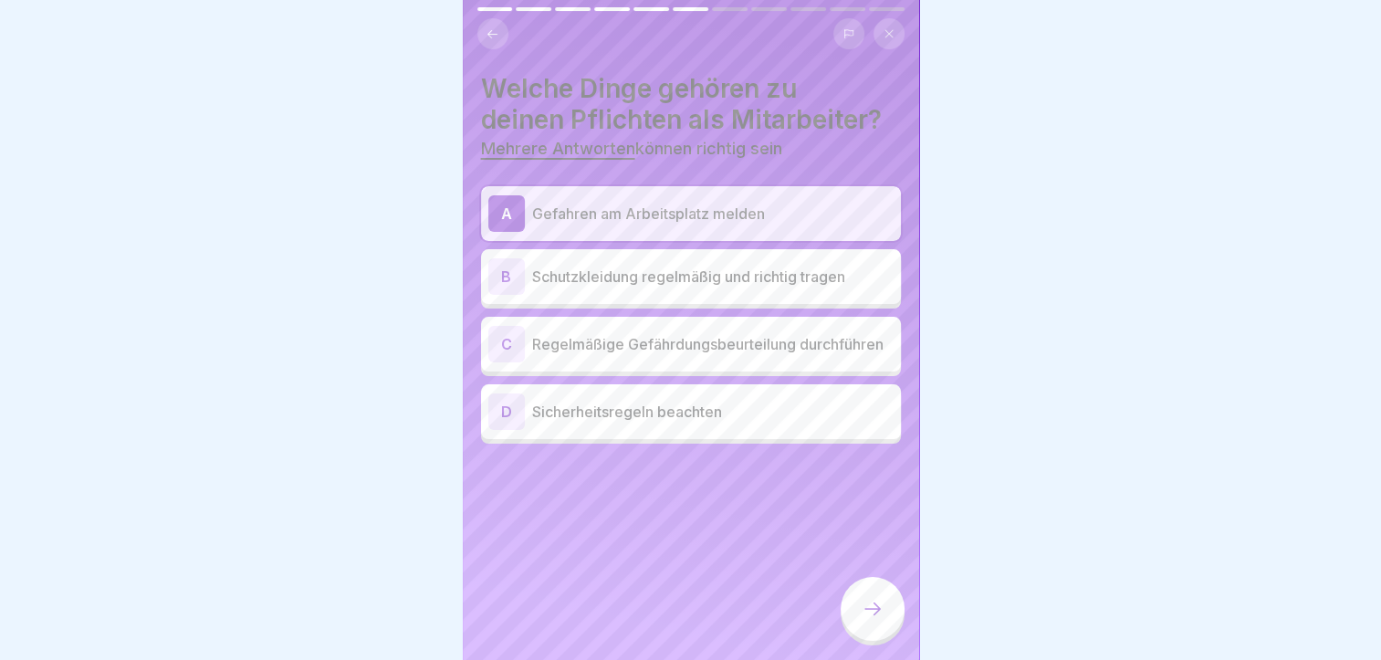
click at [701, 338] on p "Regelmäßige Gefährdungsbeurteilung durchführen" at bounding box center [712, 344] width 361 height 22
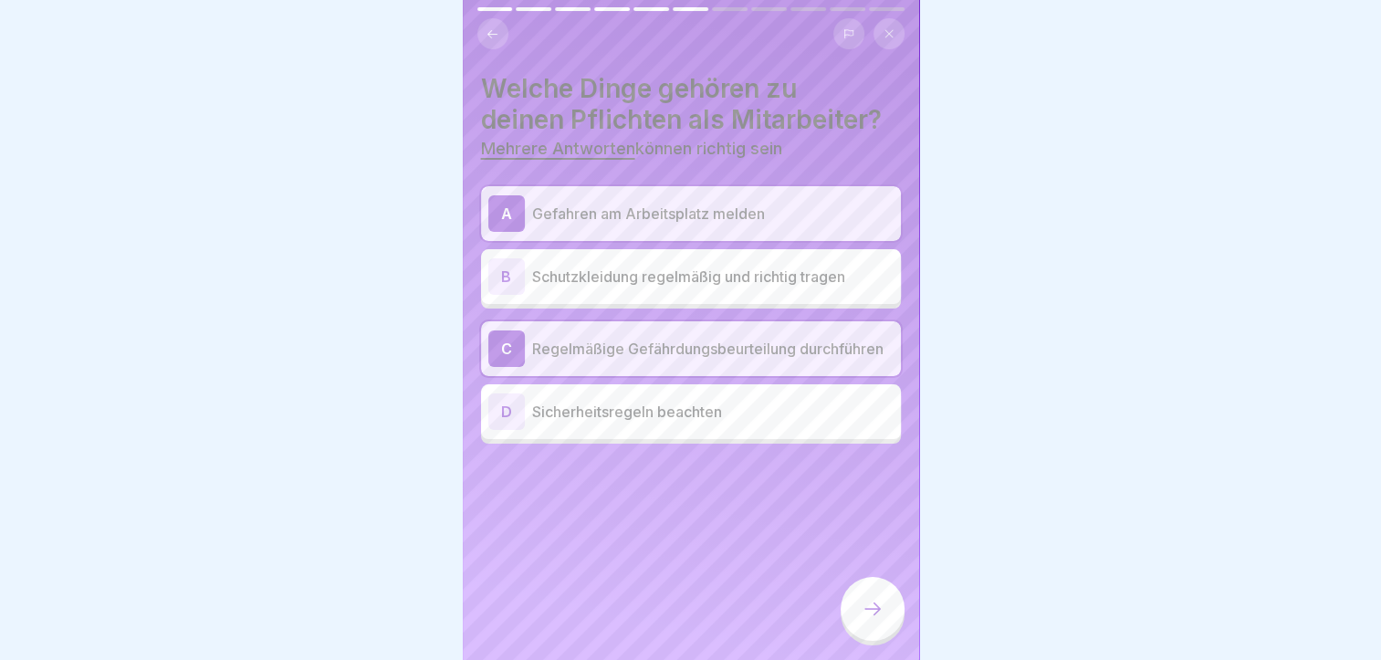
click at [705, 414] on p "Sicherheitsregeln beachten" at bounding box center [712, 412] width 361 height 22
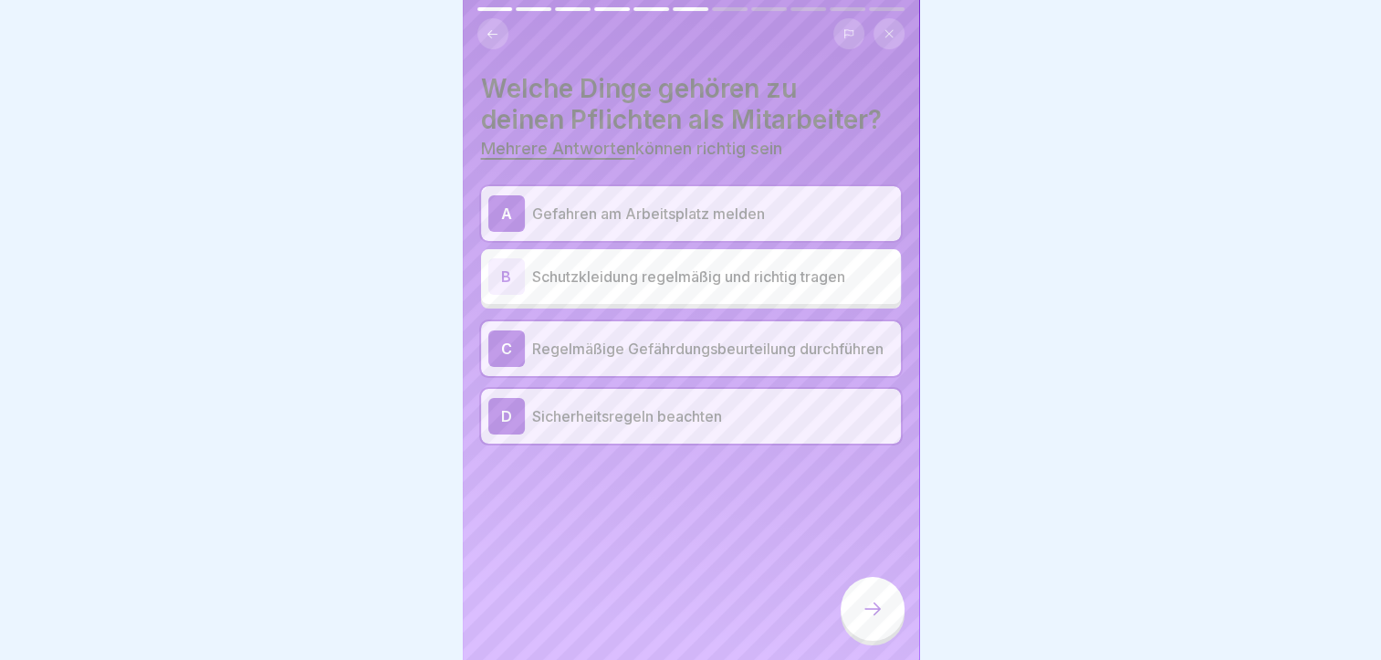
click at [869, 639] on div at bounding box center [873, 609] width 64 height 64
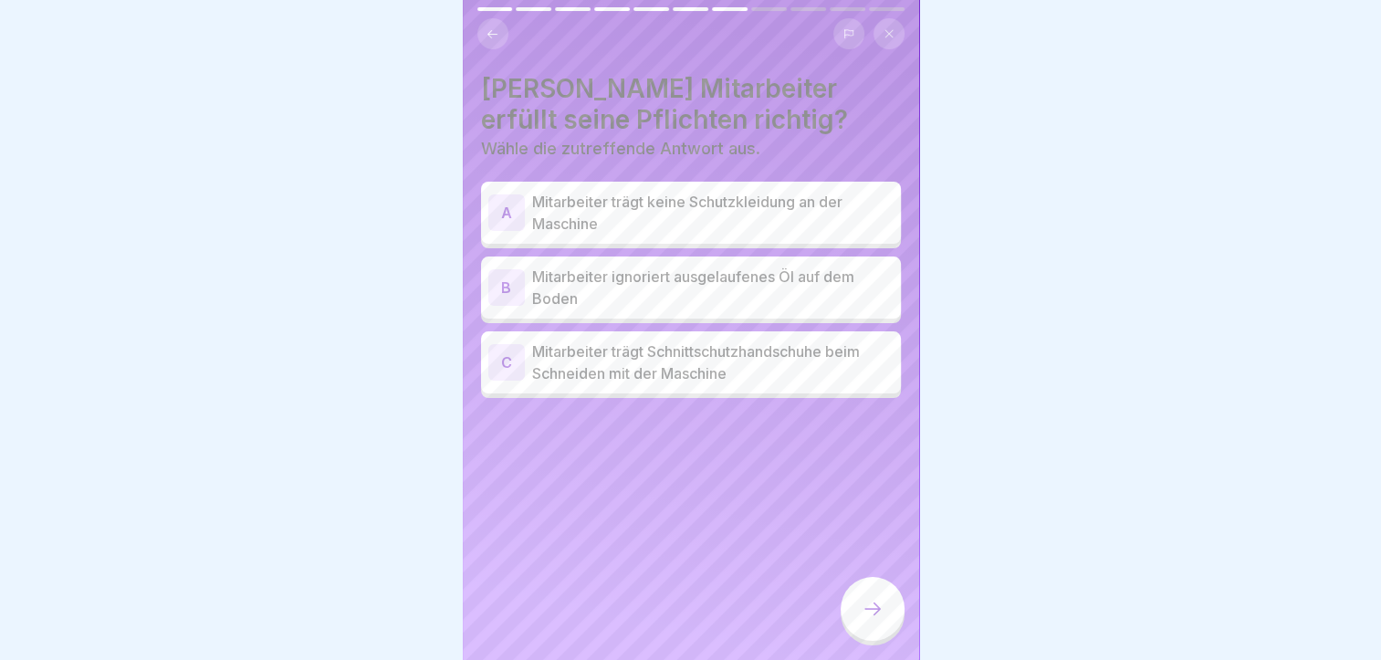
click at [486, 34] on icon at bounding box center [493, 34] width 14 height 14
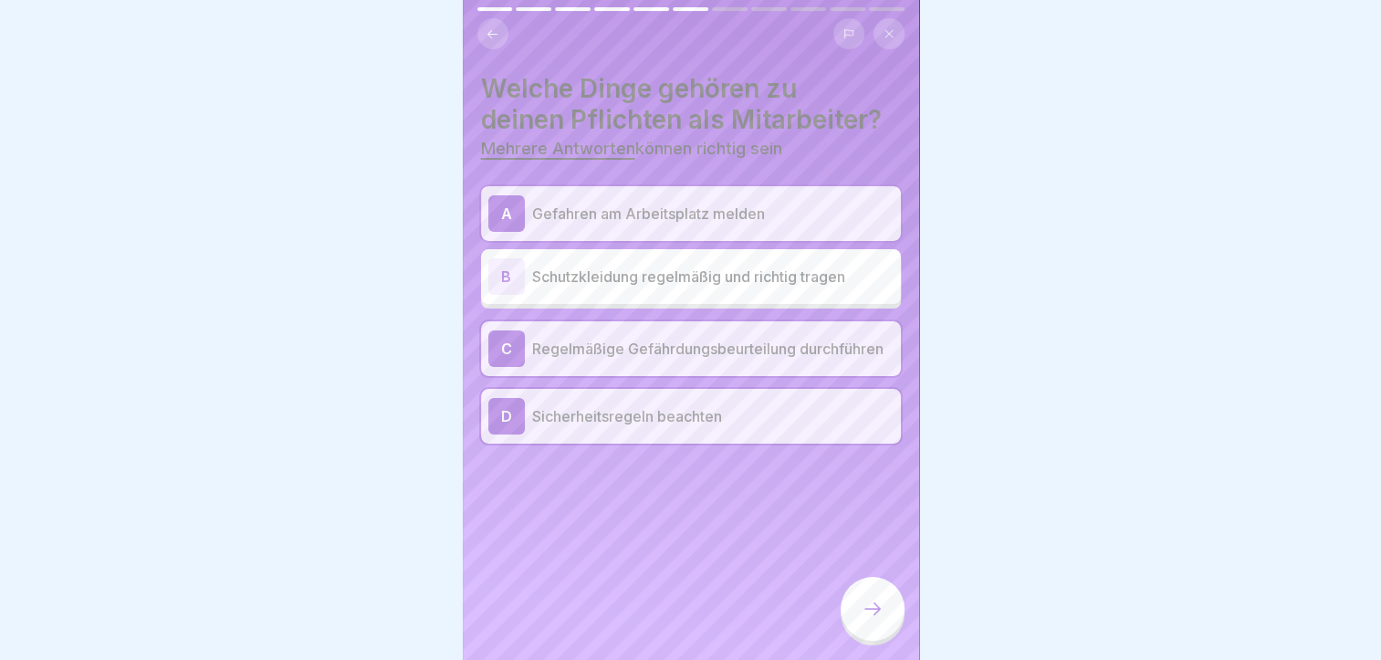
click at [881, 613] on div at bounding box center [873, 609] width 64 height 64
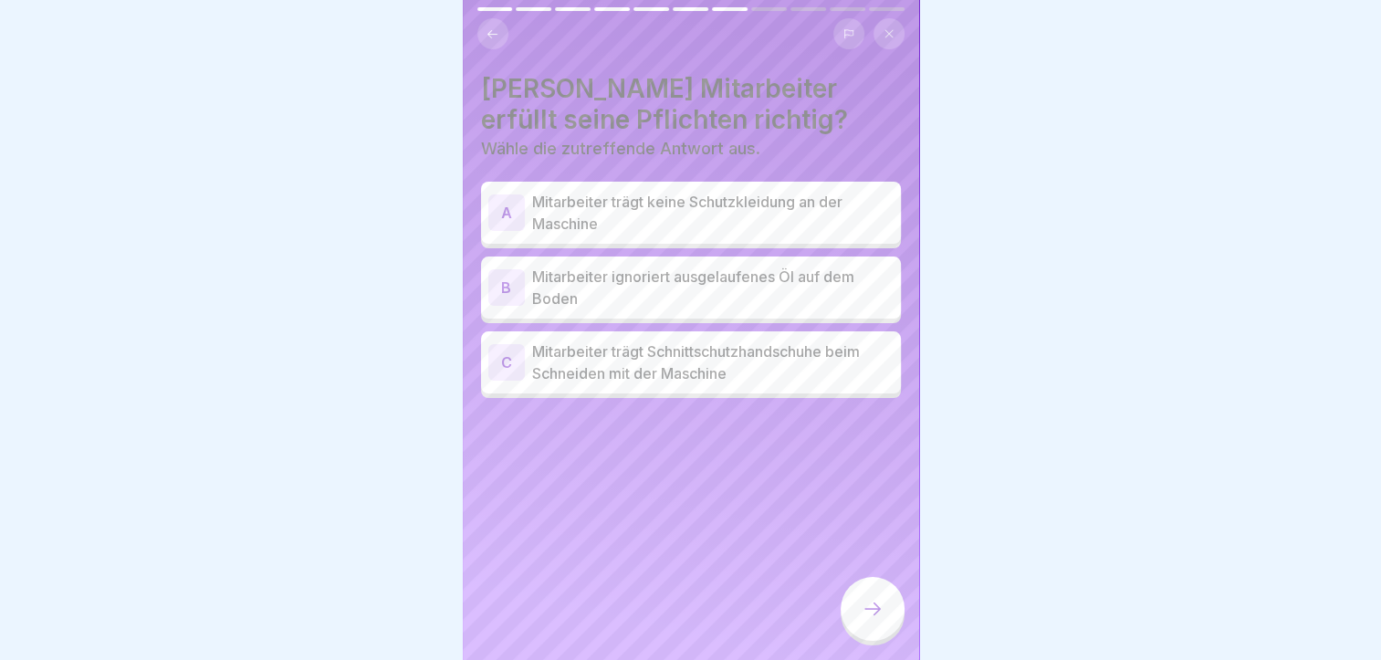
click at [654, 360] on p "Mitarbeiter trägt Schnittschutzhandschuhe beim Schneiden mit der Maschine" at bounding box center [712, 362] width 361 height 44
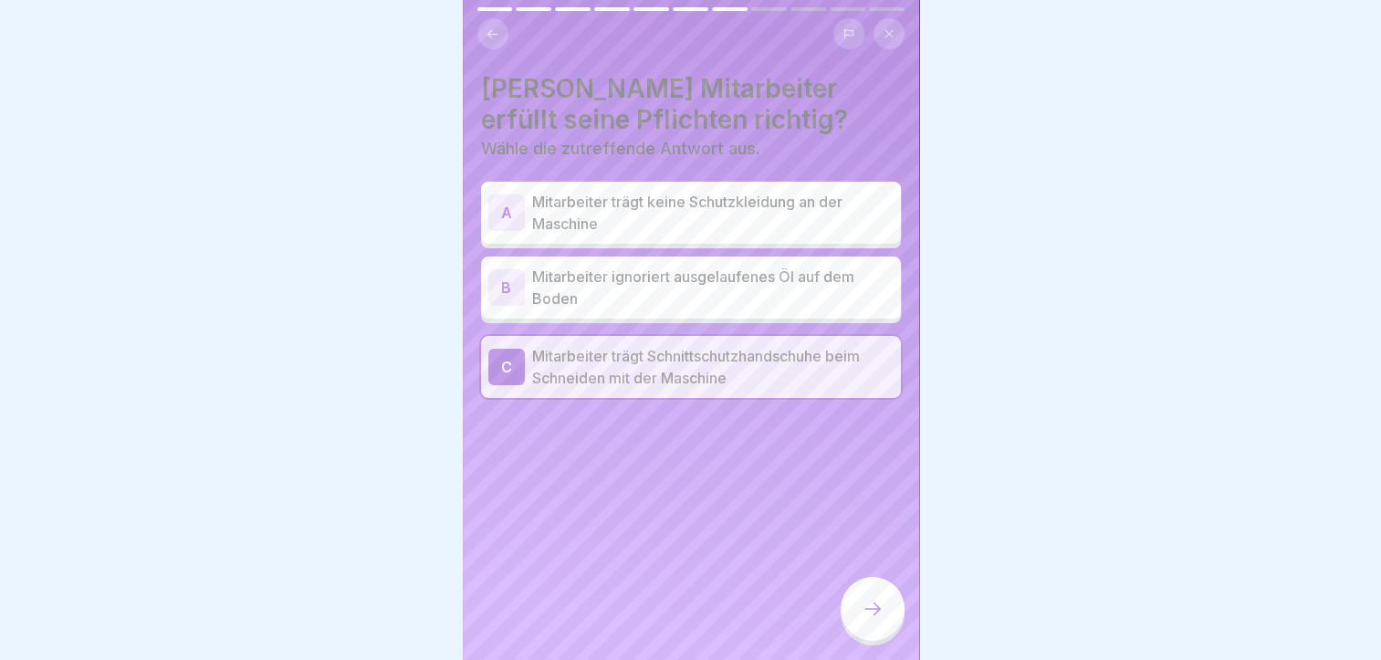
click at [601, 228] on p "Mitarbeiter trägt keine Schutzkleidung an der Maschine" at bounding box center [712, 213] width 361 height 44
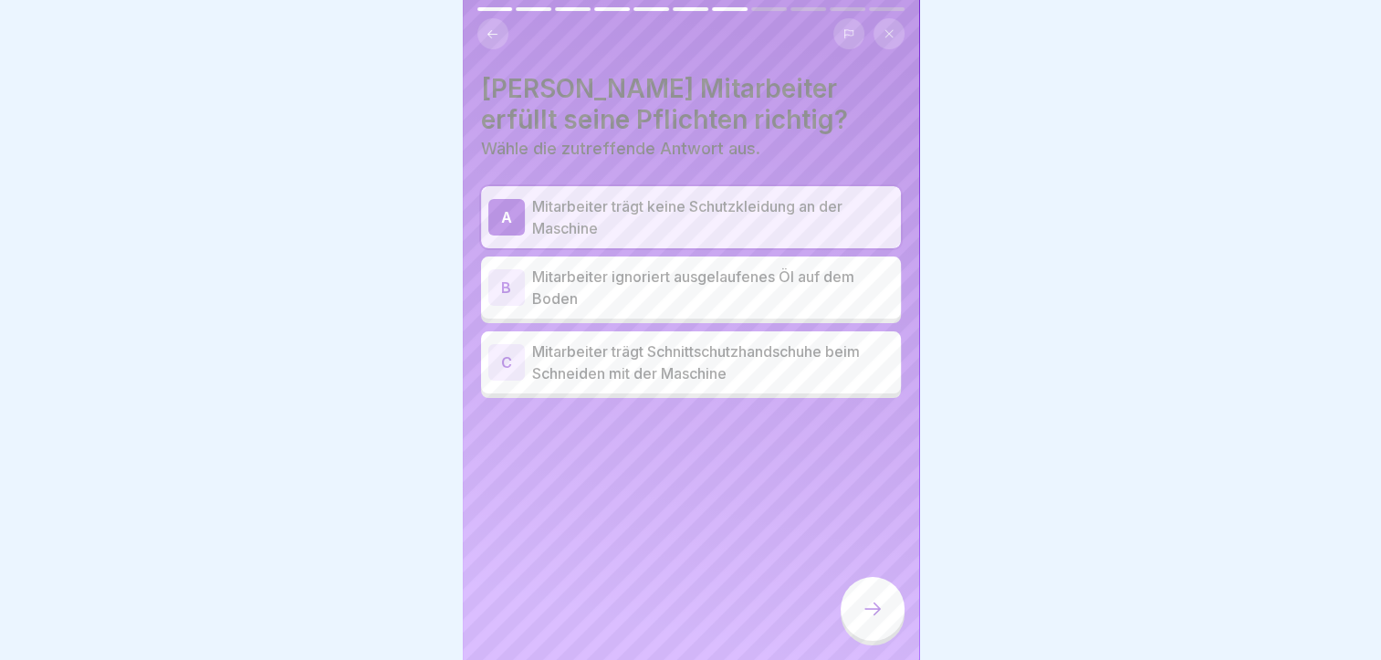
click at [599, 392] on div "C Mitarbeiter trägt Schnittschutzhandschuhe beim Schneiden mit der Maschine" at bounding box center [691, 362] width 420 height 62
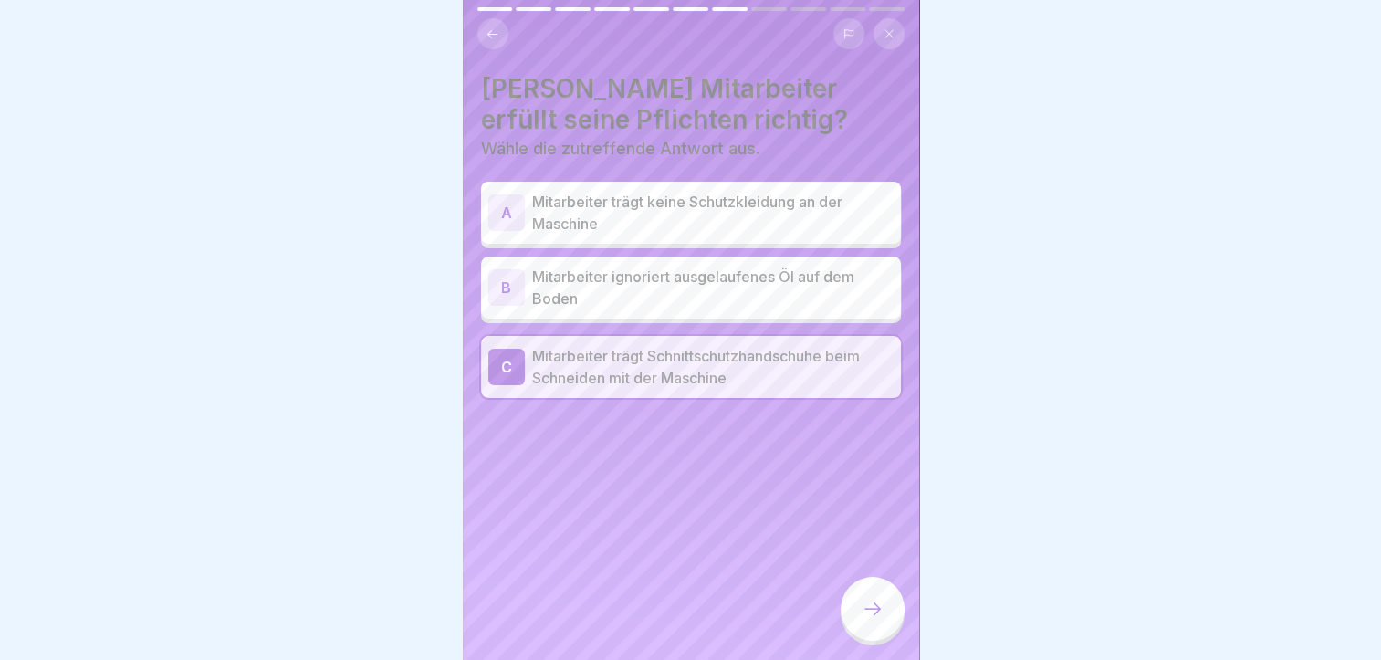
click at [880, 597] on div at bounding box center [873, 609] width 64 height 64
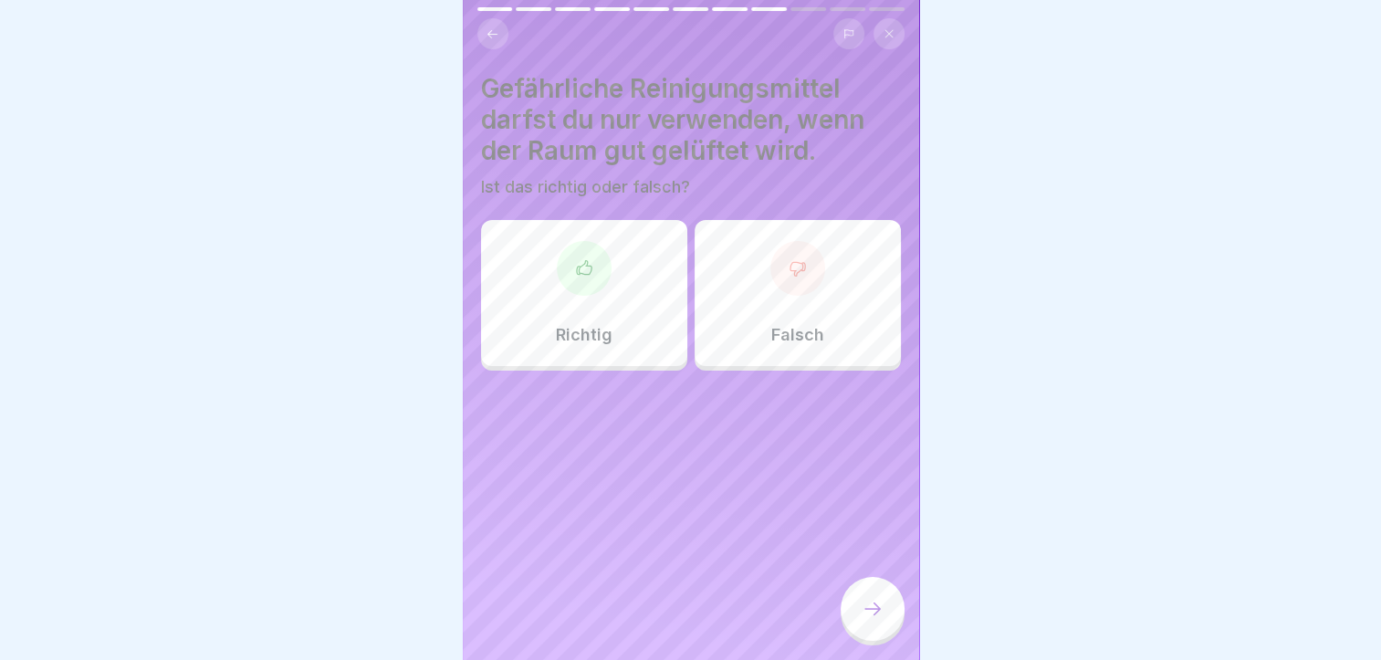
click at [596, 274] on div at bounding box center [584, 268] width 55 height 55
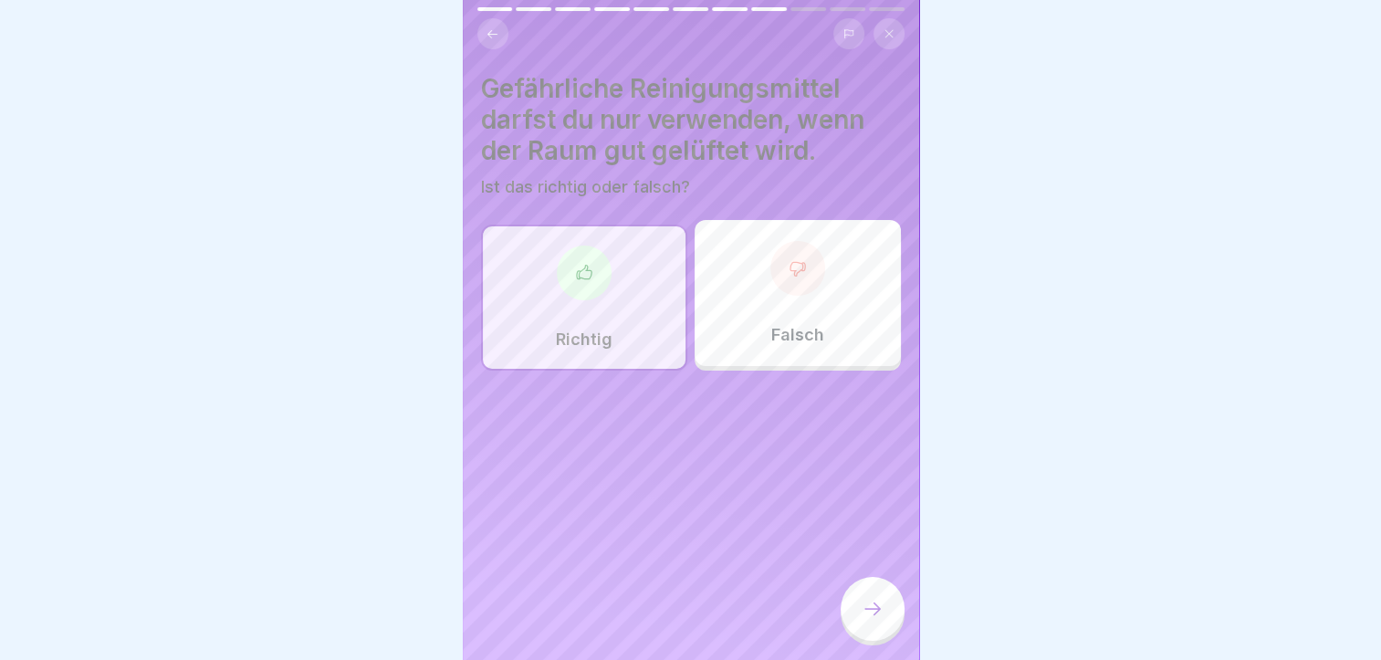
click at [851, 641] on div at bounding box center [873, 609] width 64 height 64
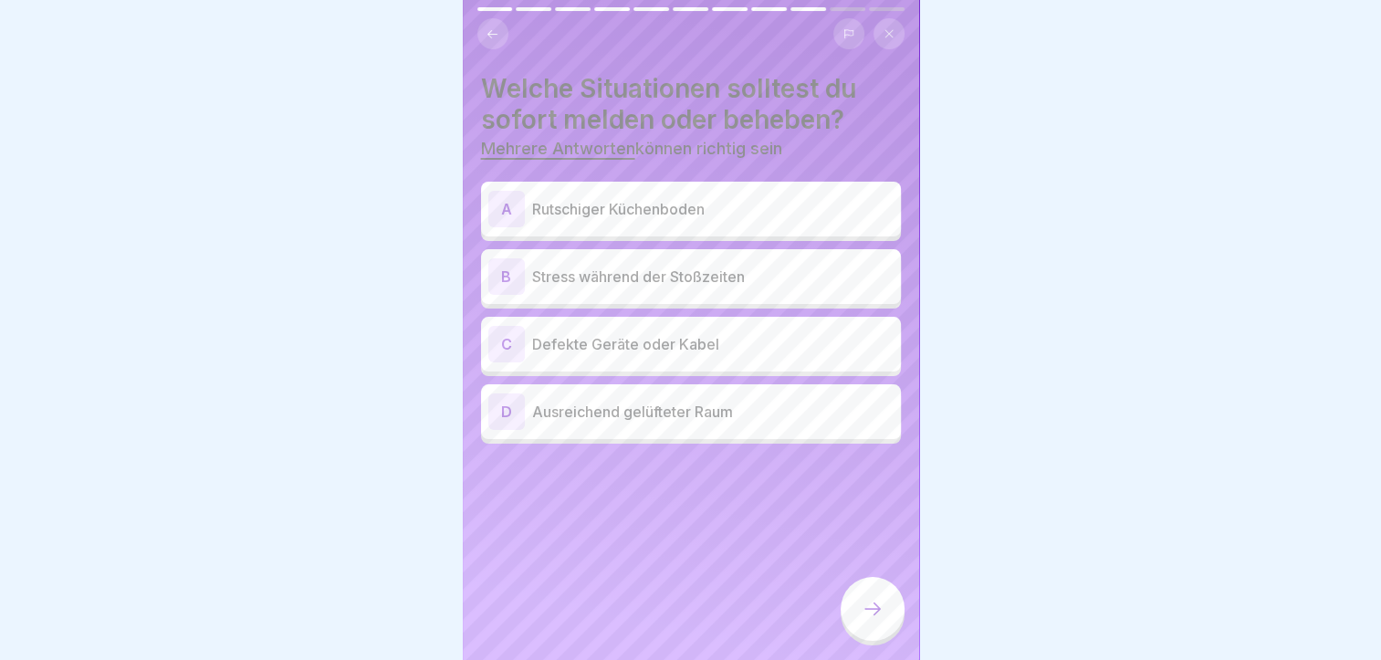
click at [643, 206] on p "Rutschiger Küchenboden" at bounding box center [712, 209] width 361 height 22
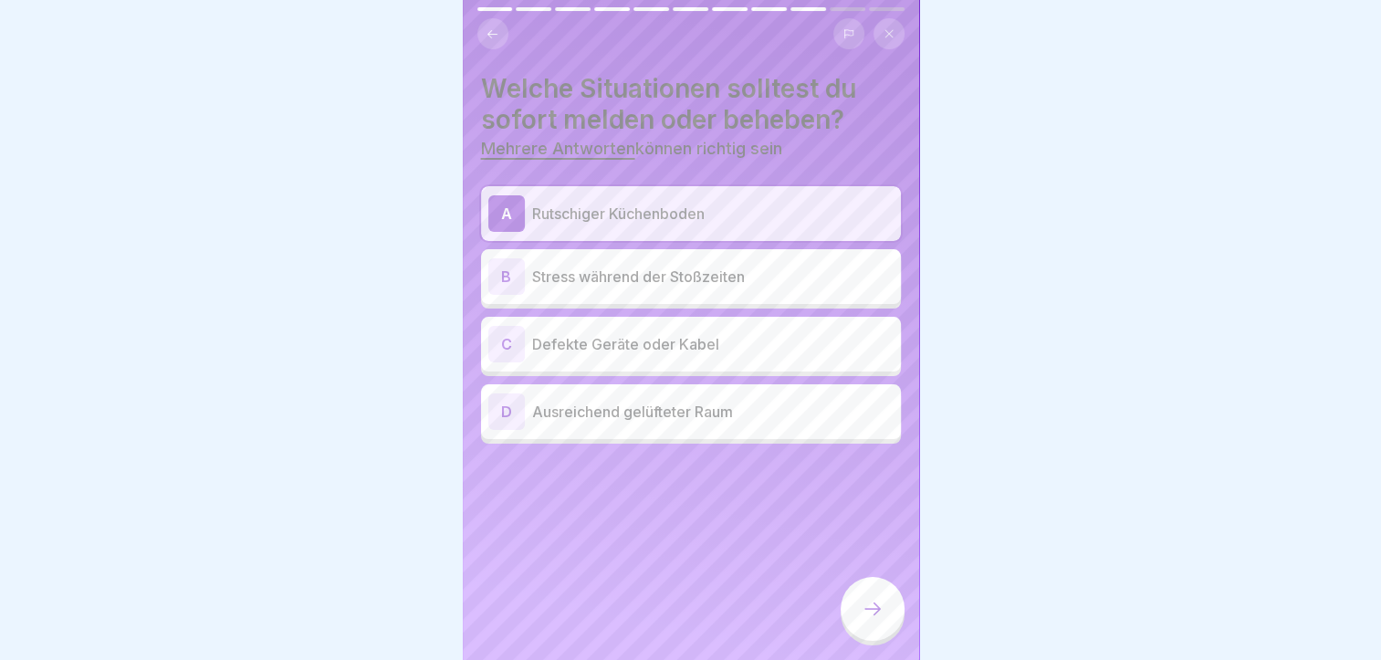
click at [643, 357] on div "C Defekte Geräte oder Kabel" at bounding box center [690, 344] width 405 height 37
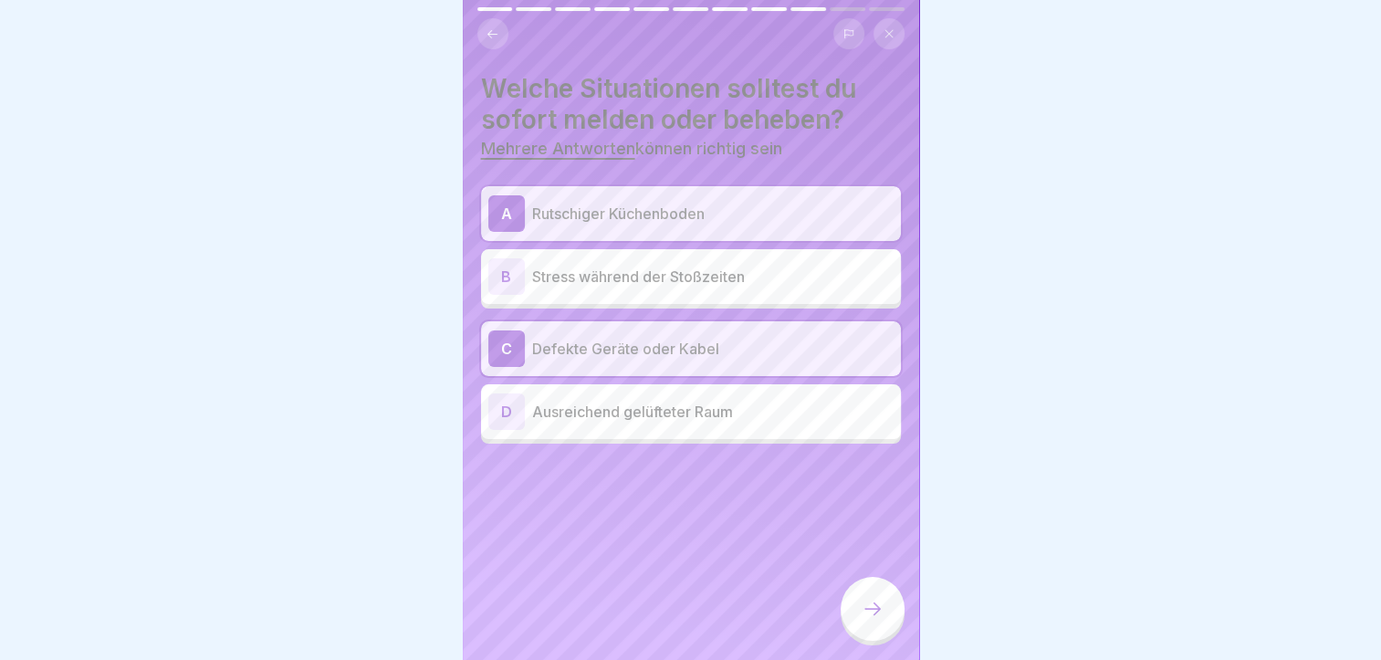
click at [859, 615] on div at bounding box center [873, 609] width 64 height 64
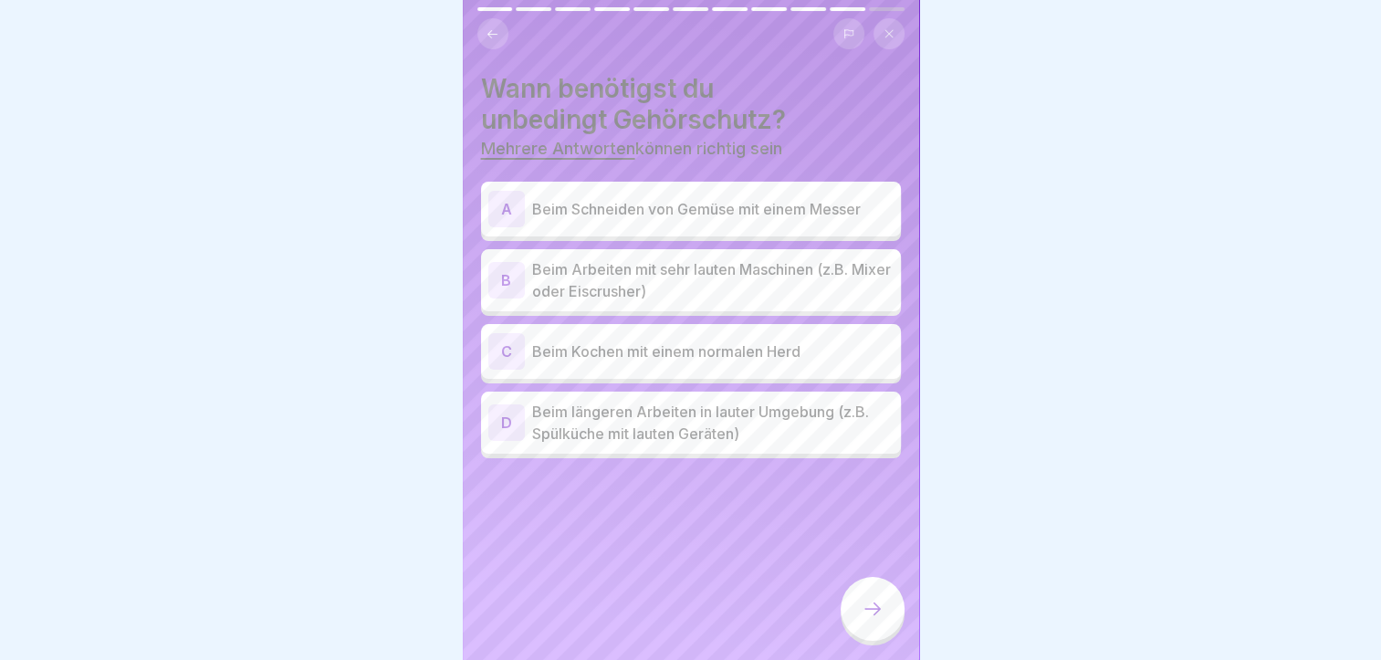
click at [682, 273] on p "Beim Arbeiten mit sehr lauten Maschinen (z.B. Mixer oder Eiscrusher)" at bounding box center [712, 280] width 361 height 44
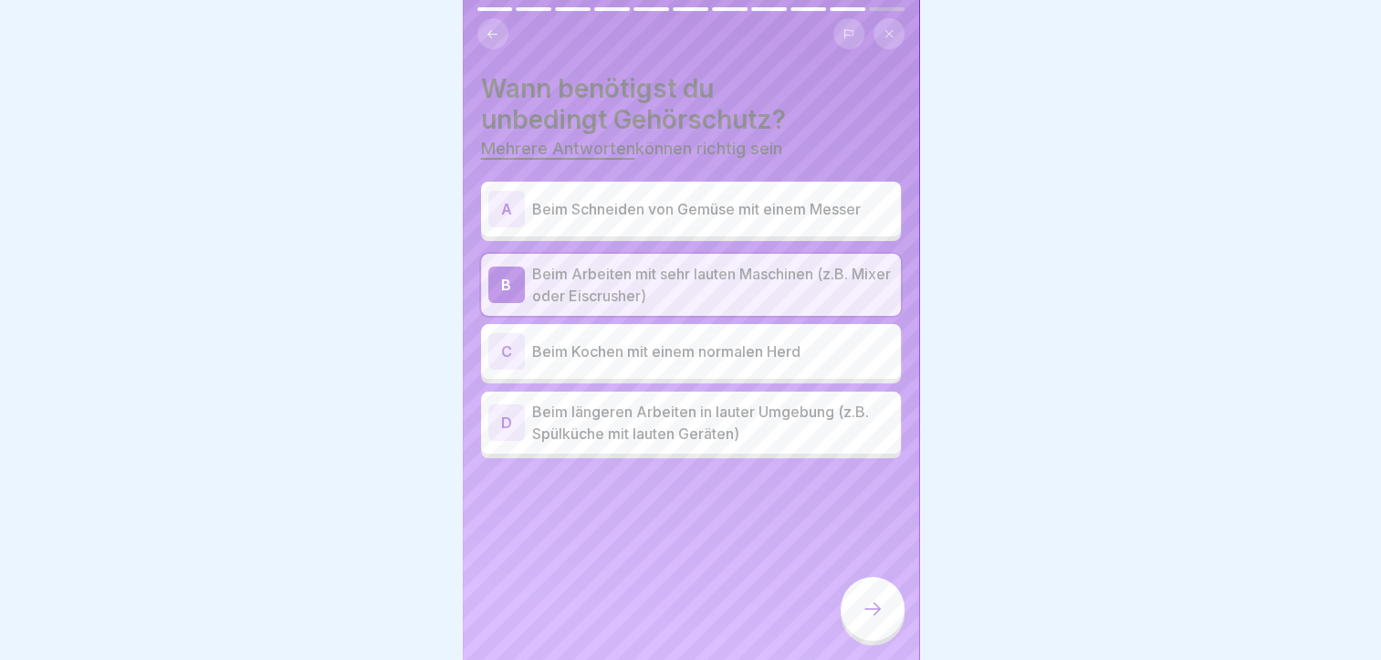
click at [688, 429] on p "Beim längeren Arbeiten in lauter Umgebung (z.B. Spülküche mit lauten Geräten)" at bounding box center [712, 423] width 361 height 44
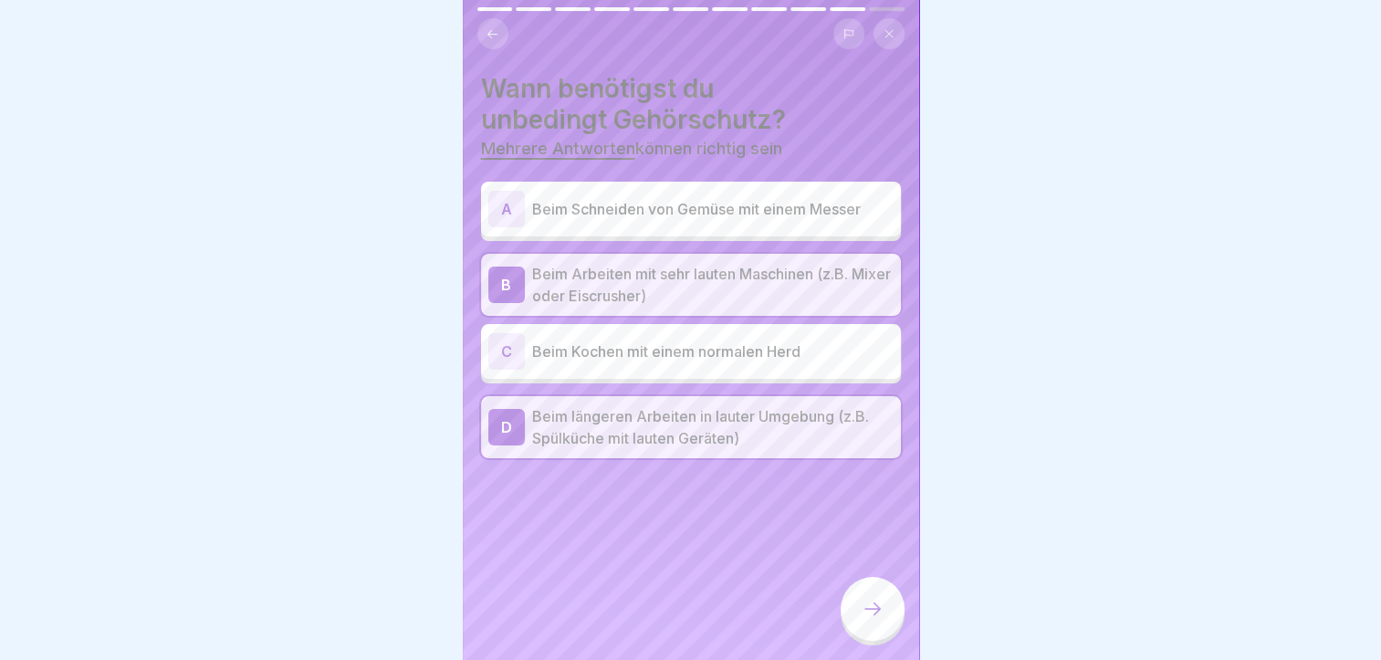
click at [869, 620] on icon at bounding box center [873, 609] width 22 height 22
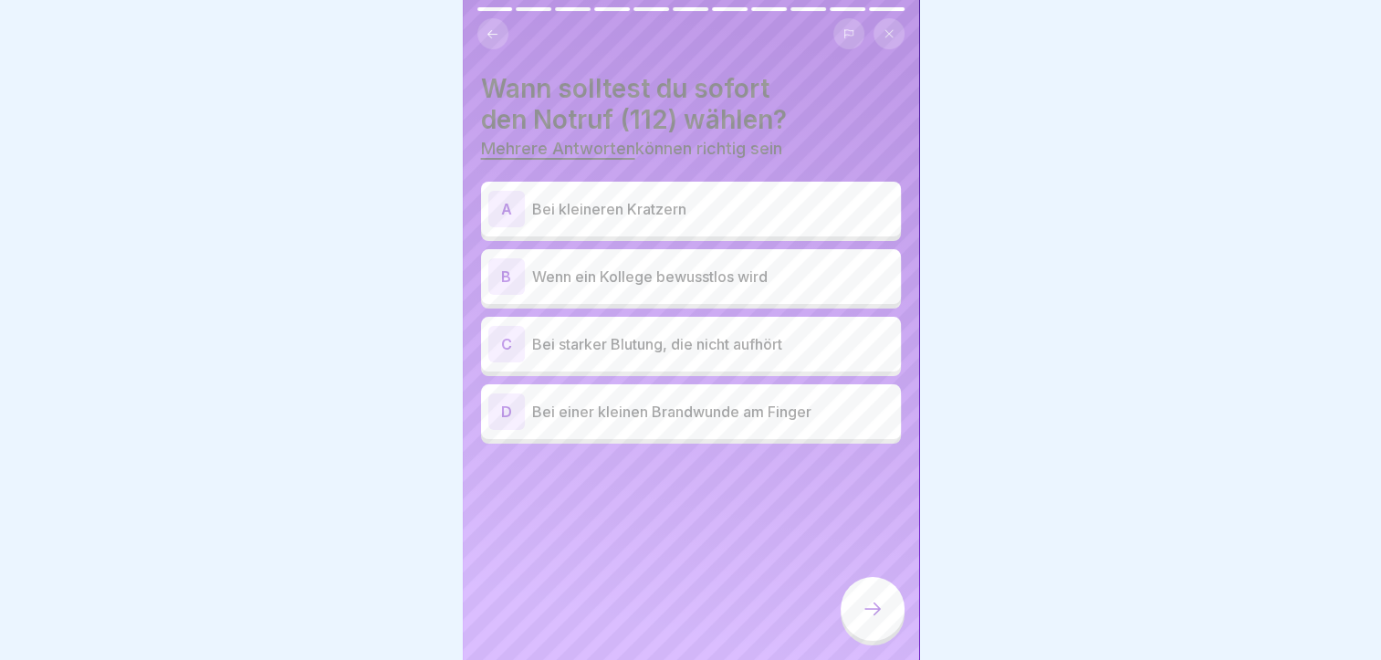
click at [636, 290] on div "B Wenn ein Kollege bewusstlos wird" at bounding box center [690, 276] width 405 height 37
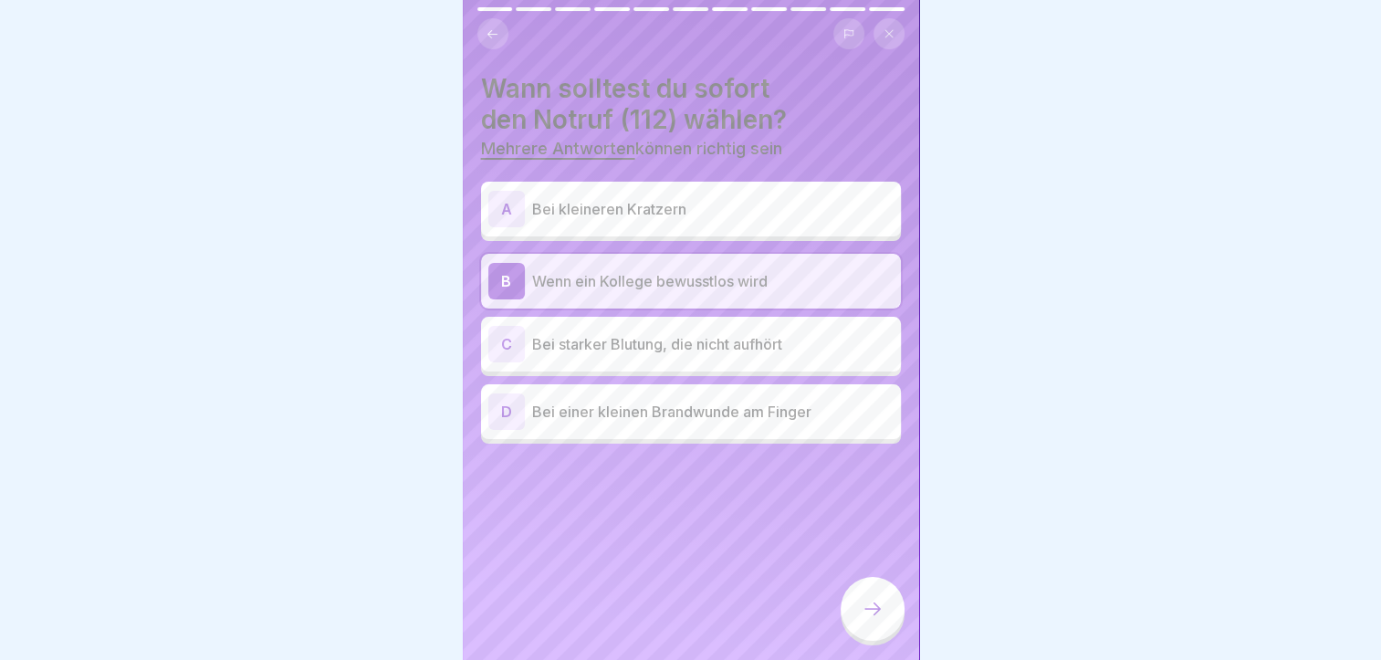
click at [657, 361] on div "C Bei starker Blutung, die nicht aufhört" at bounding box center [690, 344] width 405 height 37
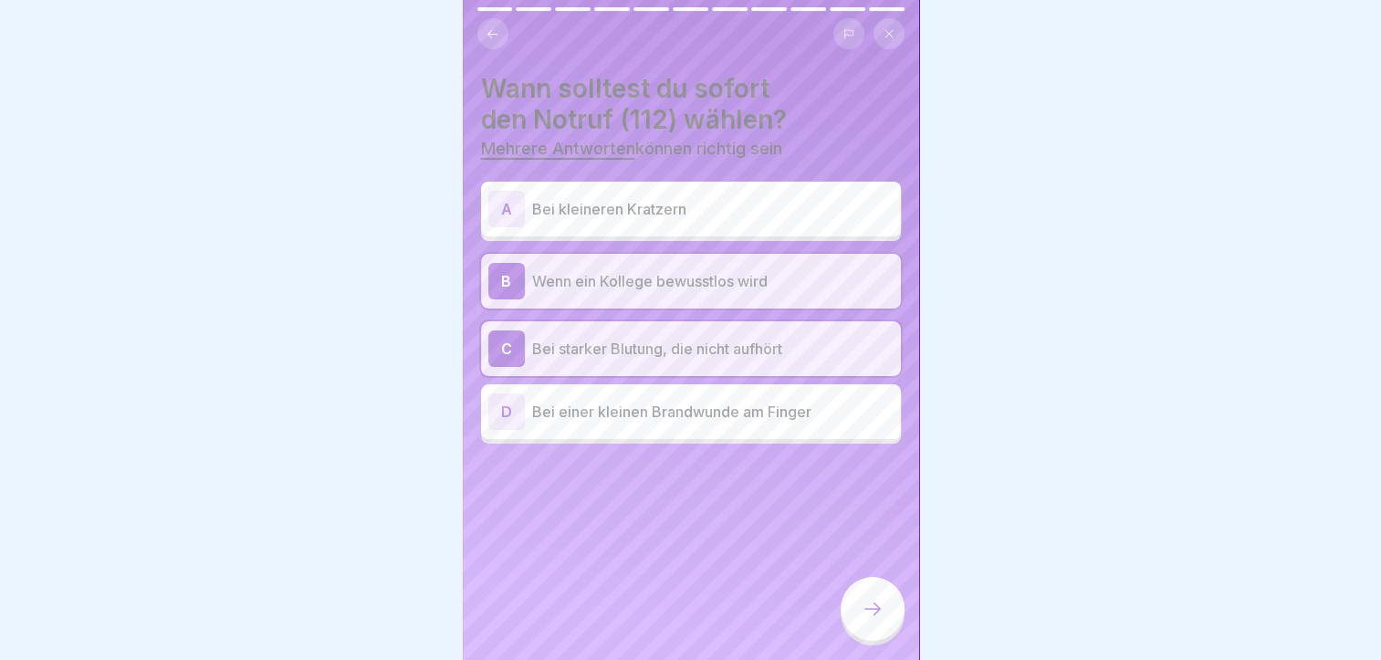
click at [865, 641] on div at bounding box center [873, 609] width 64 height 64
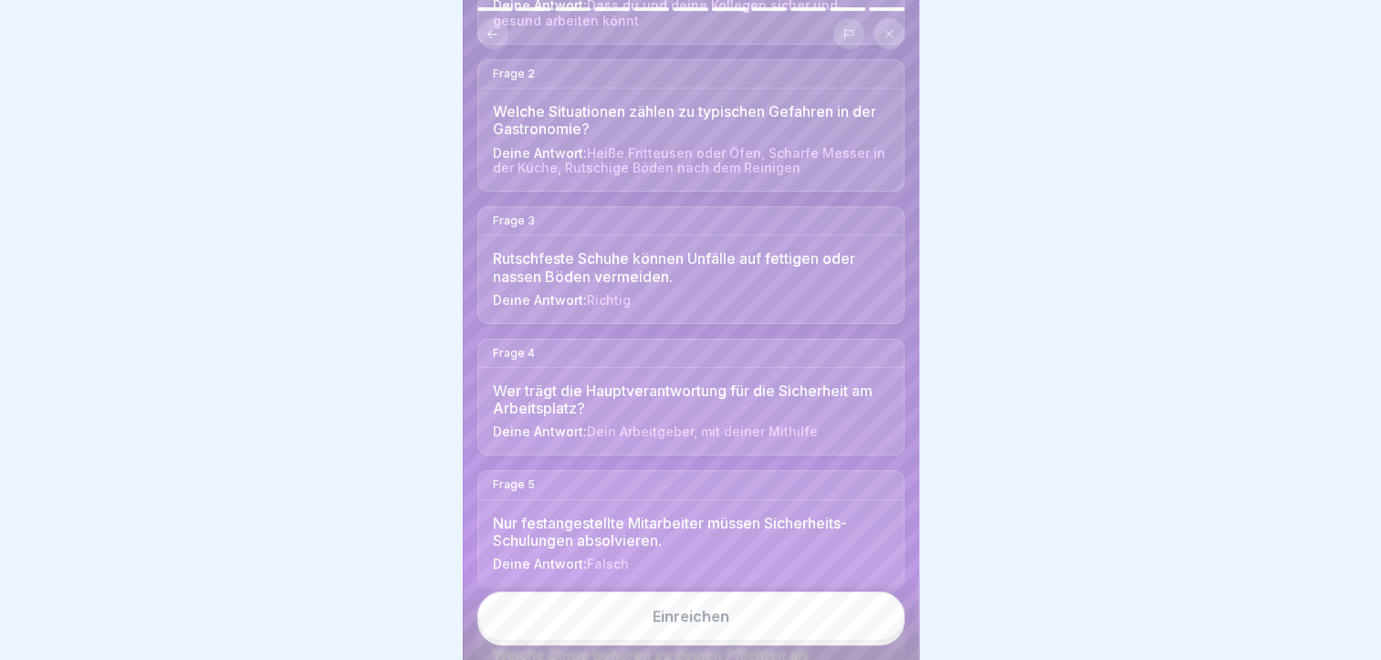
scroll to position [270, 0]
click at [656, 641] on button "Einreichen" at bounding box center [690, 615] width 427 height 49
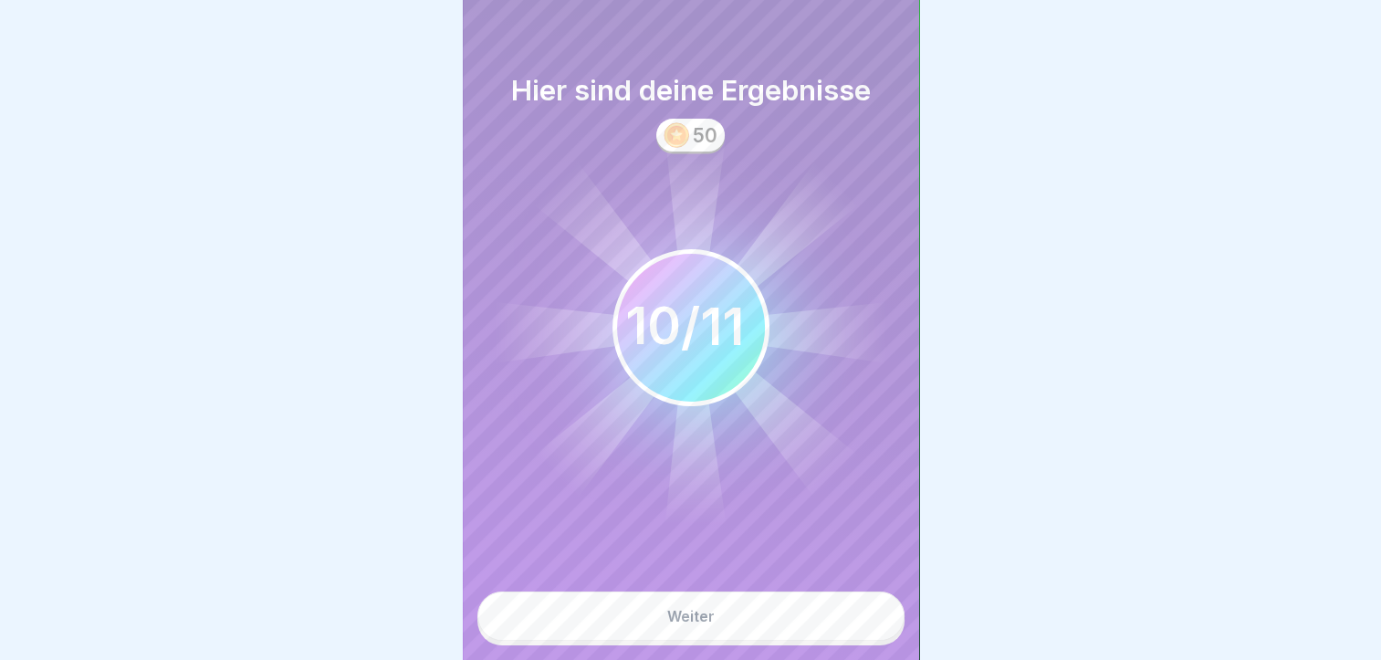
click at [705, 623] on div "Weiter" at bounding box center [690, 616] width 47 height 16
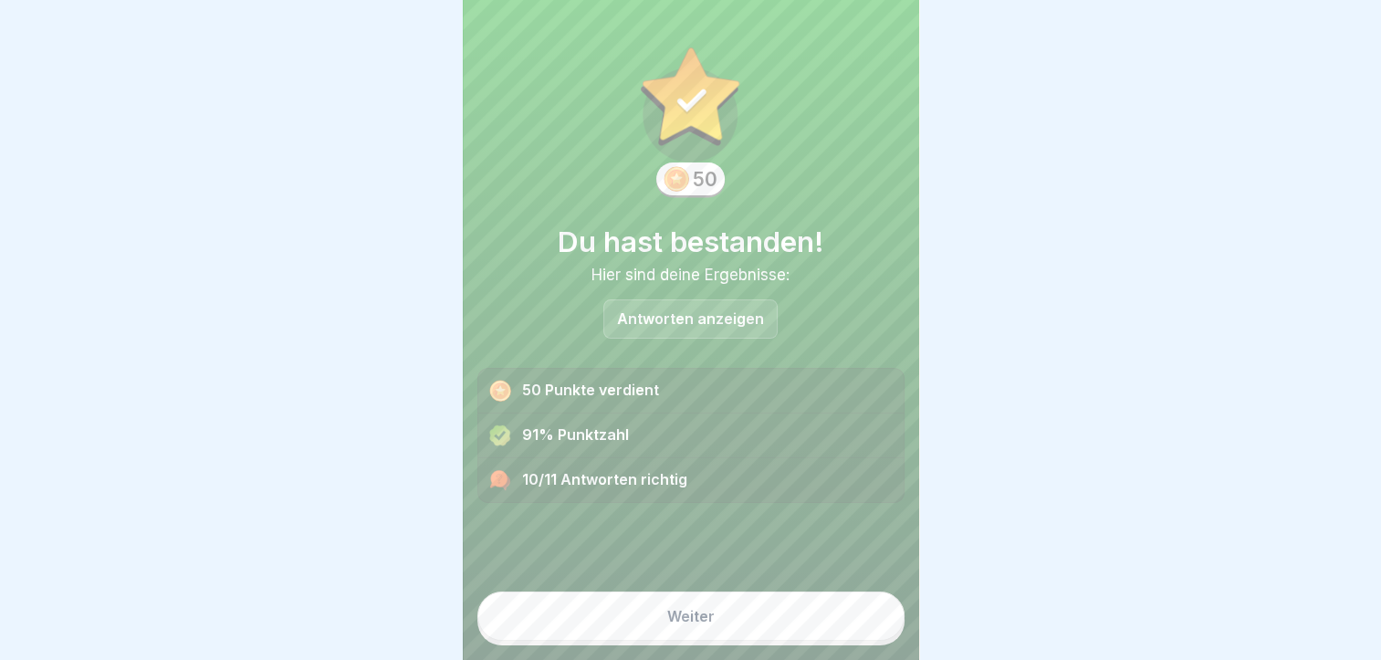
click at [650, 306] on div "Antworten anzeigen" at bounding box center [690, 318] width 174 height 39
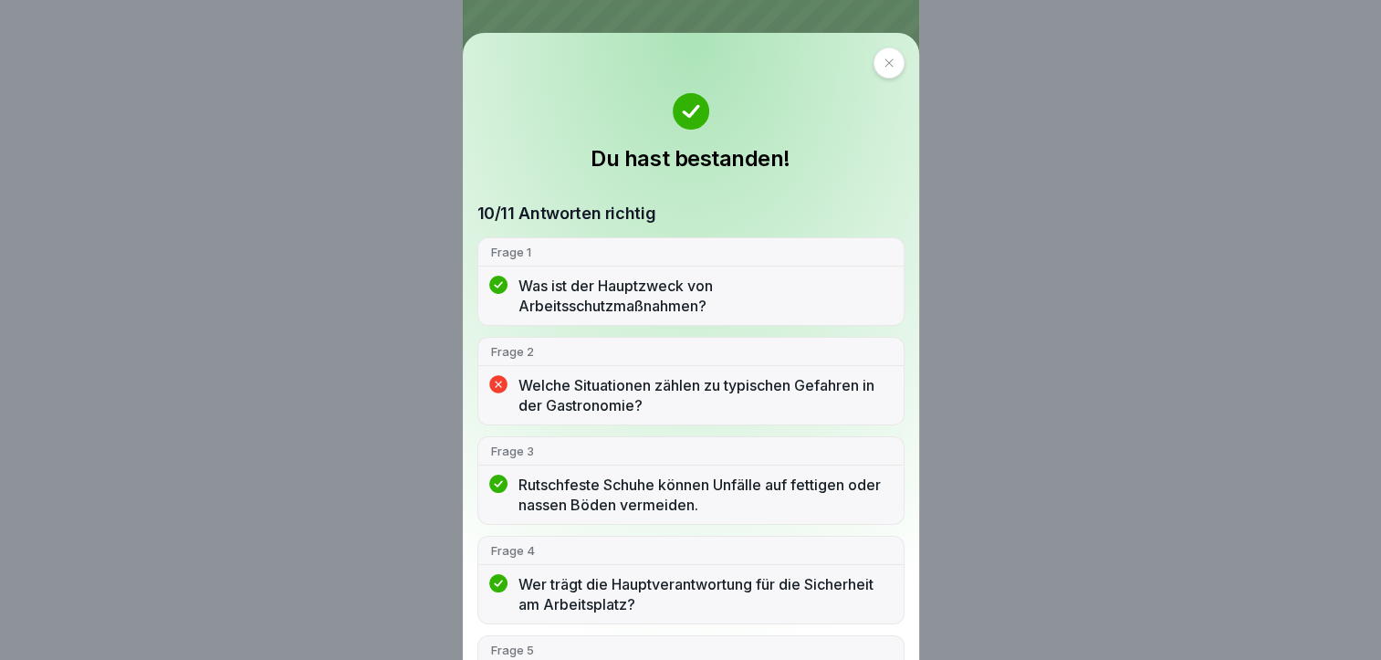
click at [634, 392] on p "Welche Situationen zählen zu typischen Gefahren in der Gastronomie?" at bounding box center [704, 395] width 372 height 40
click at [885, 55] on div at bounding box center [888, 62] width 31 height 31
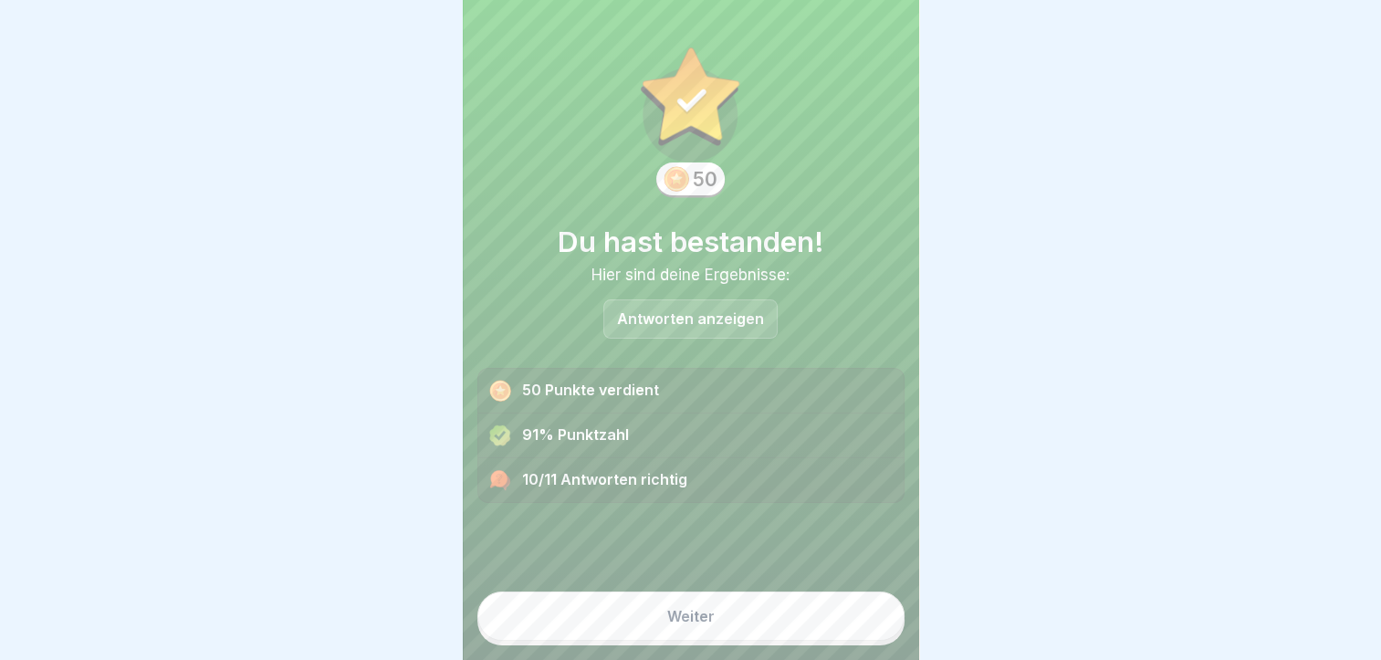
click at [670, 624] on div "Weiter" at bounding box center [690, 616] width 47 height 16
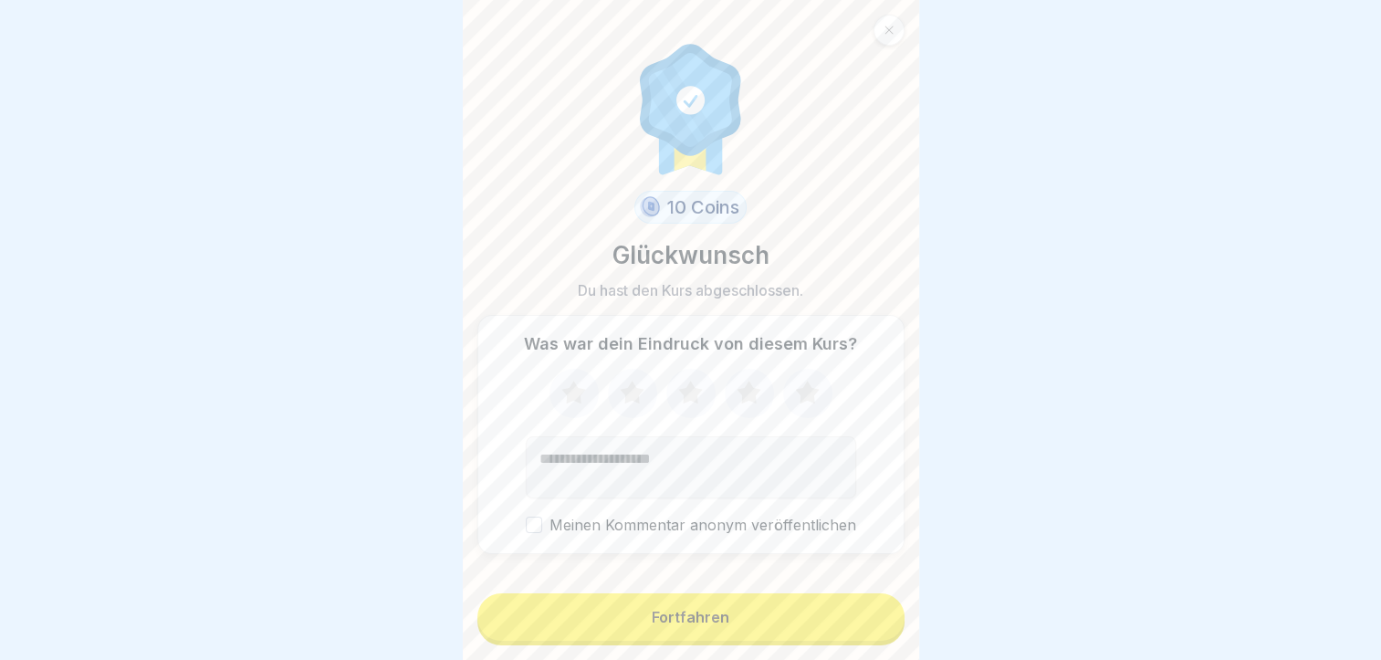
click at [671, 620] on button "Fortfahren" at bounding box center [690, 616] width 427 height 47
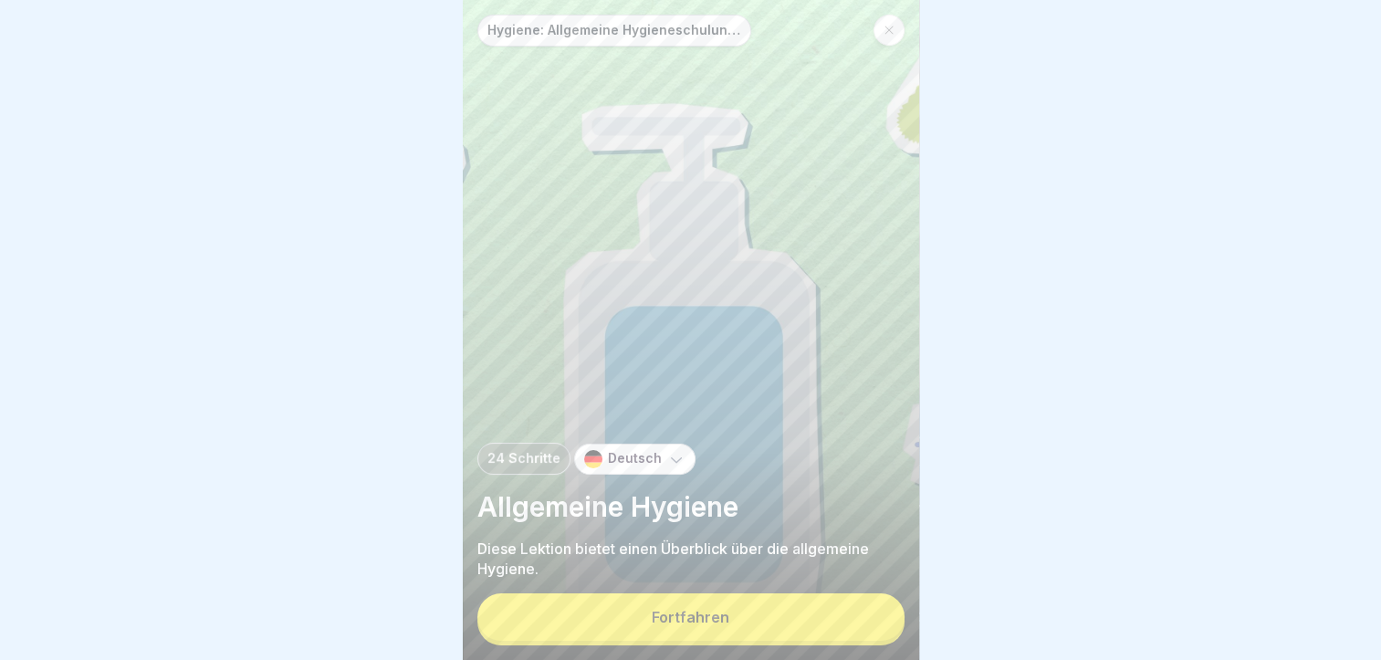
click at [686, 625] on div "Fortfahren" at bounding box center [691, 617] width 78 height 16
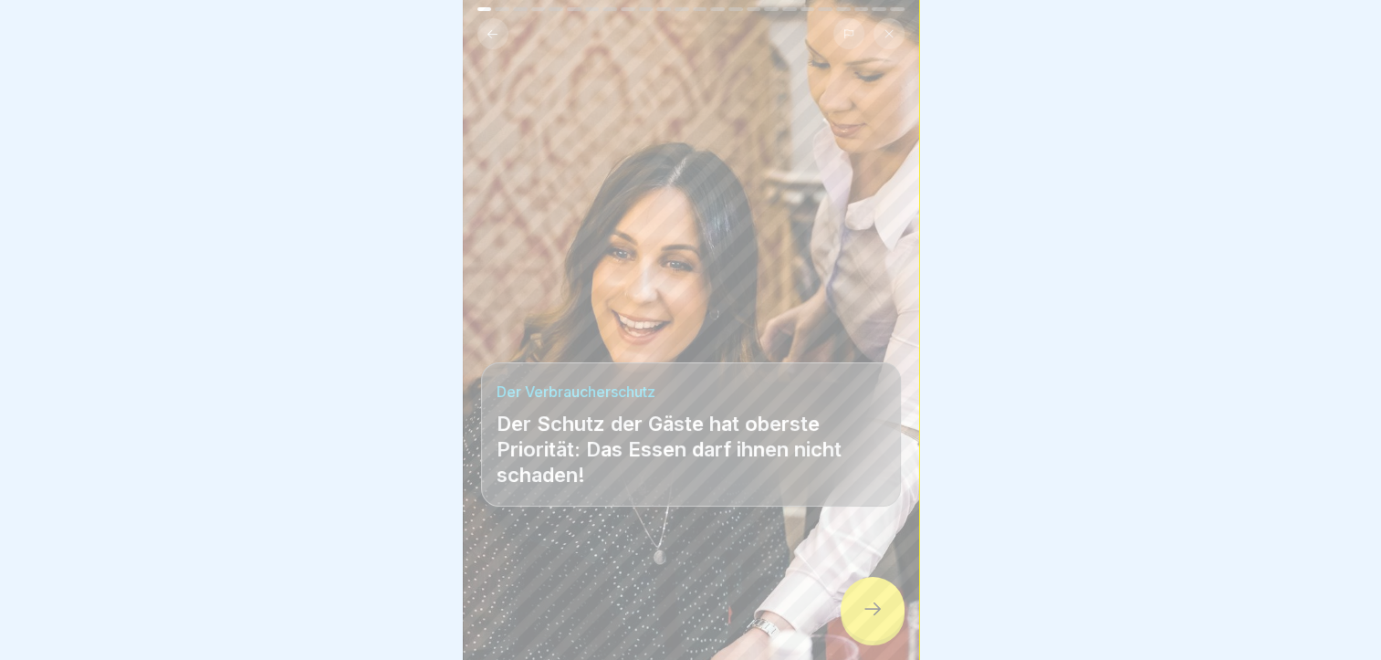
click at [896, 641] on div at bounding box center [873, 609] width 64 height 64
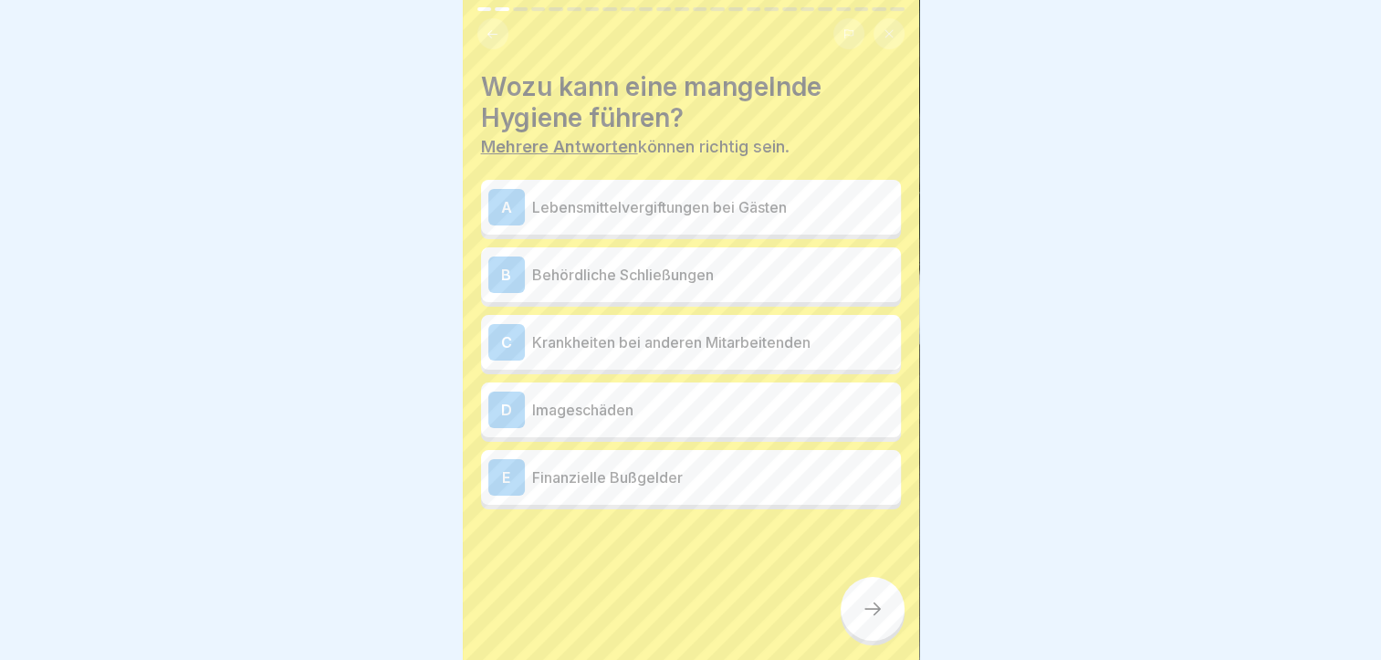
click at [463, 109] on div "Wozu kann eine mangelnde Hygiene führen? Mehrere Antworten können richtig sein.…" at bounding box center [691, 330] width 456 height 660
click at [629, 228] on div "A Lebensmittelvergiftungen bei Gästen" at bounding box center [691, 207] width 420 height 55
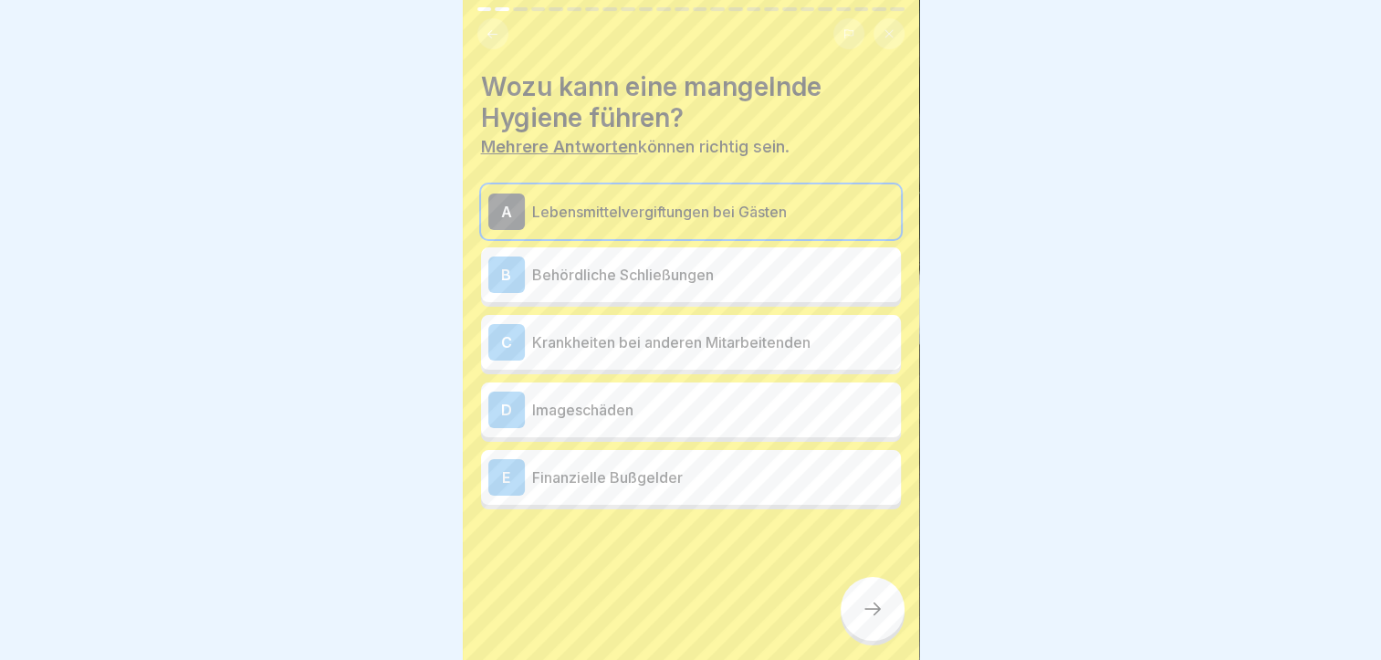
click at [659, 283] on p "Behördliche Schließungen" at bounding box center [712, 275] width 361 height 22
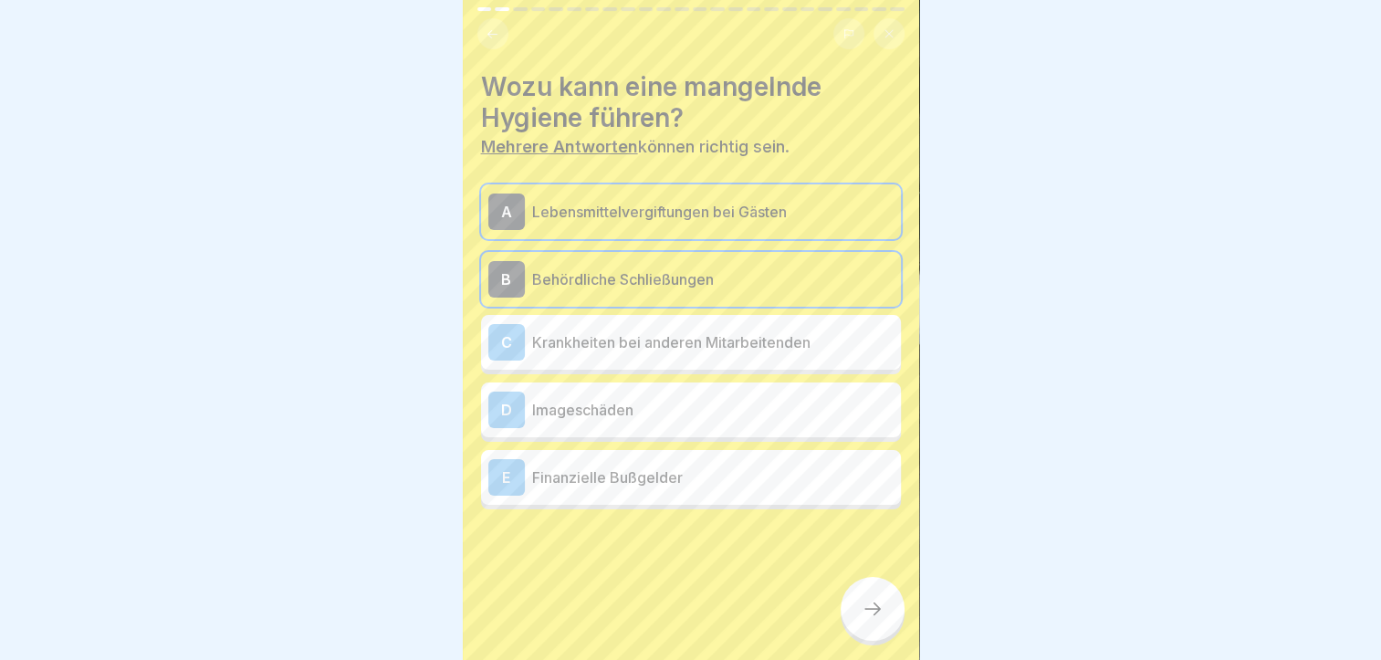
click at [668, 340] on p "Krankheiten bei anderen Mitarbeitenden" at bounding box center [712, 342] width 361 height 22
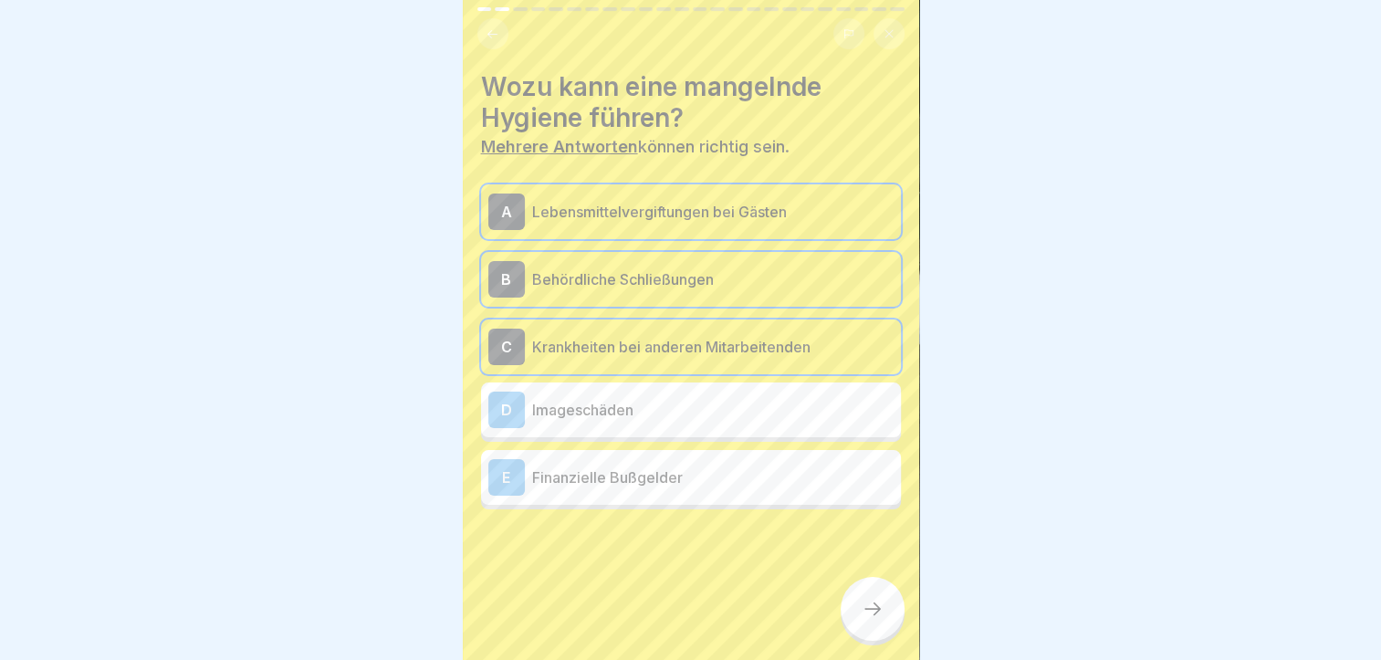
click at [668, 411] on p "Imageschäden" at bounding box center [712, 410] width 361 height 22
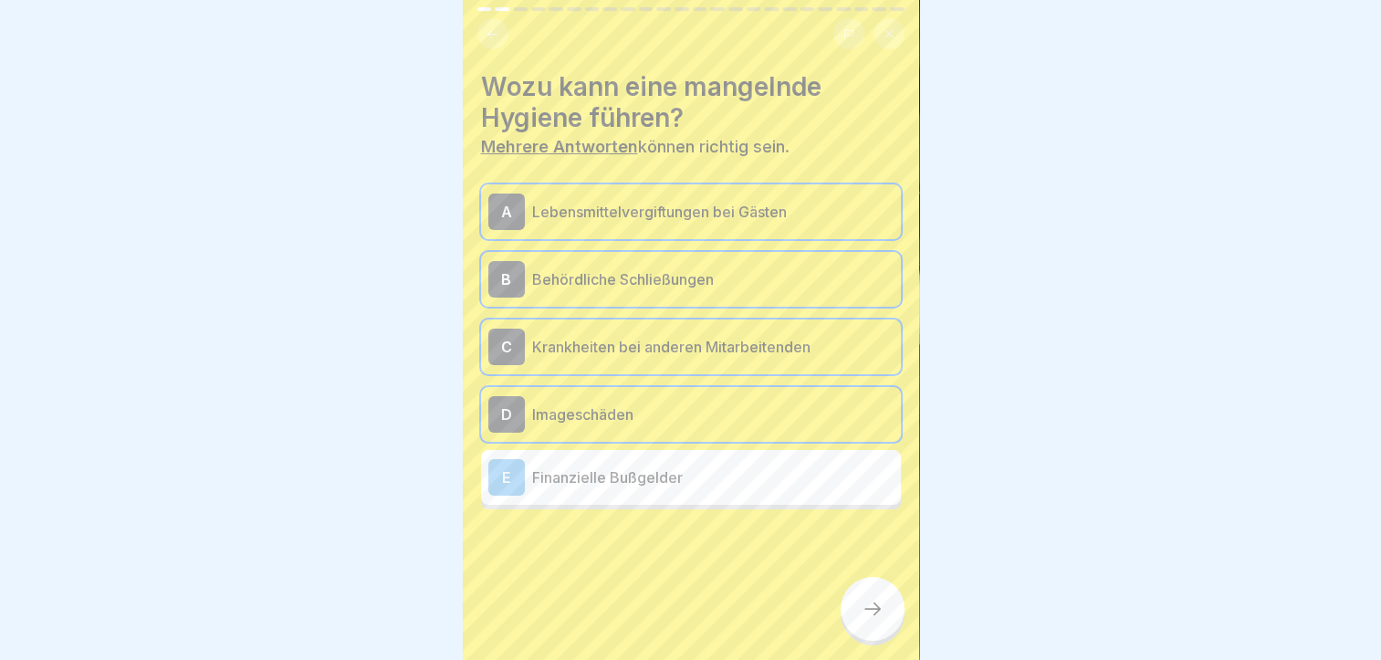
click at [833, 604] on div at bounding box center [691, 564] width 420 height 110
click at [847, 609] on div at bounding box center [873, 609] width 64 height 64
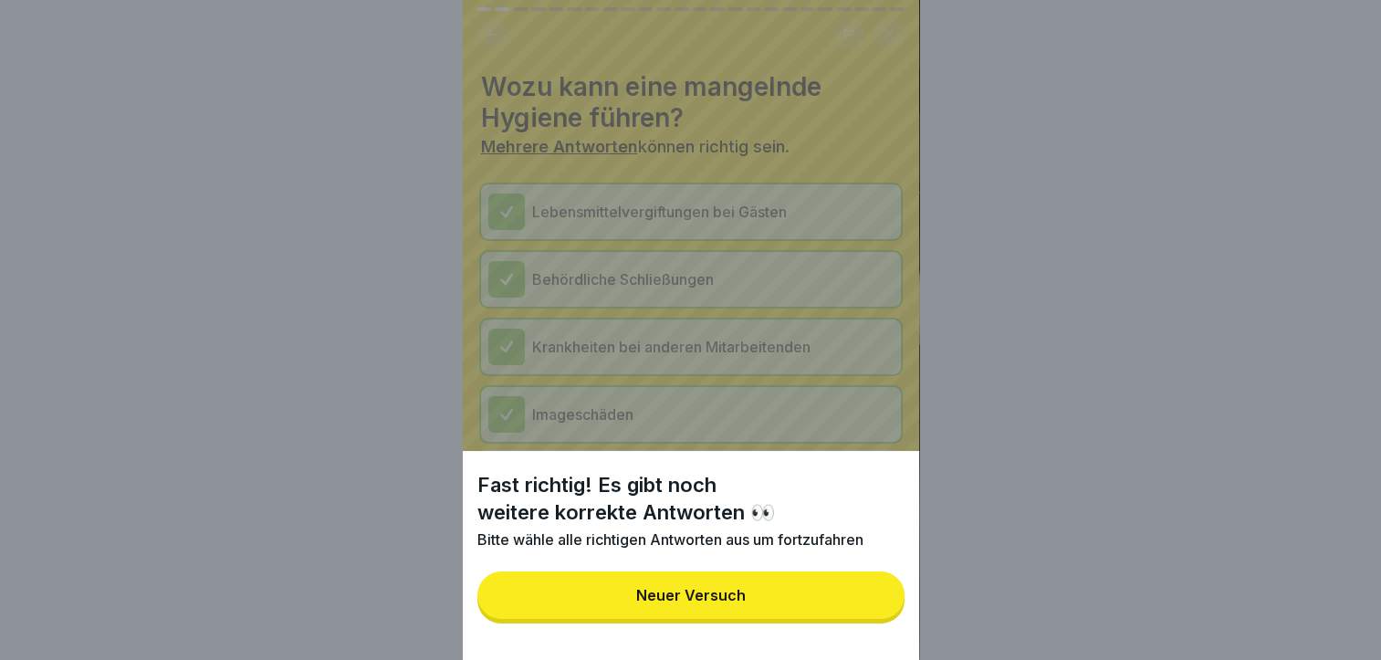
click at [763, 619] on button "Neuer Versuch" at bounding box center [690, 594] width 427 height 47
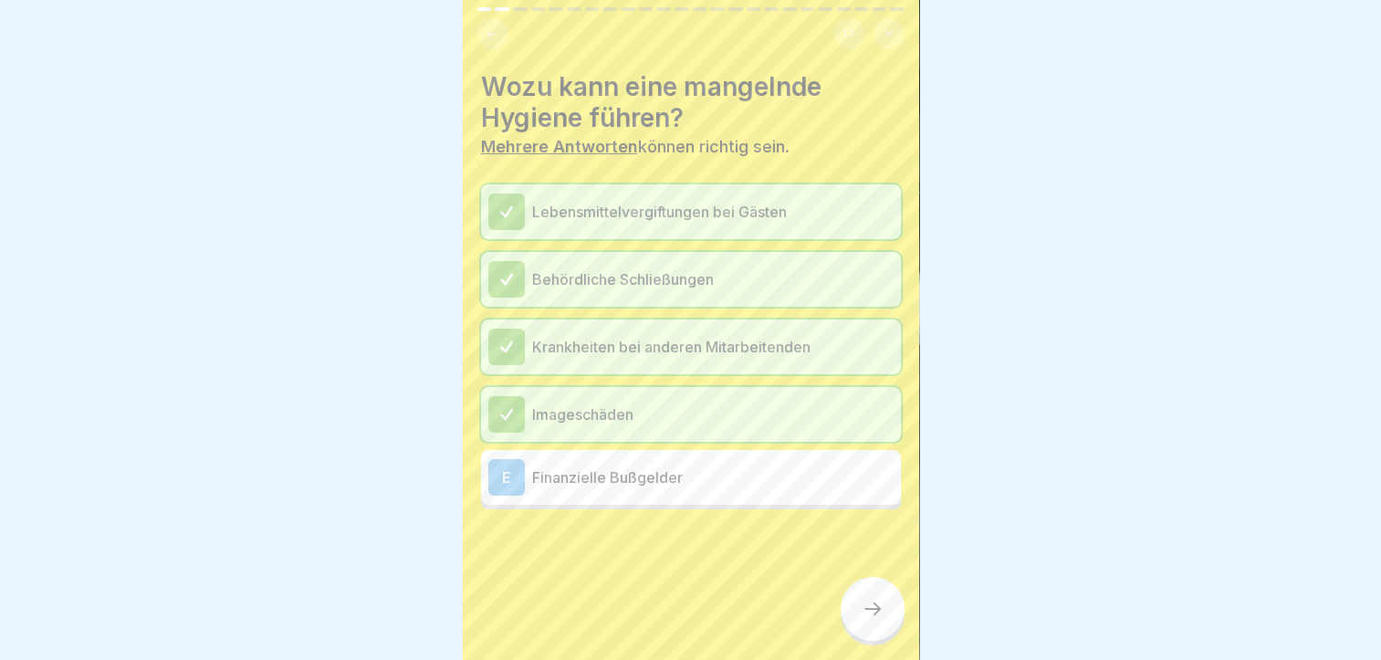
click at [884, 636] on div at bounding box center [873, 609] width 64 height 64
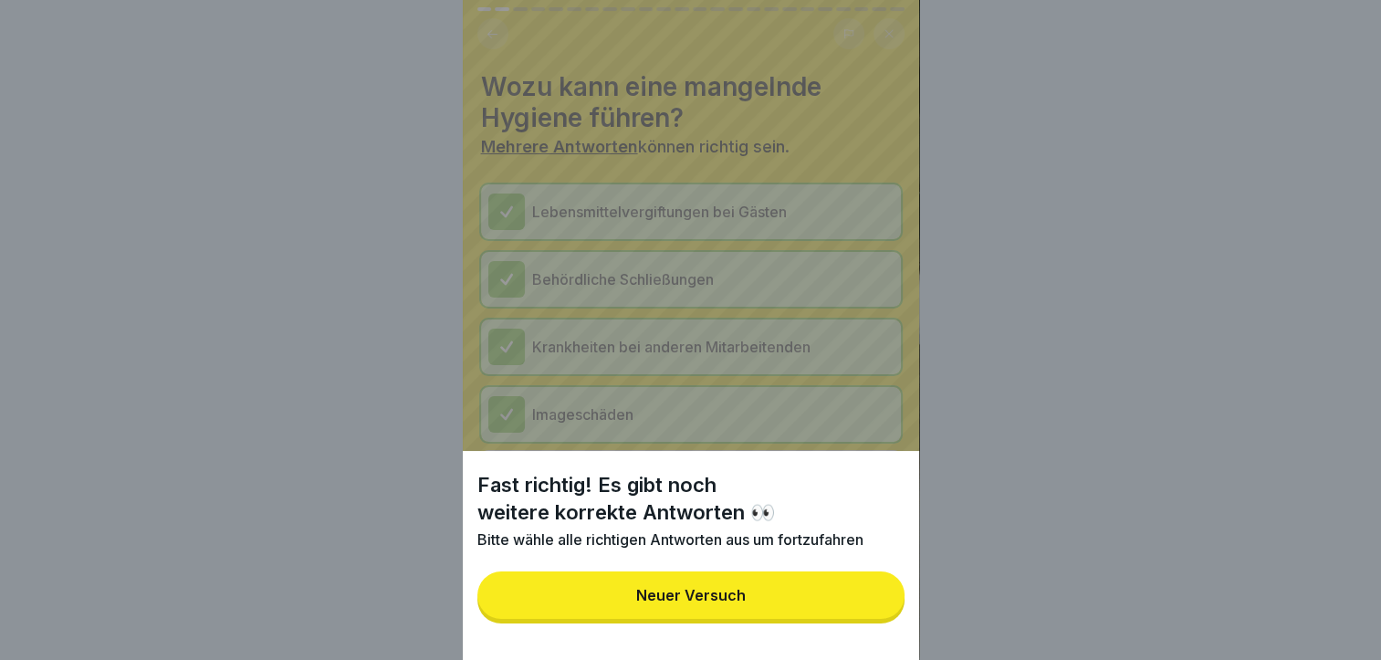
click at [840, 619] on button "Neuer Versuch" at bounding box center [690, 594] width 427 height 47
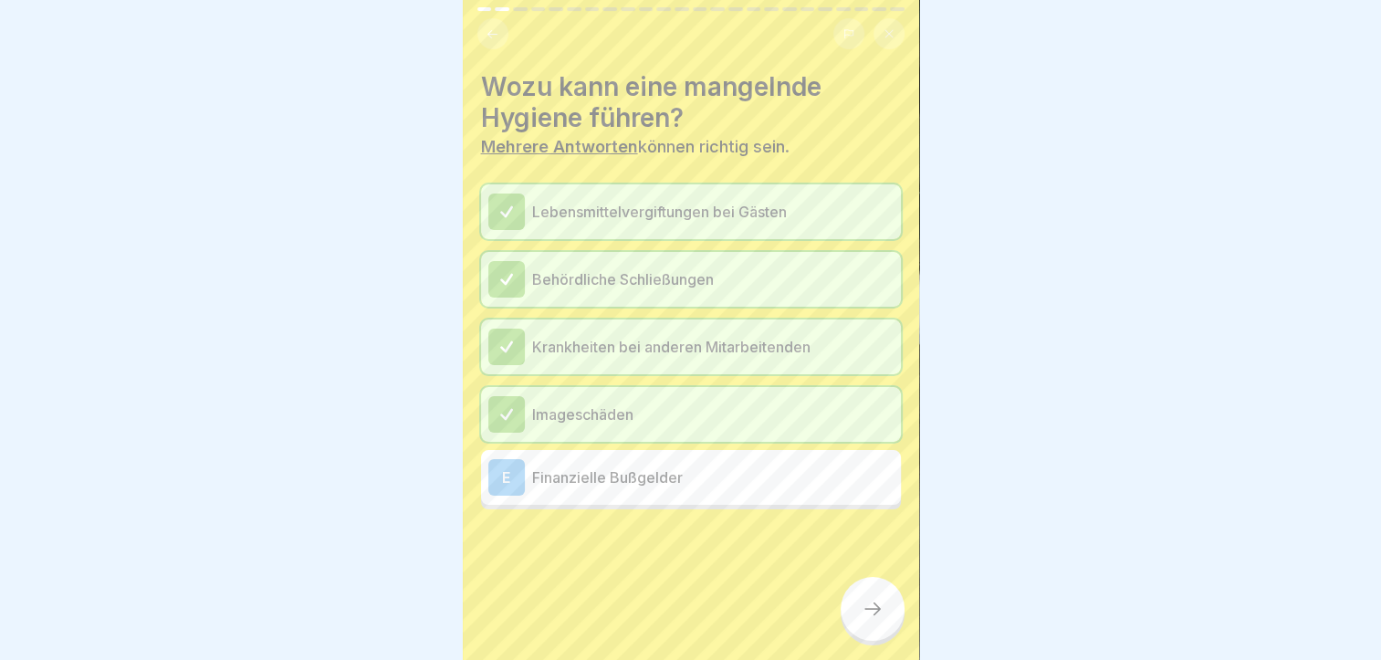
click at [789, 479] on p "Finanzielle Bußgelder" at bounding box center [712, 477] width 361 height 22
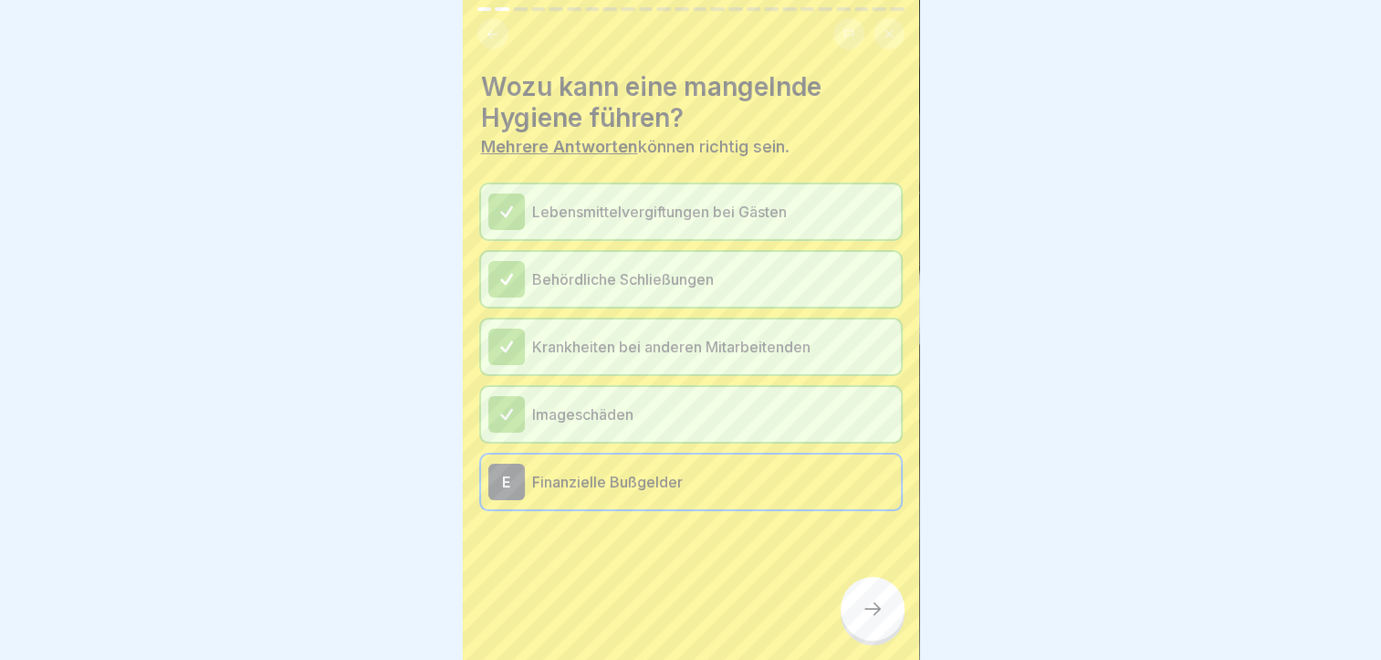
click at [857, 641] on div at bounding box center [873, 609] width 64 height 64
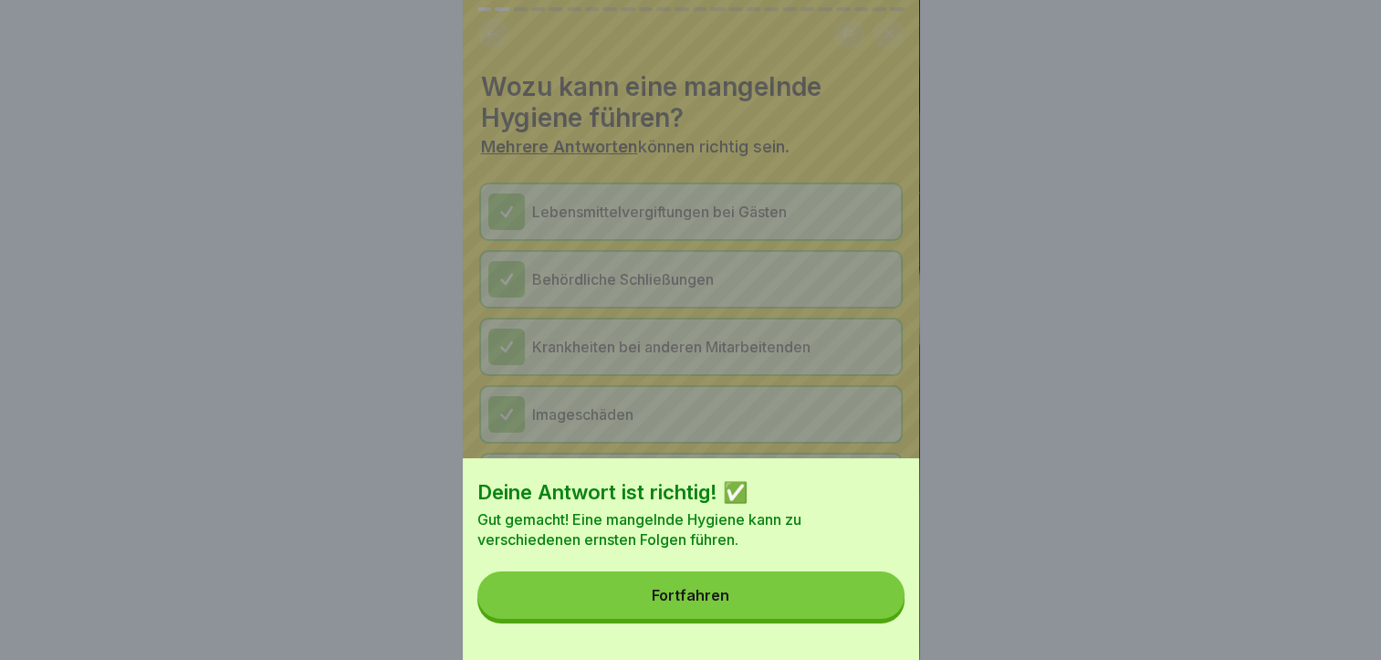
click at [743, 619] on button "Fortfahren" at bounding box center [690, 594] width 427 height 47
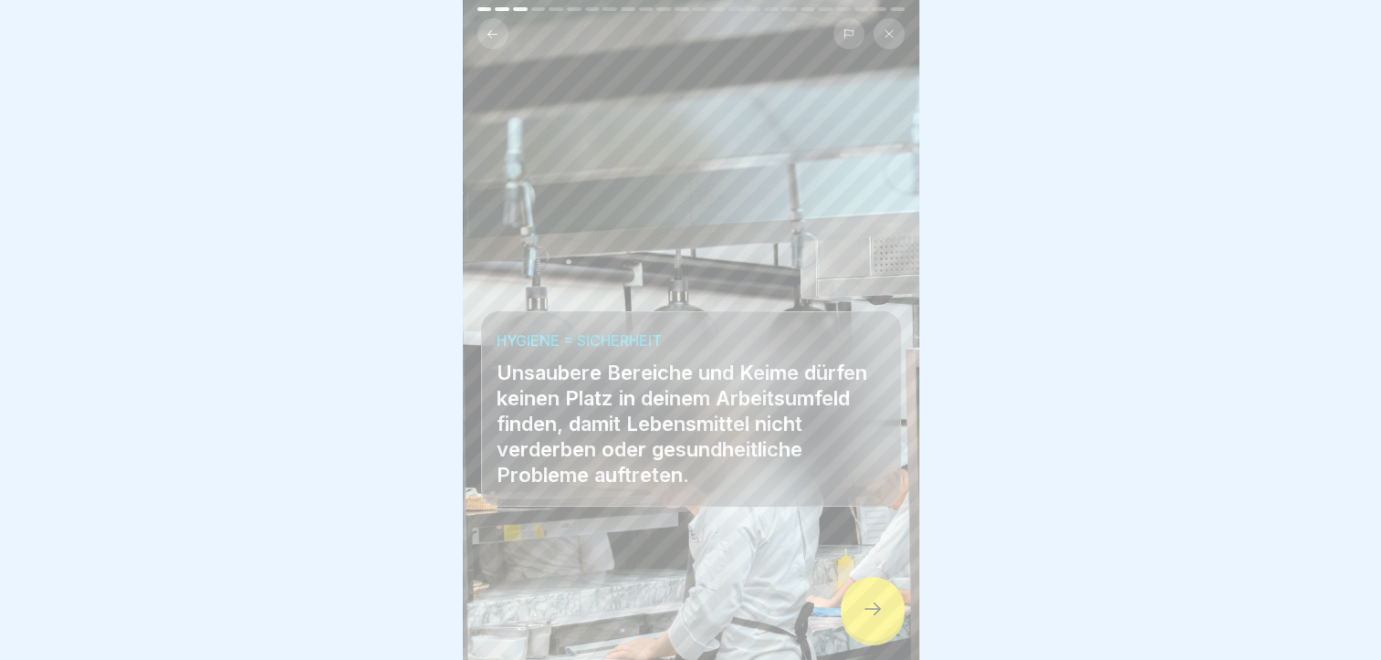
click at [859, 621] on div at bounding box center [873, 609] width 64 height 64
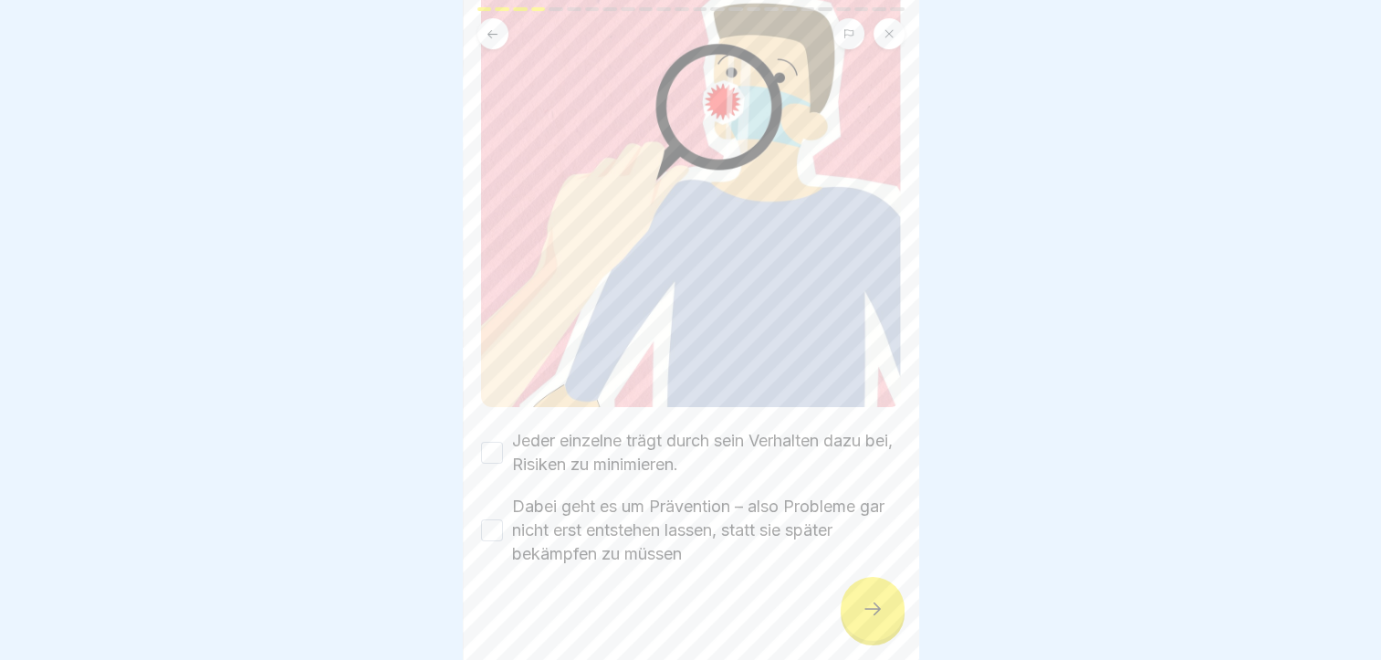
scroll to position [14, 0]
click at [489, 442] on button "Jeder einzelne trägt durch sein Verhalten dazu bei, Risiken zu minimieren." at bounding box center [492, 453] width 22 height 22
click at [490, 519] on button "Dabei geht es um Prävention – also Probleme gar nicht erst entstehen lassen, st…" at bounding box center [492, 530] width 22 height 22
click at [885, 597] on div at bounding box center [873, 609] width 64 height 64
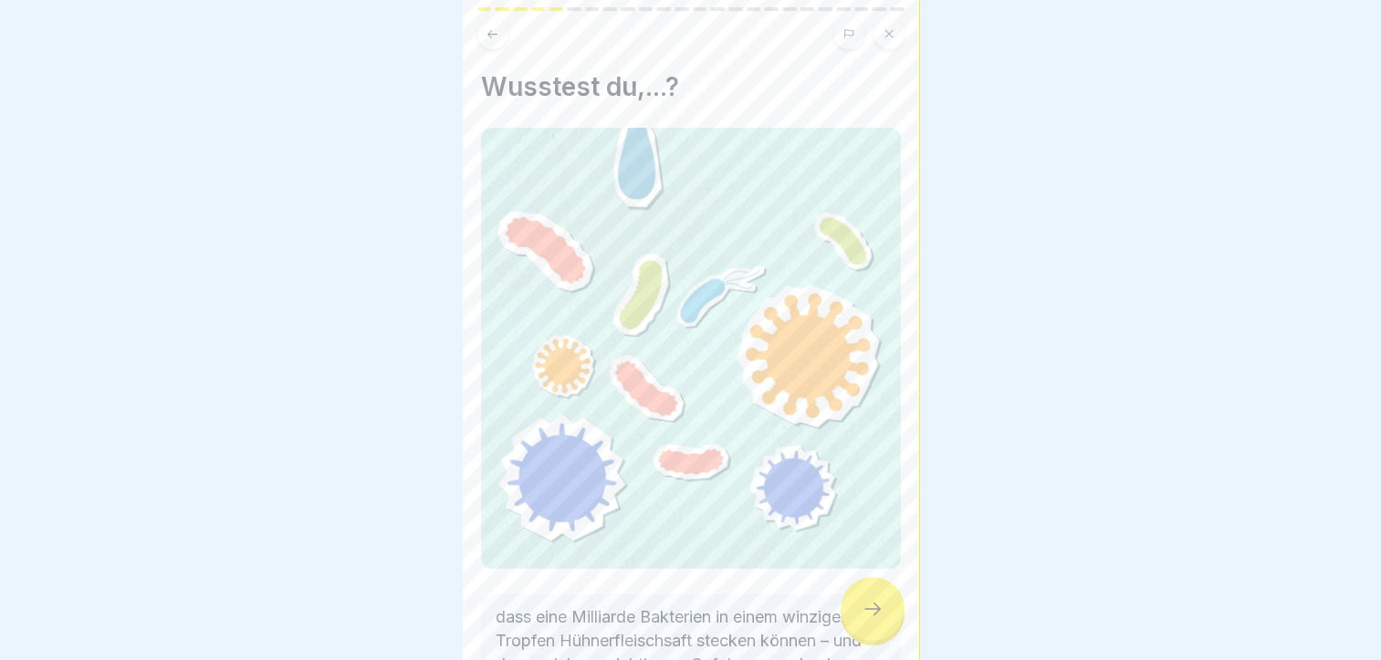
scroll to position [145, 0]
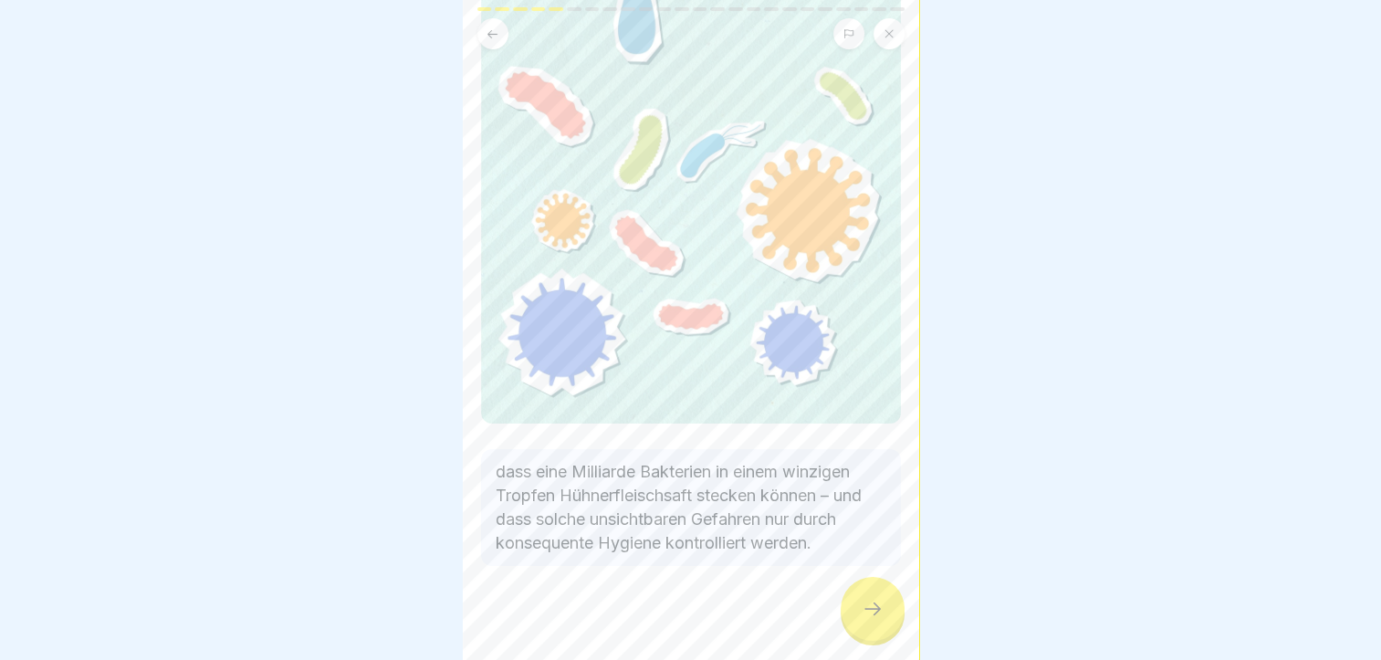
click at [883, 602] on icon at bounding box center [873, 609] width 22 height 22
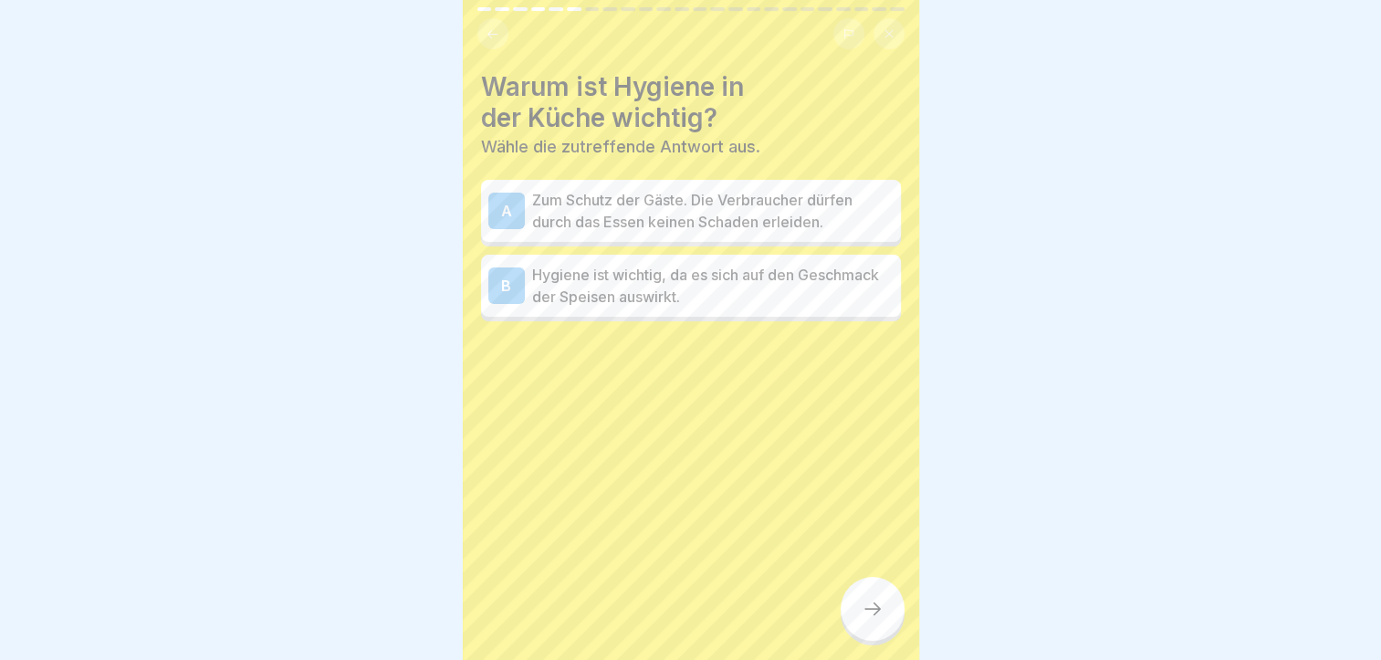
click at [682, 203] on p "Zum Schutz der Gäste. Die Verbraucher dürfen durch das Essen keinen Schaden erl…" at bounding box center [712, 211] width 361 height 44
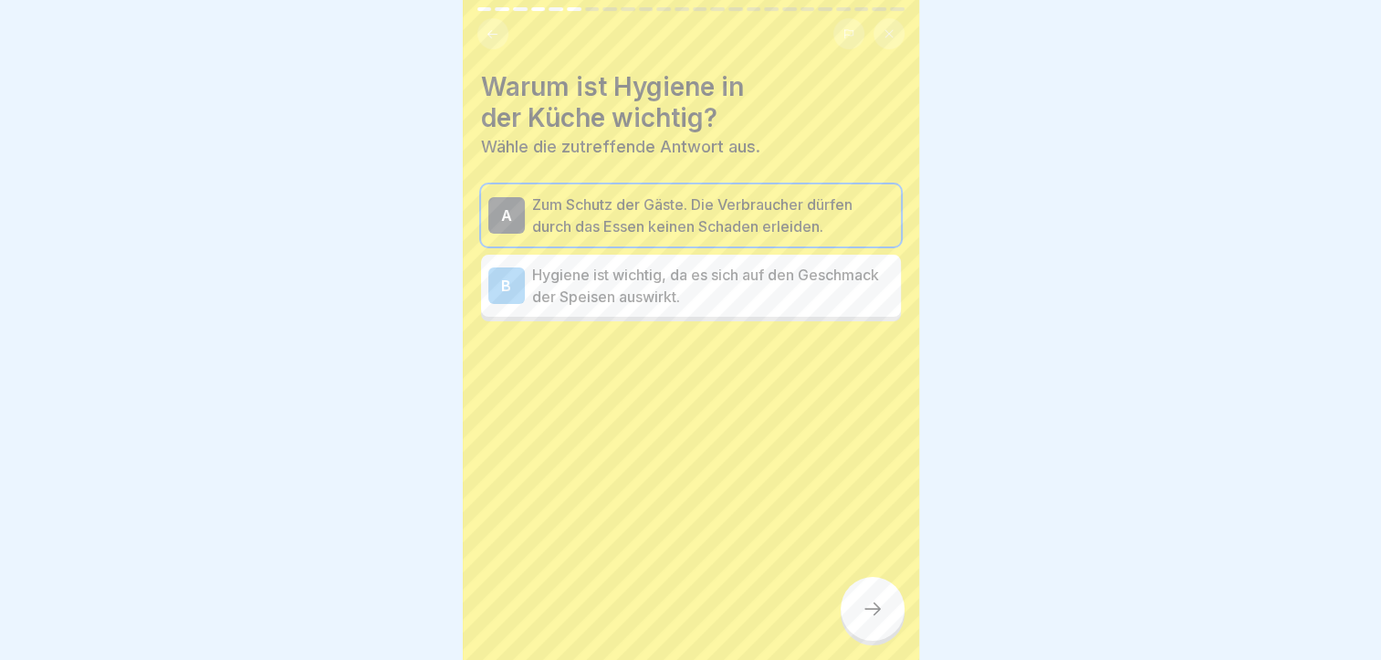
click at [769, 279] on p "Hygiene ist wichtig, da es sich auf den Geschmack der Speisen auswirkt." at bounding box center [712, 286] width 361 height 44
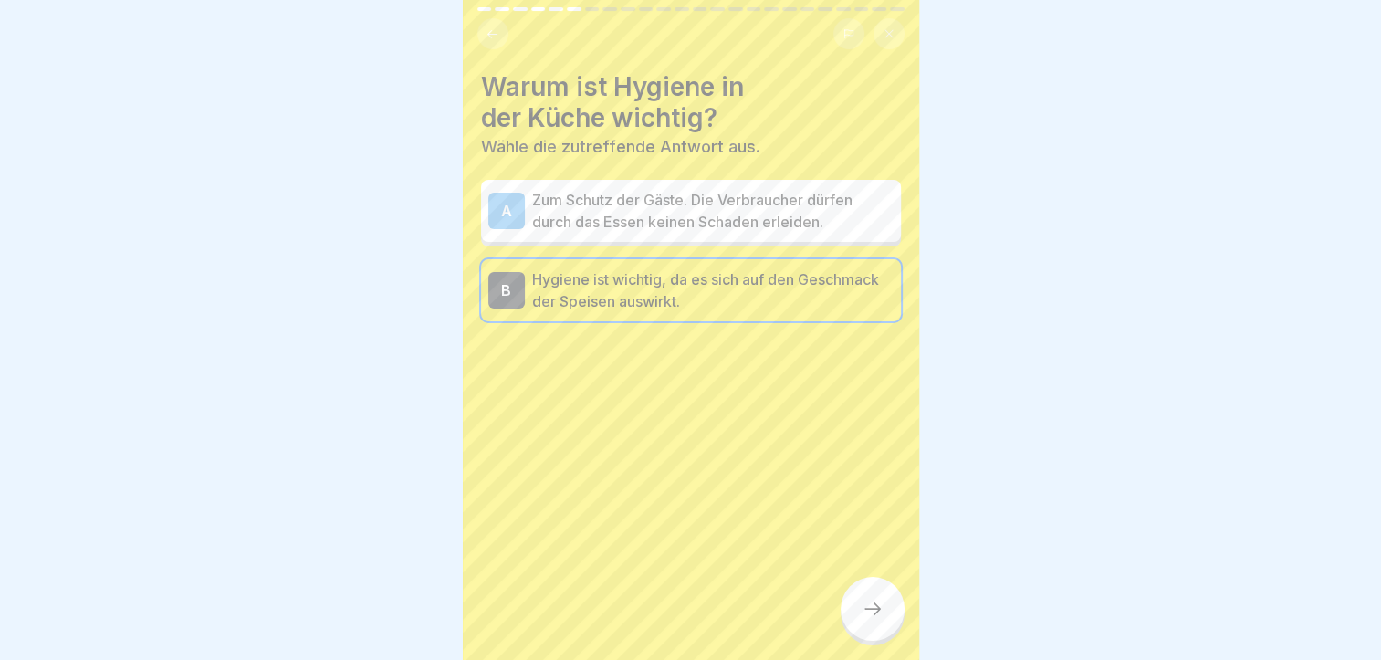
click at [759, 189] on p "Zum Schutz der Gäste. Die Verbraucher dürfen durch das Essen keinen Schaden erl…" at bounding box center [712, 211] width 361 height 44
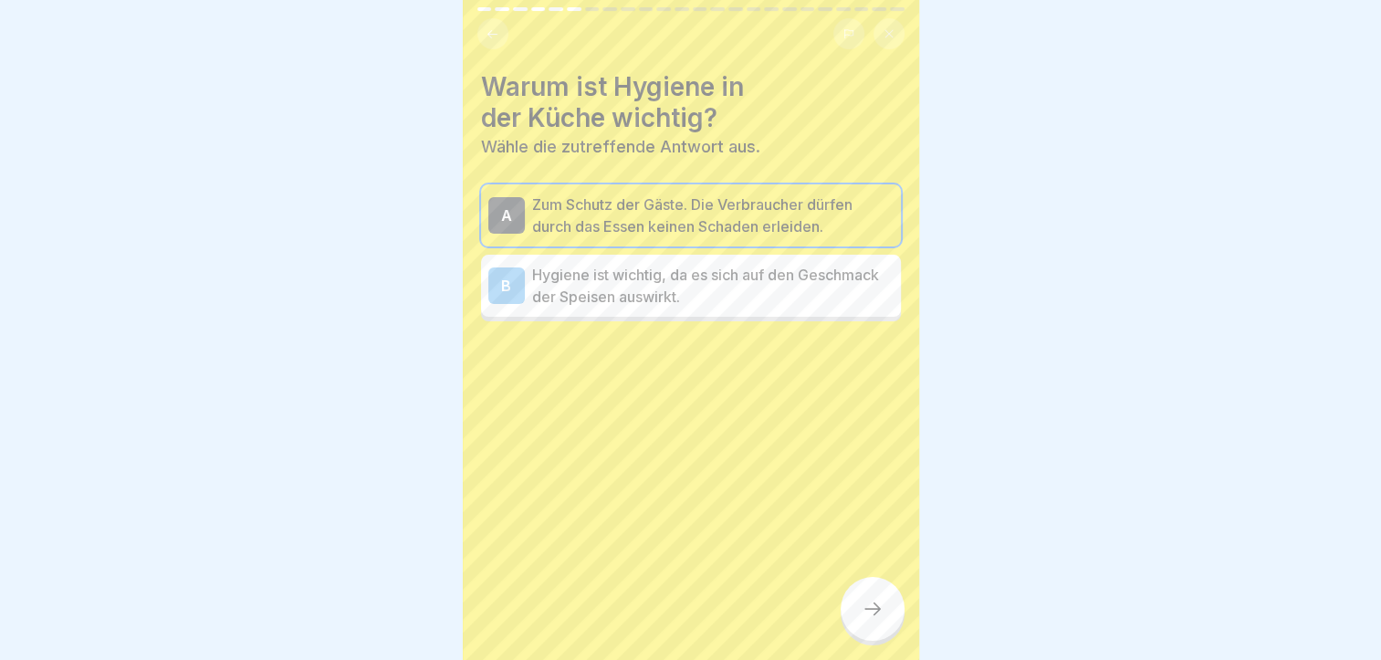
click at [881, 622] on div at bounding box center [873, 609] width 64 height 64
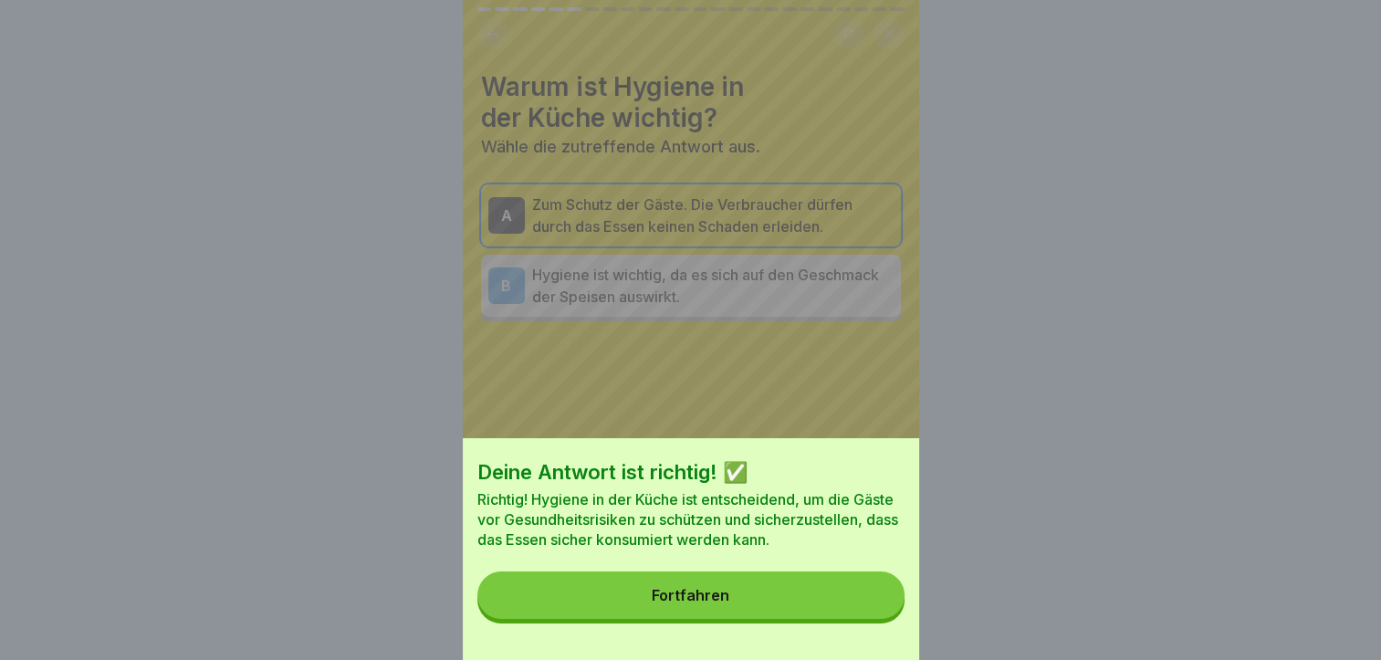
click at [881, 619] on button "Fortfahren" at bounding box center [690, 594] width 427 height 47
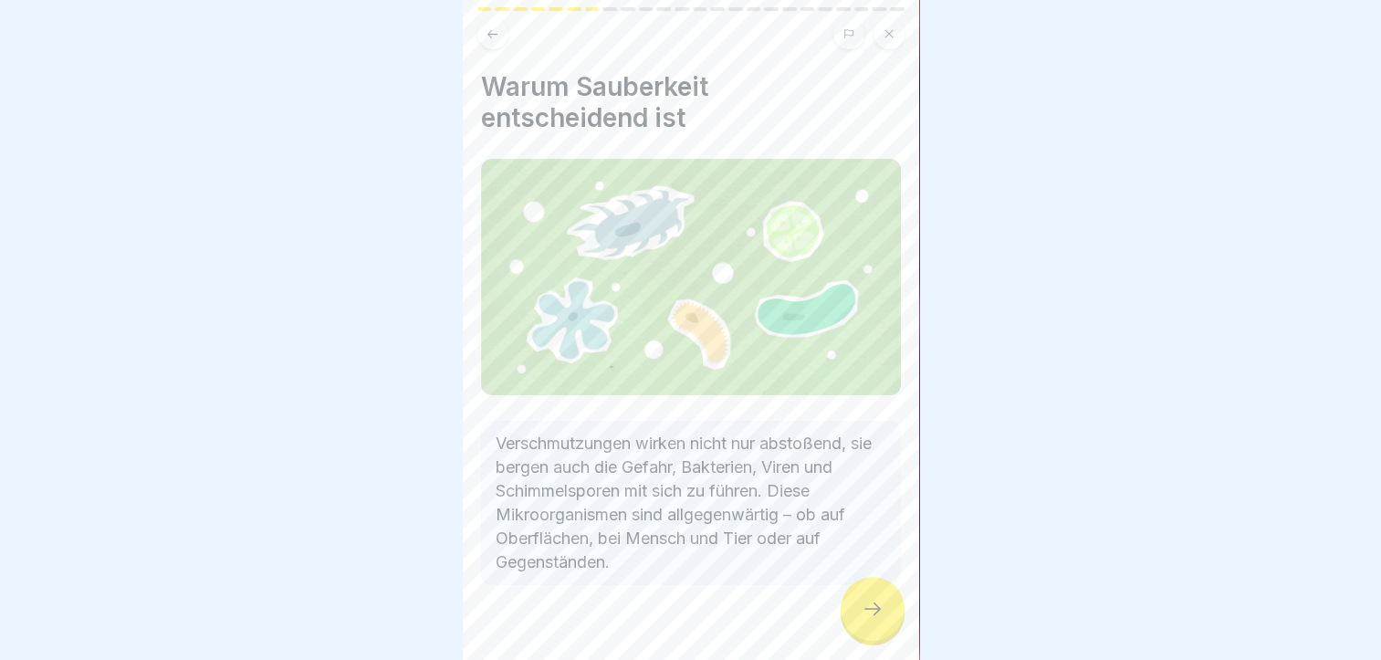
click at [882, 612] on icon at bounding box center [873, 609] width 22 height 22
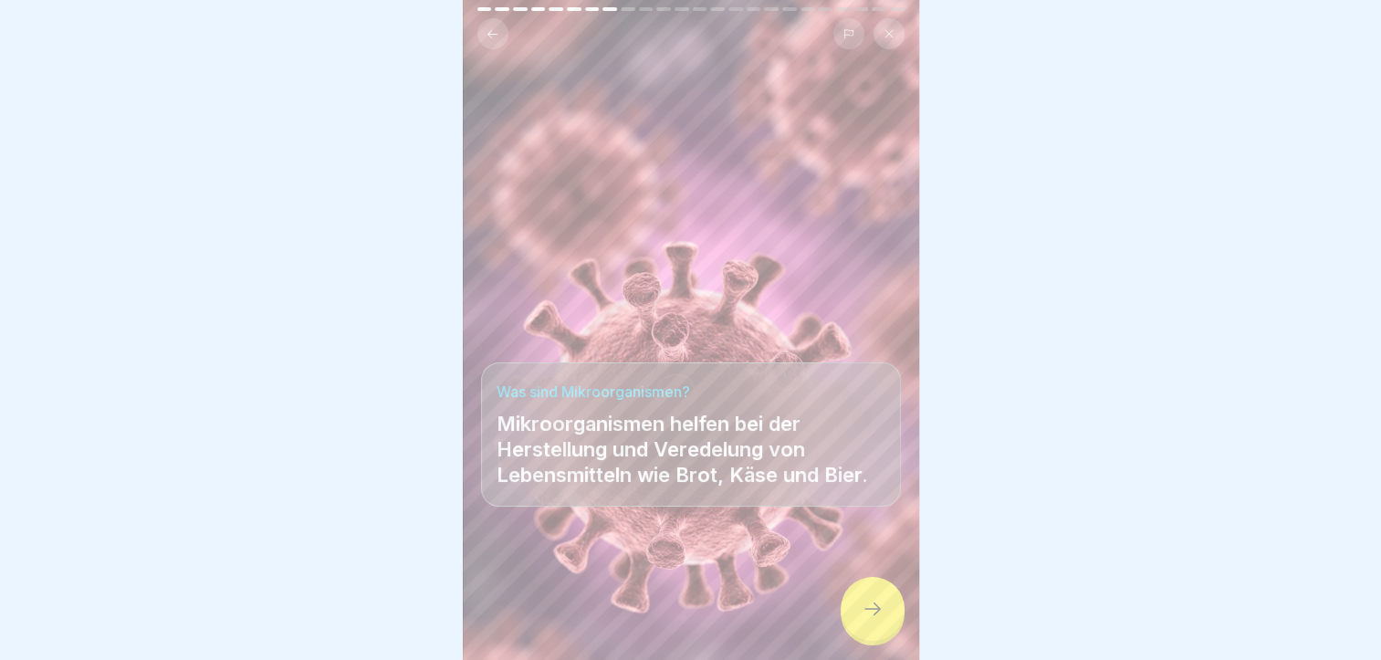
click at [882, 612] on icon at bounding box center [873, 609] width 22 height 22
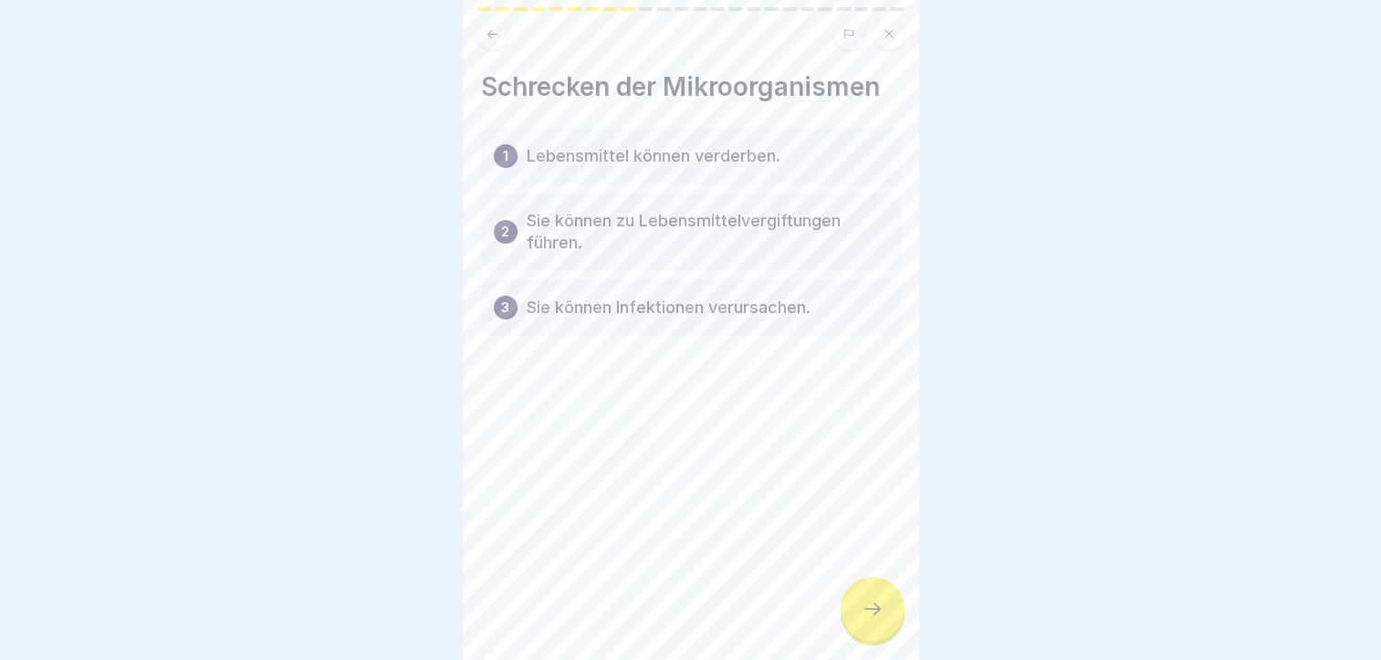
click at [632, 157] on div "1 Lebensmittel können verderben." at bounding box center [691, 156] width 420 height 57
click at [602, 145] on p "Lebensmittel können verderben." at bounding box center [654, 156] width 254 height 22
click at [887, 480] on div "Schrecken der Mikroorganismen 1 Lebensmittel können verderben. 2 Sie können zu …" at bounding box center [691, 330] width 456 height 660
click at [862, 622] on div at bounding box center [873, 609] width 64 height 64
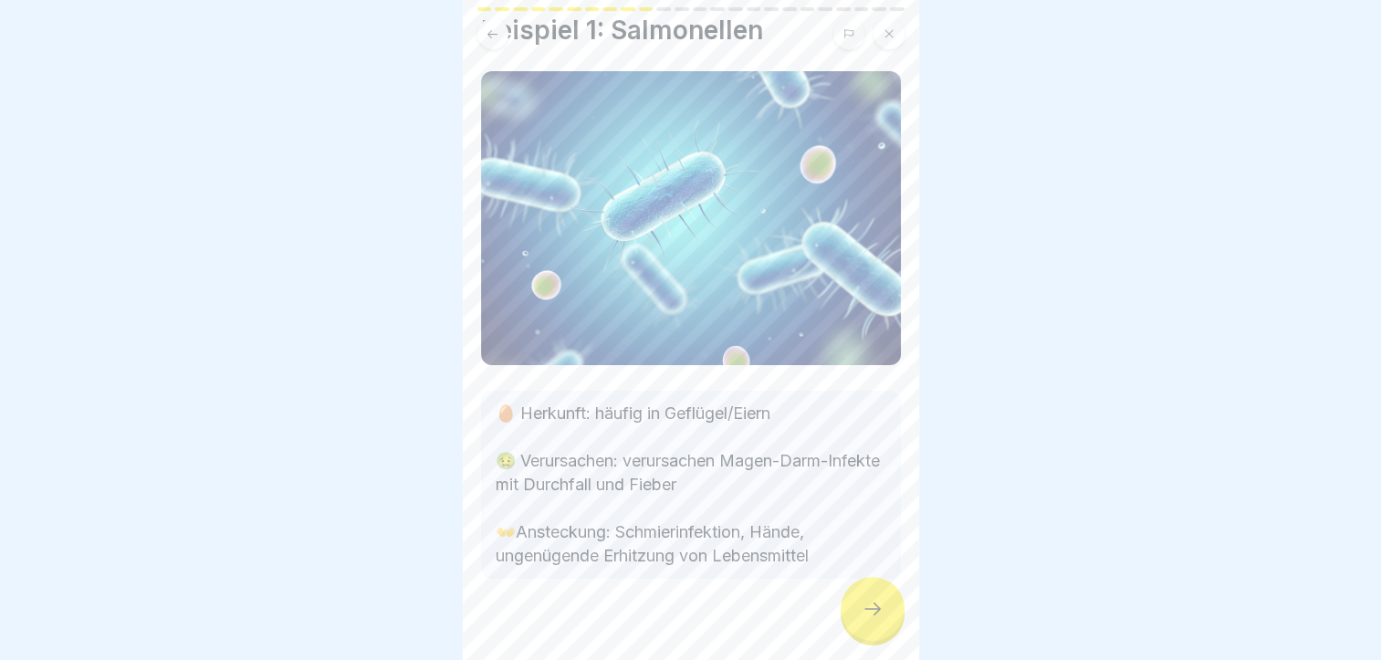
scroll to position [75, 0]
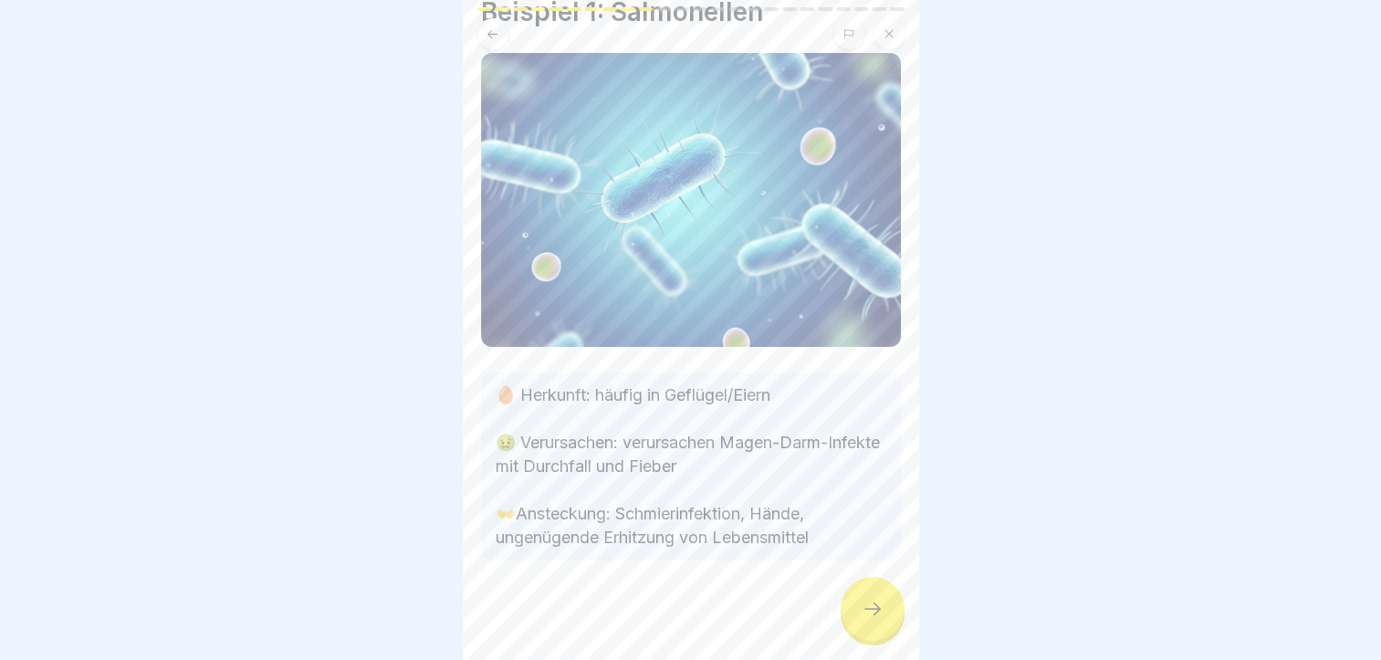
click at [891, 614] on div at bounding box center [873, 609] width 64 height 64
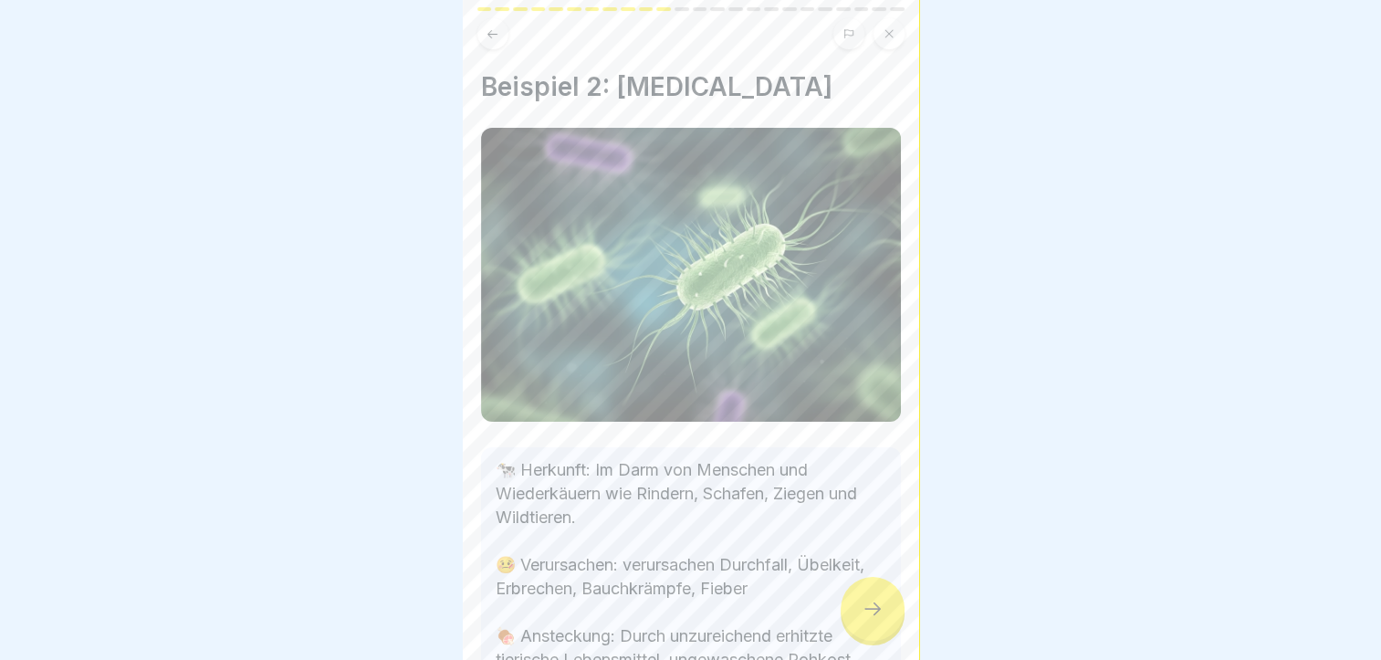
click at [769, 500] on p "🐄 Herkunft: Im Darm von Menschen und Wiederkäuern wie Rindern, Schafen, Ziegen …" at bounding box center [691, 576] width 391 height 237
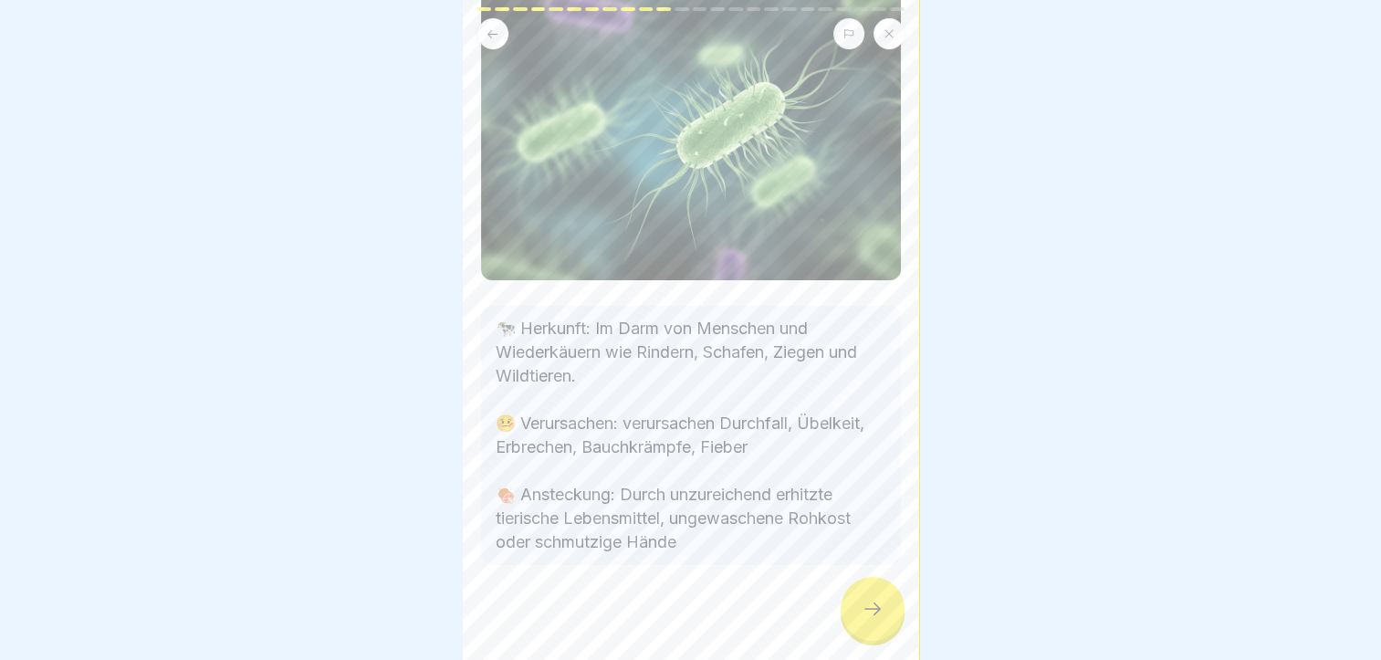
scroll to position [142, 0]
click at [856, 604] on div at bounding box center [873, 609] width 64 height 64
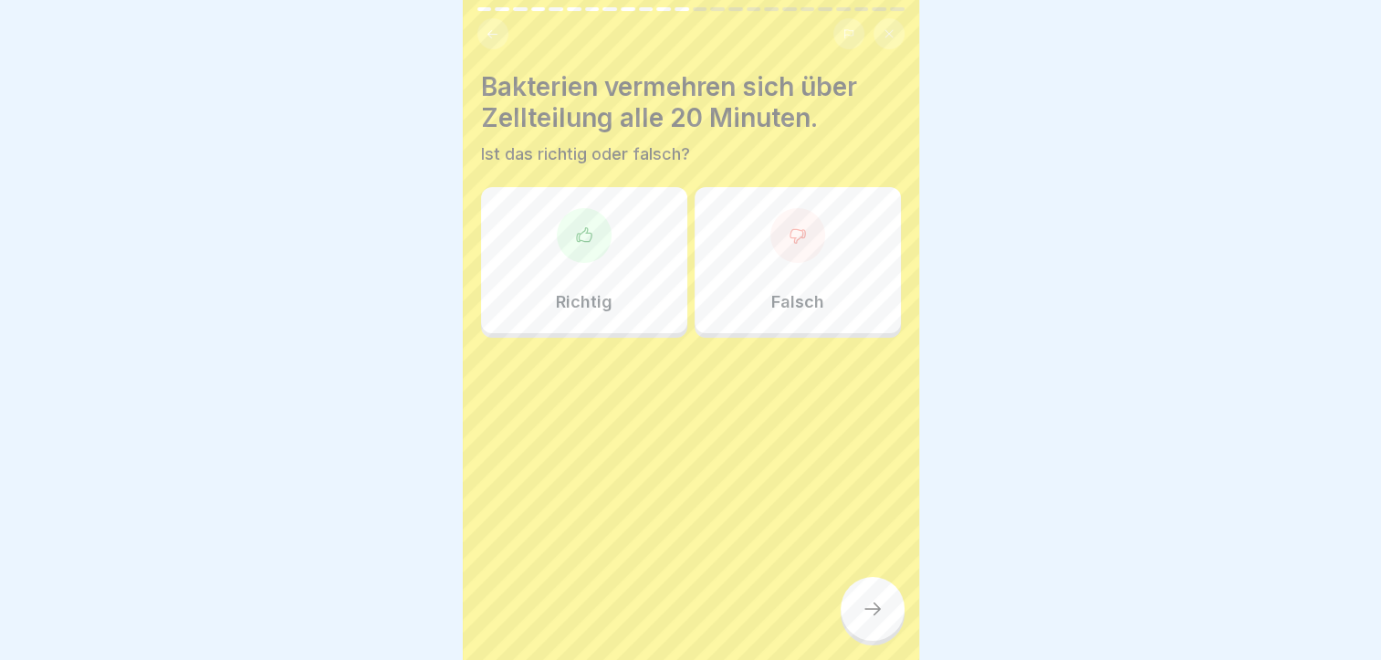
click at [611, 232] on div "Richtig" at bounding box center [584, 260] width 206 height 146
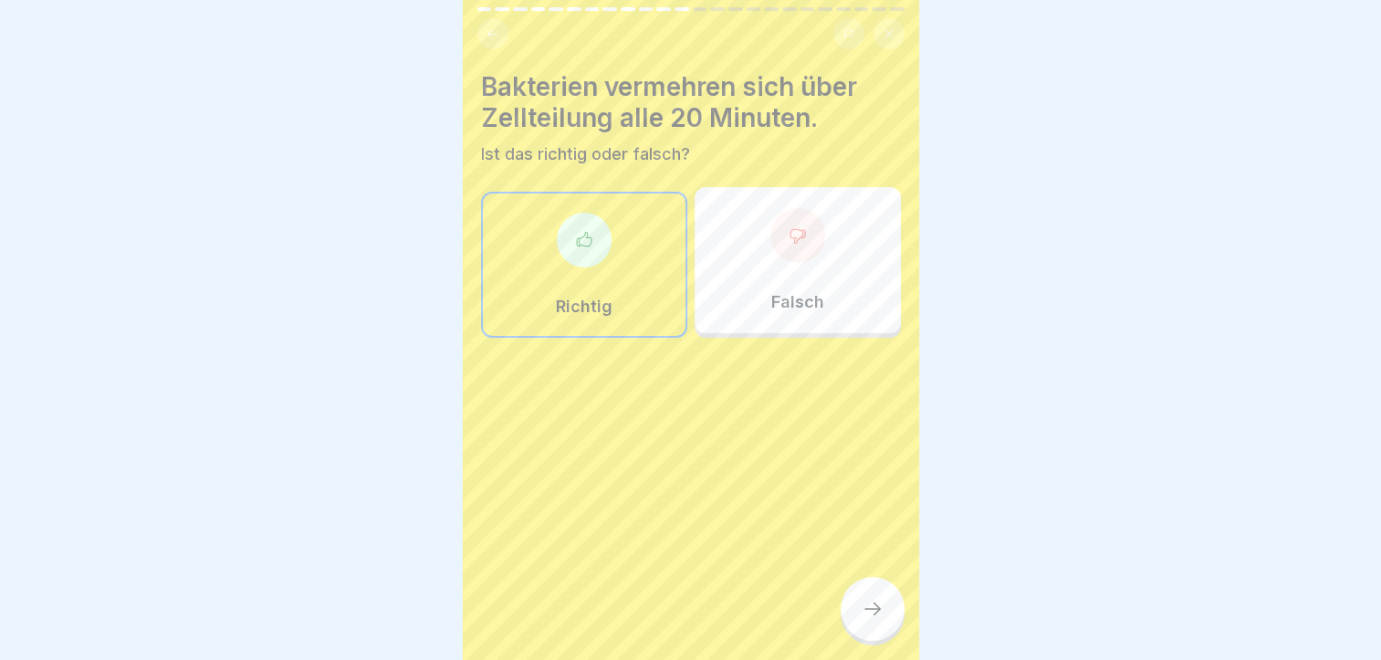
click at [876, 610] on icon at bounding box center [873, 609] width 22 height 22
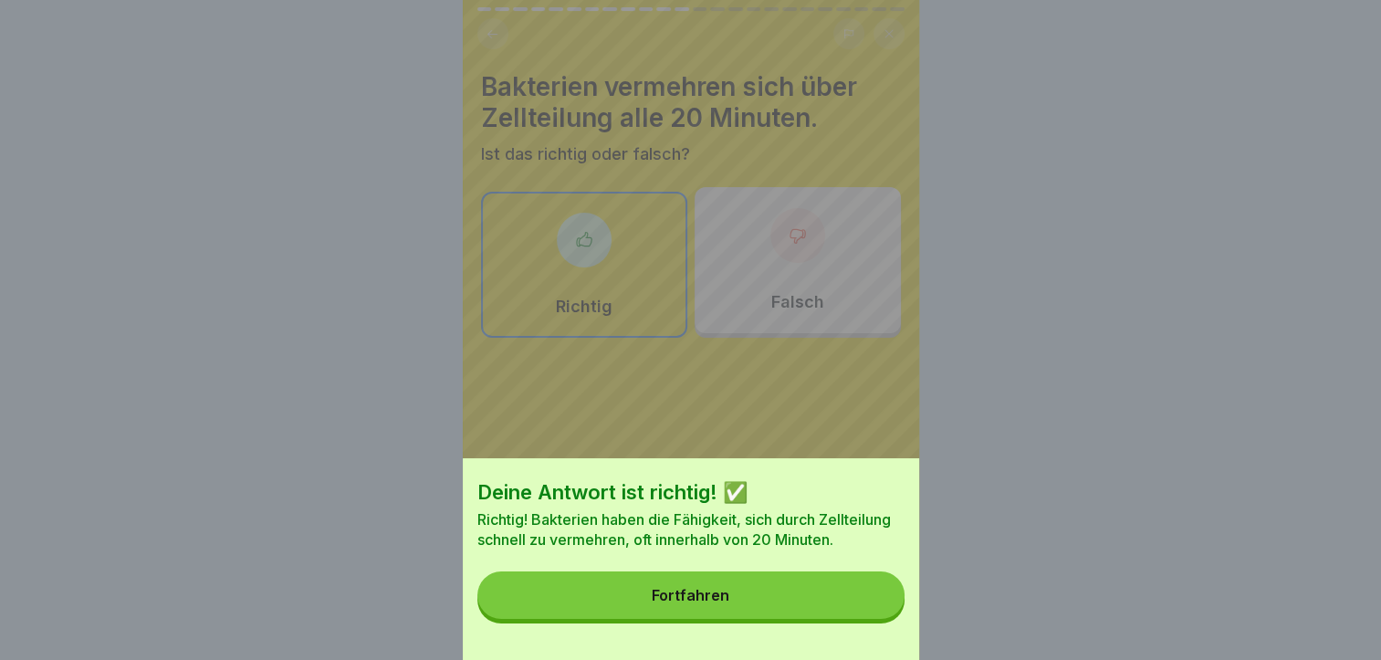
click at [818, 609] on button "Fortfahren" at bounding box center [690, 594] width 427 height 47
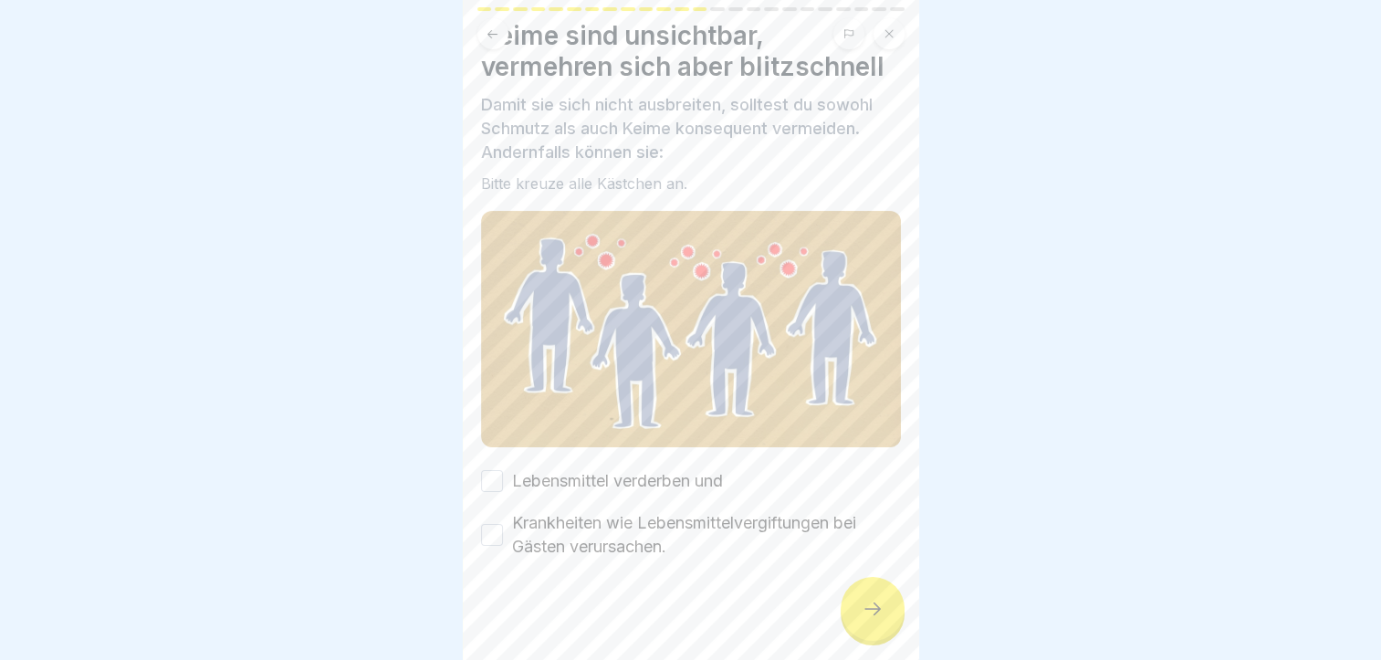
scroll to position [0, 0]
click at [427, 367] on div at bounding box center [690, 330] width 1381 height 660
click at [492, 477] on button "Lebensmittel verderben und" at bounding box center [492, 481] width 22 height 22
click at [493, 524] on button "Krankheiten wie Lebensmittelvergiftungen bei Gästen verursachen." at bounding box center [492, 535] width 22 height 22
click at [871, 613] on div at bounding box center [873, 609] width 64 height 64
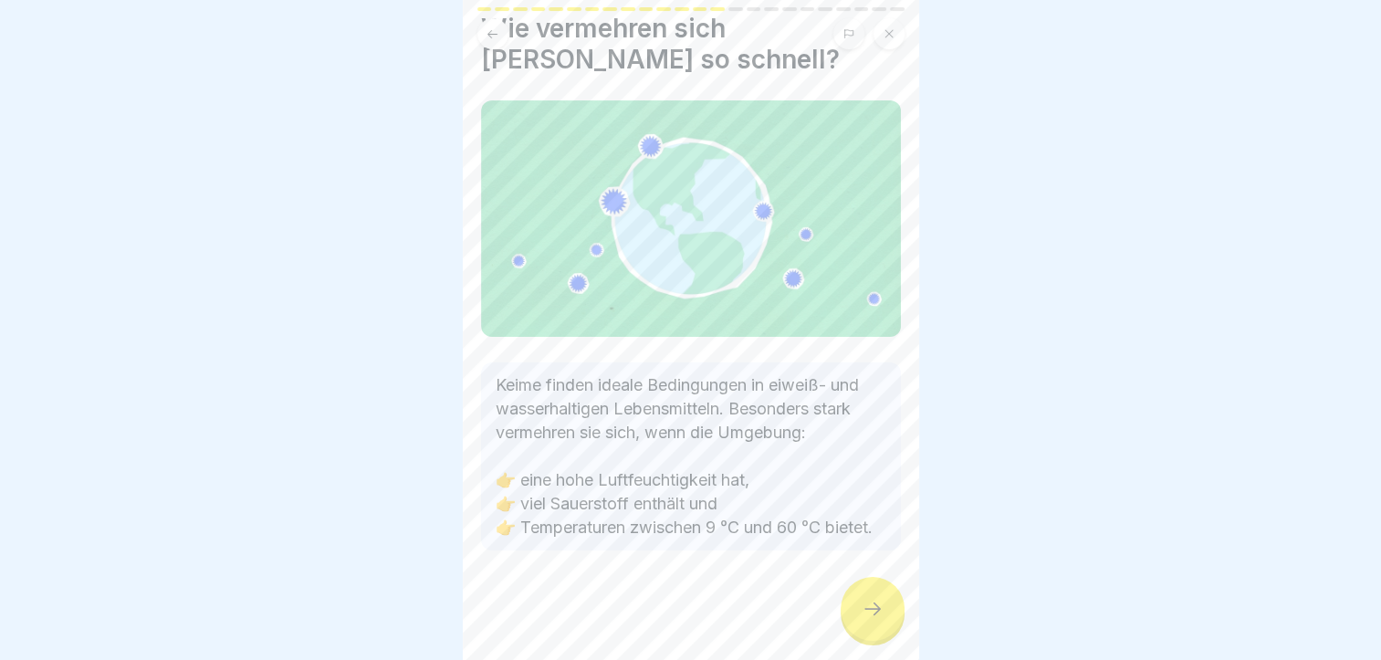
scroll to position [73, 0]
click at [865, 639] on div at bounding box center [873, 609] width 64 height 64
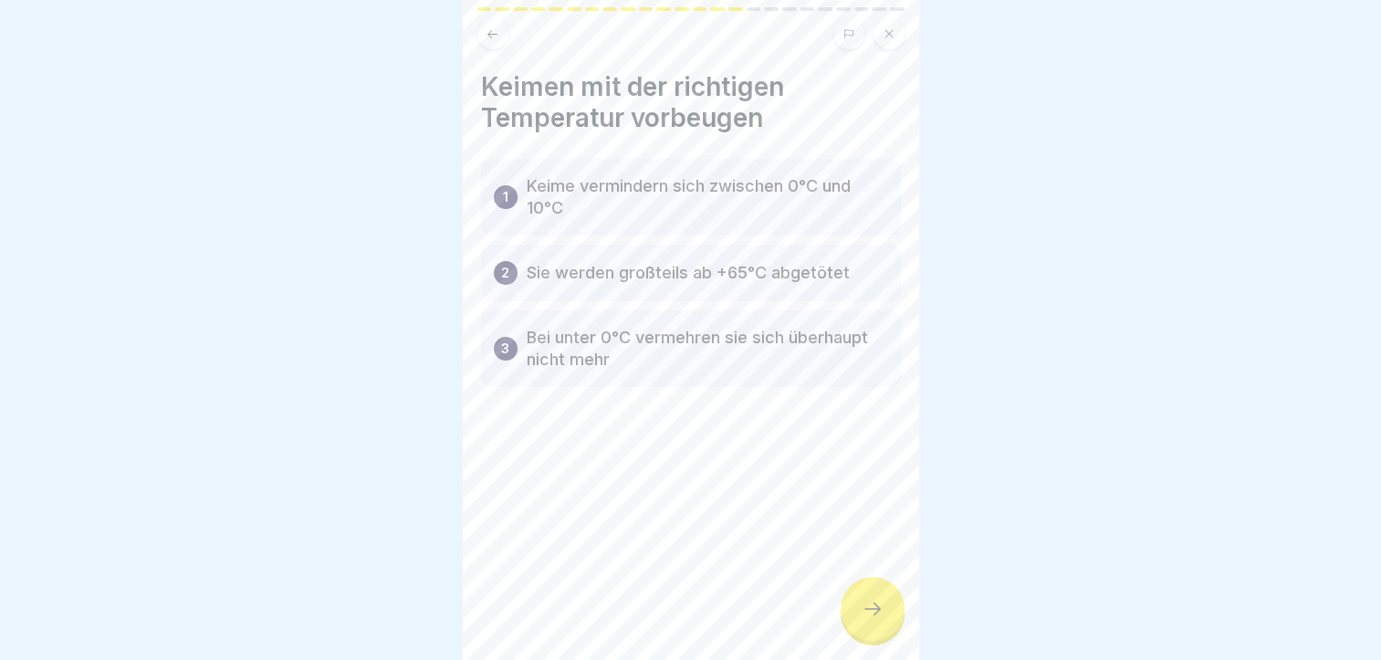
click at [865, 599] on div at bounding box center [873, 609] width 64 height 64
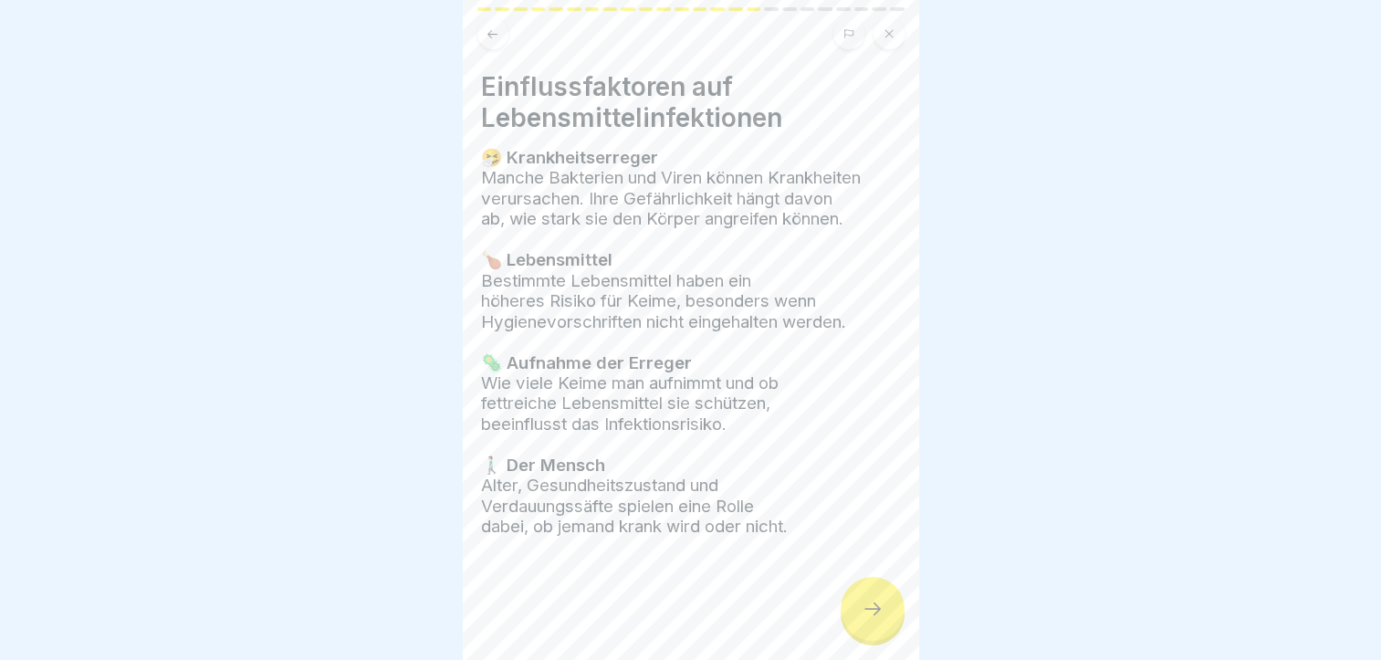
click at [865, 599] on div at bounding box center [873, 609] width 64 height 64
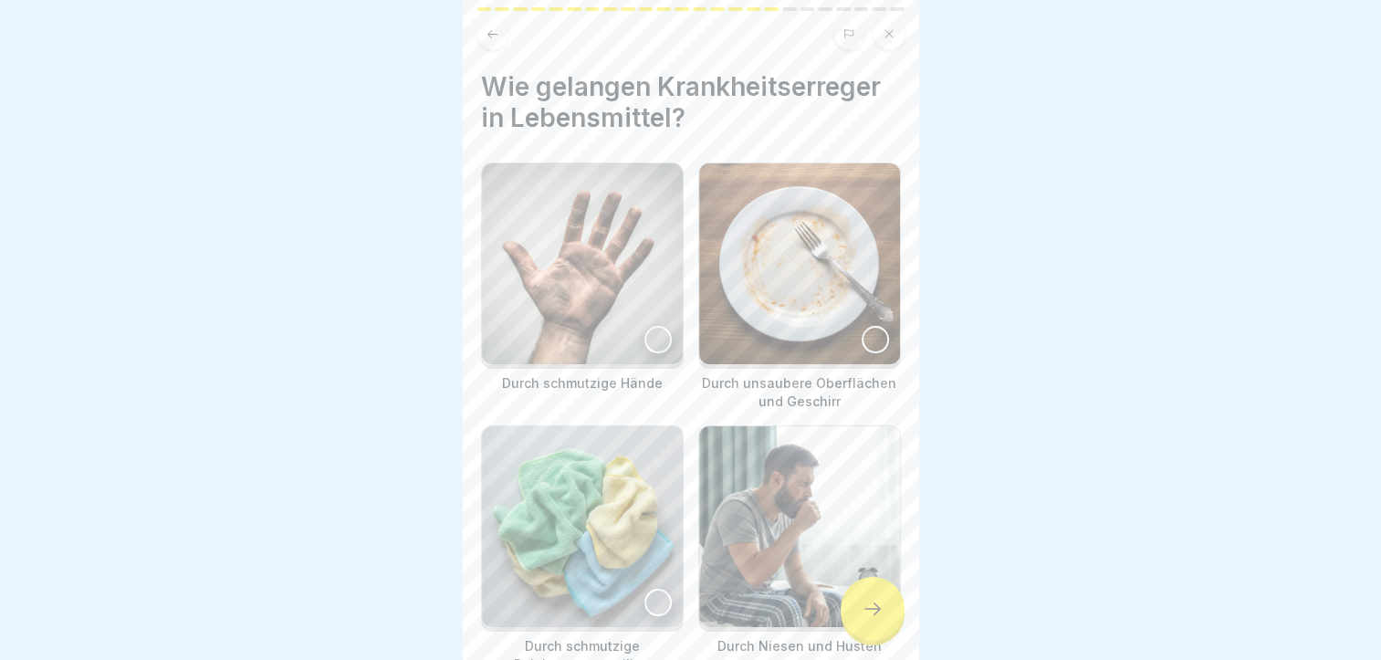
click at [651, 310] on img at bounding box center [582, 263] width 201 height 201
click at [838, 327] on img at bounding box center [799, 263] width 201 height 201
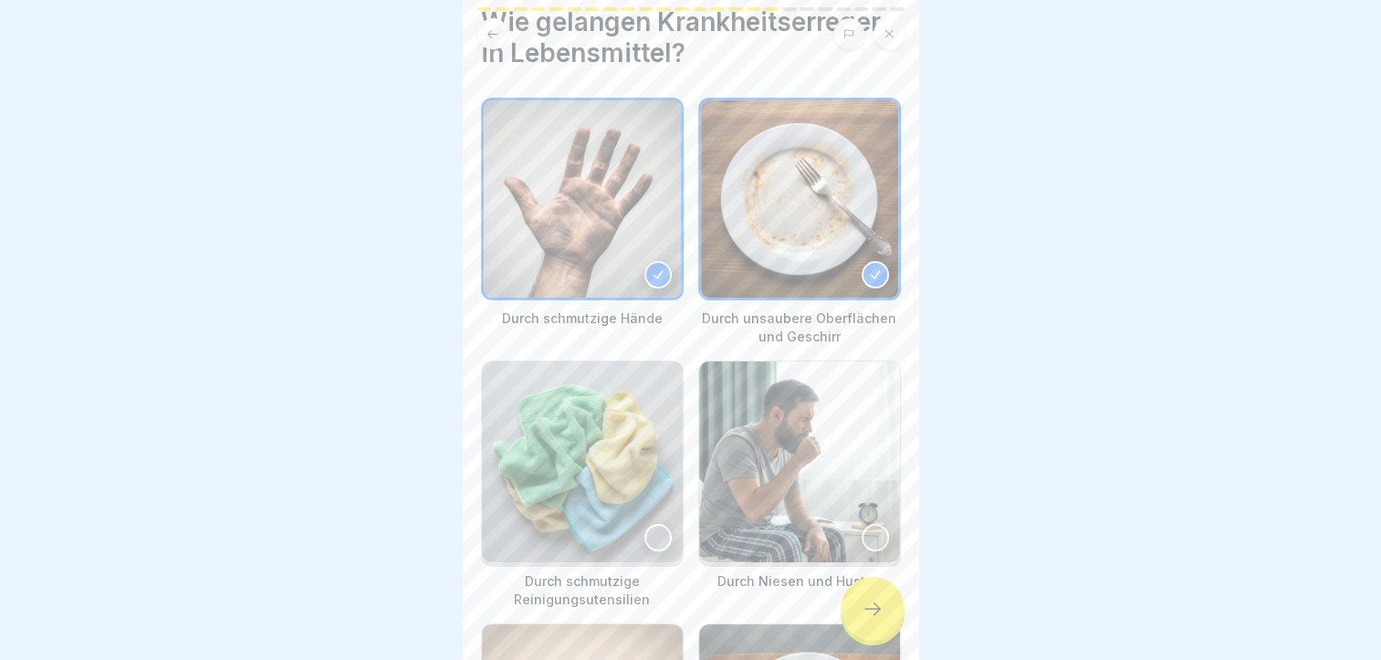
scroll to position [239, 0]
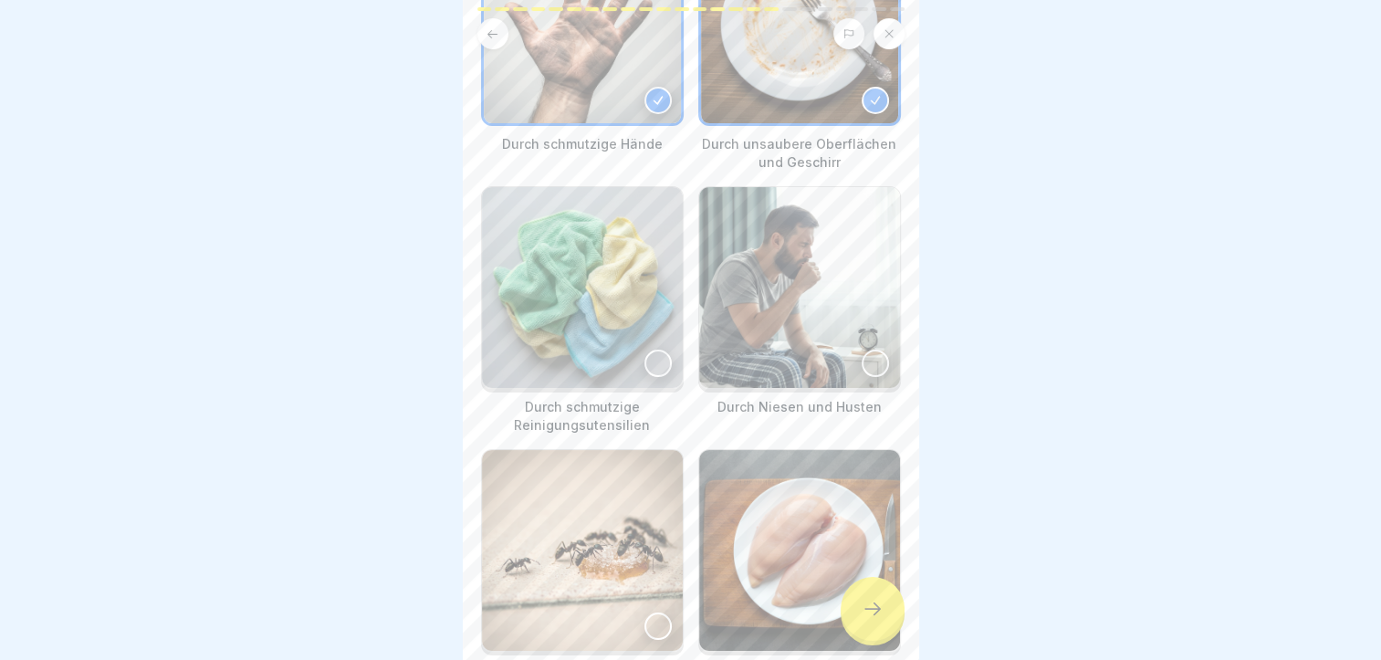
click at [817, 356] on img at bounding box center [799, 287] width 201 height 201
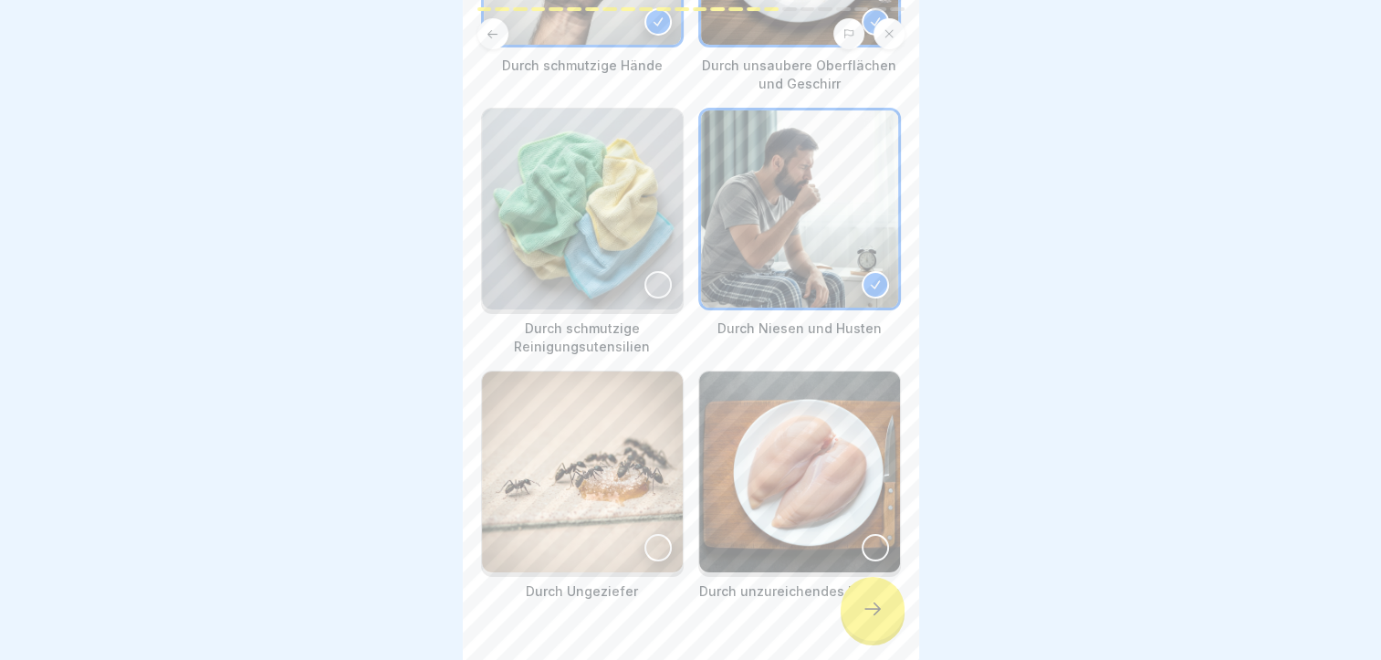
scroll to position [347, 0]
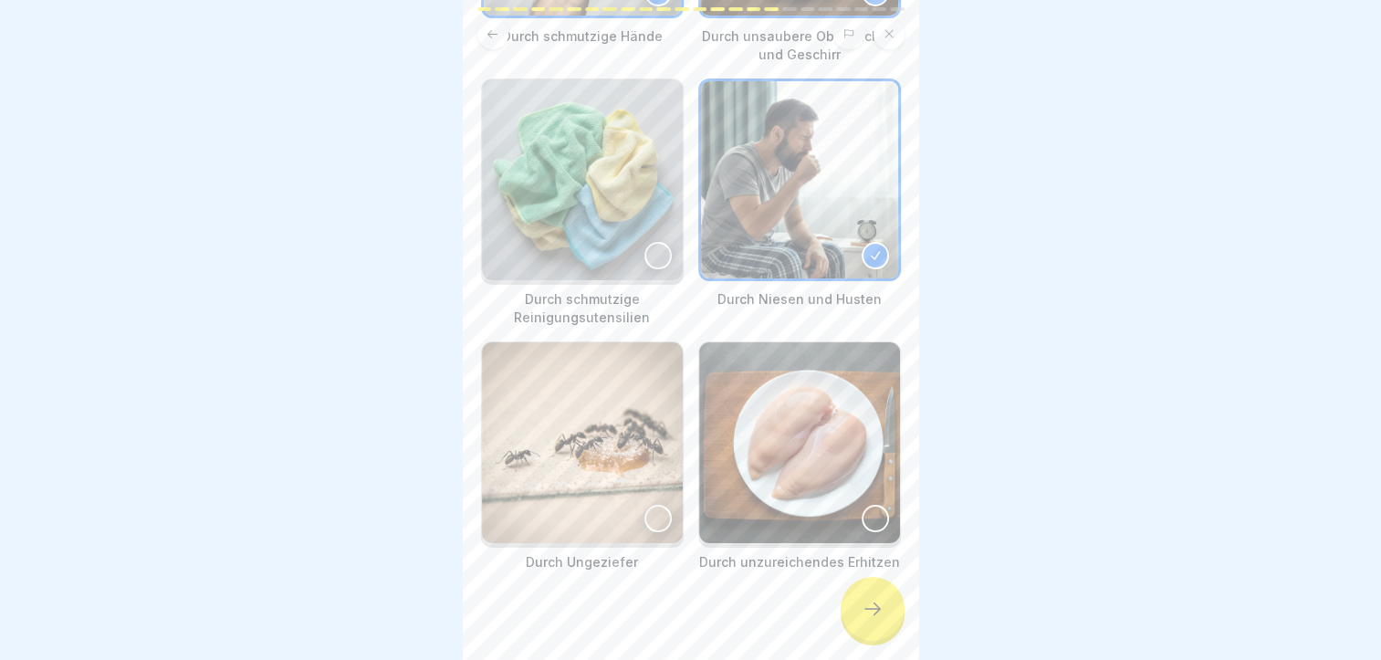
click at [809, 413] on img at bounding box center [799, 442] width 201 height 201
click at [616, 425] on img at bounding box center [582, 442] width 201 height 201
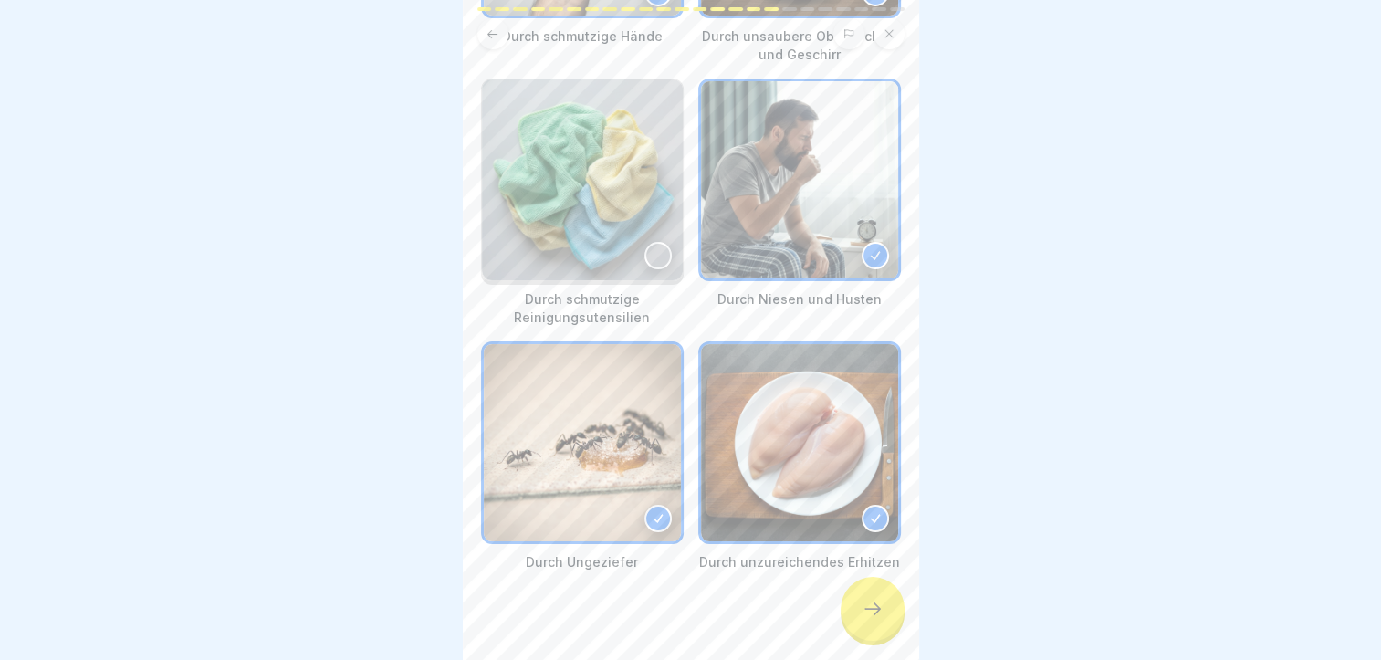
click at [597, 205] on img at bounding box center [582, 179] width 201 height 201
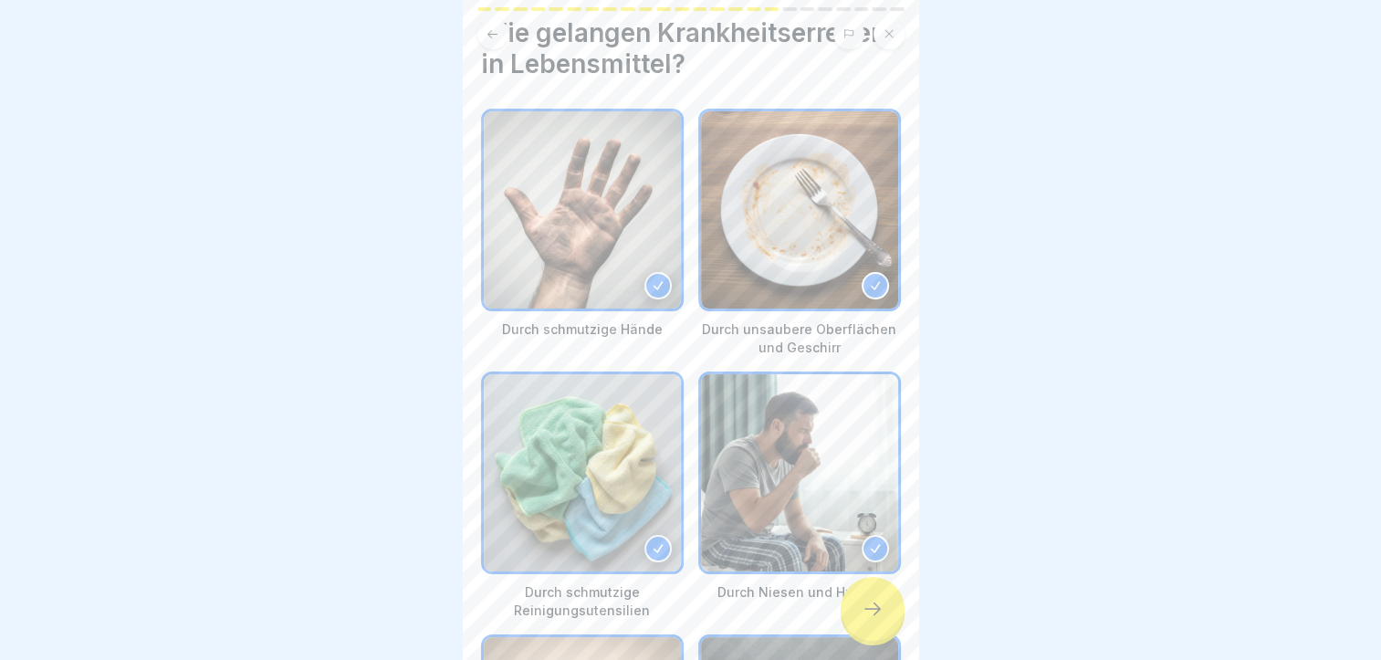
scroll to position [18, 0]
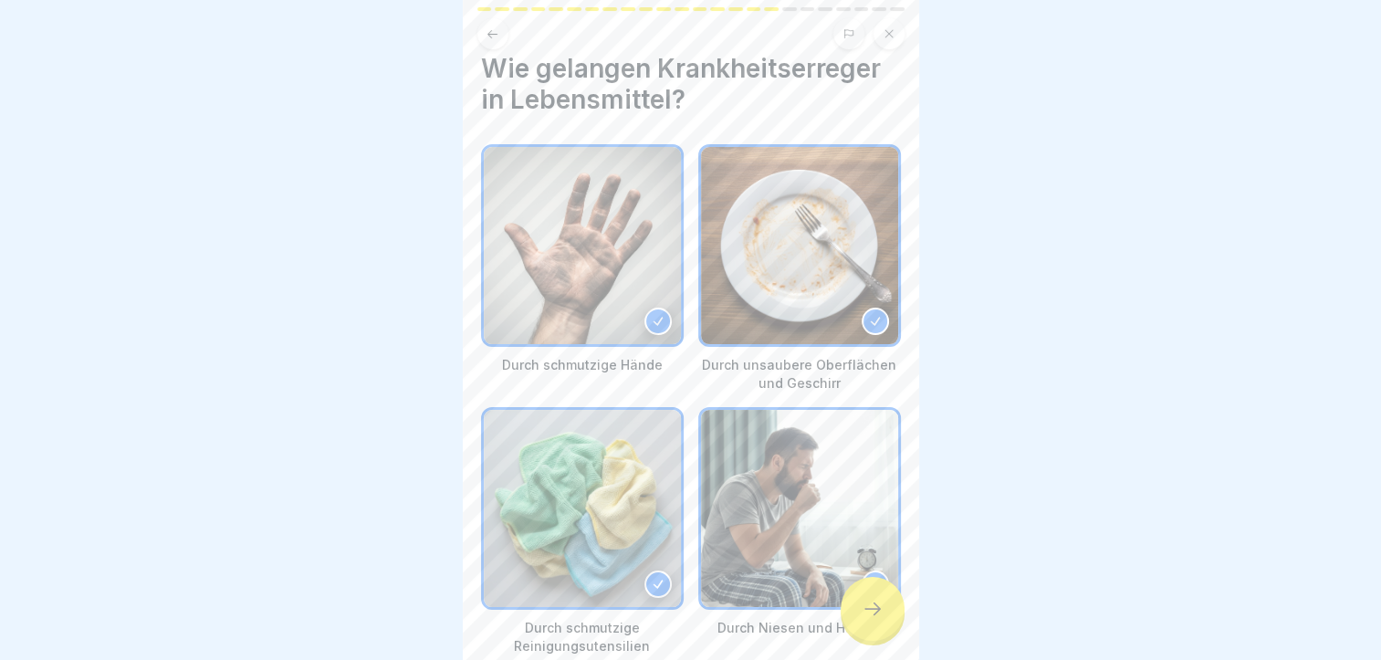
click at [863, 615] on icon at bounding box center [873, 609] width 22 height 22
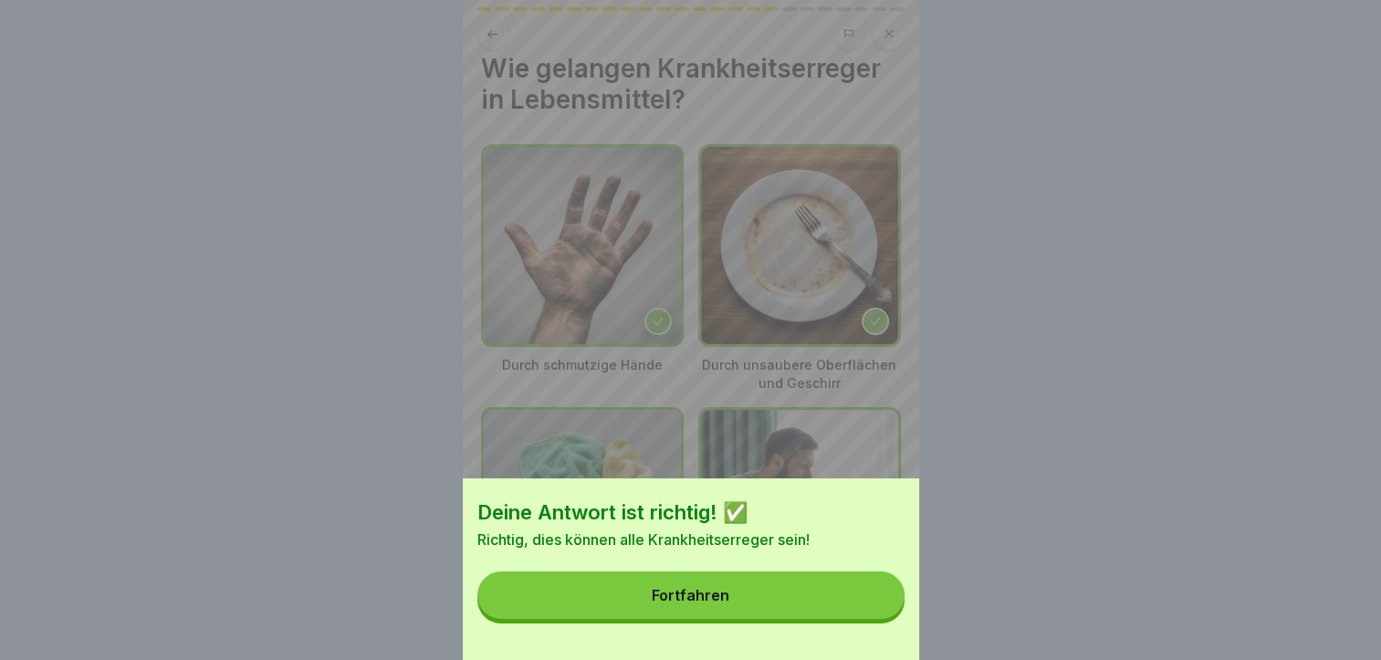
click at [796, 609] on button "Fortfahren" at bounding box center [690, 594] width 427 height 47
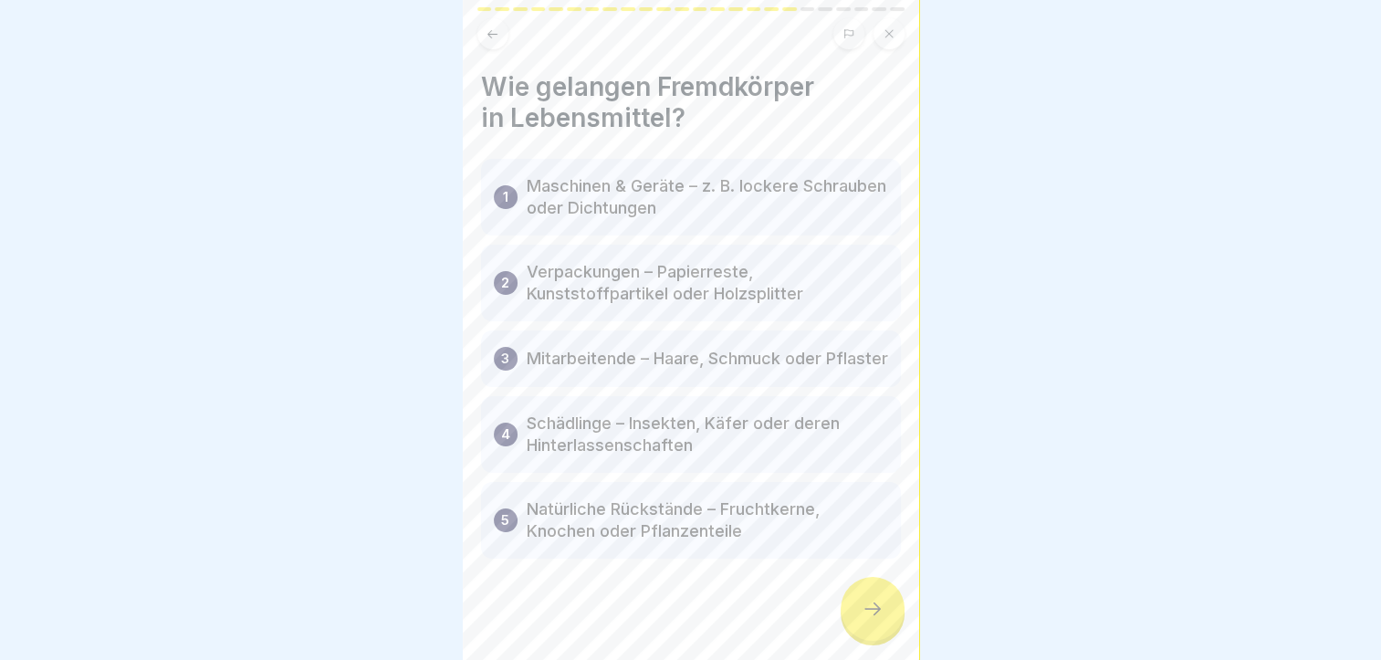
click at [877, 633] on div at bounding box center [873, 609] width 64 height 64
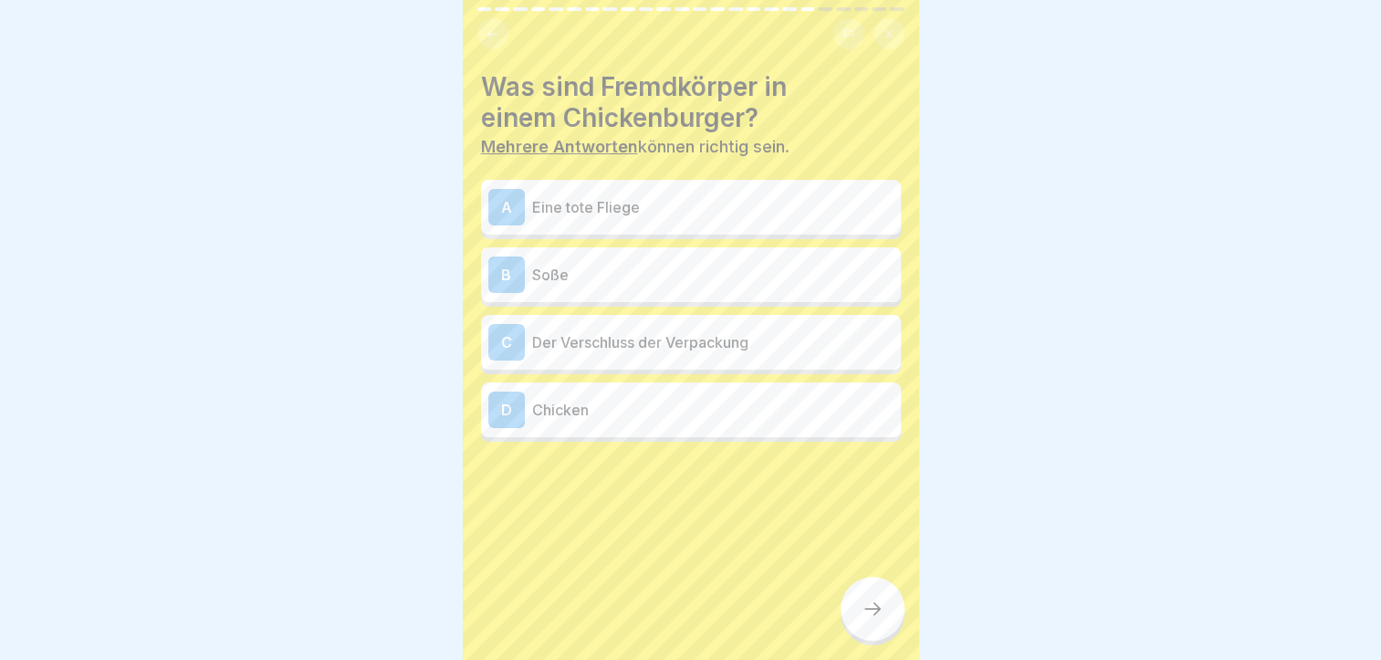
click at [620, 203] on p "Eine tote Fliege" at bounding box center [712, 207] width 361 height 22
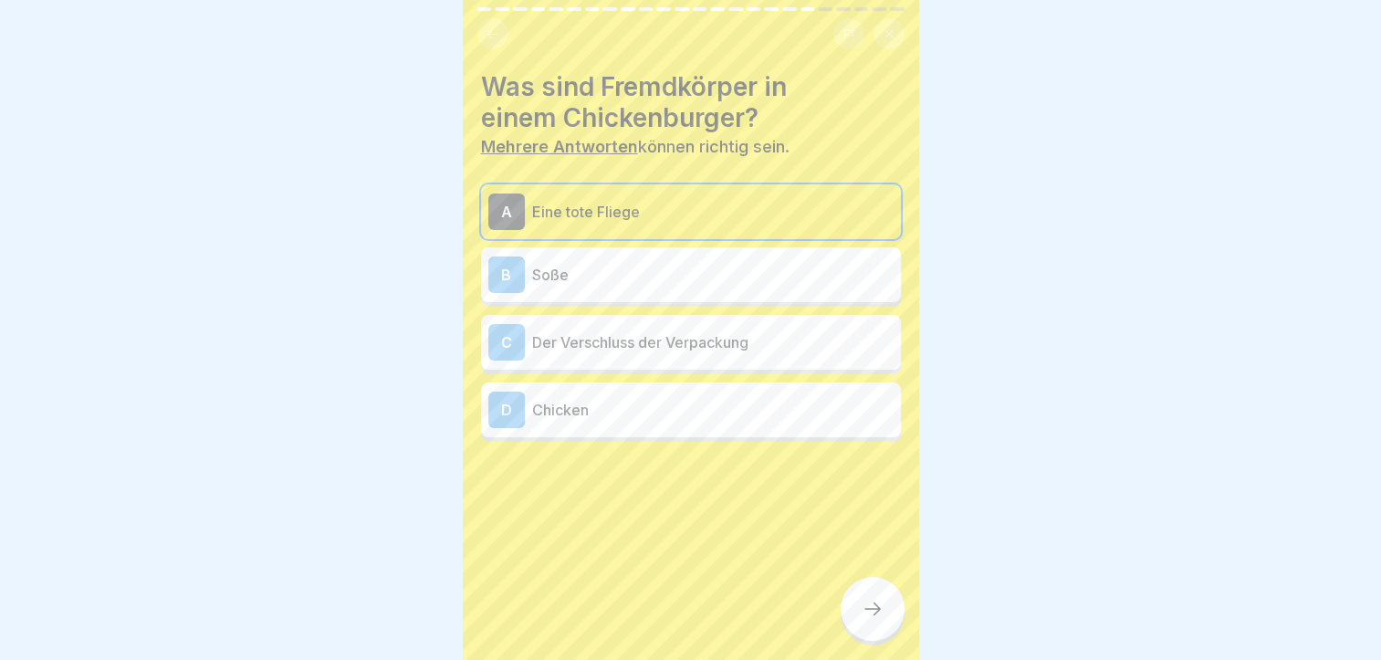
click at [628, 348] on p "Der Verschluss der Verpackung" at bounding box center [712, 342] width 361 height 22
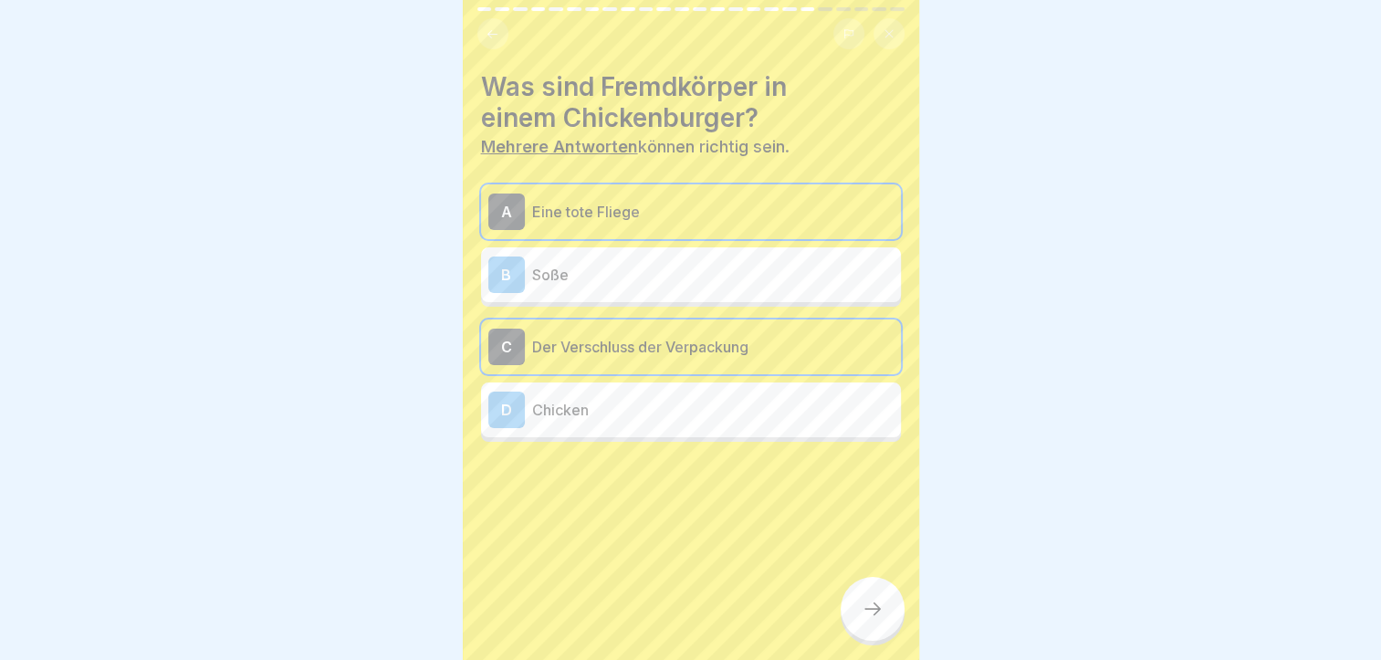
click at [878, 610] on div at bounding box center [873, 609] width 64 height 64
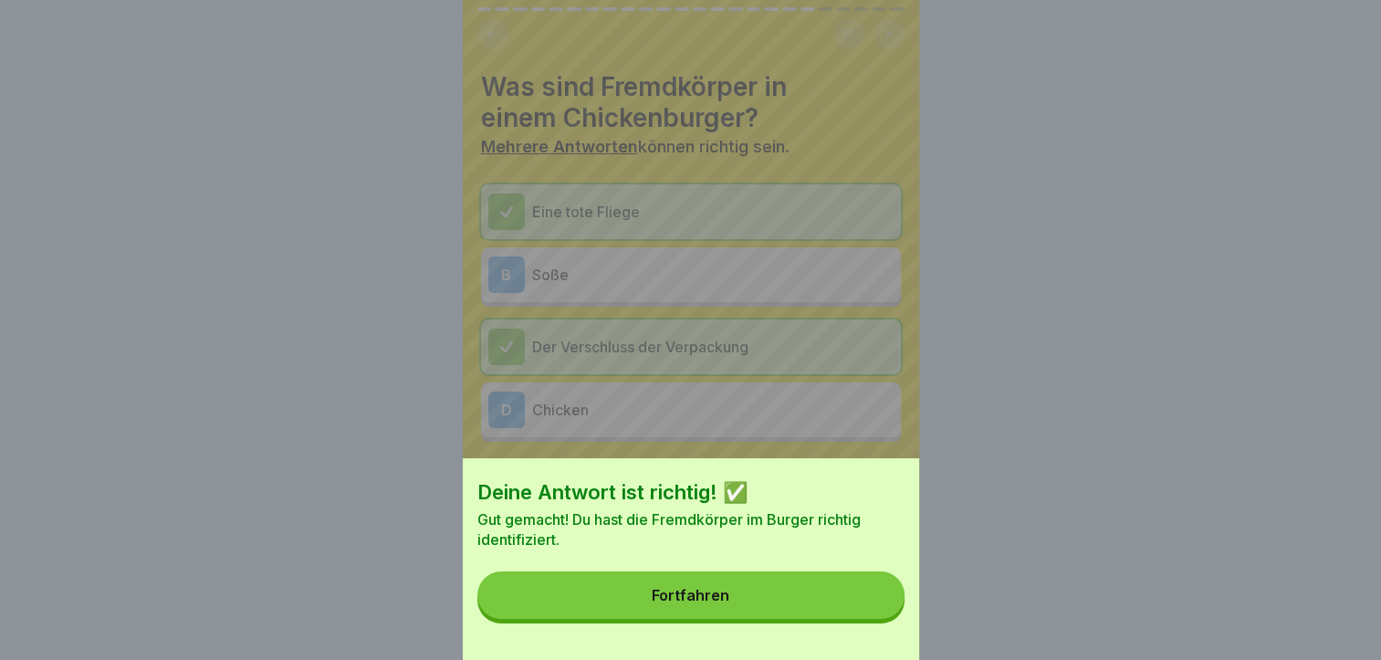
click at [790, 586] on div "Deine Antwort ist richtig! ✅ Gut gemacht! Du hast die Fremdkörper im Burger ric…" at bounding box center [691, 559] width 456 height 202
click at [766, 591] on button "Fortfahren" at bounding box center [690, 594] width 427 height 47
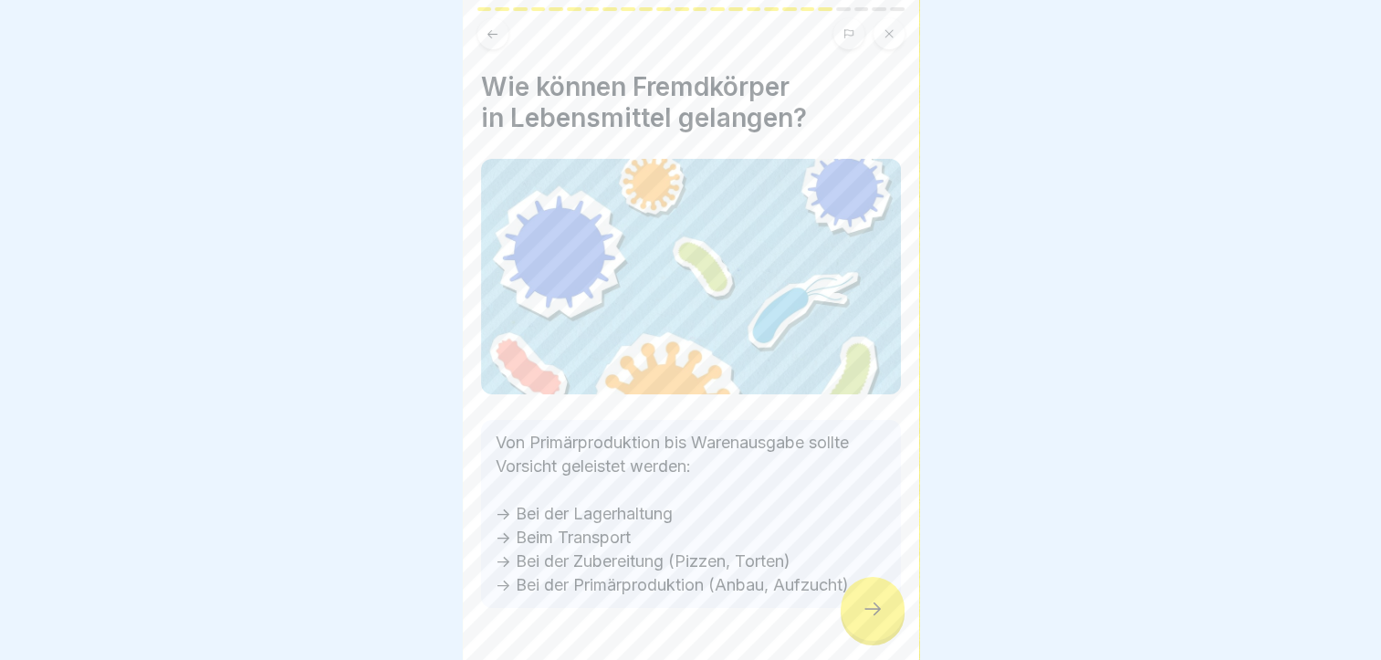
click at [889, 618] on div at bounding box center [873, 609] width 64 height 64
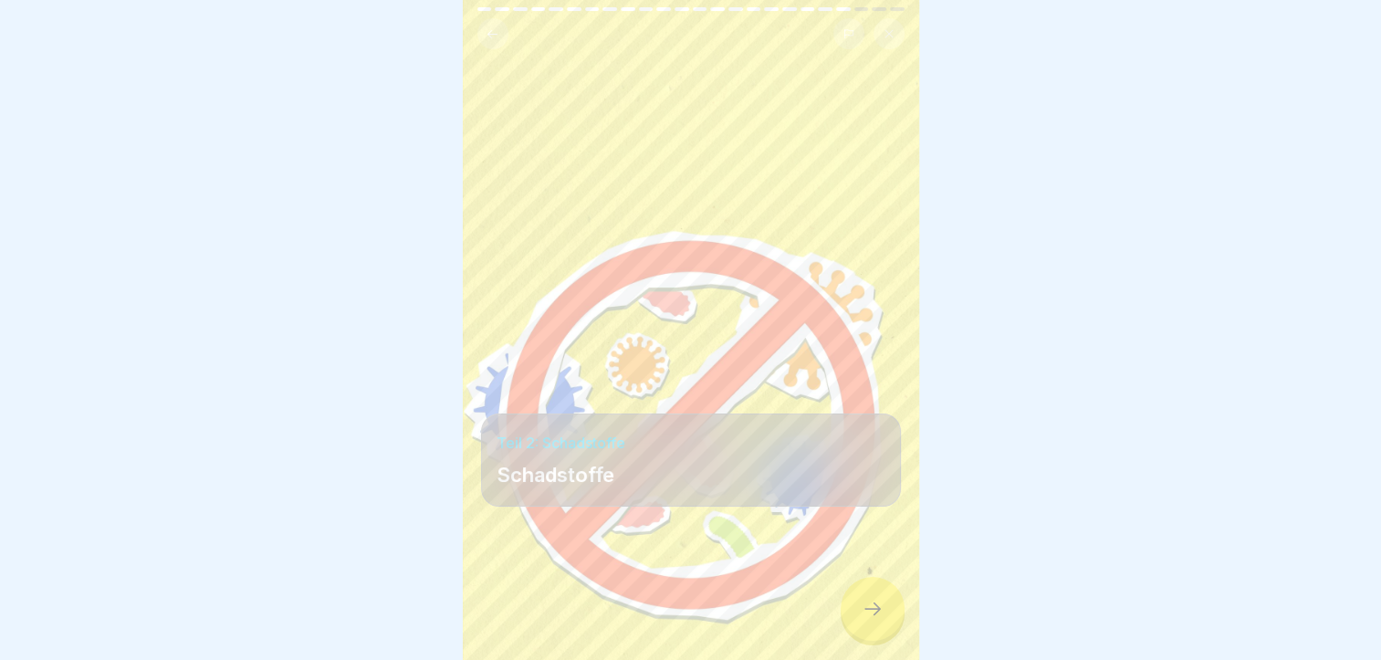
click at [870, 617] on icon at bounding box center [873, 609] width 22 height 22
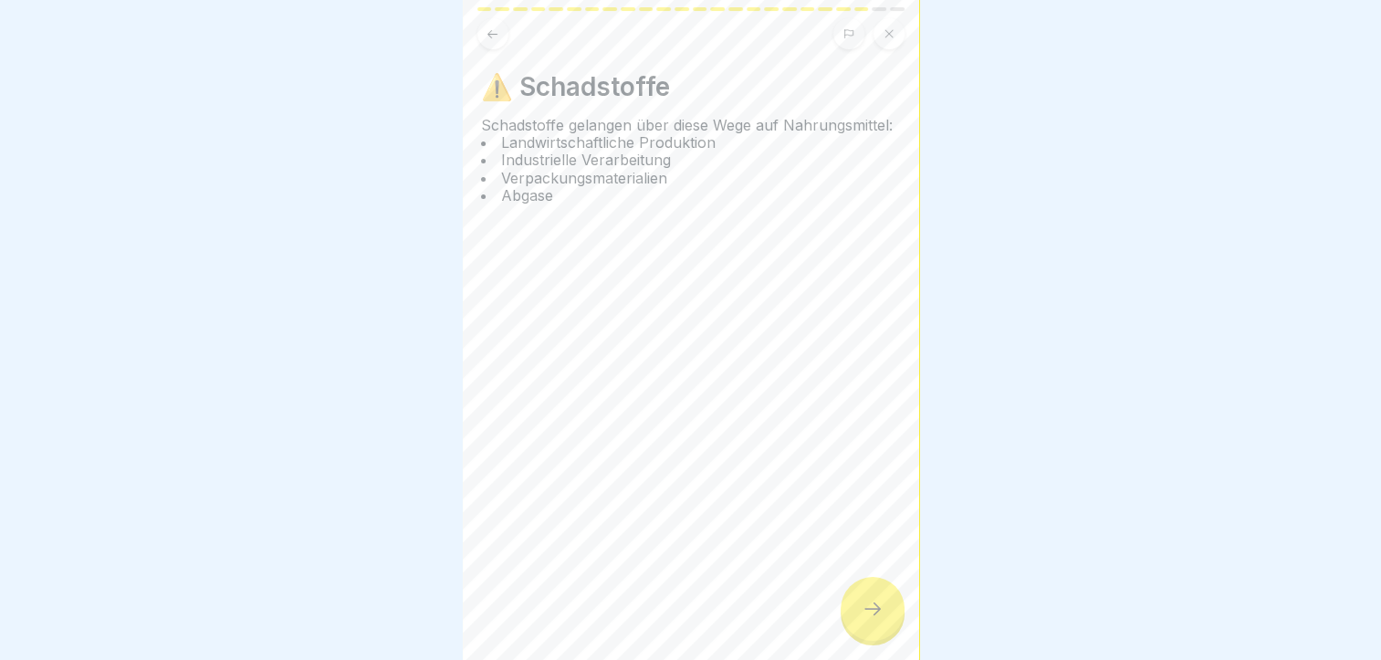
click at [624, 406] on div "⚠️ Schadstoffe Schadstoffe gelangen über diese Wege auf Nahrungsmittel: Landwir…" at bounding box center [691, 330] width 456 height 660
click at [882, 602] on div at bounding box center [873, 609] width 64 height 64
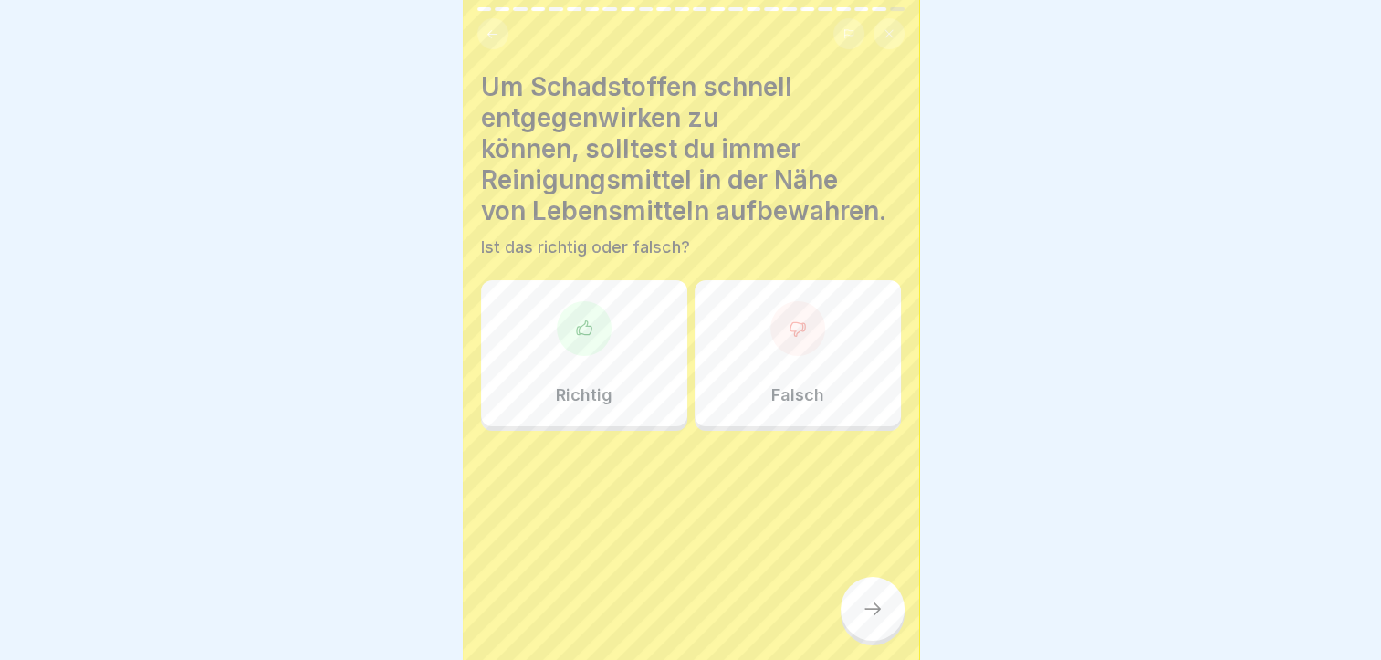
click at [765, 546] on div "Um Schadstoffen schnell entgegenwirken zu können, solltest du immer Reinigungsm…" at bounding box center [691, 330] width 456 height 660
click at [717, 345] on div "Falsch" at bounding box center [798, 353] width 206 height 146
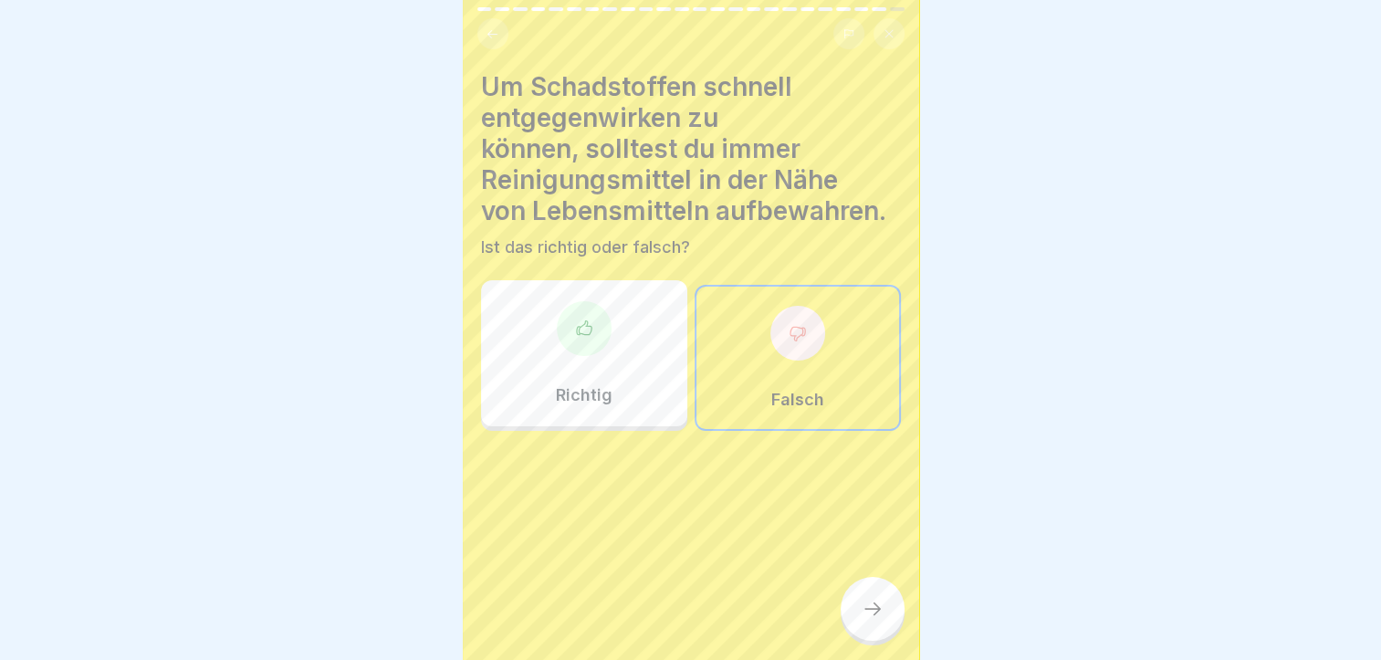
click at [882, 636] on div at bounding box center [873, 609] width 64 height 64
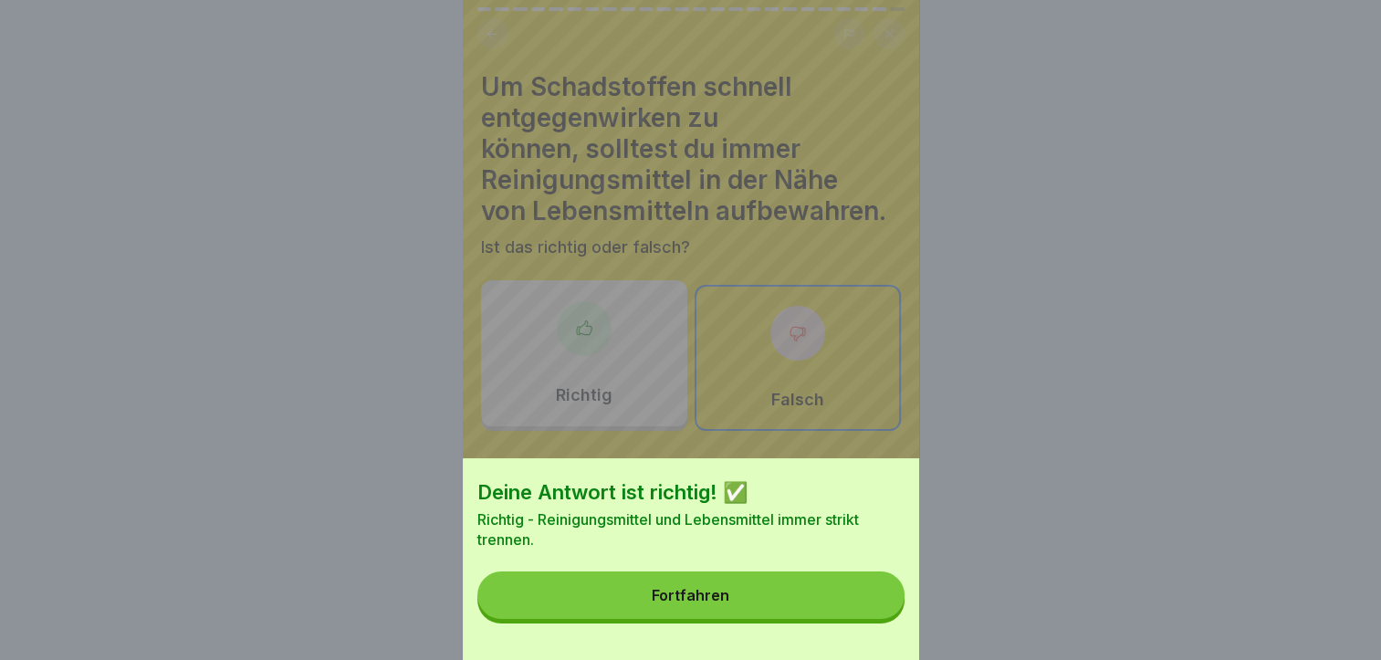
click at [762, 581] on div "Deine Antwort ist richtig! ✅ Richtig - Reinigungsmittel und Lebensmittel immer …" at bounding box center [691, 559] width 456 height 202
click at [730, 598] on button "Fortfahren" at bounding box center [690, 594] width 427 height 47
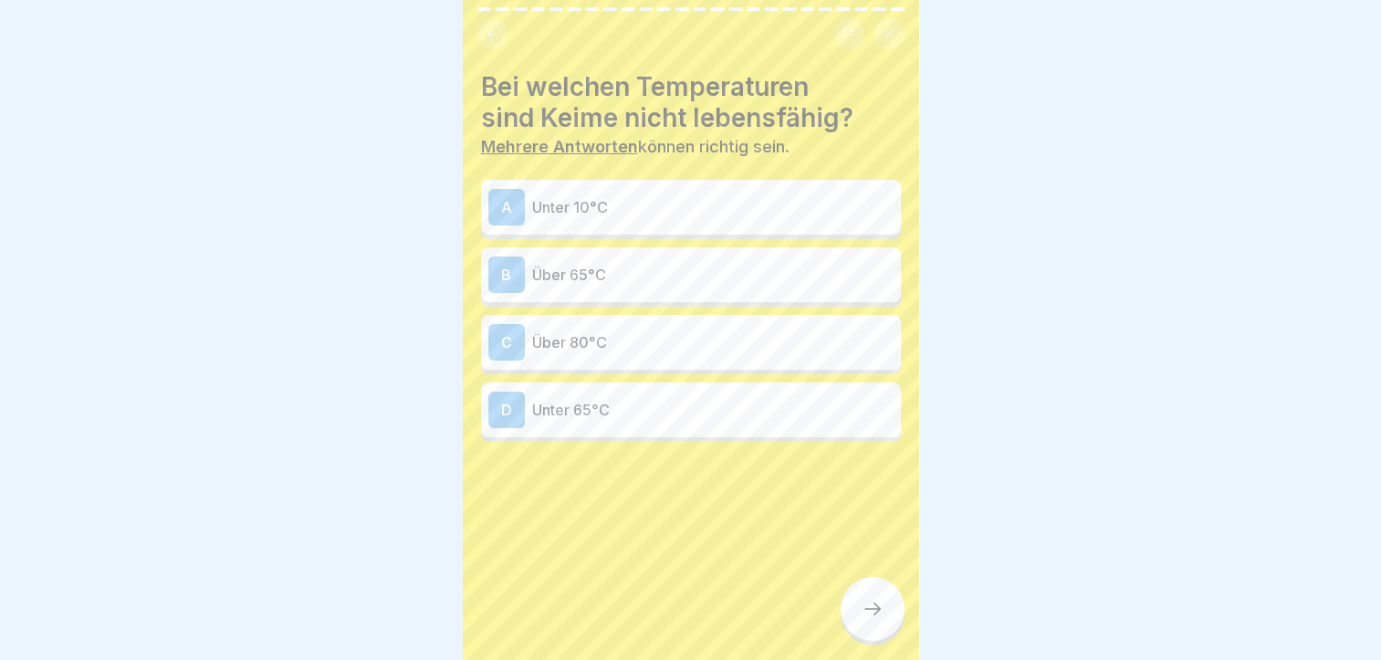
click at [635, 279] on p "Über 65°C" at bounding box center [712, 275] width 361 height 22
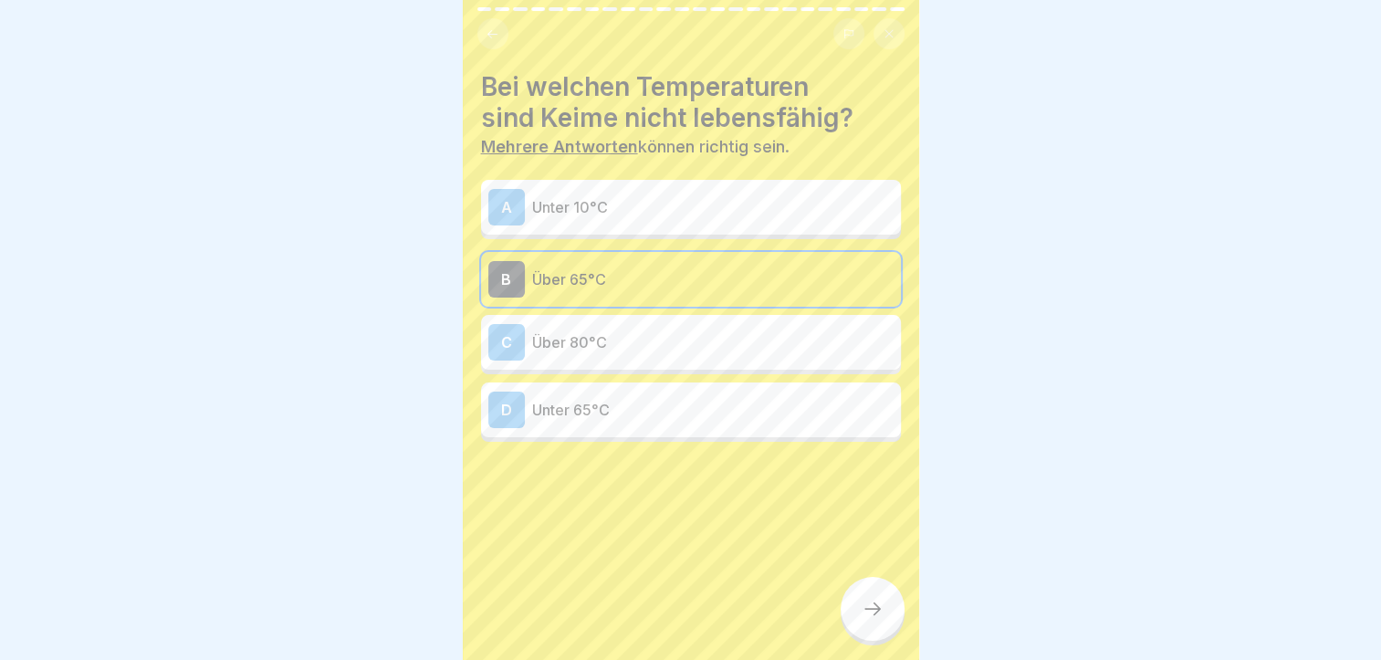
click at [612, 341] on p "Über 80°C" at bounding box center [712, 342] width 361 height 22
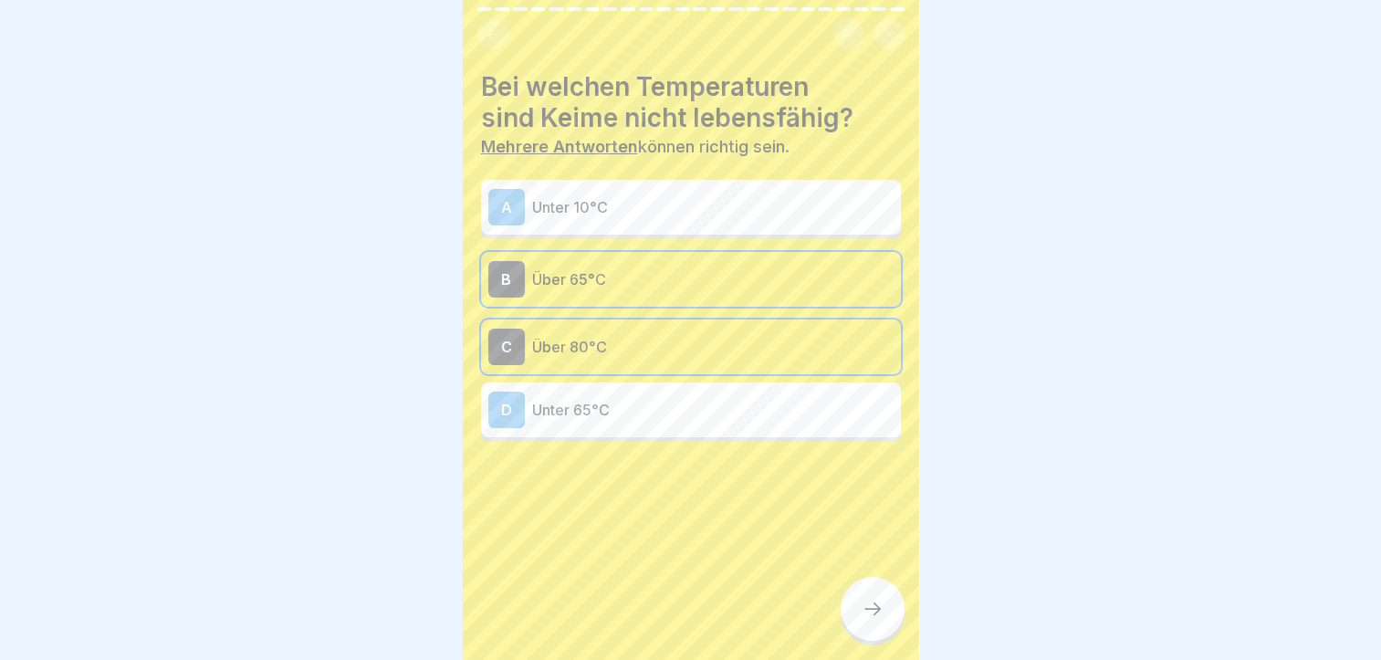
click at [872, 620] on icon at bounding box center [873, 609] width 22 height 22
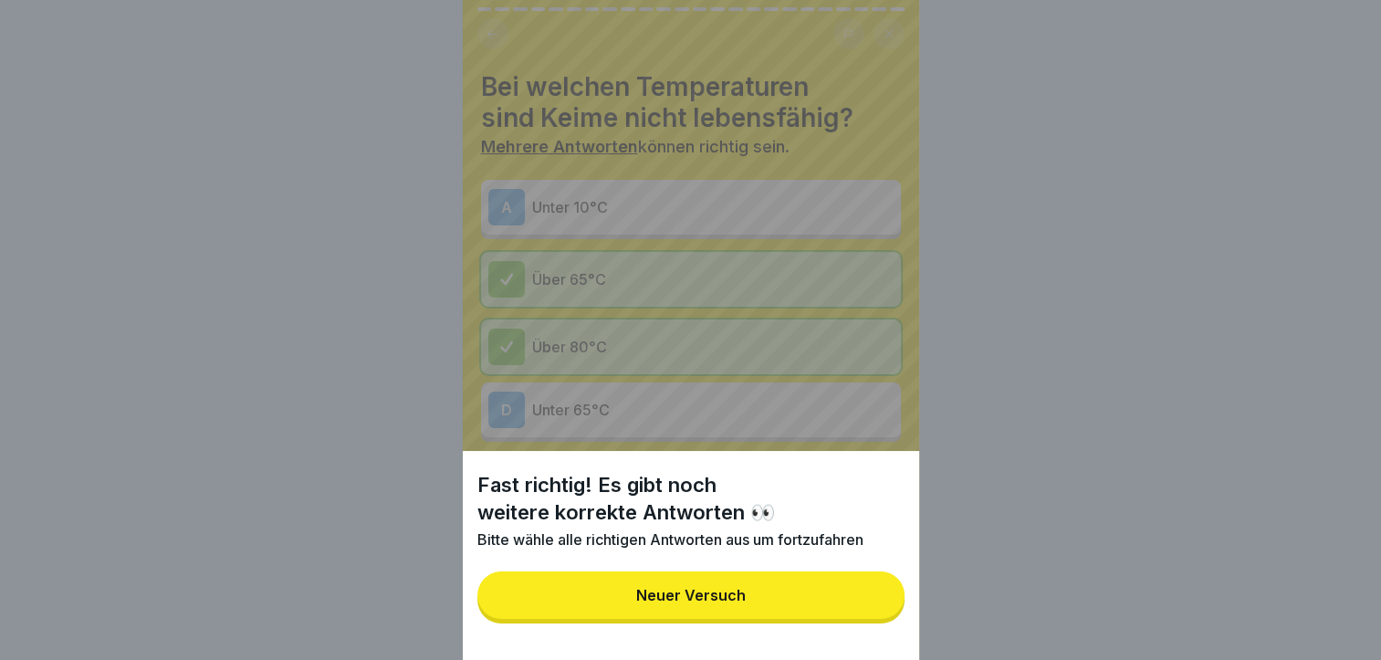
click at [783, 619] on button "Neuer Versuch" at bounding box center [690, 594] width 427 height 47
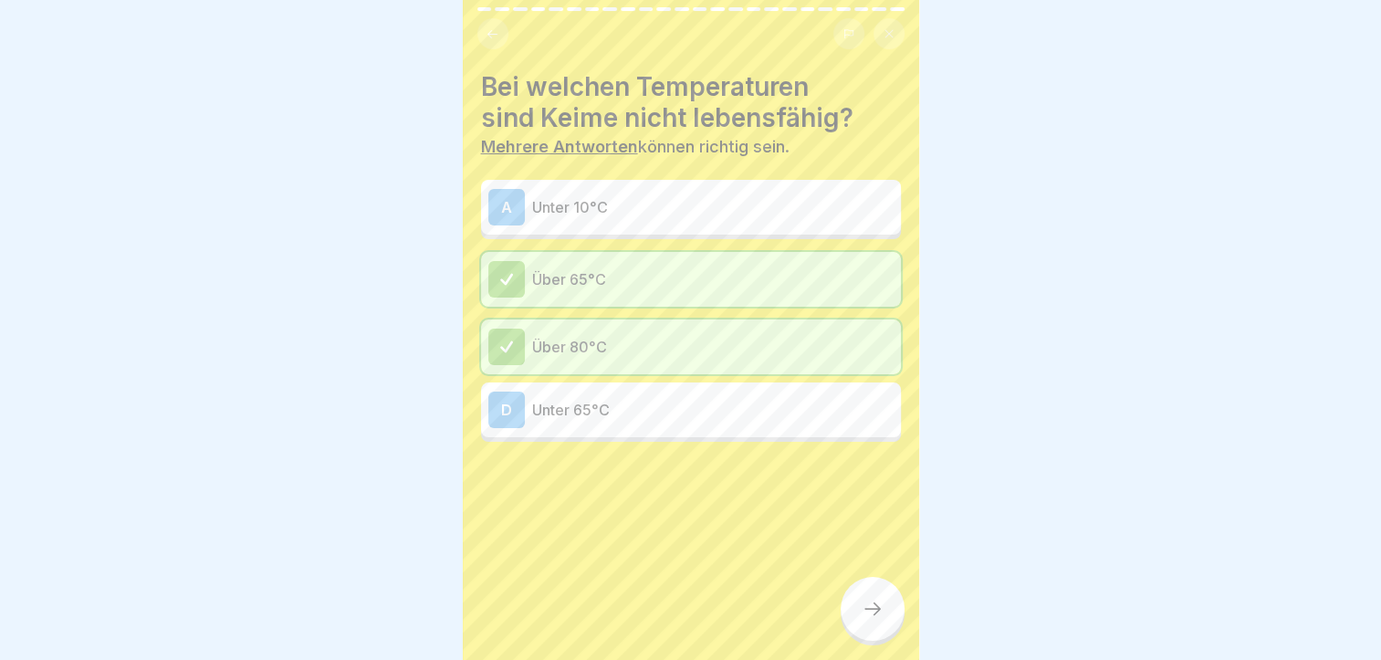
click at [880, 641] on div at bounding box center [873, 609] width 64 height 64
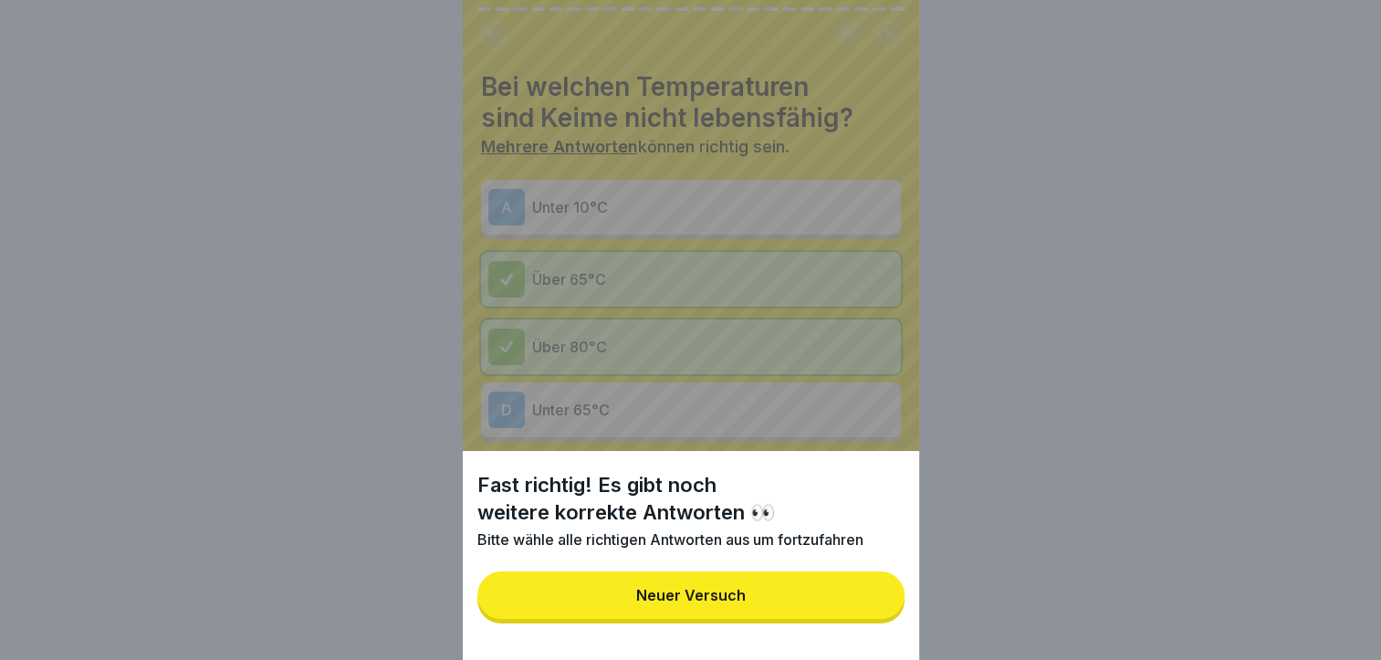
click at [665, 603] on div "Neuer Versuch" at bounding box center [691, 595] width 110 height 16
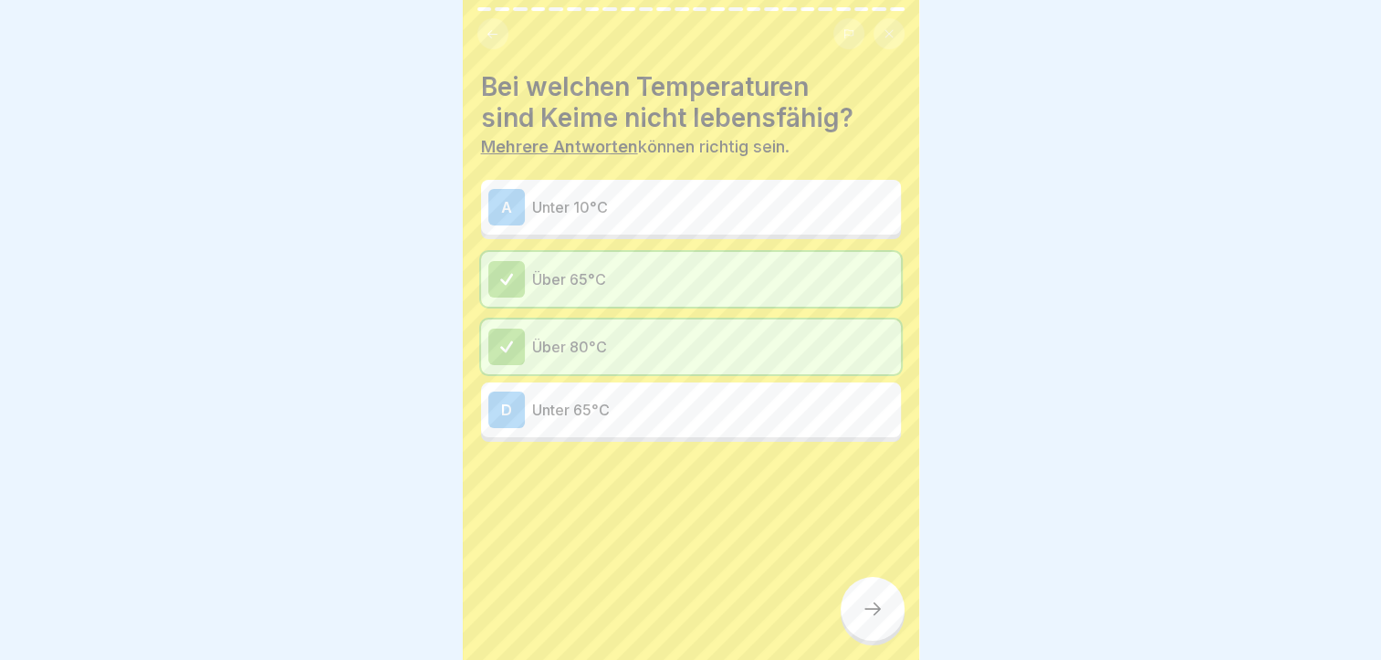
click at [560, 211] on p "Unter 10°C" at bounding box center [712, 207] width 361 height 22
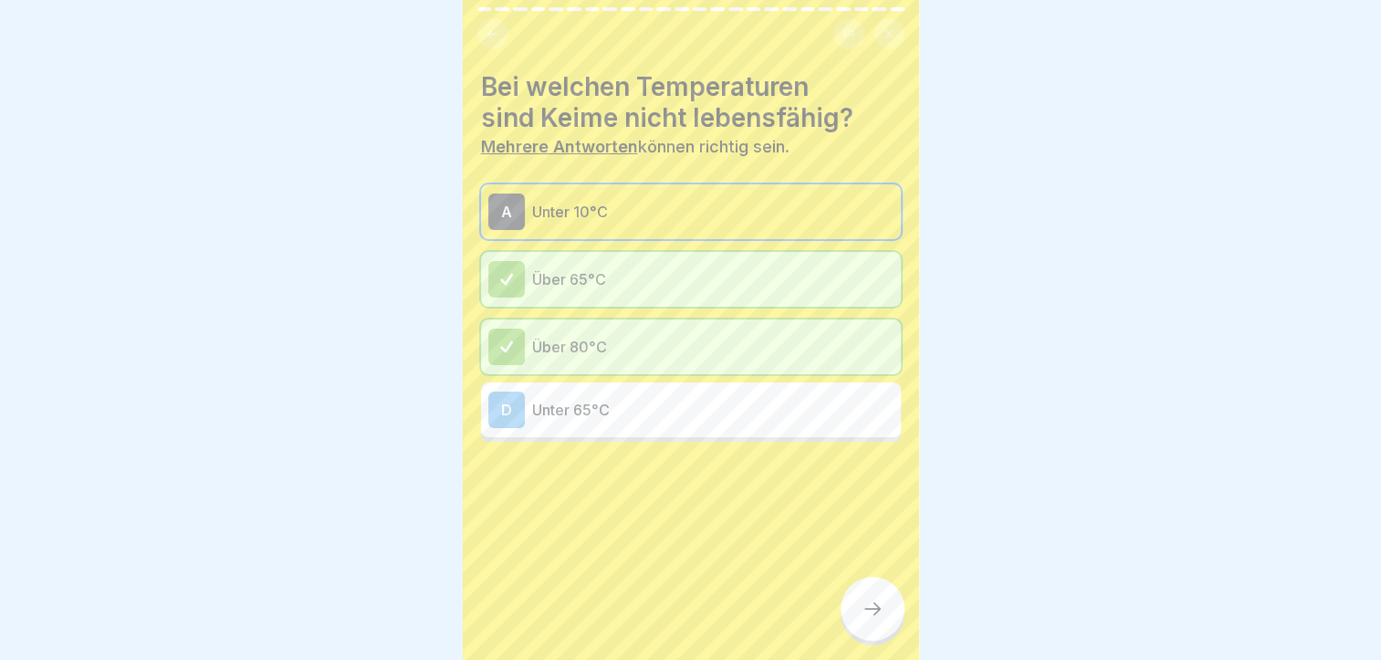
click at [894, 622] on div at bounding box center [873, 609] width 64 height 64
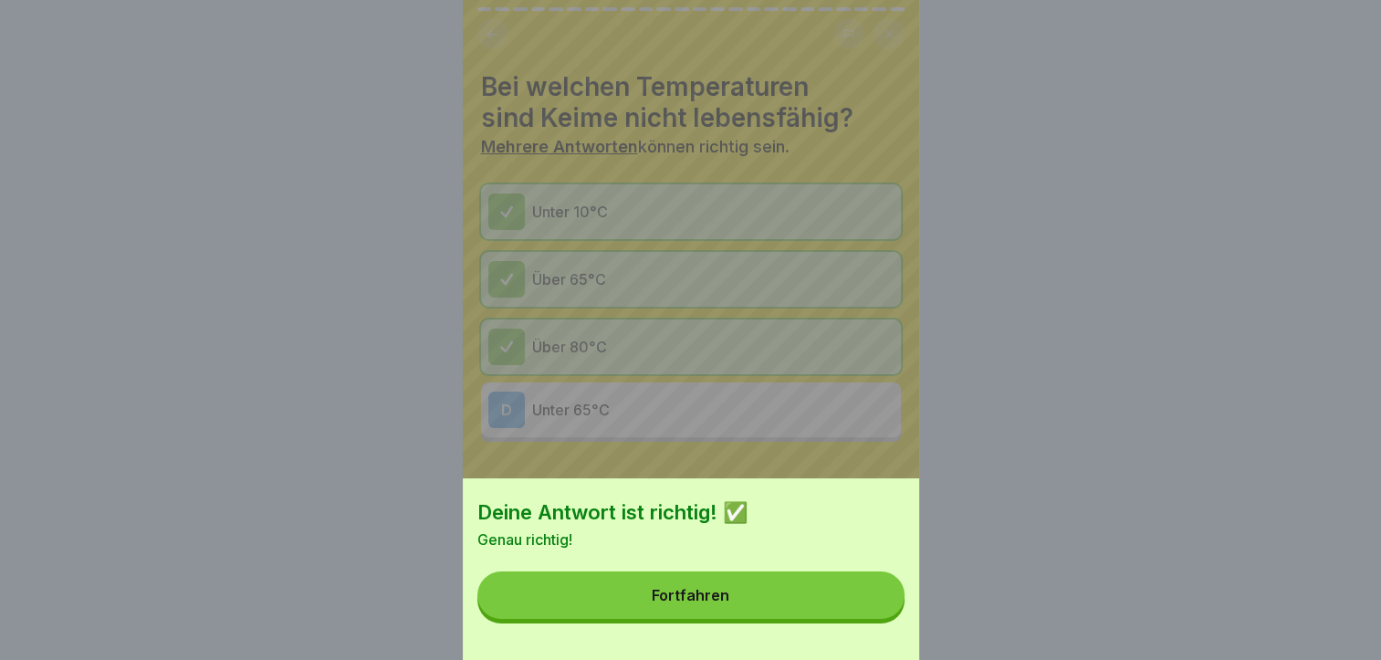
click at [800, 611] on button "Fortfahren" at bounding box center [690, 594] width 427 height 47
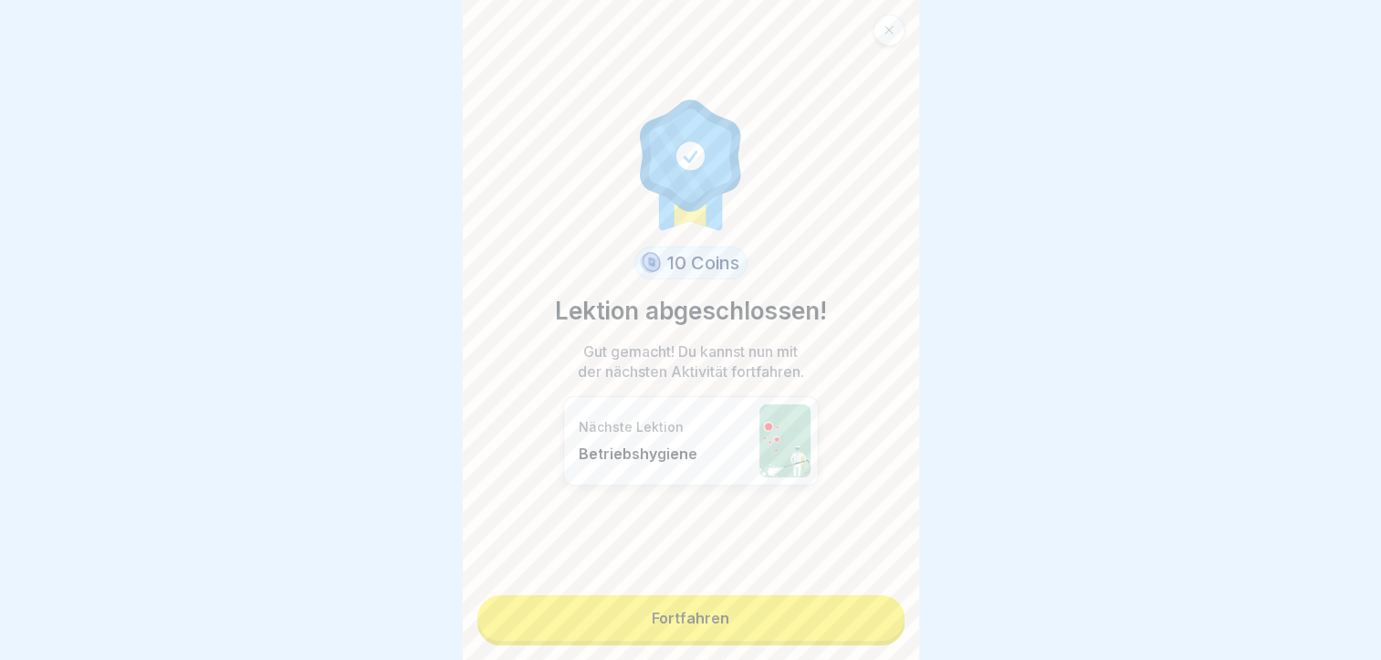
click at [725, 623] on link "Fortfahren" at bounding box center [690, 618] width 427 height 46
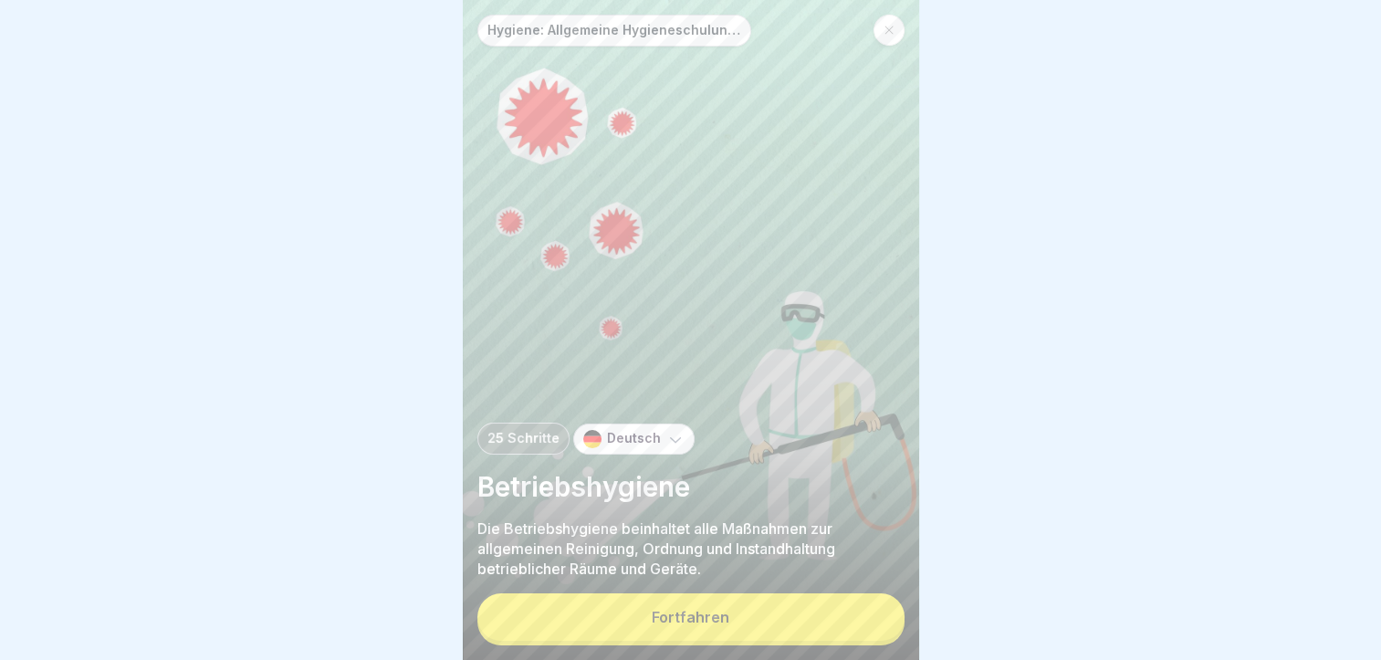
scroll to position [14, 0]
click at [730, 641] on button "Fortfahren" at bounding box center [690, 616] width 427 height 47
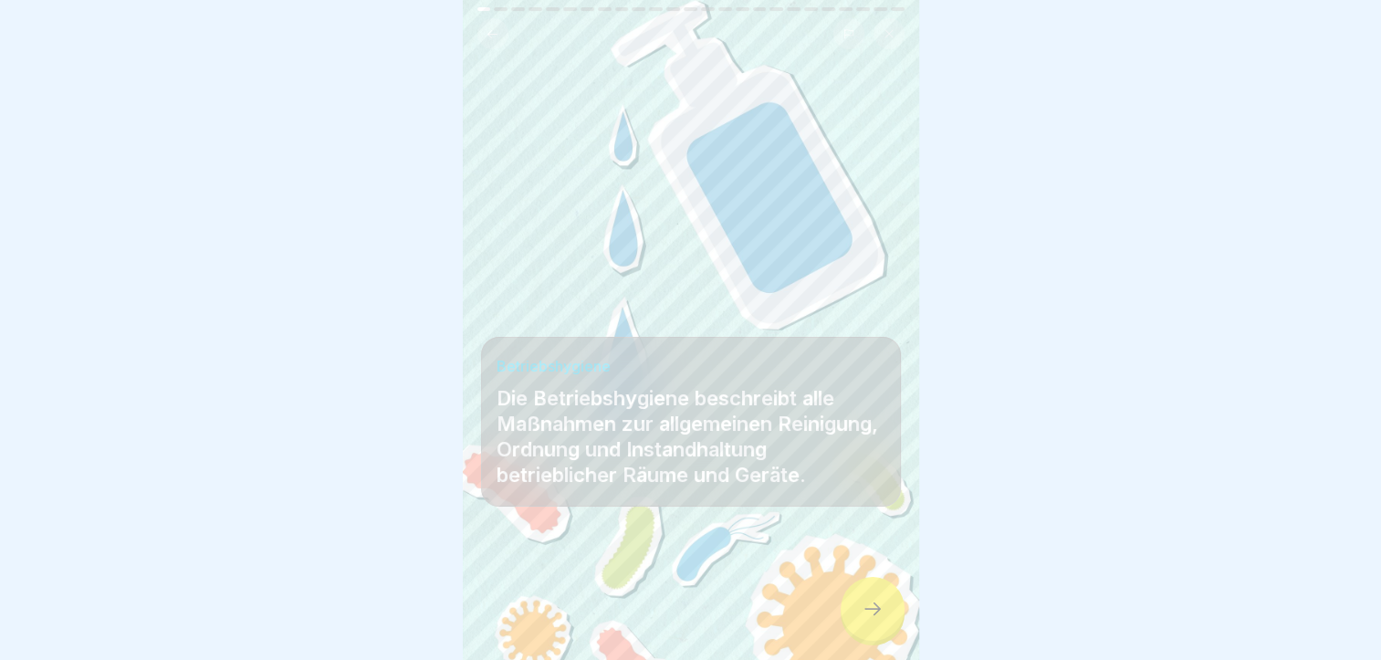
click at [882, 601] on icon at bounding box center [873, 609] width 22 height 22
